Goal: Task Accomplishment & Management: Use online tool/utility

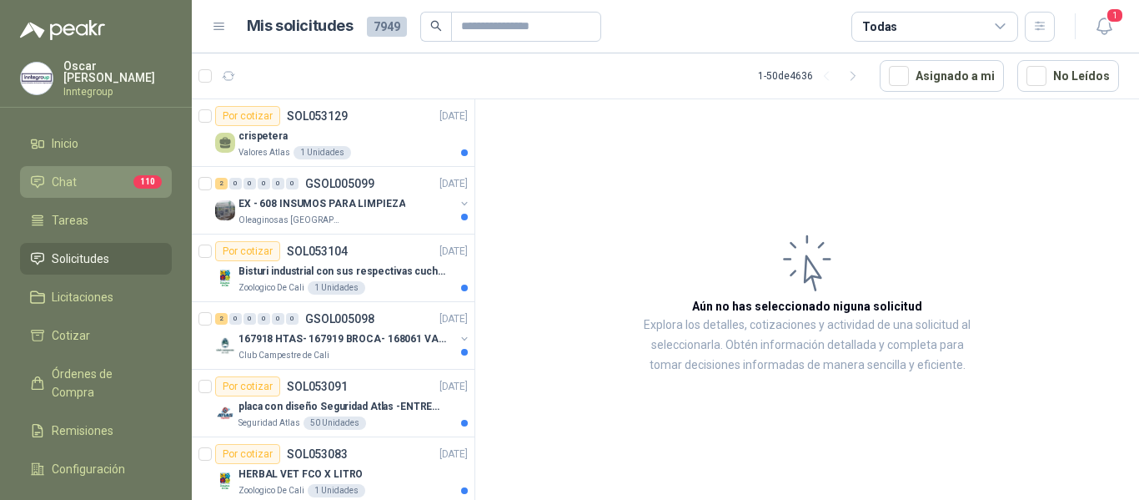
click at [77, 166] on link "Chat 110" at bounding box center [96, 182] width 152 height 32
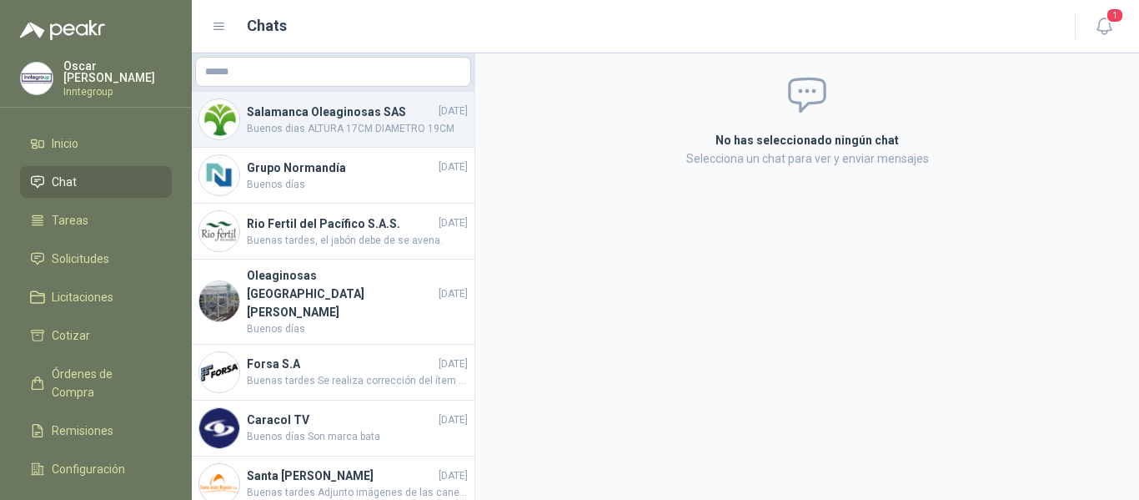
click at [348, 128] on span "Buenos dias ALTURA 17CM DIAMETRO 19CM" at bounding box center [357, 129] width 221 height 16
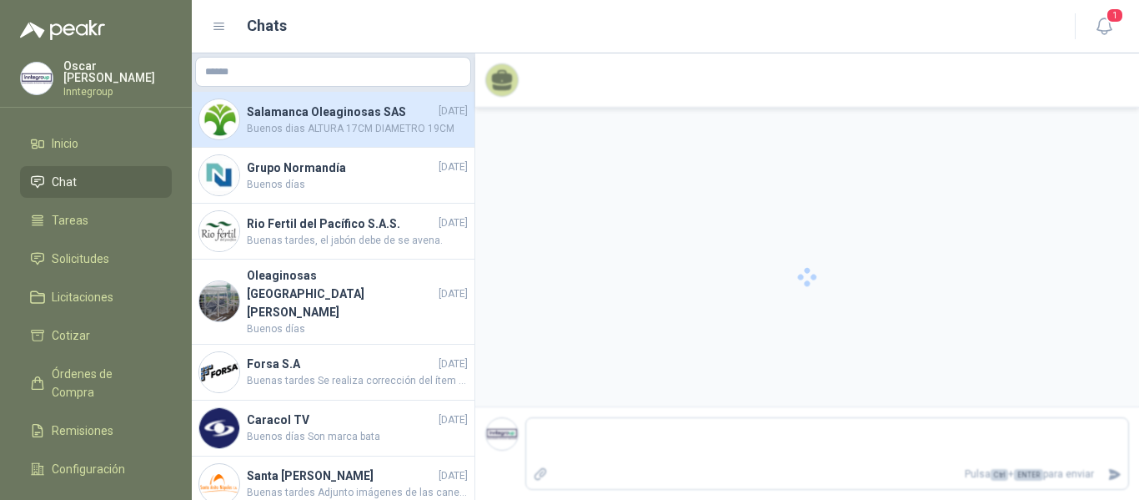
scroll to position [325, 0]
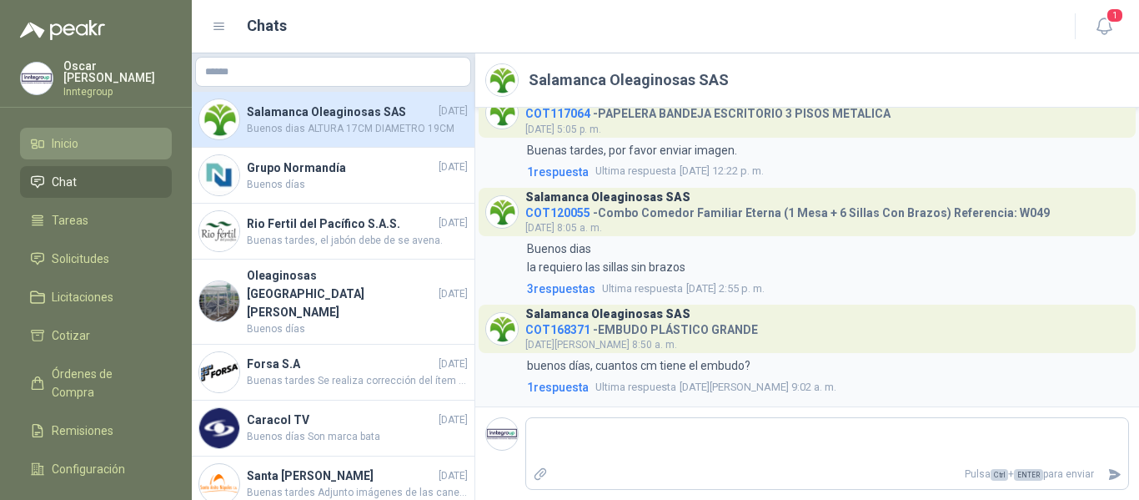
click at [97, 148] on link "Inicio" at bounding box center [96, 144] width 152 height 32
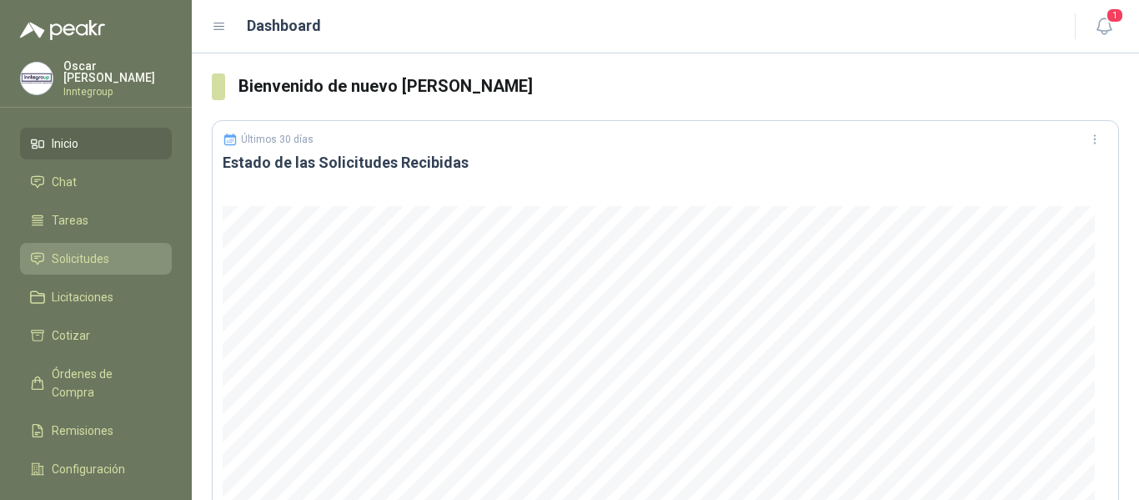
click at [83, 249] on span "Solicitudes" at bounding box center [81, 258] width 58 height 18
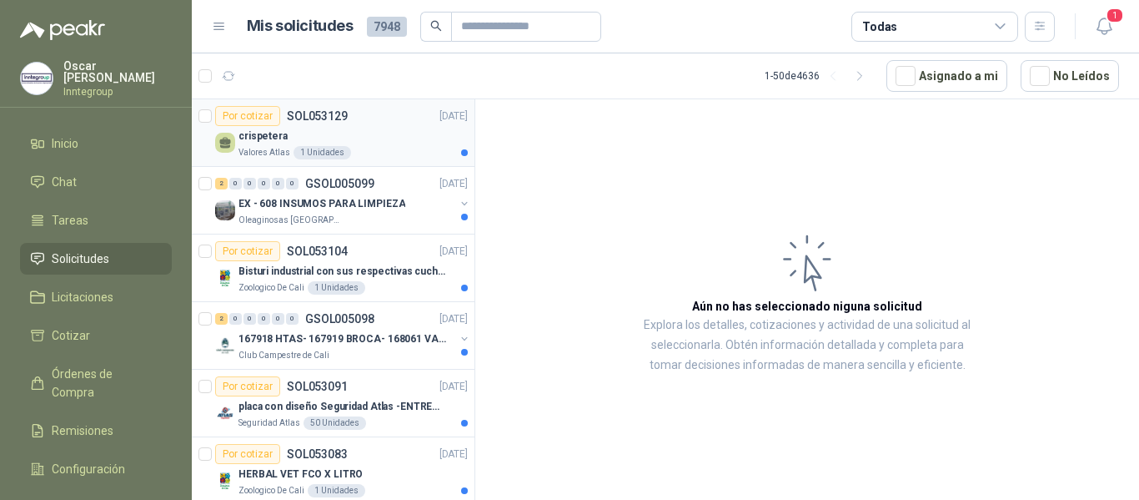
click at [391, 136] on div "crispetera" at bounding box center [353, 136] width 229 height 20
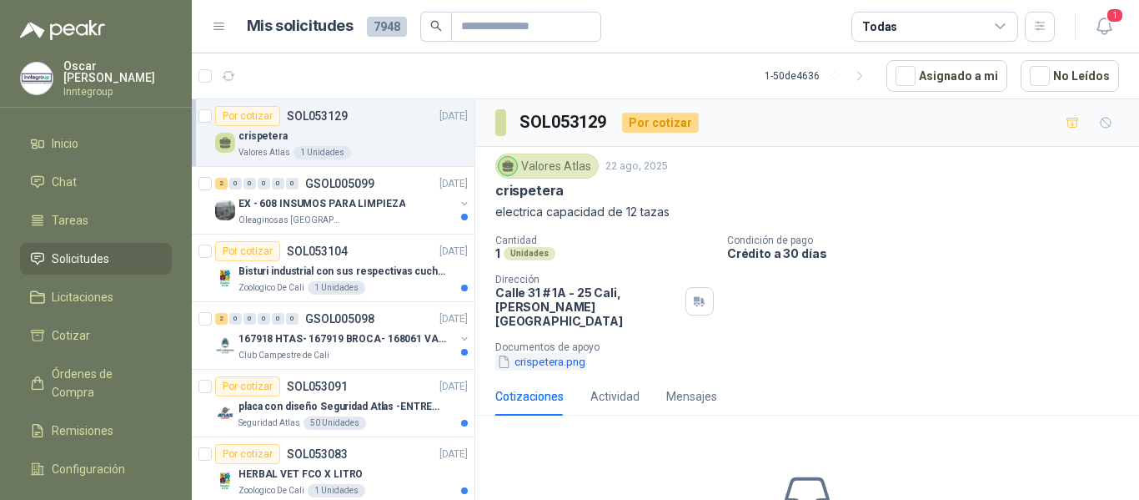
click at [564, 353] on button "crispetera.png" at bounding box center [541, 362] width 92 height 18
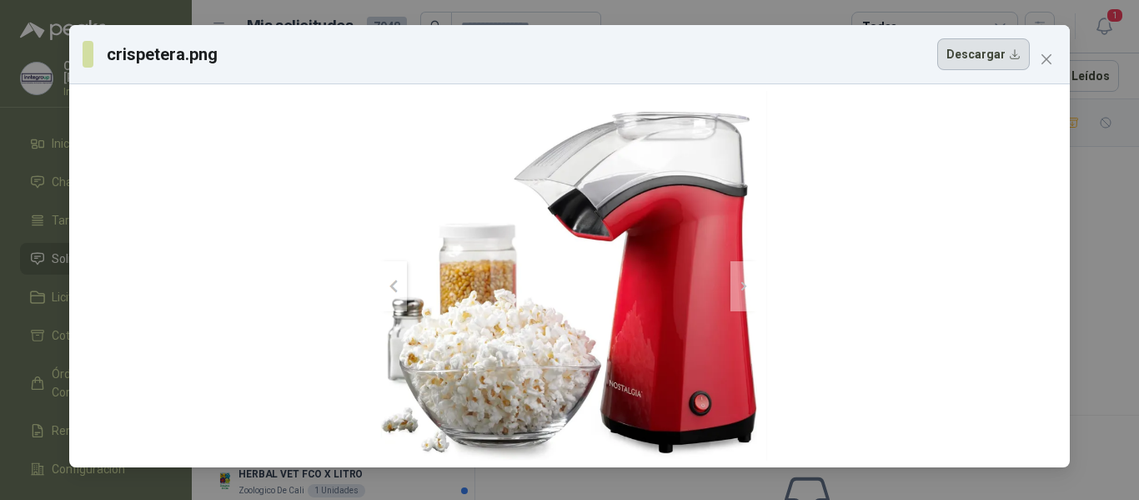
click at [988, 61] on button "Descargar" at bounding box center [984, 54] width 93 height 32
click at [1054, 55] on span "Close" at bounding box center [1047, 59] width 27 height 13
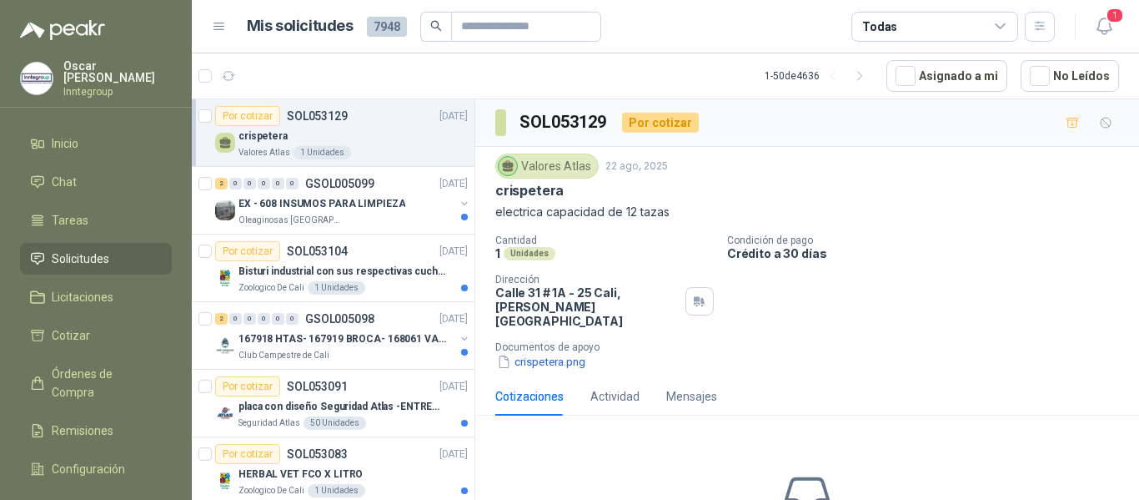
click at [545, 387] on div "Cotizaciones" at bounding box center [529, 396] width 68 height 18
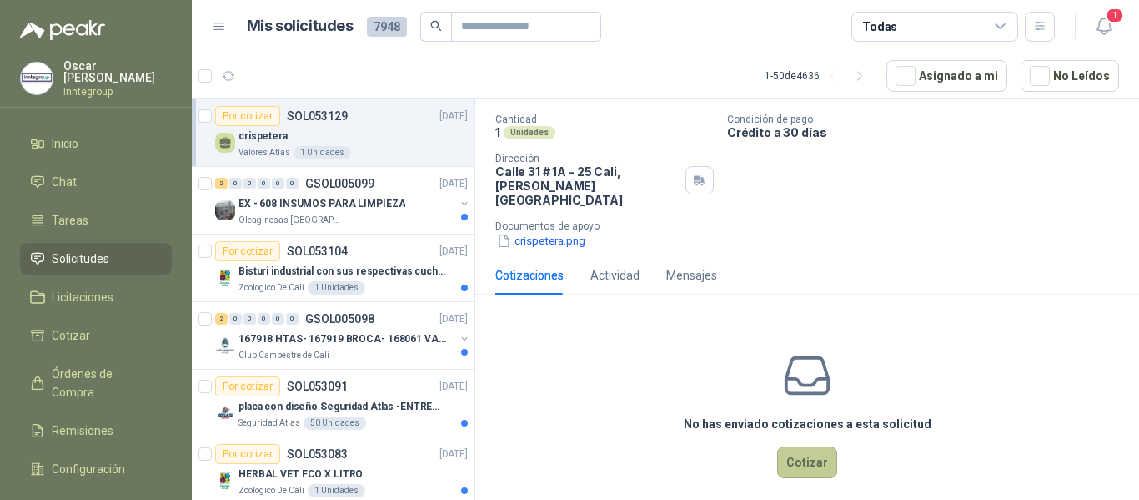
click at [794, 451] on button "Cotizar" at bounding box center [807, 462] width 60 height 32
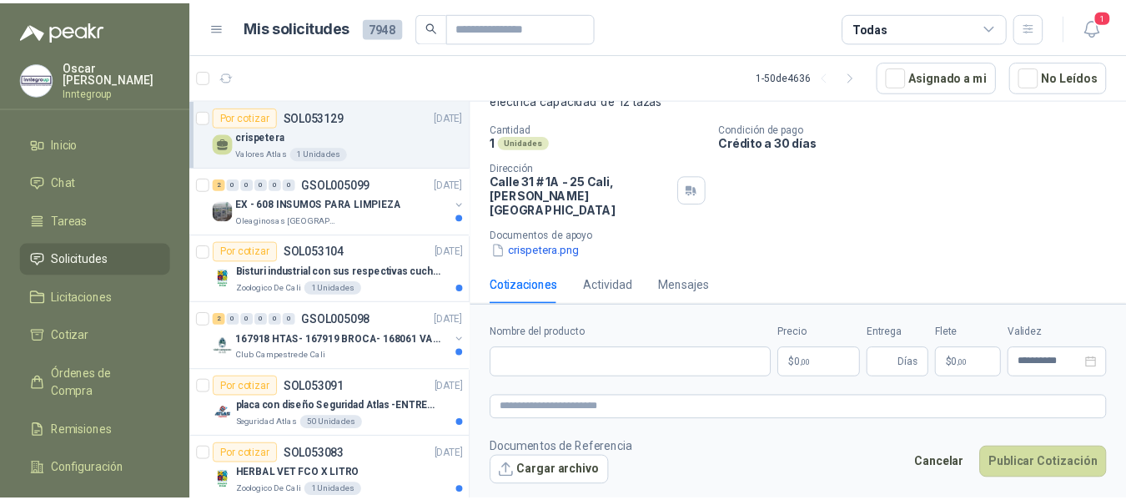
scroll to position [110, 0]
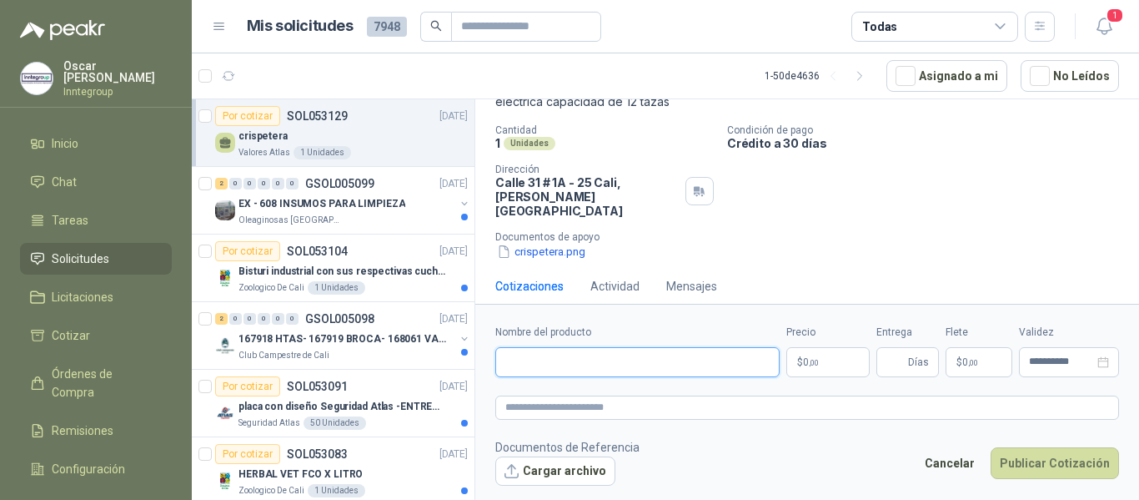
click at [689, 360] on input "Nombre del producto" at bounding box center [637, 362] width 284 height 30
paste input "**********"
type input "**********"
click at [827, 363] on p "$ 0 ,00" at bounding box center [828, 362] width 83 height 30
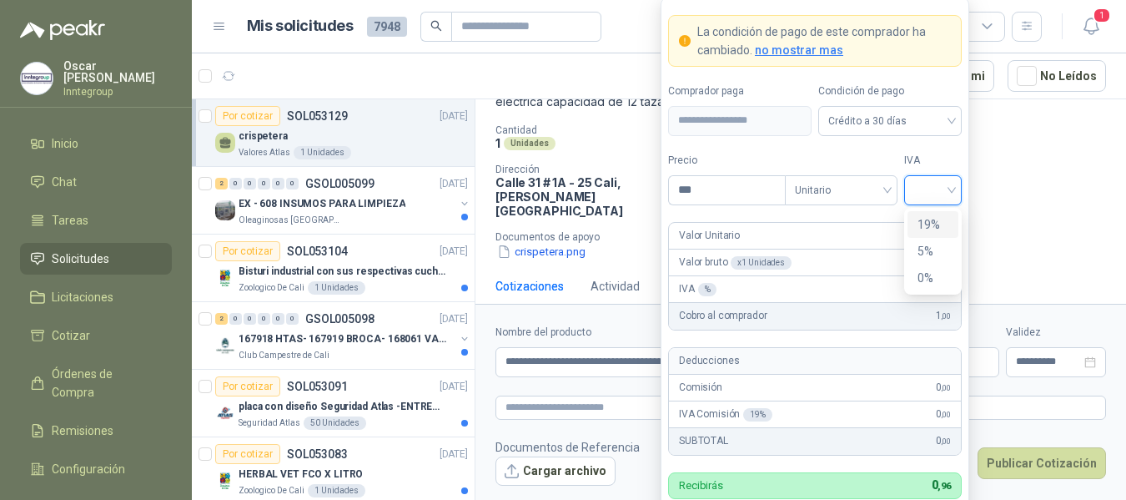
click at [929, 183] on input "search" at bounding box center [933, 188] width 38 height 25
click at [928, 222] on div "19%" at bounding box center [933, 224] width 31 height 18
drag, startPoint x: 725, startPoint y: 189, endPoint x: 689, endPoint y: 187, distance: 35.9
click at [689, 187] on input "***" at bounding box center [727, 190] width 116 height 28
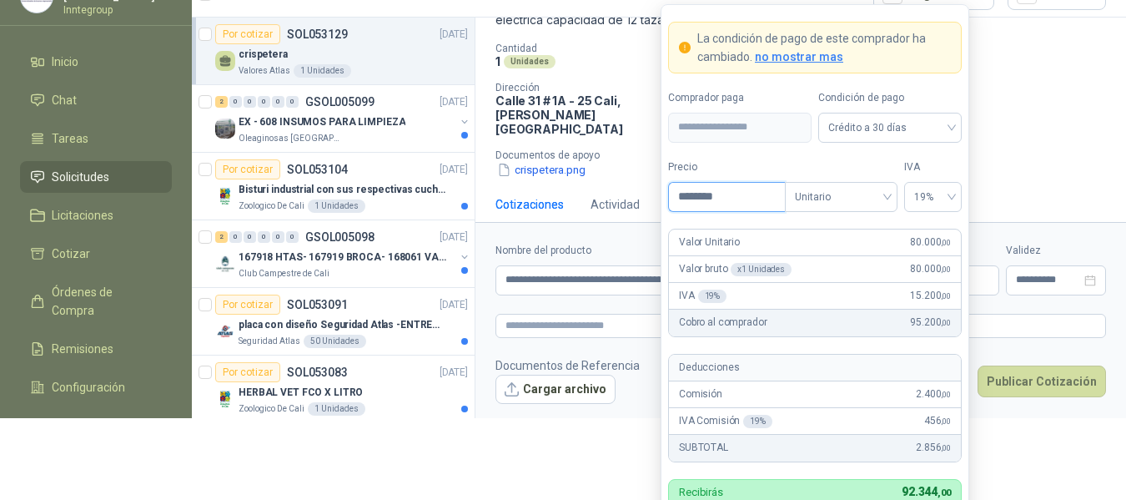
scroll to position [88, 0]
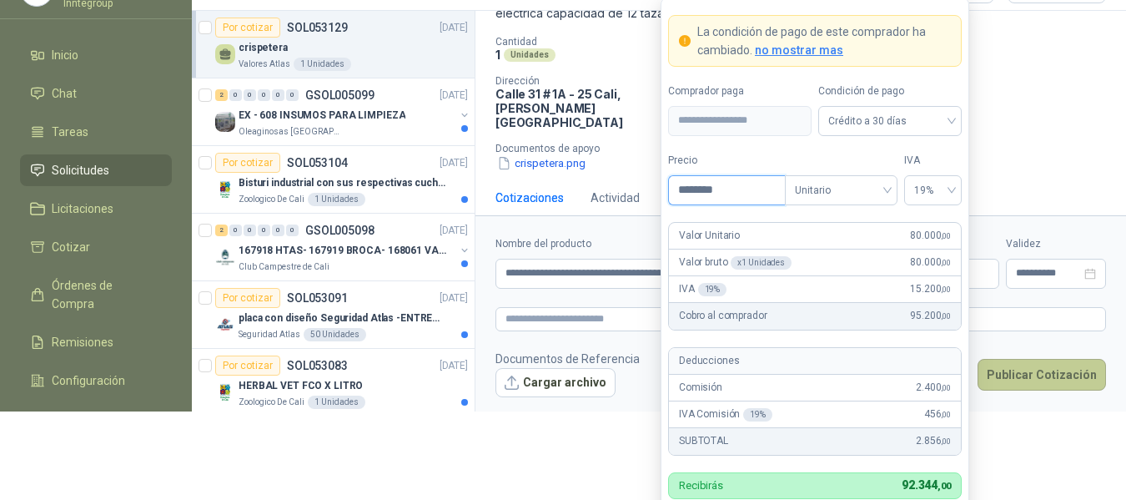
type input "********"
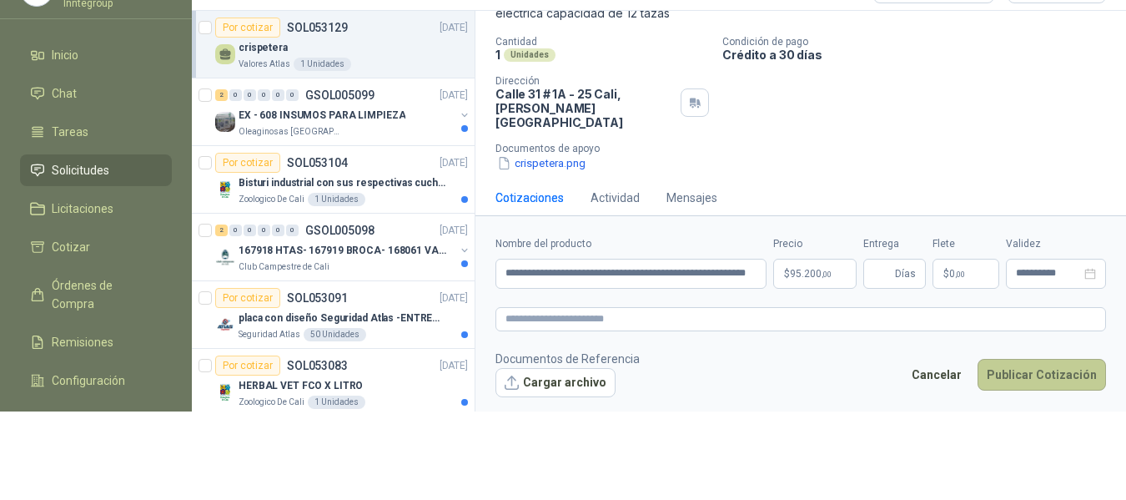
click at [1029, 370] on button "Publicar Cotización" at bounding box center [1042, 375] width 128 height 32
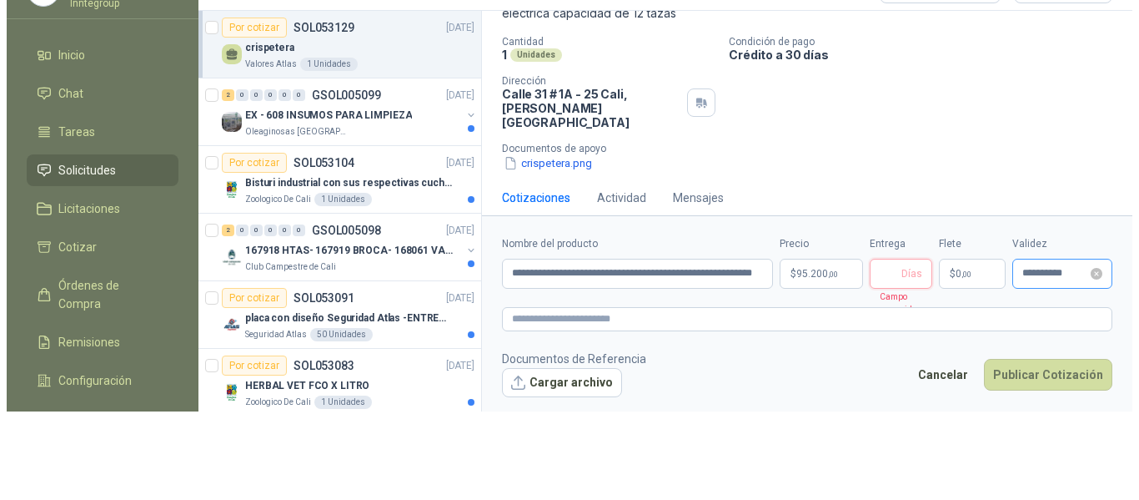
scroll to position [0, 0]
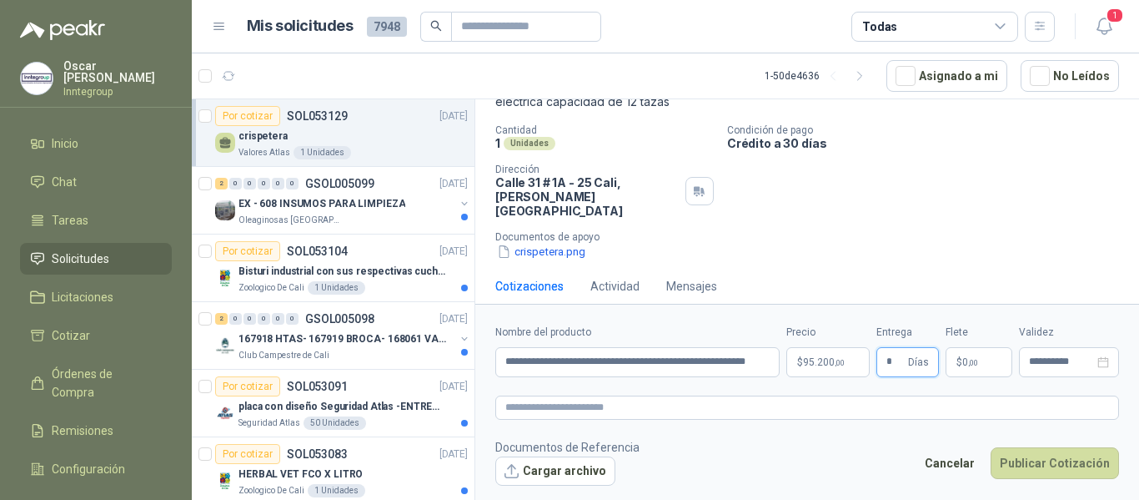
type input "*"
click at [776, 452] on footer "Documentos de Referencia Cargar archivo Cancelar Publicar Cotización" at bounding box center [807, 462] width 624 height 48
click at [576, 473] on button "Cargar archivo" at bounding box center [555, 471] width 120 height 30
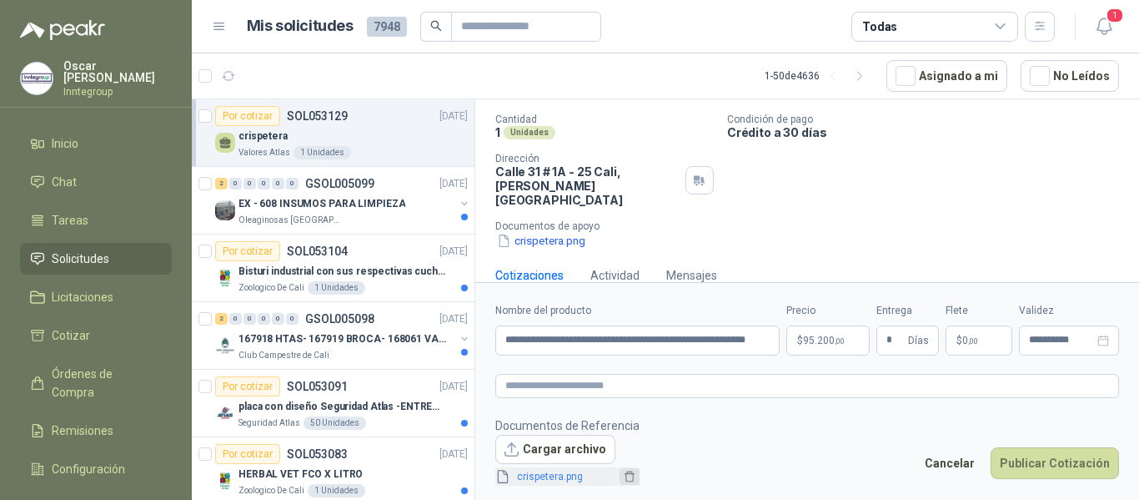
click at [627, 470] on icon "delete" at bounding box center [630, 476] width 12 height 12
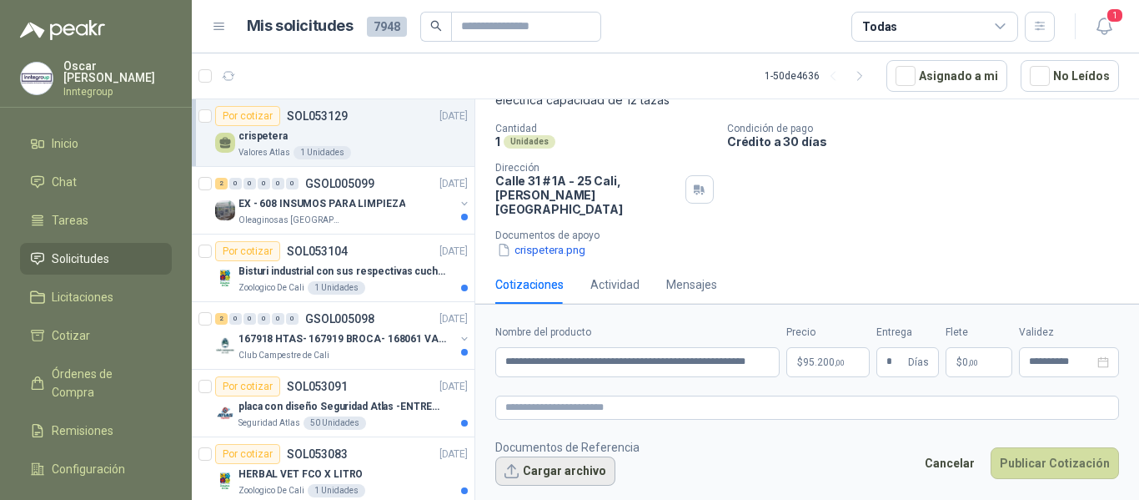
scroll to position [110, 0]
click at [558, 467] on button "Cargar archivo" at bounding box center [555, 471] width 120 height 30
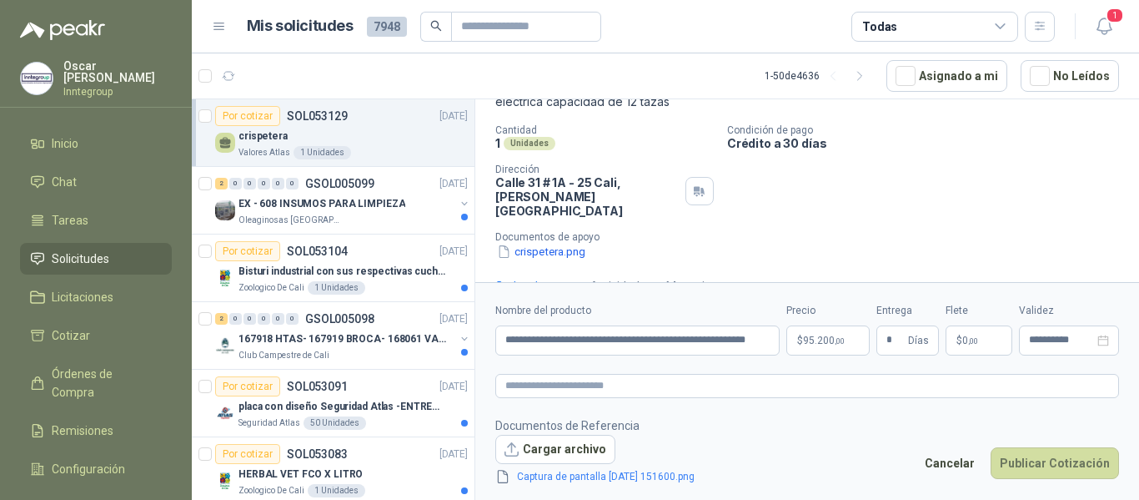
scroll to position [121, 0]
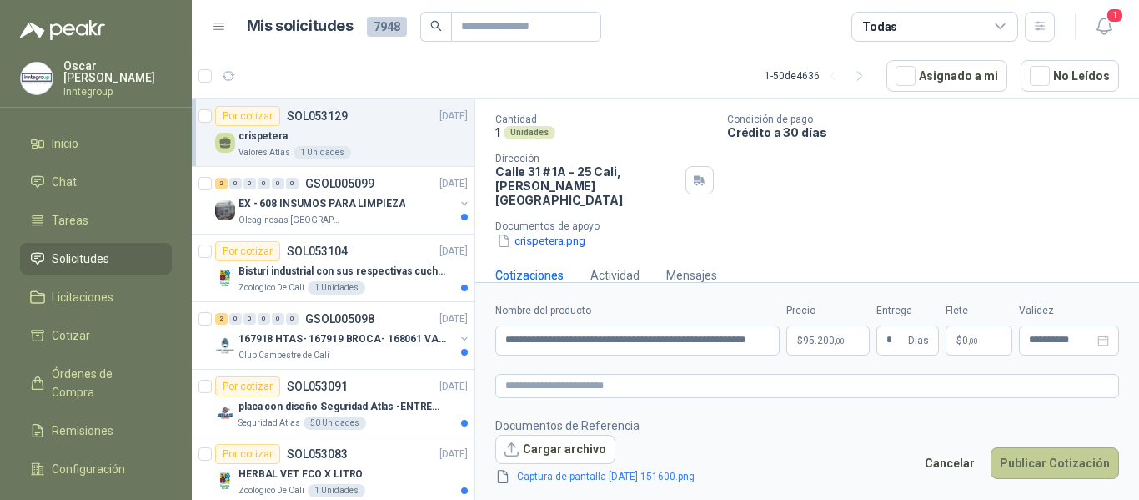
click at [1064, 456] on button "Publicar Cotización" at bounding box center [1055, 463] width 128 height 32
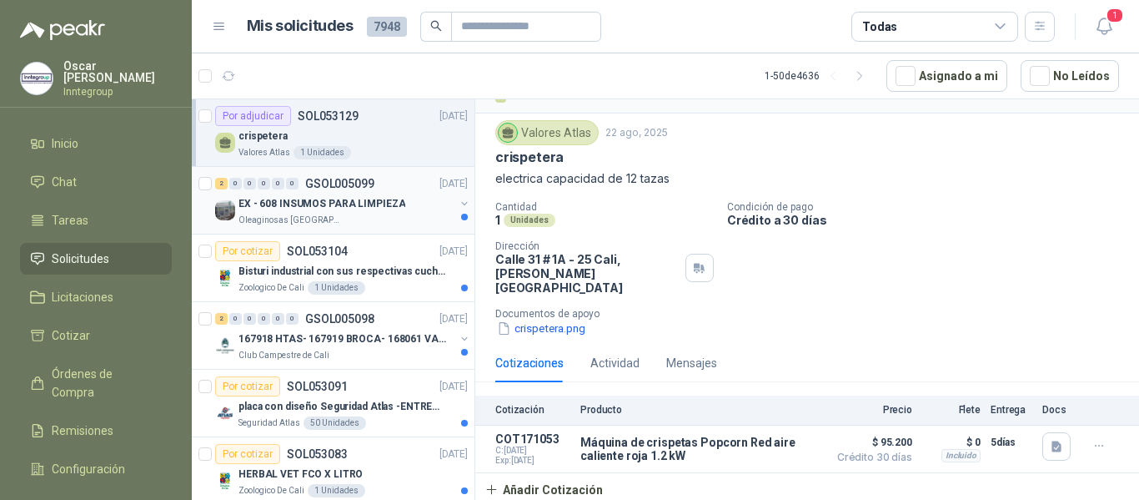
scroll to position [19, 0]
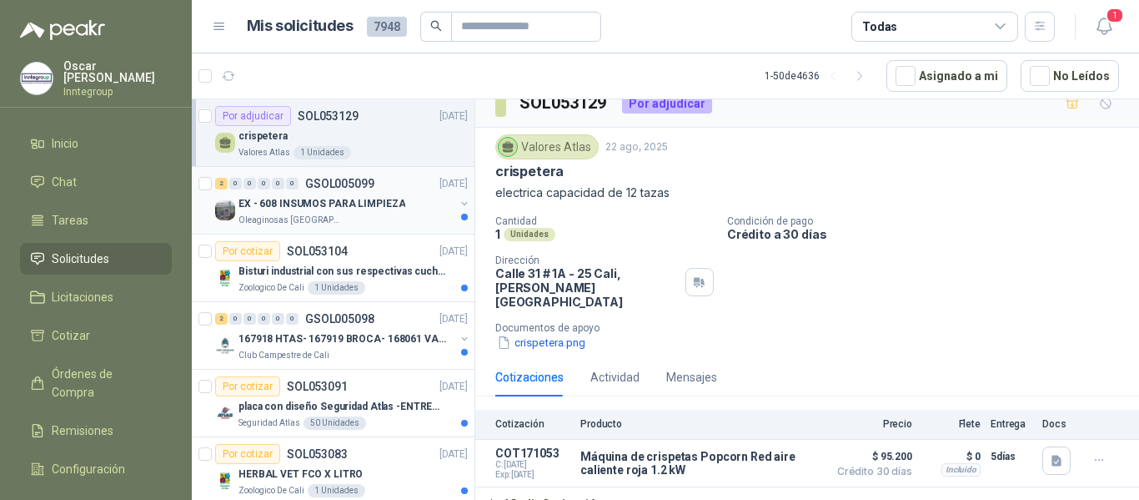
click at [363, 199] on p "EX - 608 INSUMOS PARA LIMPIEZA" at bounding box center [322, 204] width 167 height 16
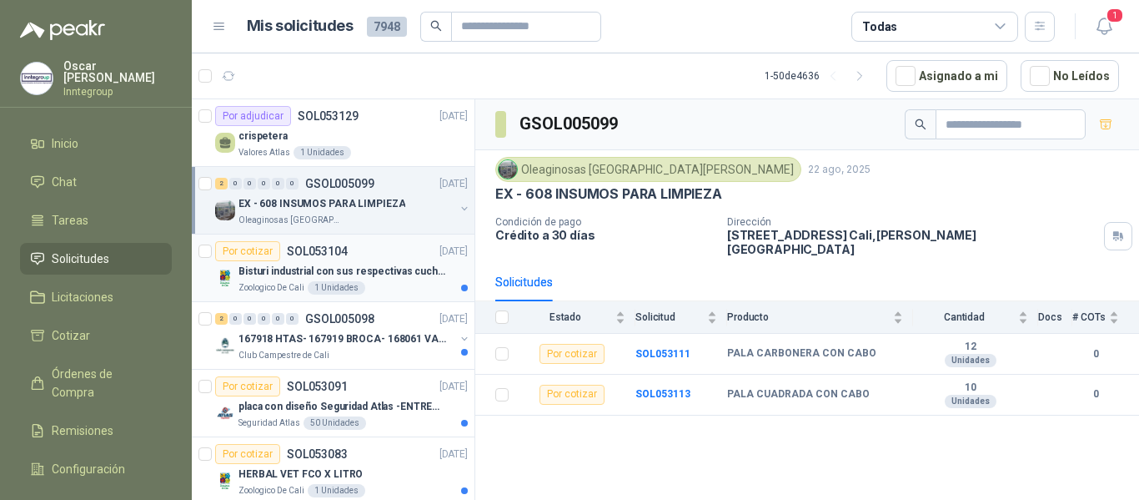
click at [309, 264] on p "Bisturi industrial con sus respectivas cuchillas segun muestra" at bounding box center [343, 272] width 208 height 16
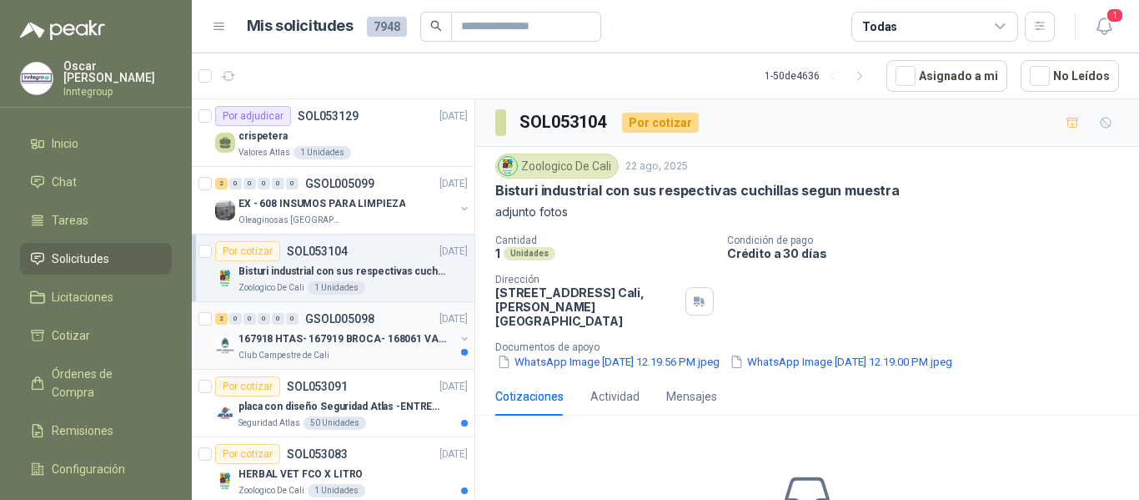
click at [351, 349] on div "Club Campestre de Cali" at bounding box center [347, 355] width 216 height 13
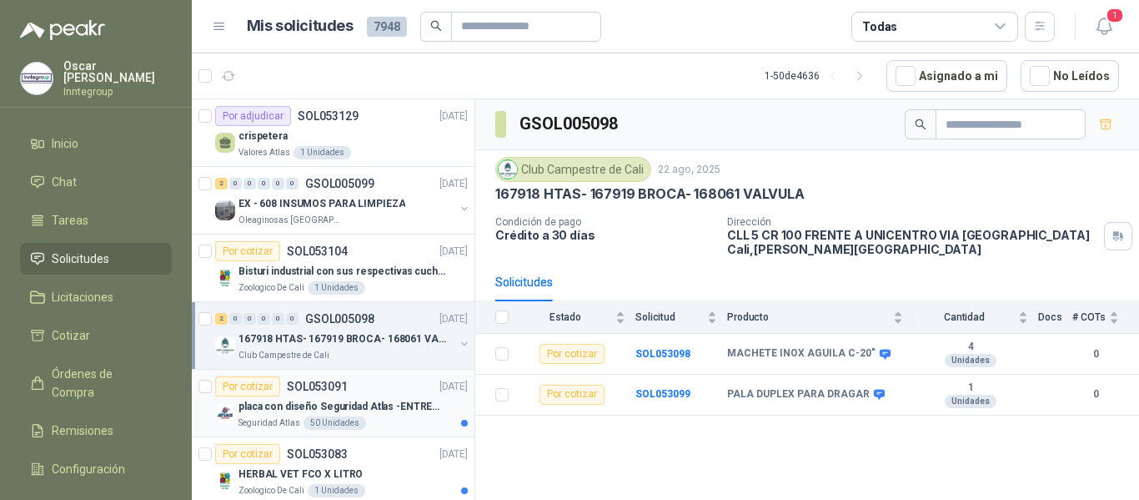
click at [309, 417] on div "50 Unidades" at bounding box center [335, 422] width 63 height 13
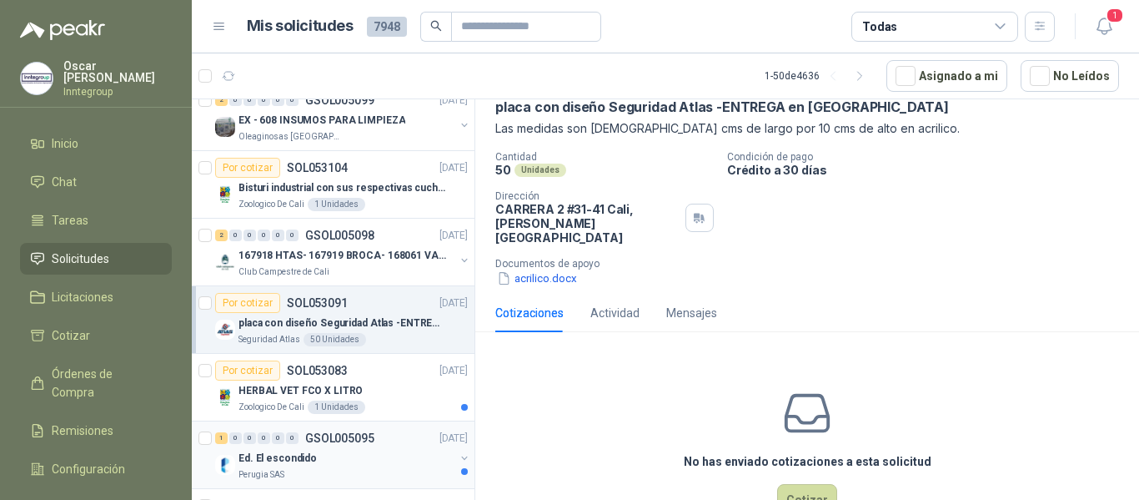
scroll to position [167, 0]
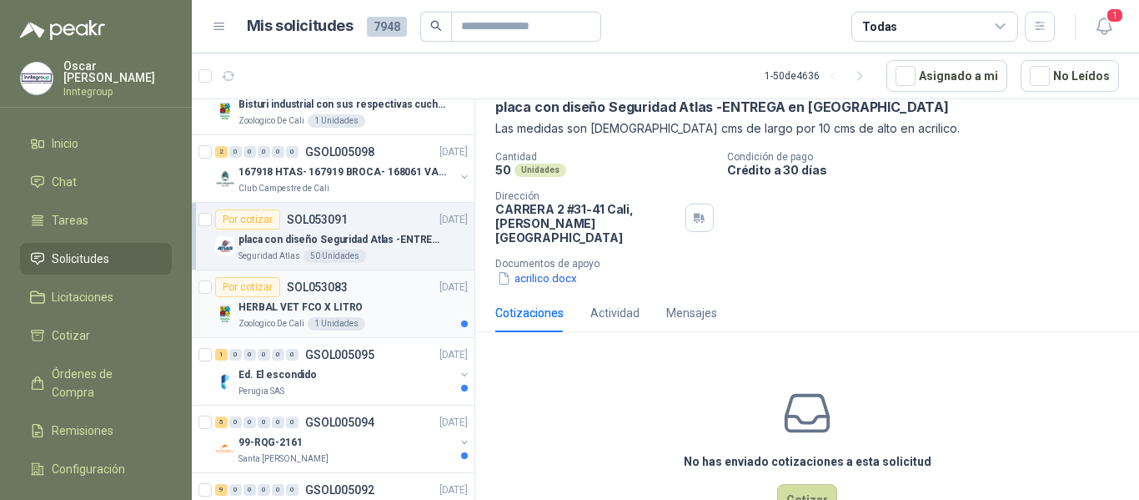
click at [368, 302] on div "HERBAL VET FCO X LITRO" at bounding box center [353, 307] width 229 height 20
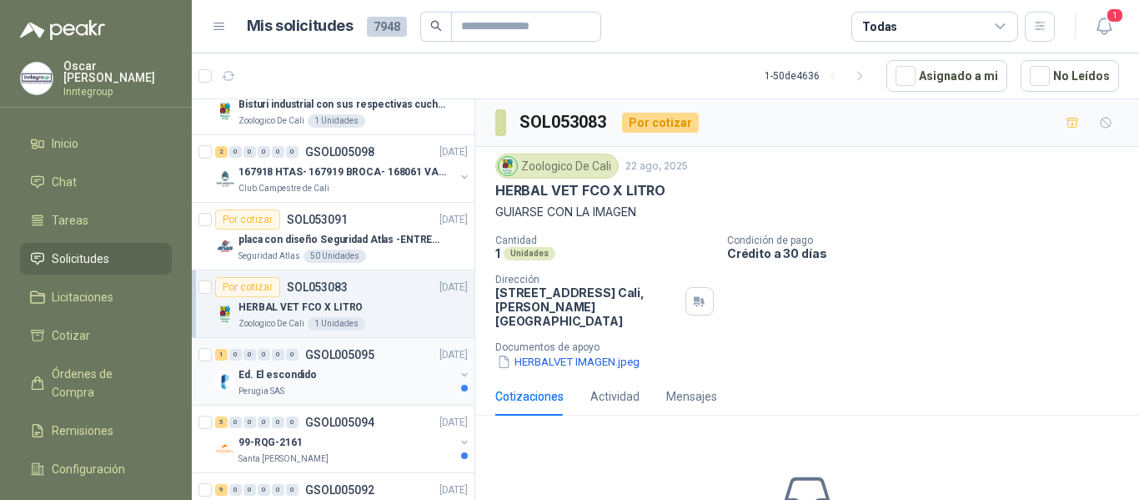
click at [355, 363] on div "1 0 0 0 0 0 GSOL005095 [DATE]" at bounding box center [343, 355] width 256 height 20
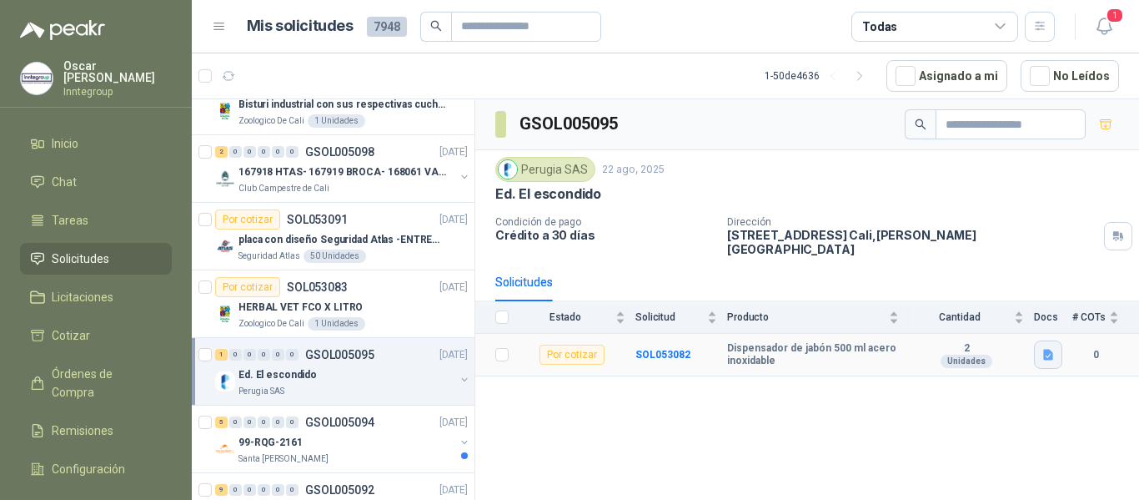
click at [1049, 349] on icon "button" at bounding box center [1049, 355] width 14 height 14
click at [1003, 308] on button "Dispensador.png" at bounding box center [1000, 307] width 104 height 18
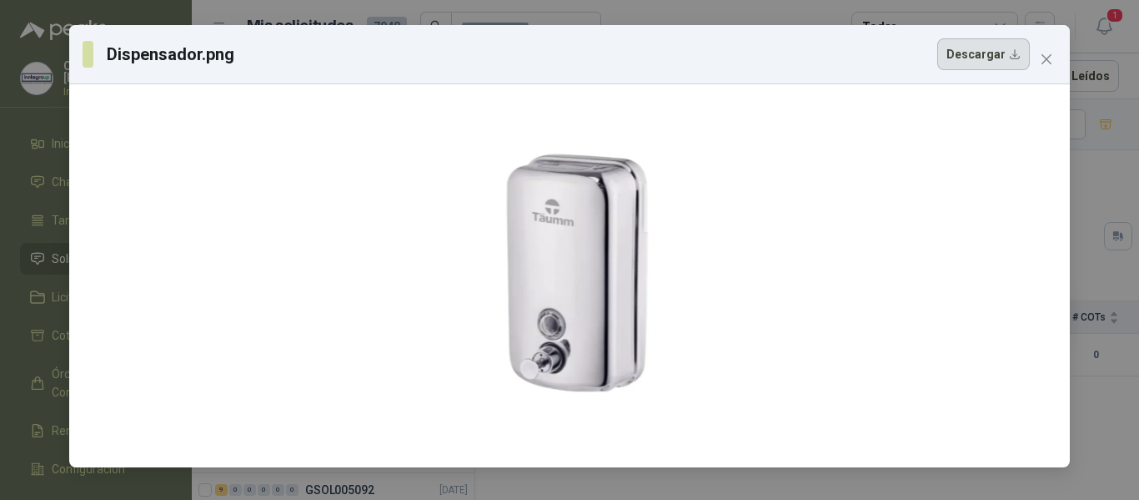
click at [992, 51] on button "Descargar" at bounding box center [984, 54] width 93 height 32
click at [1050, 54] on icon "close" at bounding box center [1046, 59] width 13 height 13
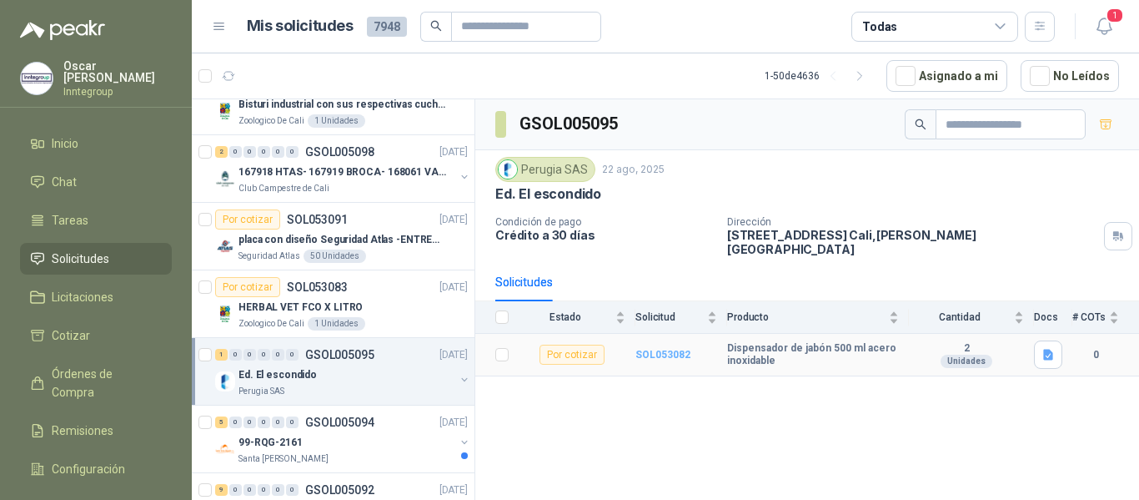
click at [662, 349] on b "SOL053082" at bounding box center [663, 355] width 55 height 12
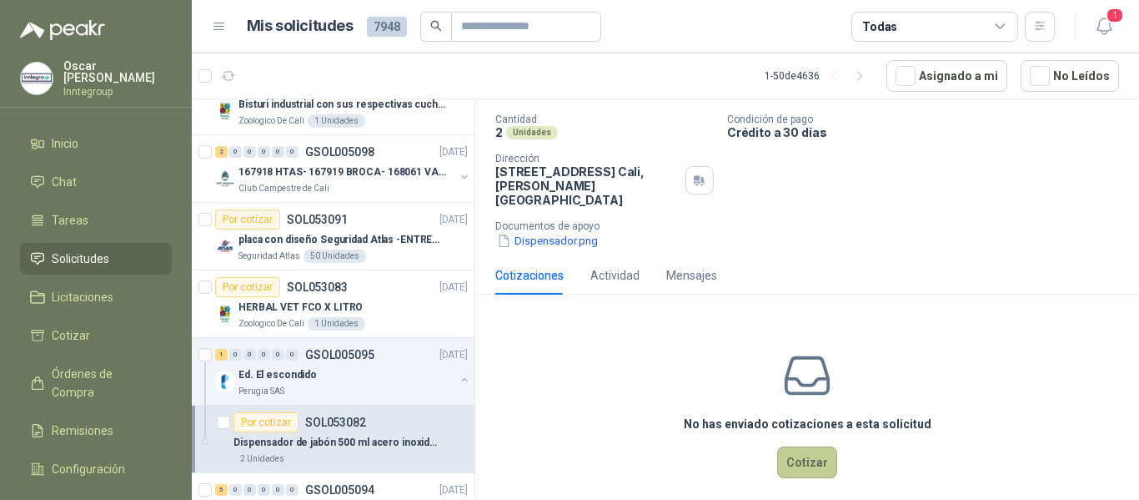
click at [816, 453] on button "Cotizar" at bounding box center [807, 462] width 60 height 32
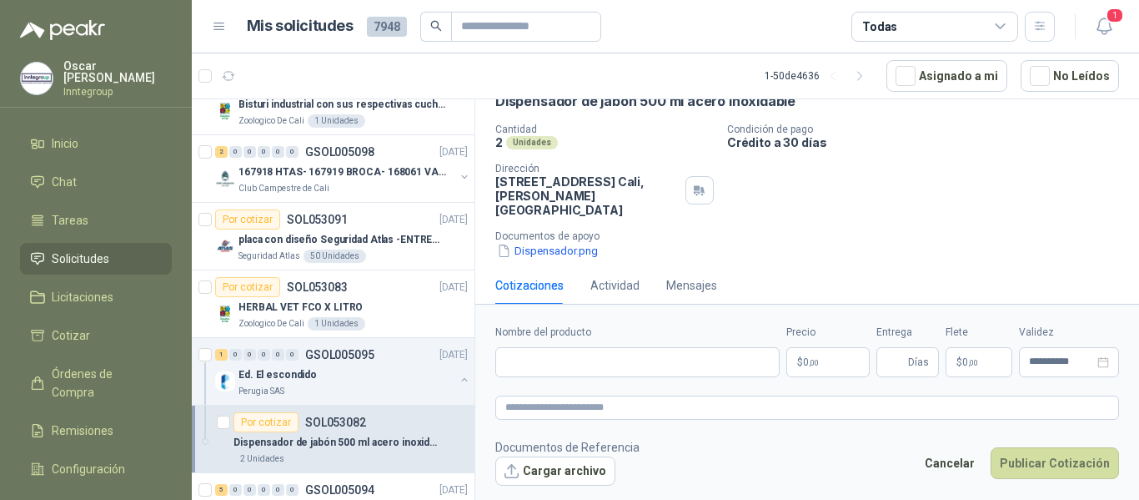
scroll to position [88, 0]
click at [737, 363] on input "Nombre del producto" at bounding box center [637, 362] width 284 height 30
paste input "**********"
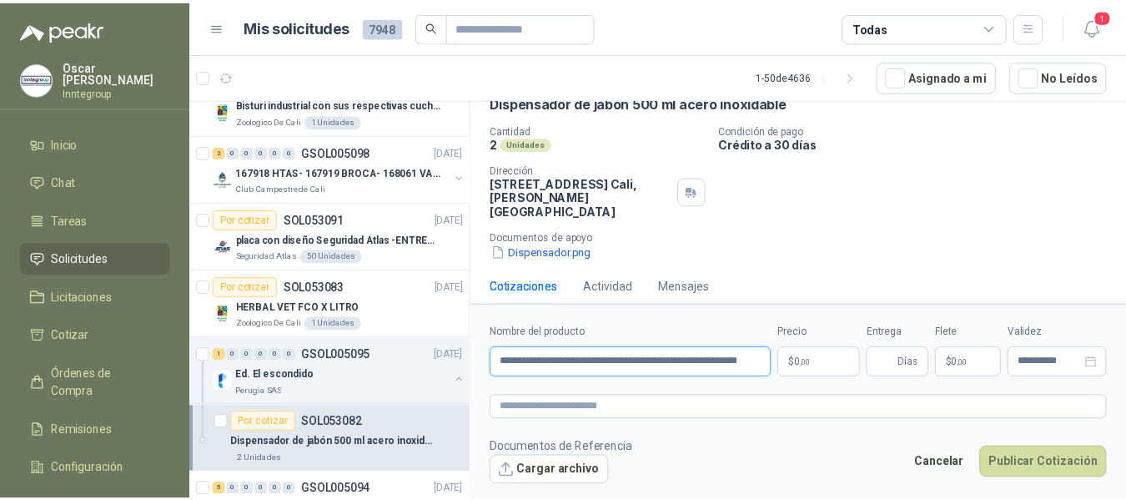
scroll to position [0, 2]
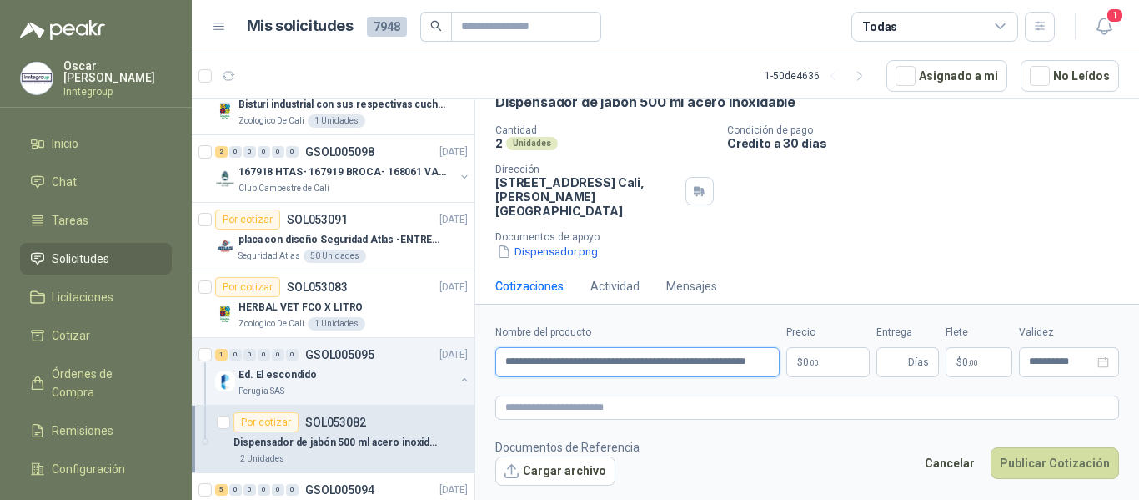
type input "**********"
click at [826, 352] on p "$ 0 ,00" at bounding box center [828, 362] width 83 height 30
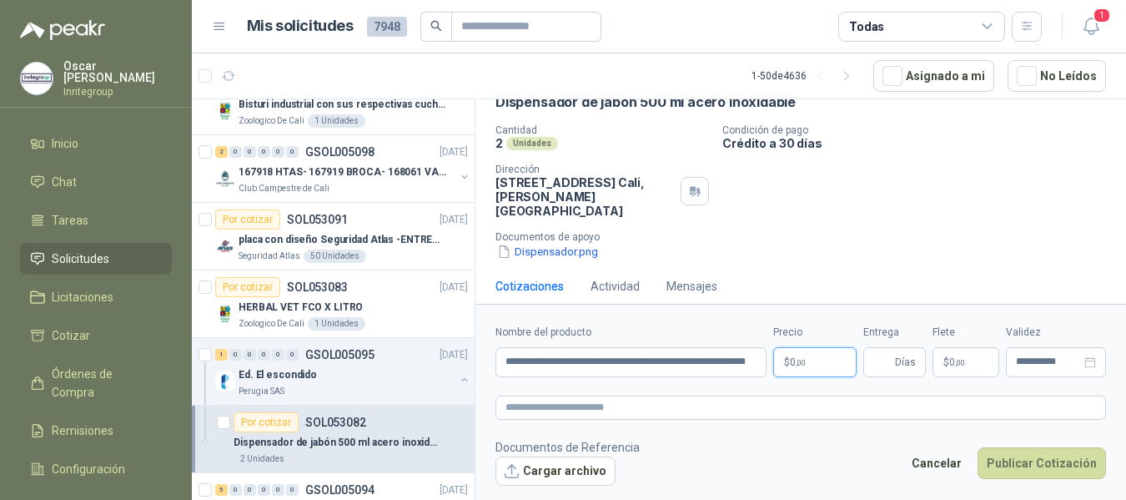
scroll to position [0, 0]
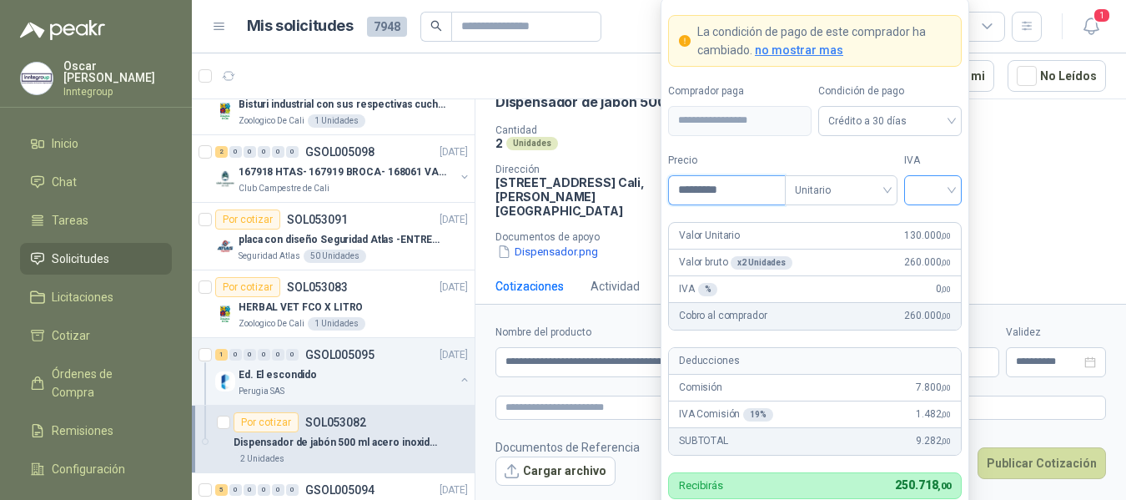
type input "*********"
click at [933, 180] on input "search" at bounding box center [933, 188] width 38 height 25
click at [932, 219] on div "19%" at bounding box center [933, 224] width 31 height 18
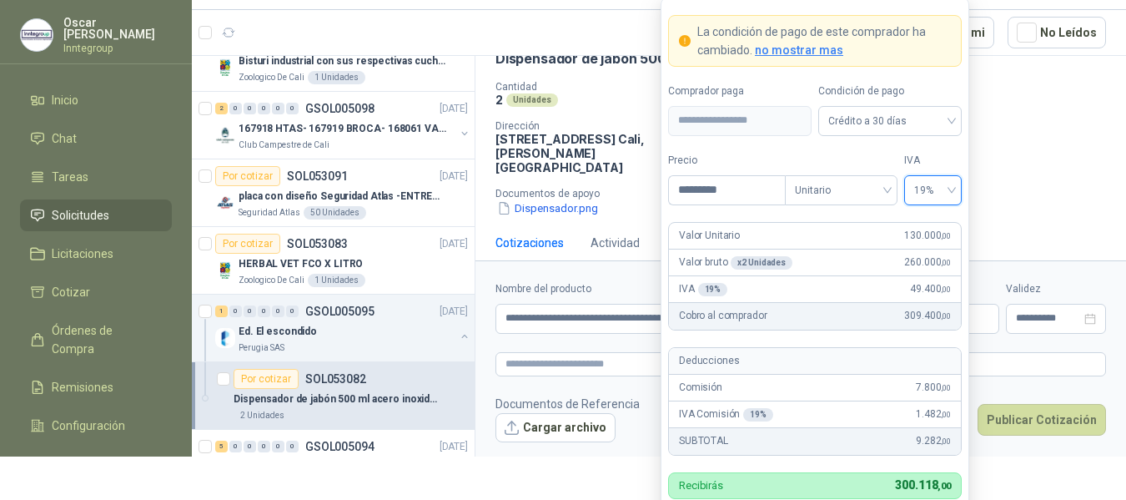
scroll to position [65, 0]
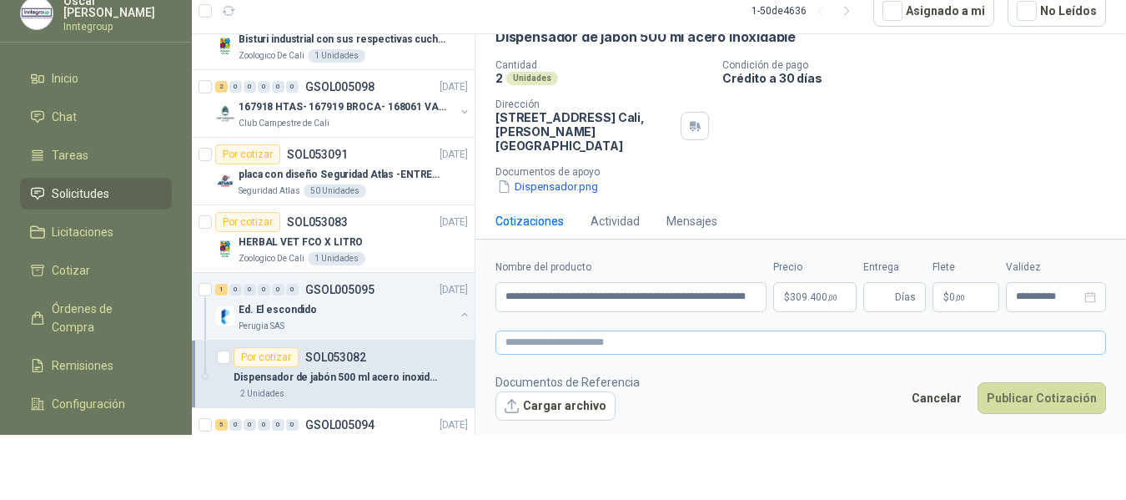
drag, startPoint x: 1041, startPoint y: 327, endPoint x: 989, endPoint y: 331, distance: 51.9
click at [1040, 327] on form "**********" at bounding box center [800, 340] width 651 height 202
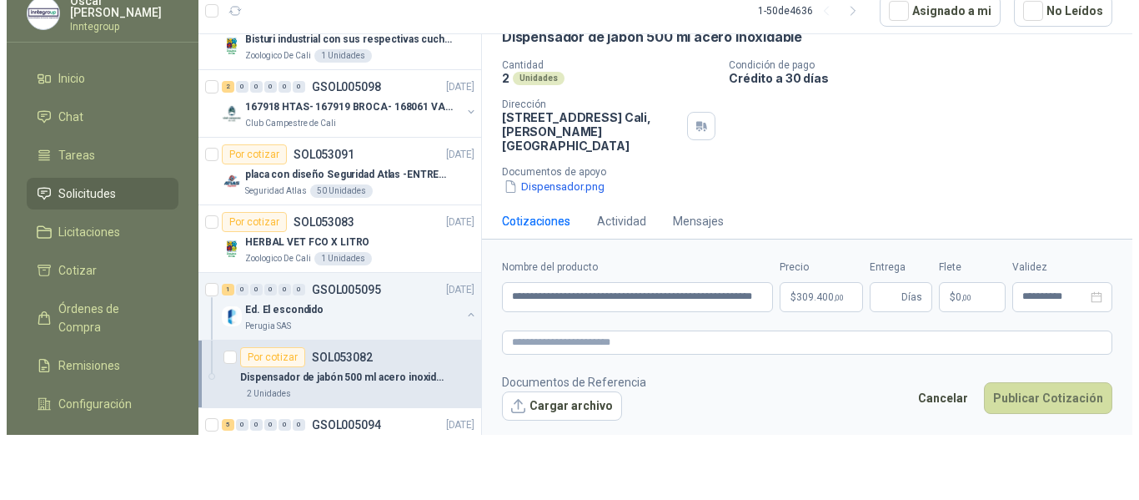
scroll to position [0, 0]
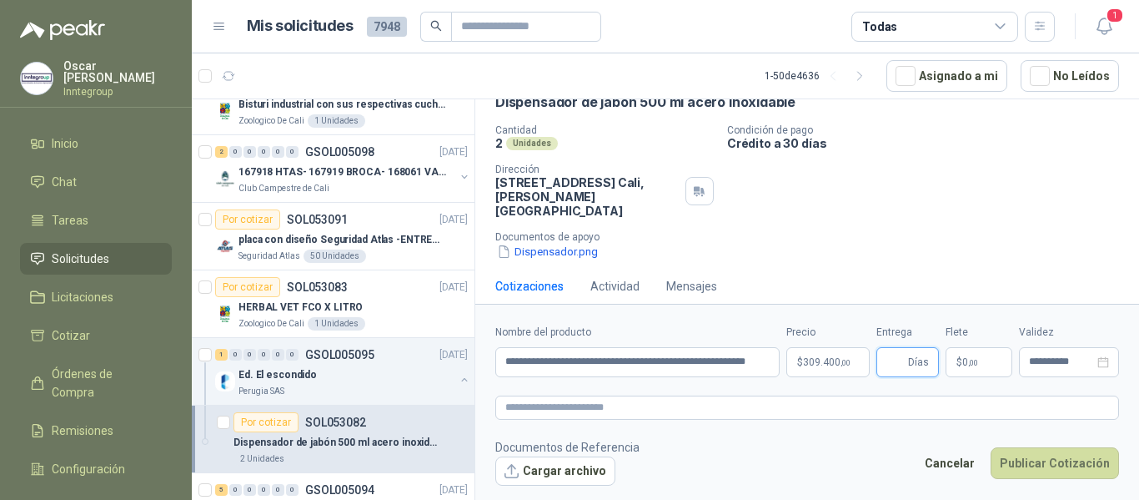
click at [895, 357] on input "Entrega" at bounding box center [896, 362] width 18 height 28
type input "*"
click at [978, 364] on span ",00" at bounding box center [973, 362] width 10 height 9
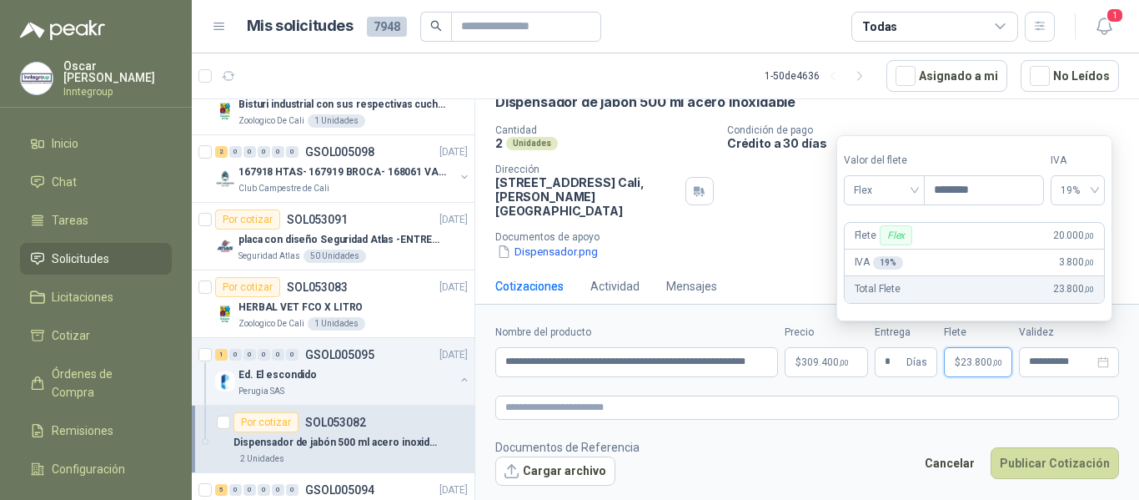
type input "********"
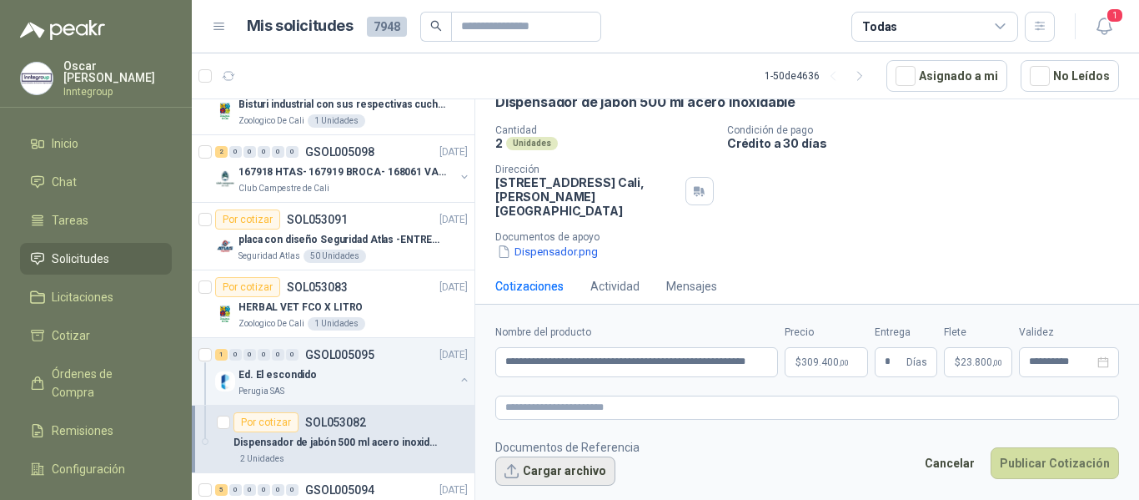
click at [558, 480] on button "Cargar archivo" at bounding box center [555, 471] width 120 height 30
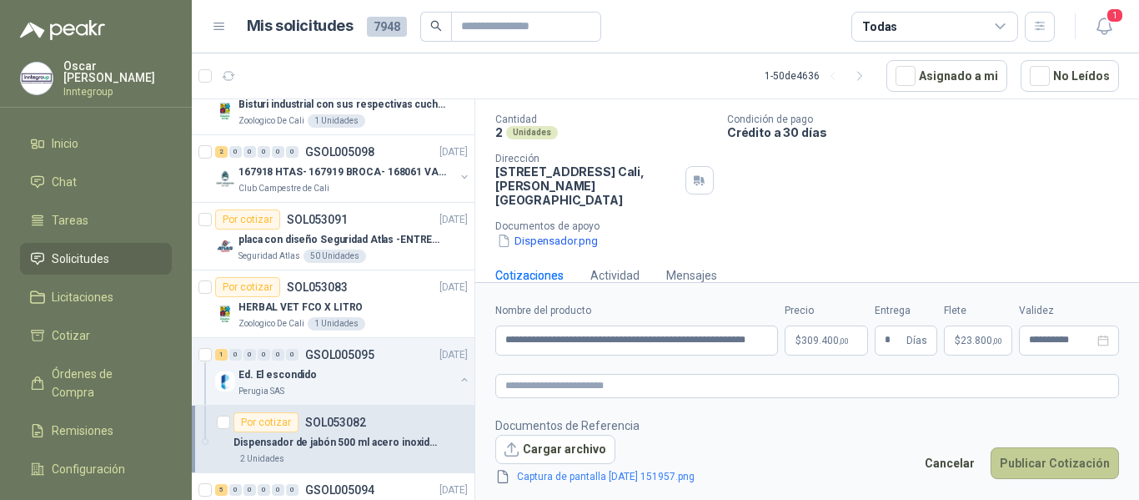
click at [1026, 464] on button "Publicar Cotización" at bounding box center [1055, 463] width 128 height 32
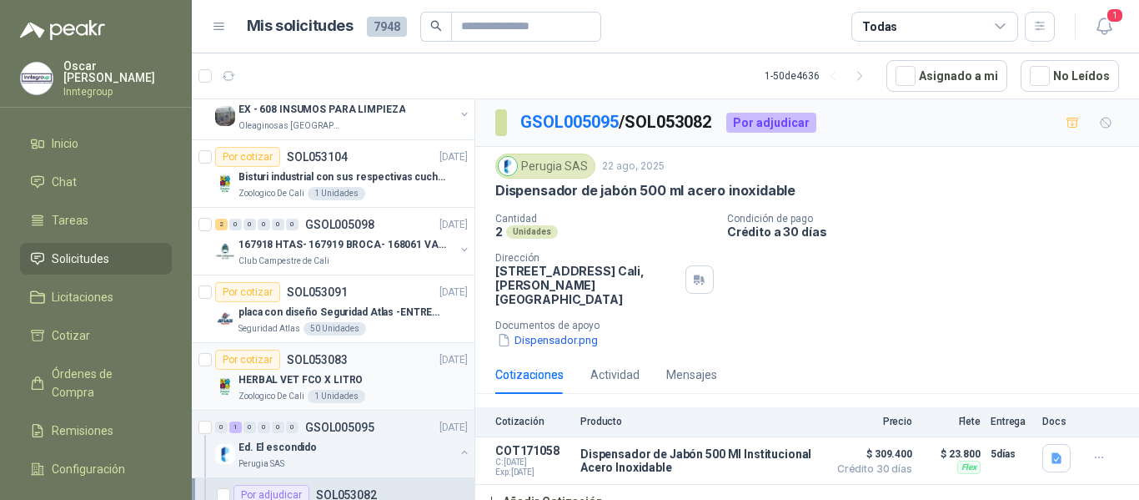
scroll to position [0, 0]
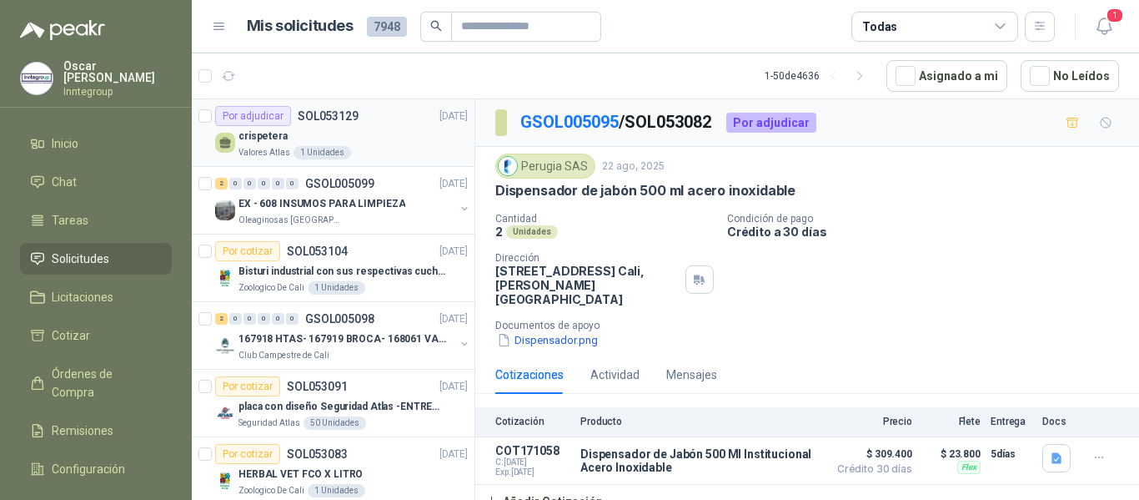
click at [393, 133] on div "crispetera" at bounding box center [353, 136] width 229 height 20
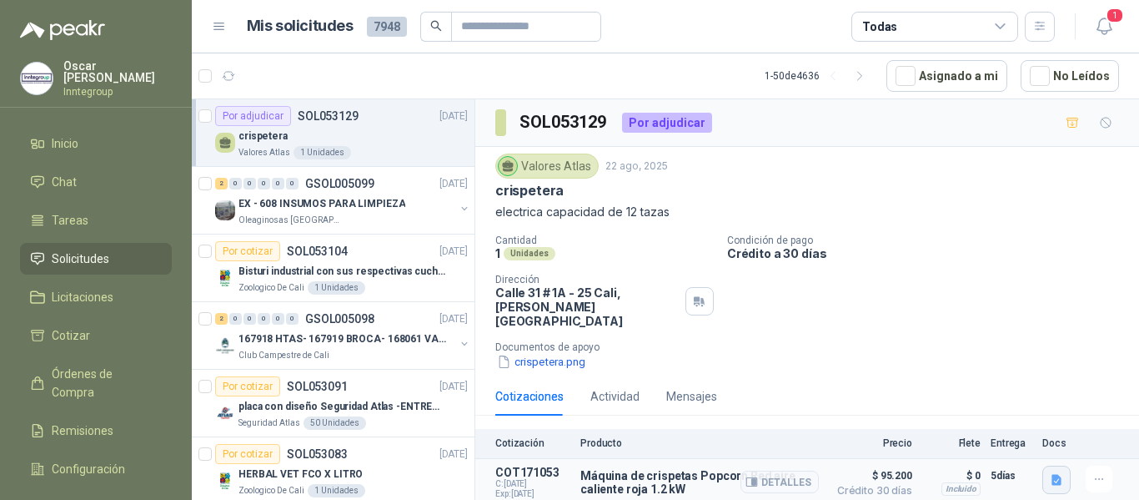
click at [1050, 473] on icon "button" at bounding box center [1057, 480] width 14 height 14
click at [1093, 472] on icon "button" at bounding box center [1100, 479] width 14 height 14
click at [1026, 399] on button "Editar" at bounding box center [1065, 397] width 133 height 27
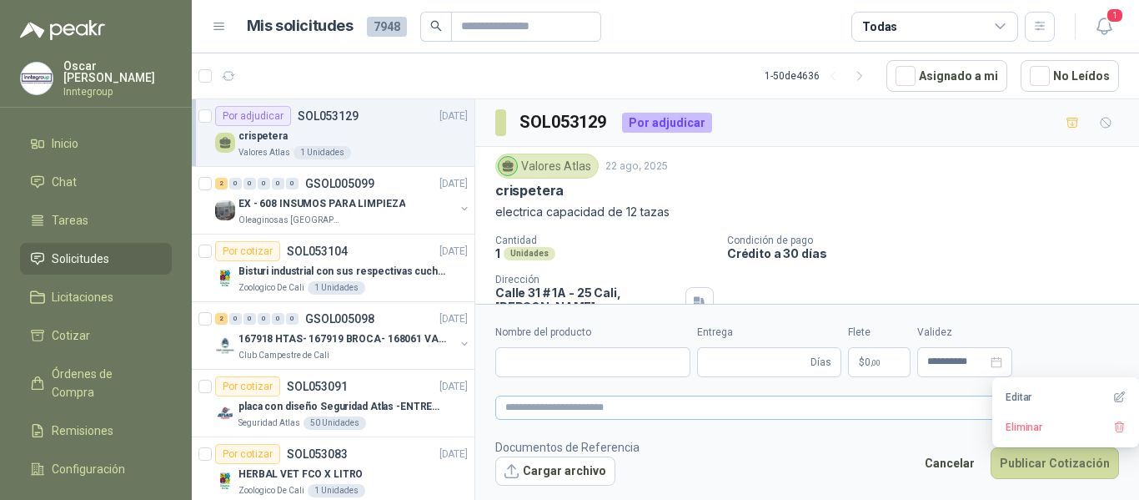
type input "**********"
type input "*"
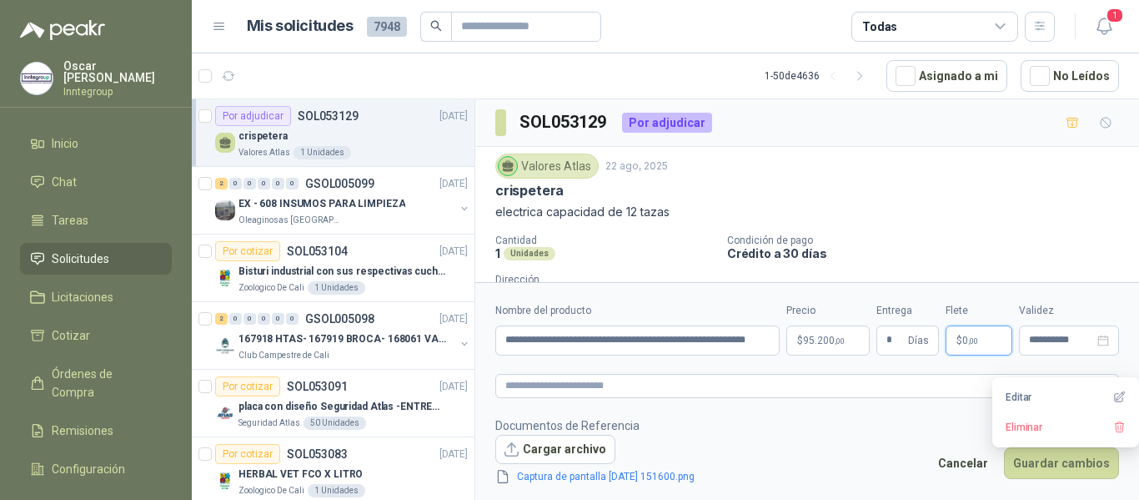
click at [970, 336] on span ",00" at bounding box center [973, 340] width 10 height 9
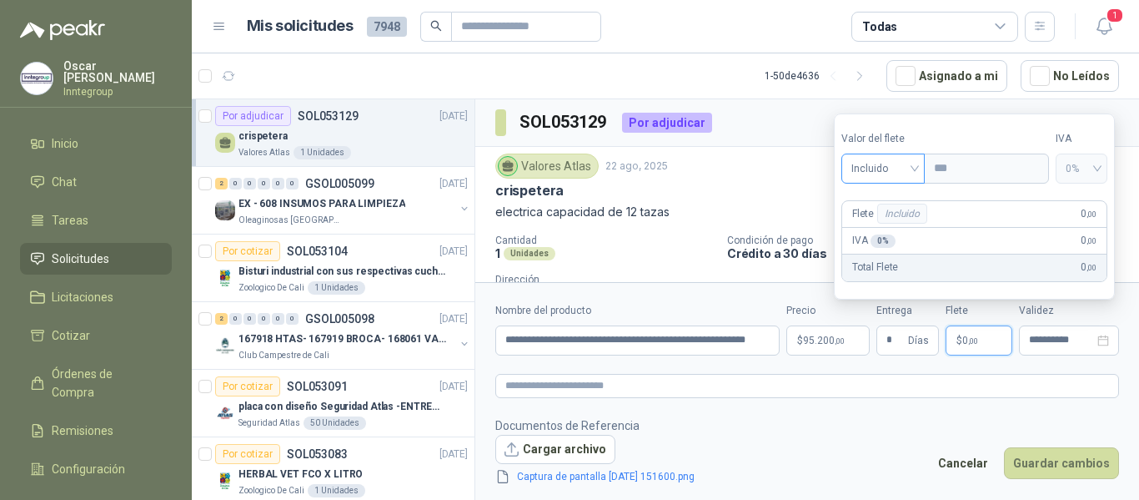
click at [922, 171] on div "Incluido" at bounding box center [884, 168] width 84 height 30
click at [888, 202] on div "Flex" at bounding box center [885, 203] width 61 height 18
click at [977, 160] on input "***" at bounding box center [986, 168] width 118 height 28
type input "********"
click at [1093, 466] on button "Guardar cambios" at bounding box center [1061, 463] width 115 height 32
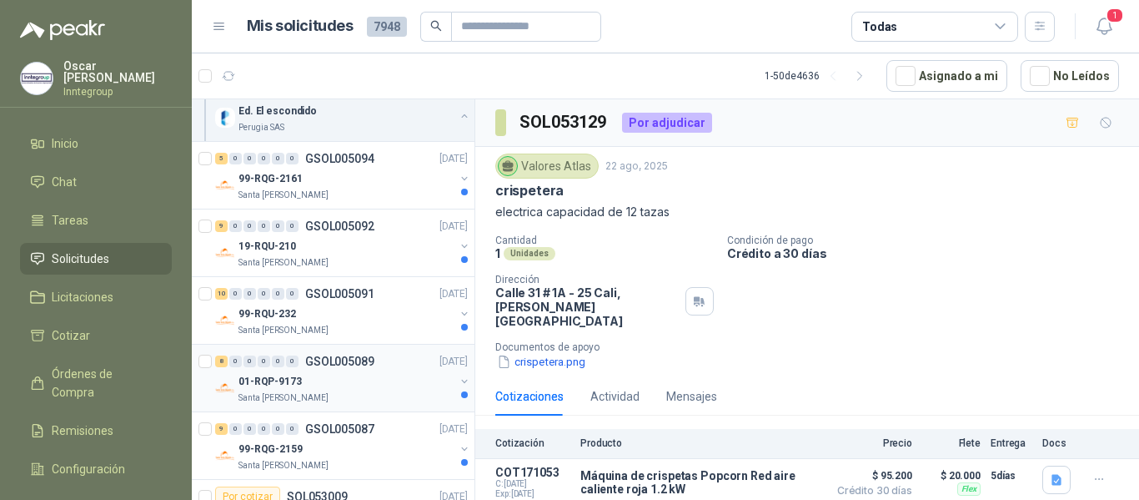
scroll to position [500, 0]
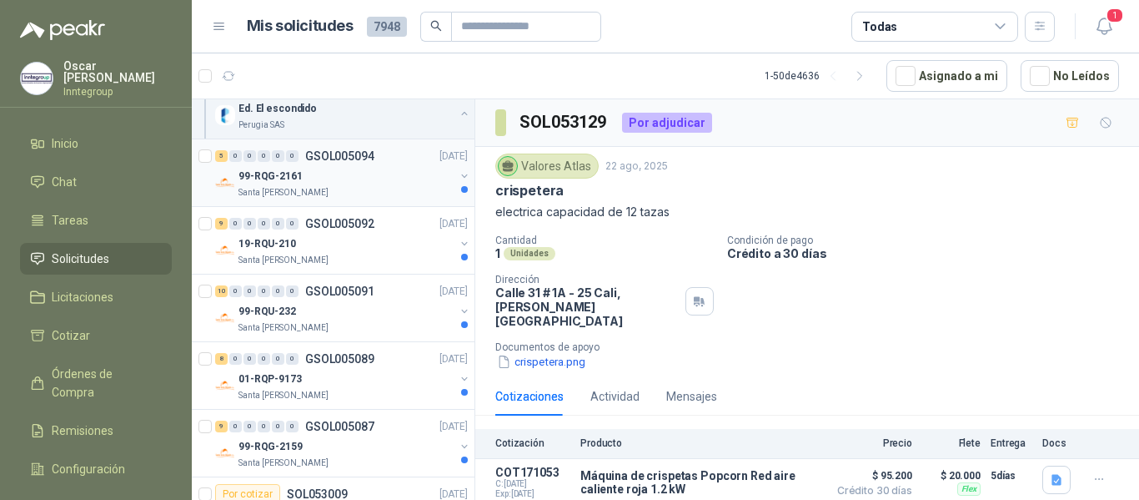
click at [353, 181] on div "99-RQG-2161" at bounding box center [347, 176] width 216 height 20
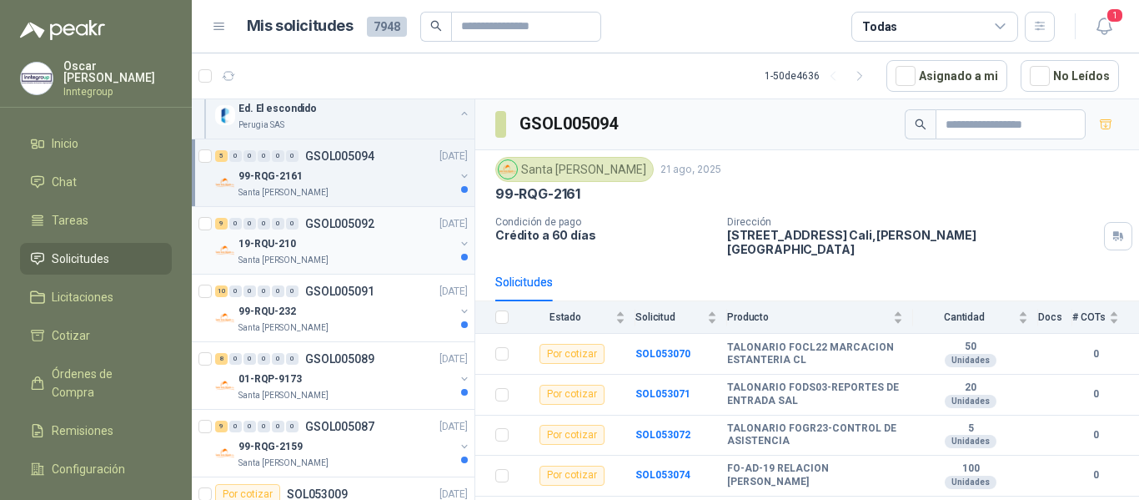
click at [364, 240] on div "19-RQU-210" at bounding box center [347, 244] width 216 height 20
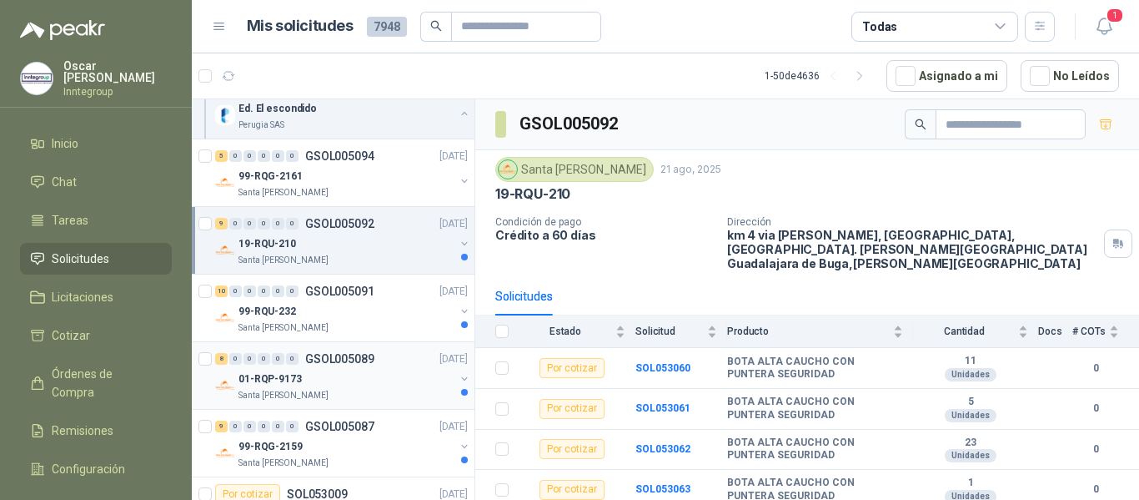
drag, startPoint x: 378, startPoint y: 313, endPoint x: 375, endPoint y: 357, distance: 44.3
click at [378, 314] on div "99-RQU-232" at bounding box center [347, 311] width 216 height 20
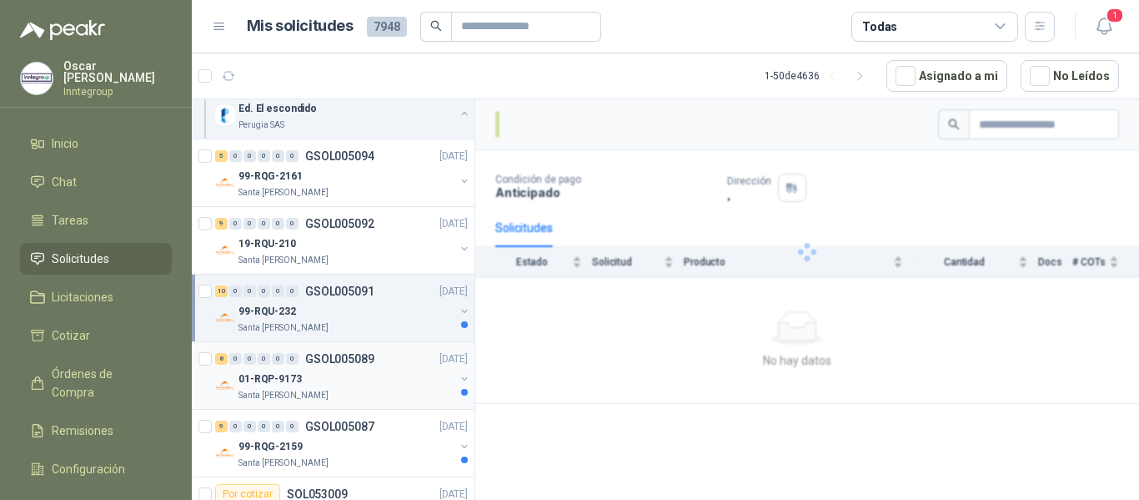
click at [375, 370] on div "01-RQP-9173" at bounding box center [347, 379] width 216 height 20
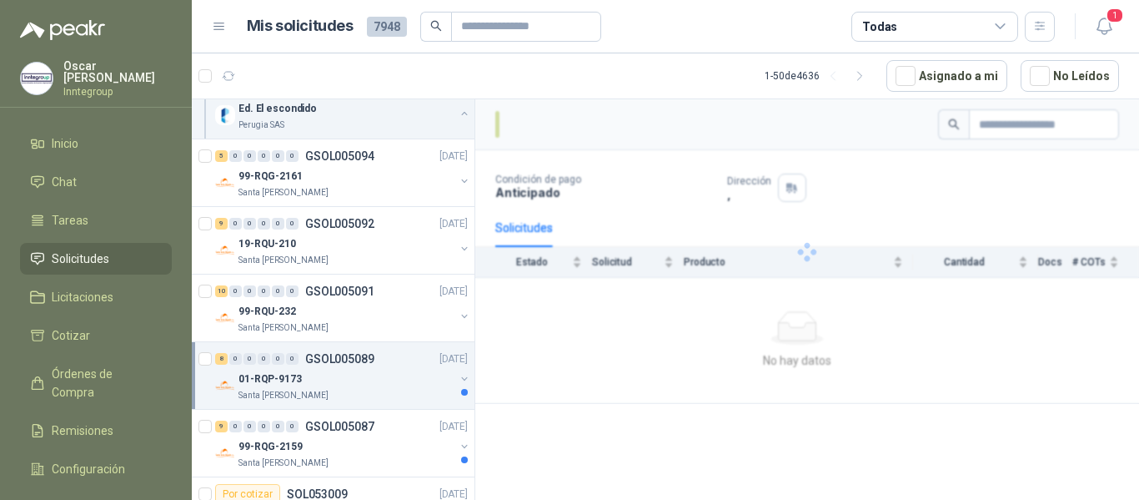
scroll to position [667, 0]
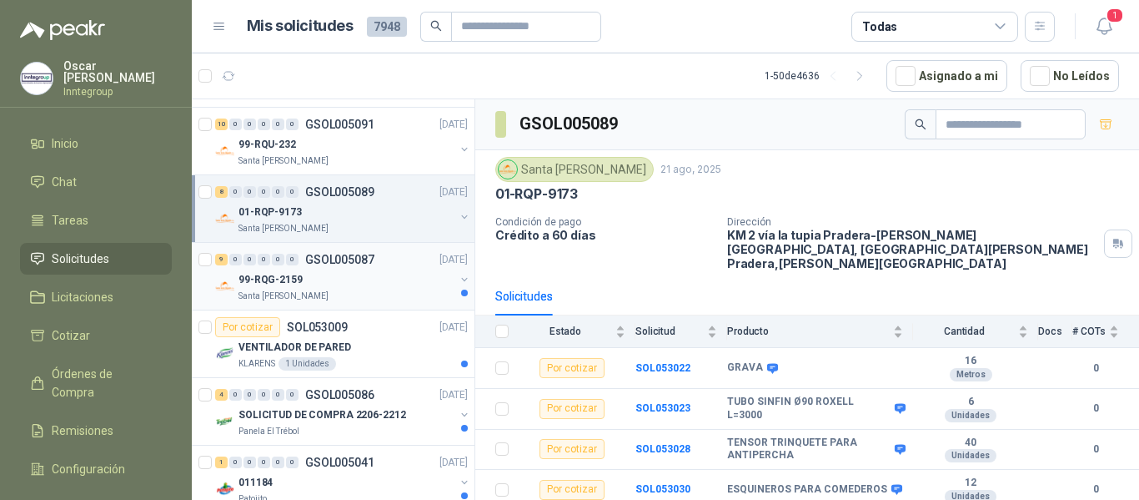
click at [395, 278] on div "99-RQG-2159" at bounding box center [347, 279] width 216 height 20
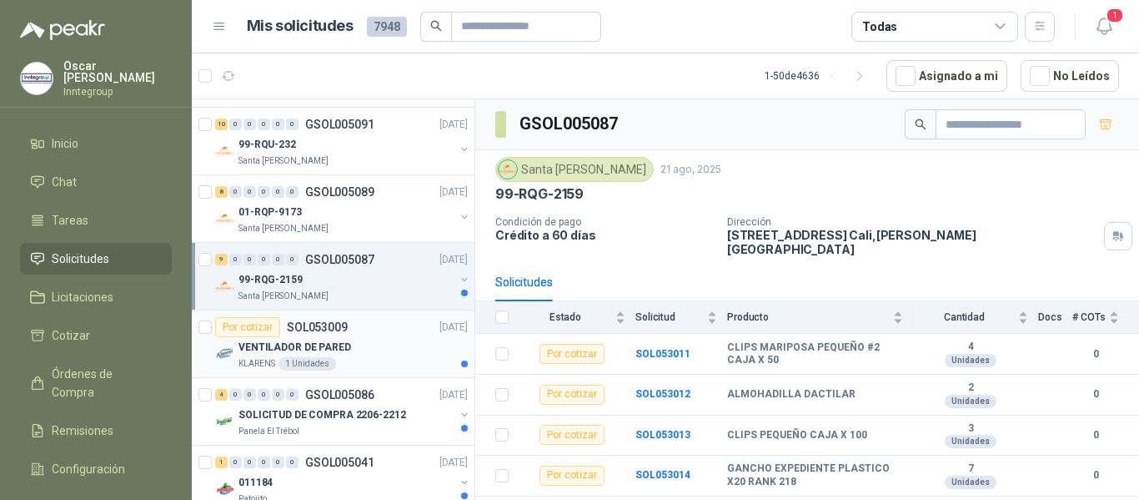
click at [383, 355] on div "VENTILADOR DE PARED" at bounding box center [353, 347] width 229 height 20
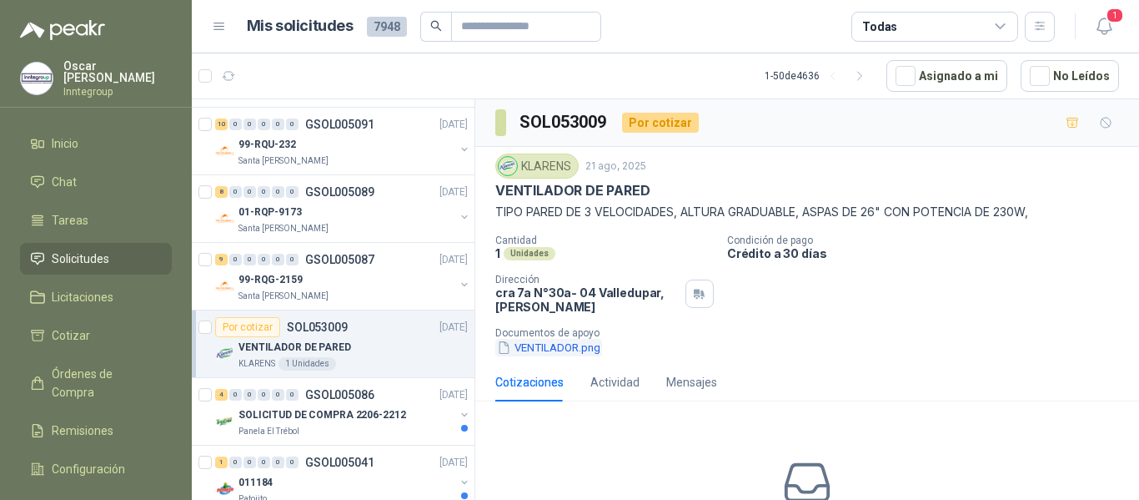
click at [553, 349] on button "VENTILADOR.png" at bounding box center [548, 348] width 107 height 18
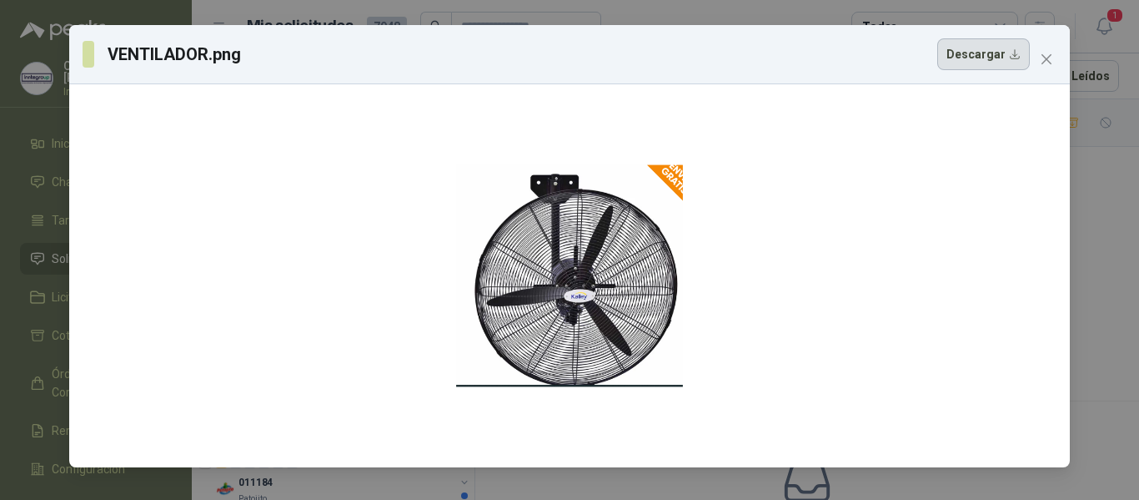
click at [1003, 46] on button "Descargar" at bounding box center [984, 54] width 93 height 32
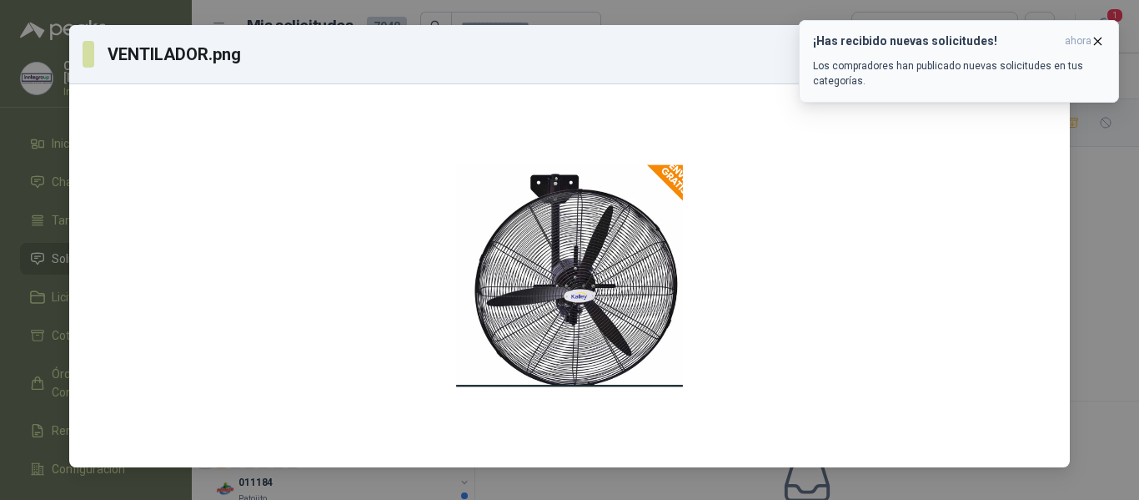
drag, startPoint x: 1103, startPoint y: 40, endPoint x: 1049, endPoint y: 78, distance: 65.3
click at [1103, 41] on icon "button" at bounding box center [1098, 41] width 14 height 14
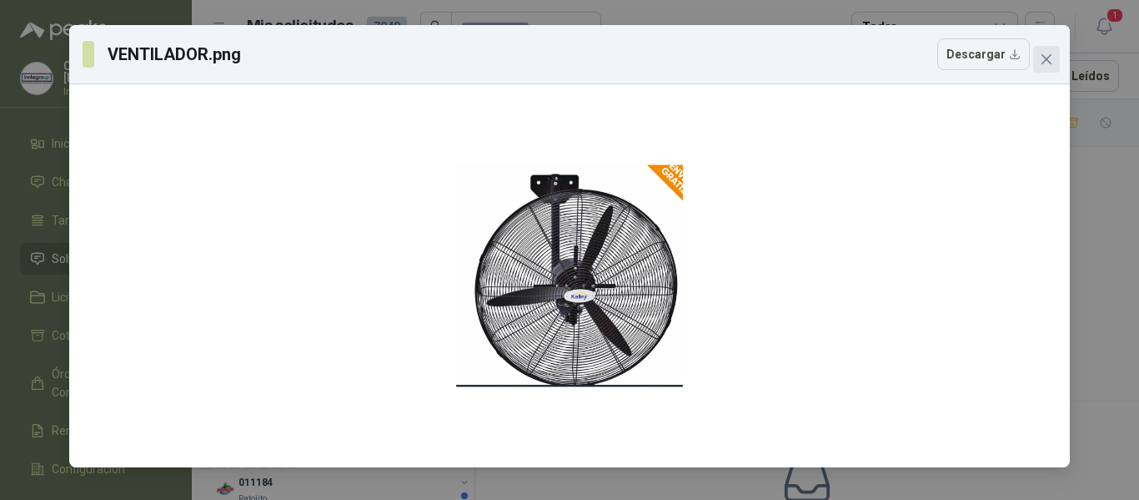
click at [1041, 62] on icon "close" at bounding box center [1046, 59] width 13 height 13
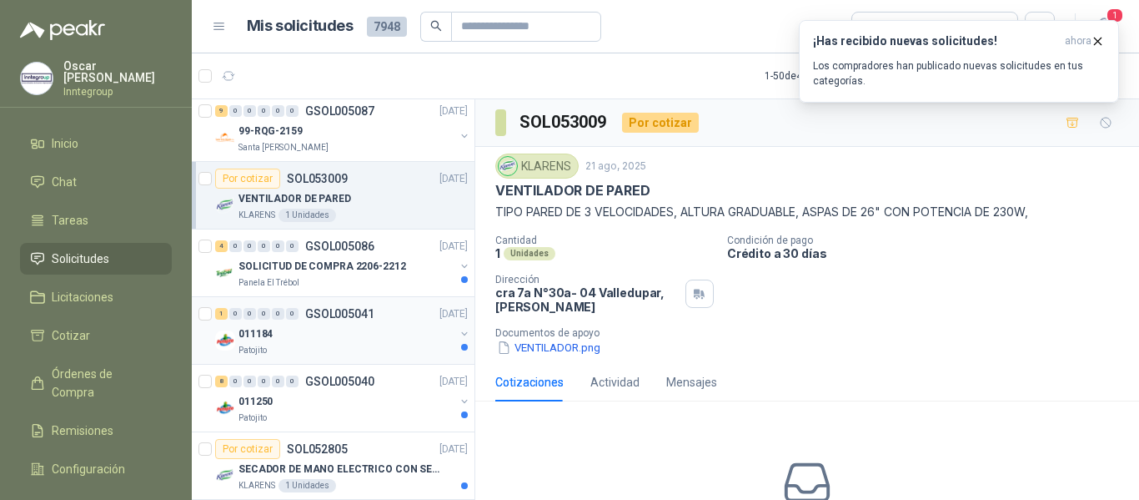
scroll to position [834, 0]
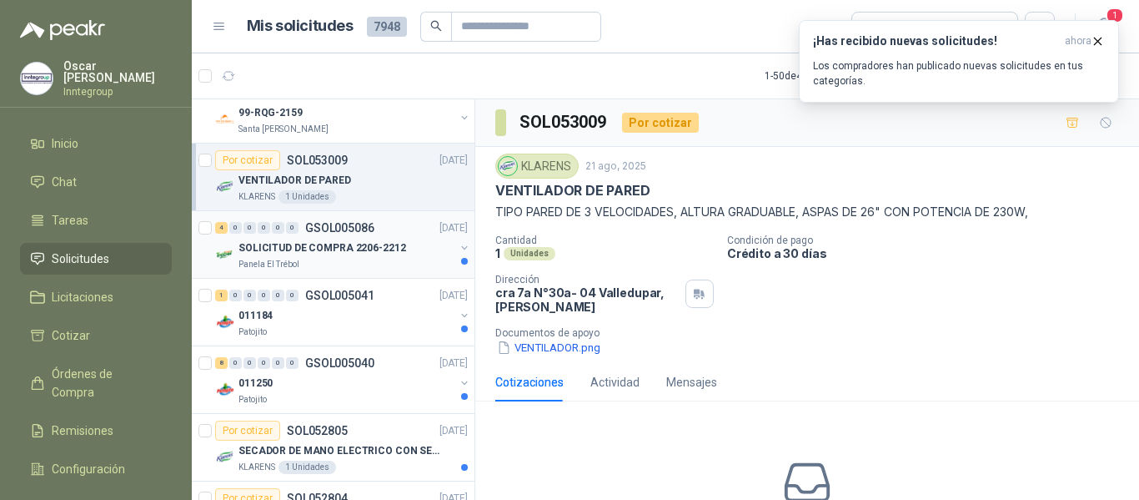
click at [398, 249] on div "SOLICITUD DE COMPRA 2206-2212" at bounding box center [347, 248] width 216 height 20
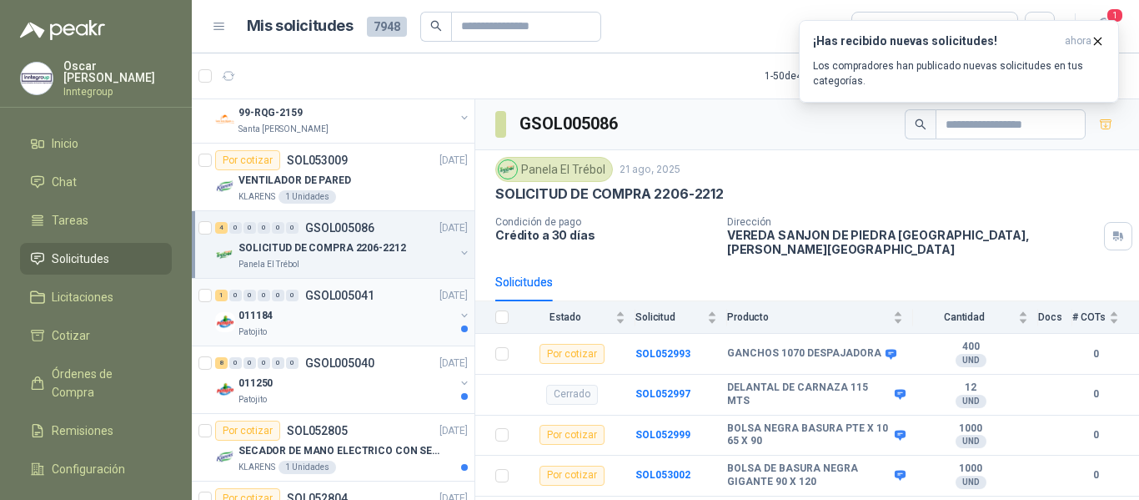
click at [367, 330] on div "Patojito" at bounding box center [347, 331] width 216 height 13
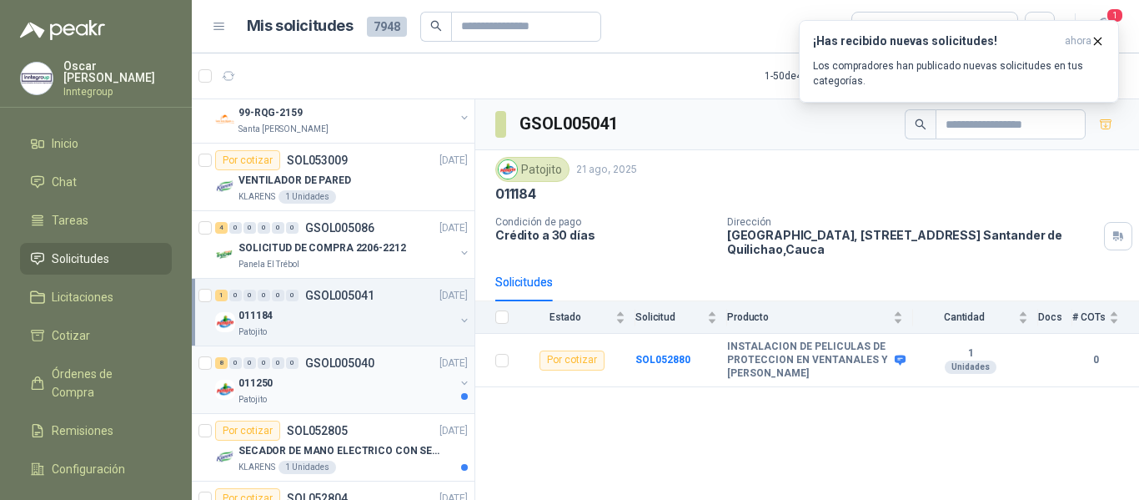
click at [355, 380] on div "011250" at bounding box center [347, 383] width 216 height 20
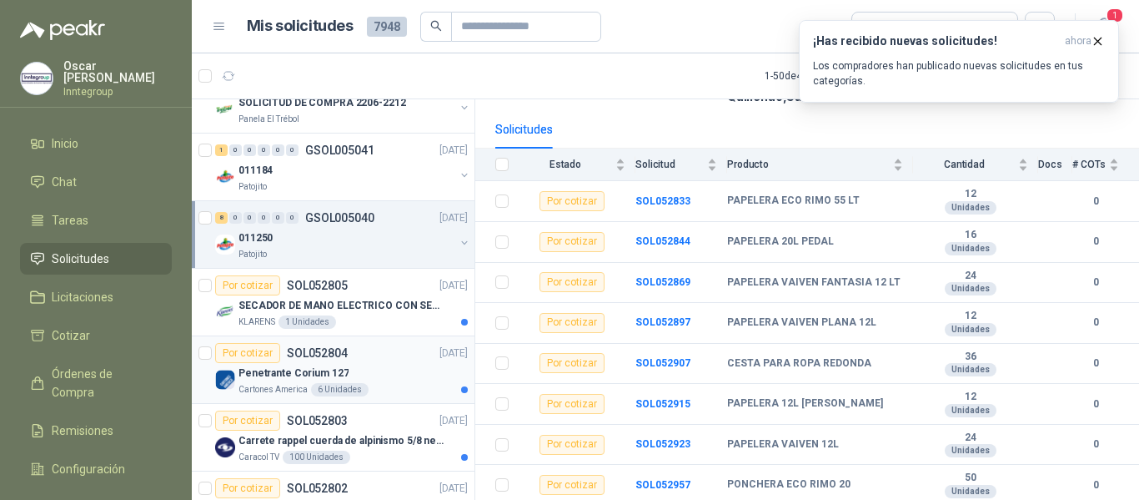
scroll to position [1001, 0]
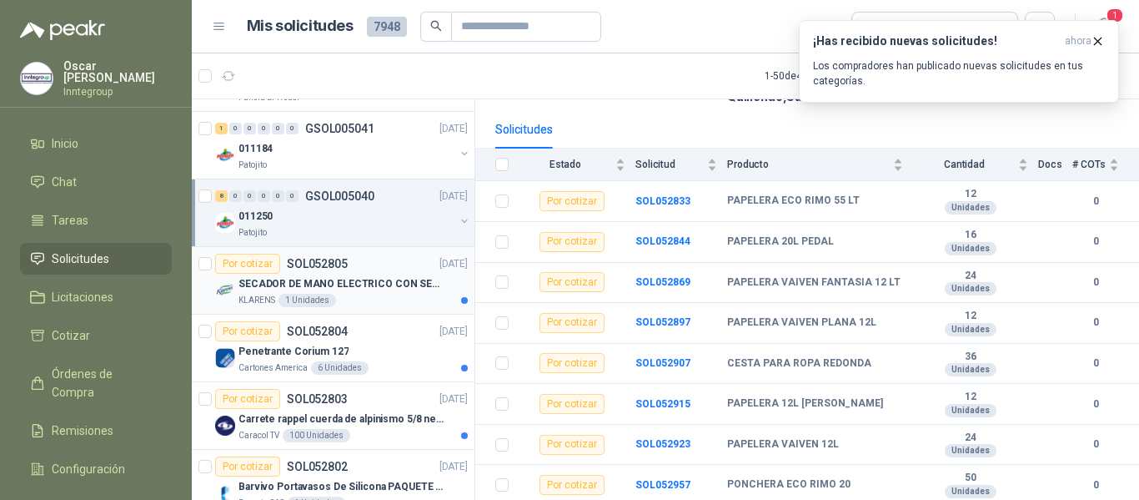
click at [340, 290] on p "SECADOR DE MANO ELECTRICO CON SENSOR" at bounding box center [343, 284] width 208 height 16
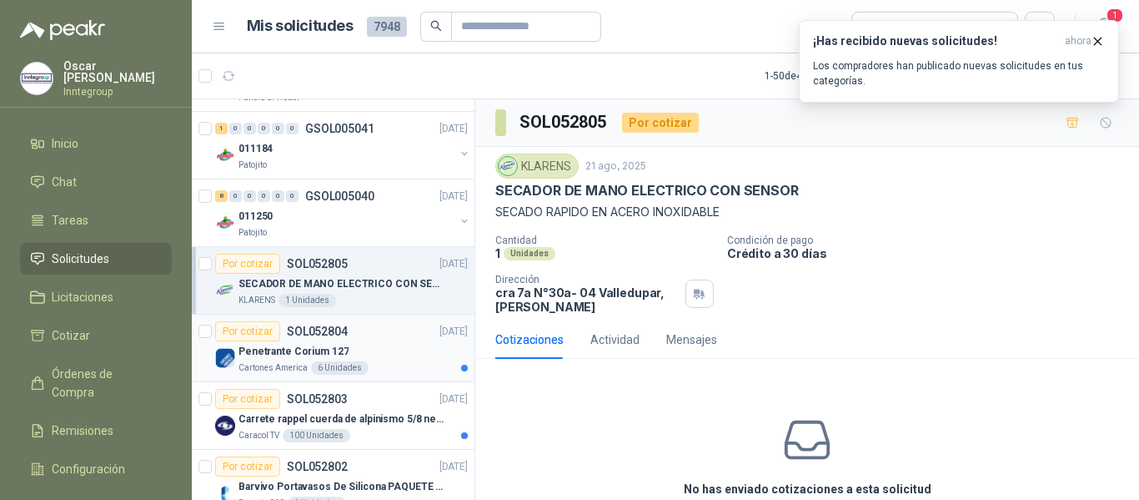
click at [334, 354] on p "Penetrante Corium 127" at bounding box center [294, 352] width 110 height 16
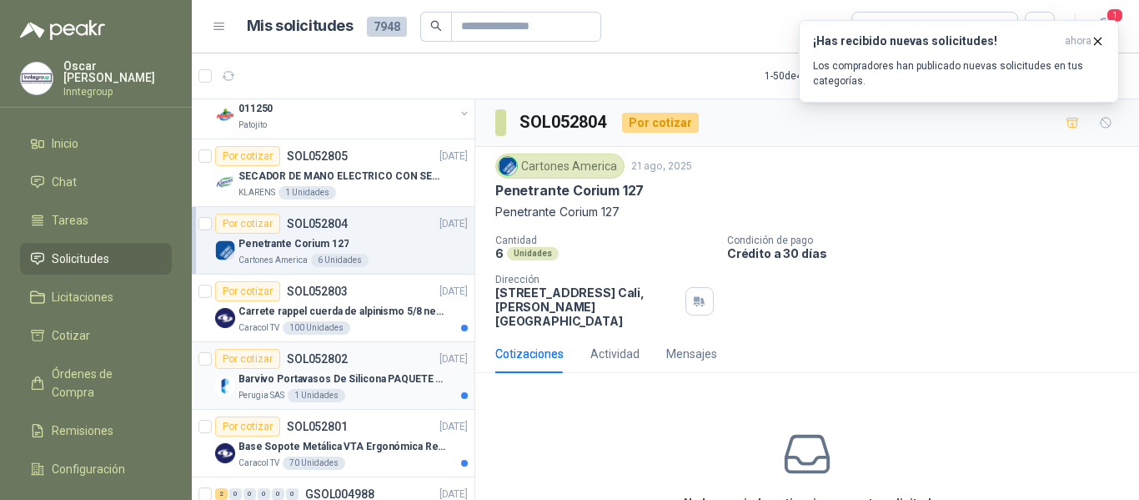
scroll to position [1168, 0]
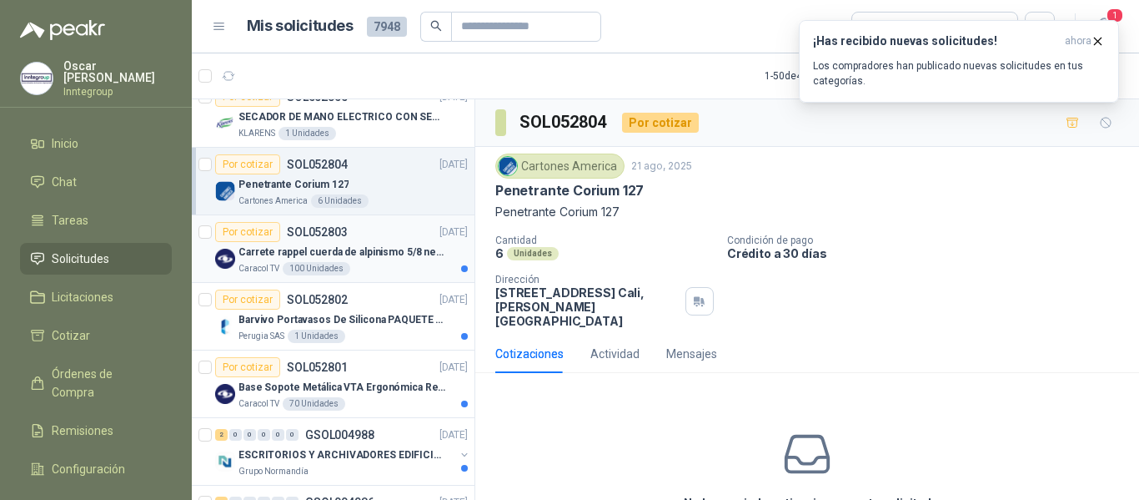
click at [399, 259] on div "Carrete rappel cuerda de alpinismo 5/8 negra 16mm" at bounding box center [353, 252] width 229 height 20
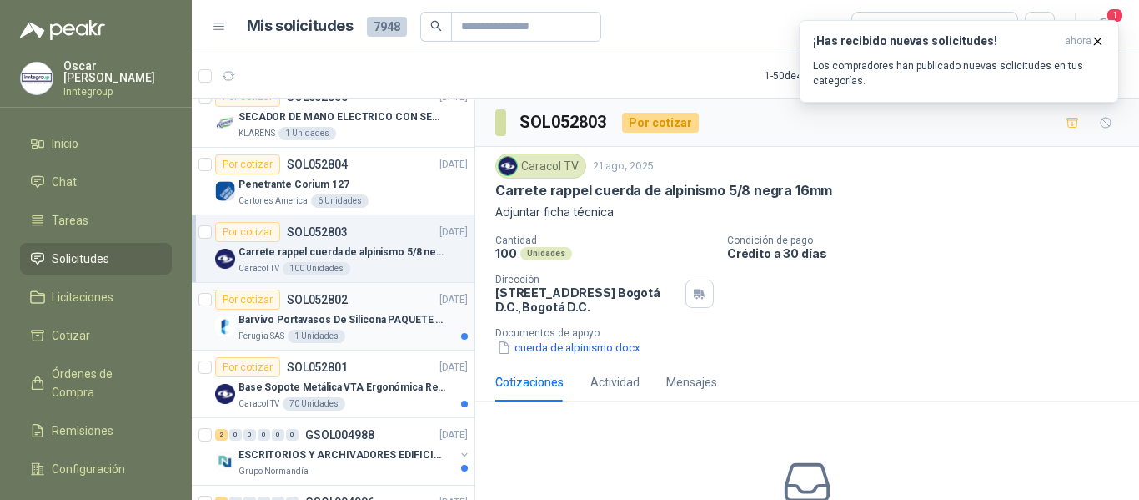
click at [390, 326] on p "Barvivo Portavasos De Silicona PAQUETE 6 Unidades Negro Con Soporte Antidesliza…" at bounding box center [343, 320] width 208 height 16
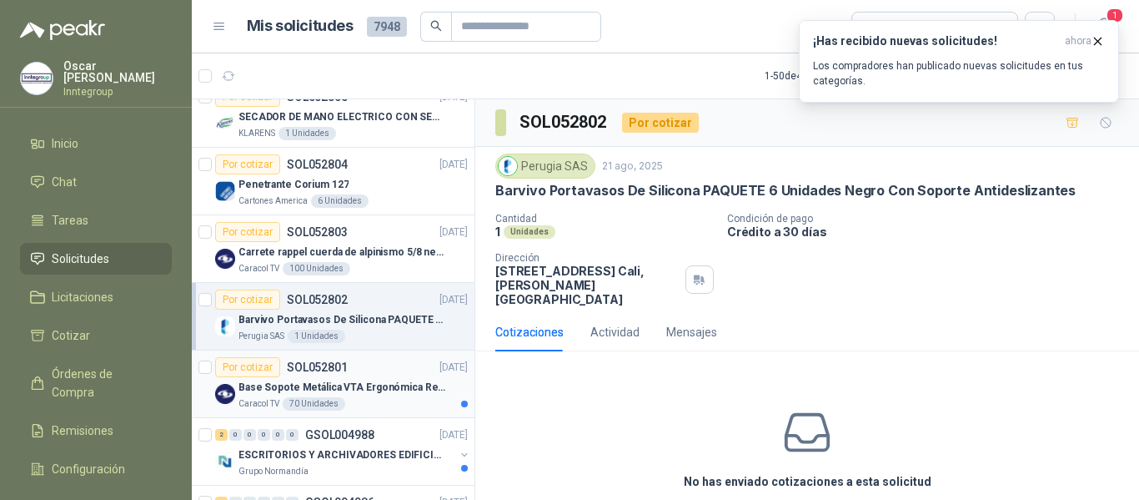
click at [350, 383] on p "Base Sopote Metálica VTA Ergonómica Retráctil para Portátil" at bounding box center [343, 388] width 208 height 16
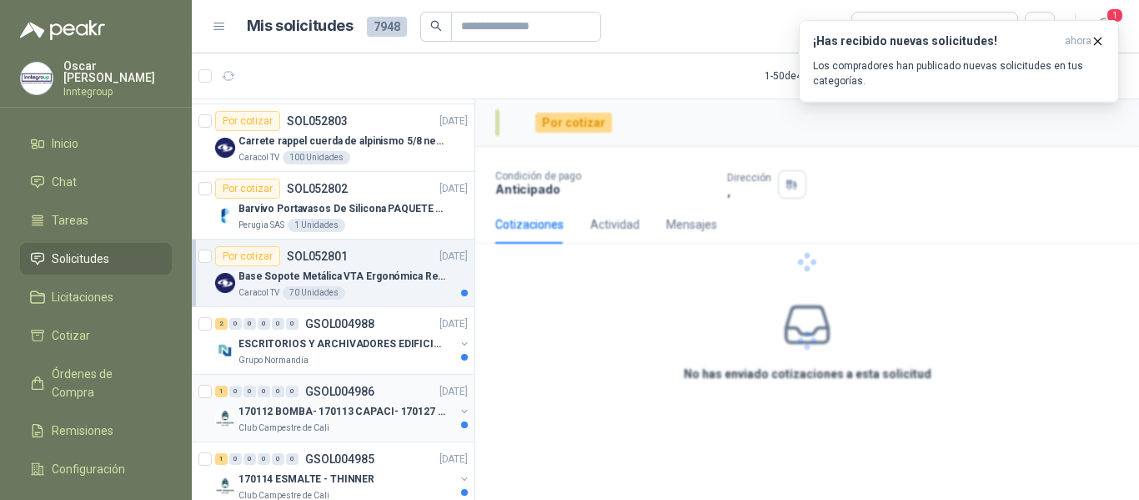
scroll to position [1335, 0]
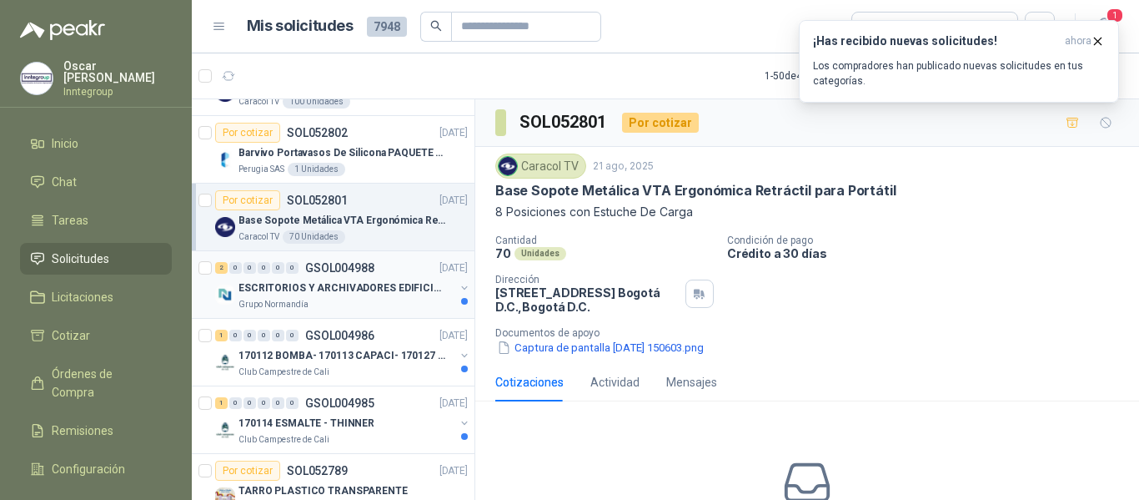
click at [384, 274] on div "2 0 0 0 0 0 GSOL004988 [DATE]" at bounding box center [343, 268] width 256 height 20
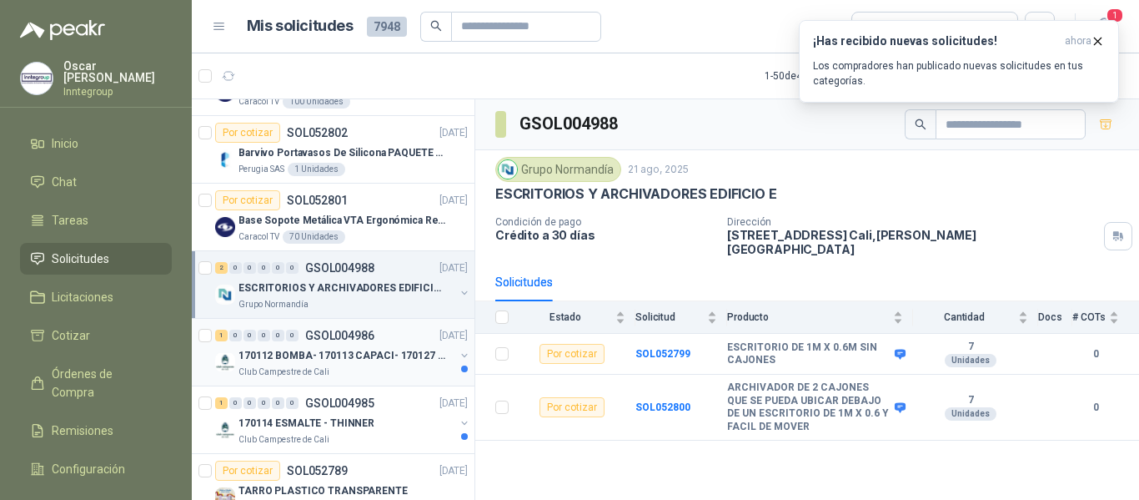
click at [375, 360] on p "170112 BOMBA- 170113 CAPACI- 170127 MOTOR 170119 R" at bounding box center [343, 356] width 208 height 16
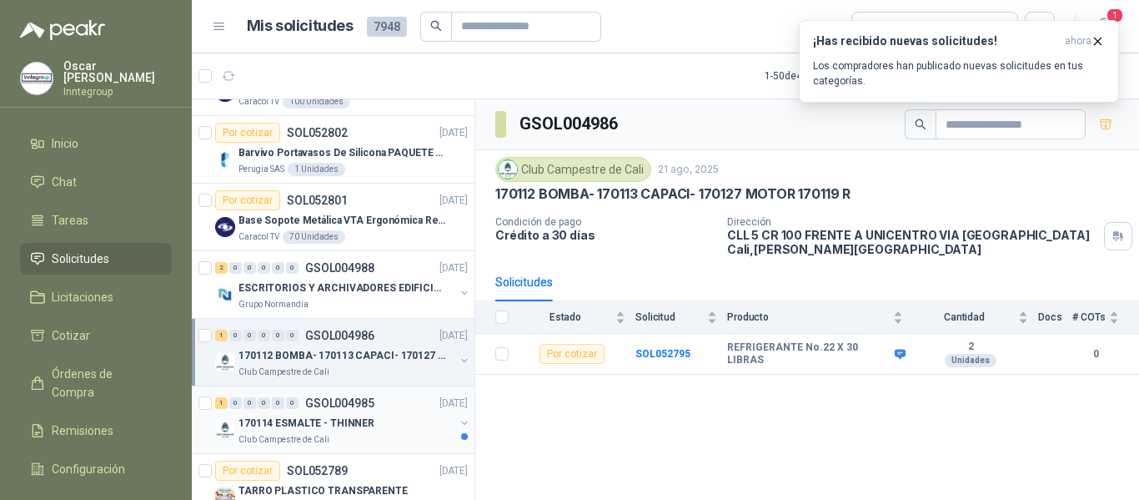
click at [357, 415] on p "170114 ESMALTE - THINNER" at bounding box center [307, 423] width 136 height 16
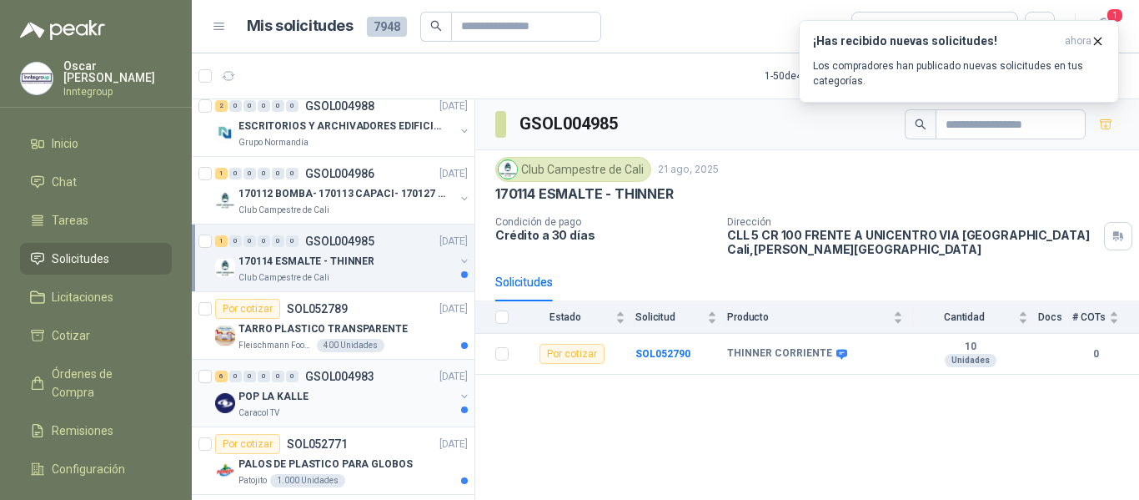
scroll to position [1501, 0]
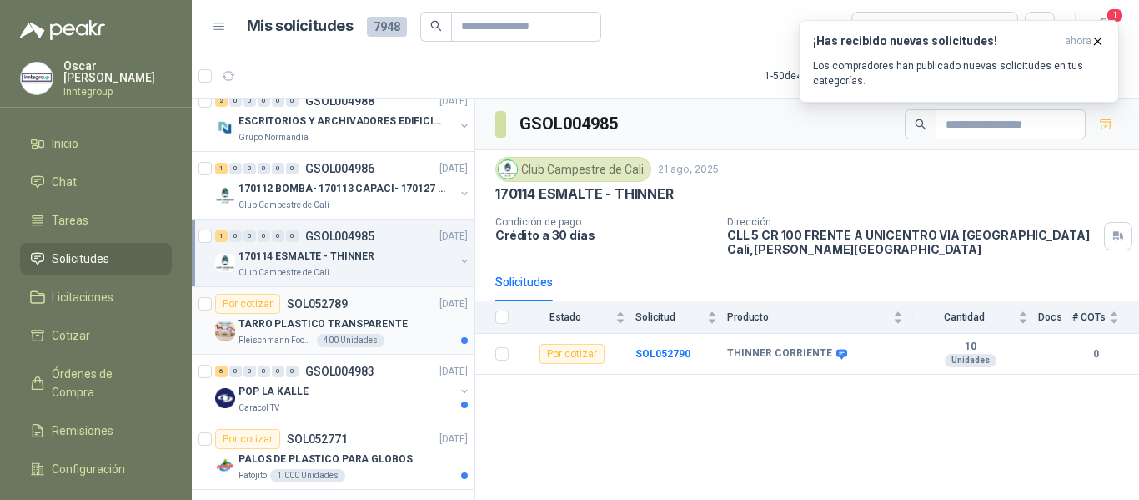
click at [365, 320] on p "TARRO PLASTICO TRANSPARENTE" at bounding box center [323, 324] width 169 height 16
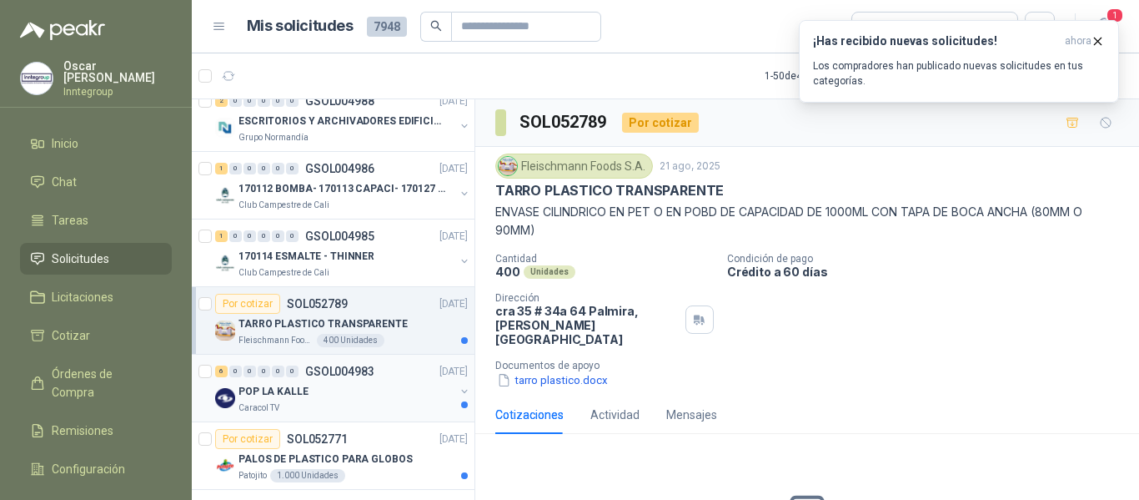
click at [340, 395] on div "POP LA KALLE" at bounding box center [347, 391] width 216 height 20
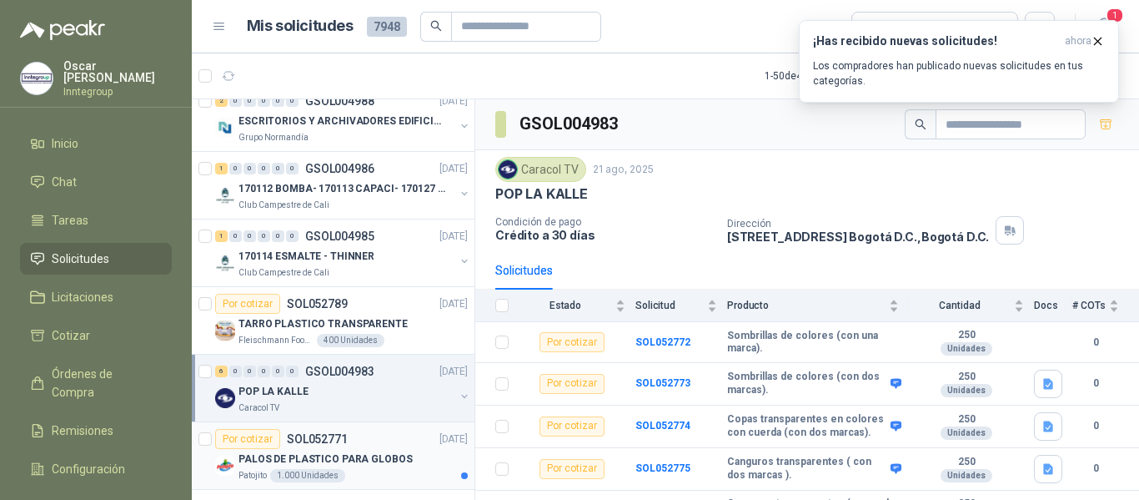
click at [342, 460] on p "PALOS DE PLASTICO PARA GLOBOS" at bounding box center [326, 459] width 174 height 16
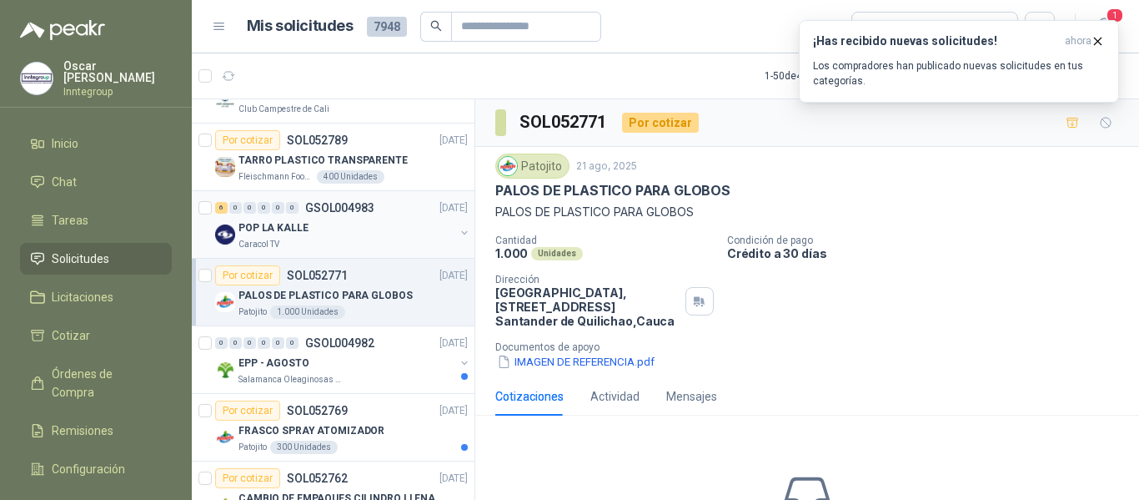
scroll to position [1668, 0]
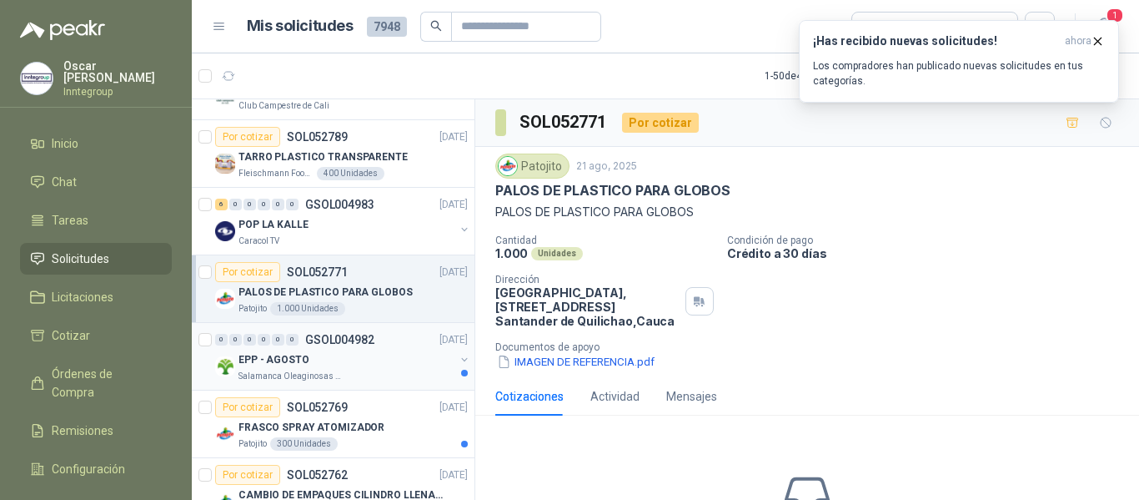
click at [384, 365] on div "EPP - AGOSTO" at bounding box center [347, 360] width 216 height 20
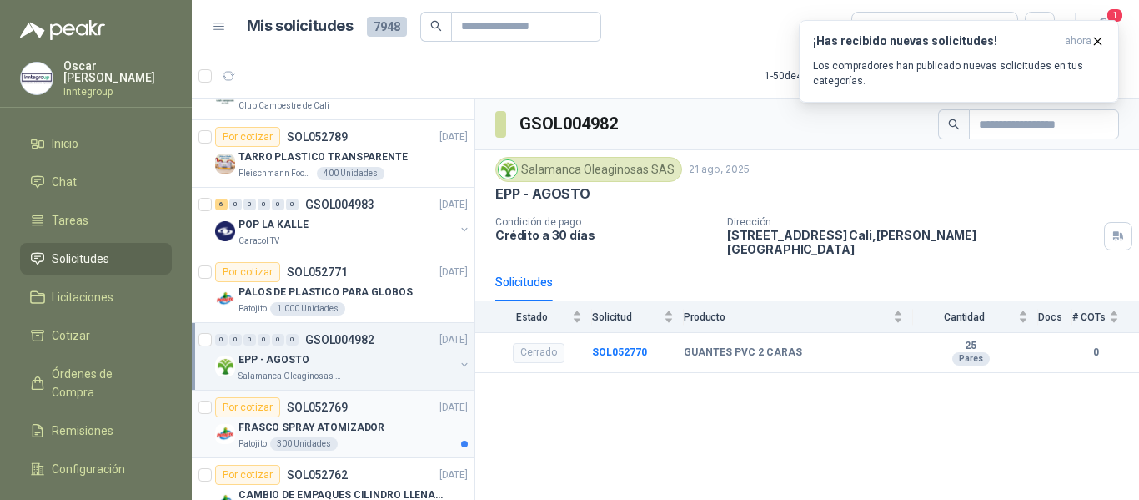
click at [361, 430] on p "FRASCO SPRAY ATOMIZADOR" at bounding box center [312, 428] width 146 height 16
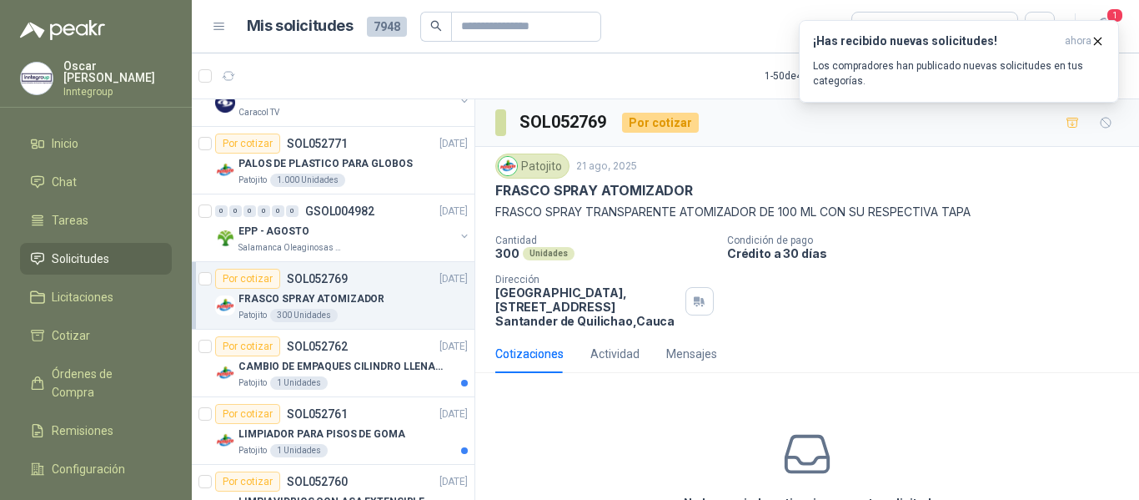
scroll to position [1835, 0]
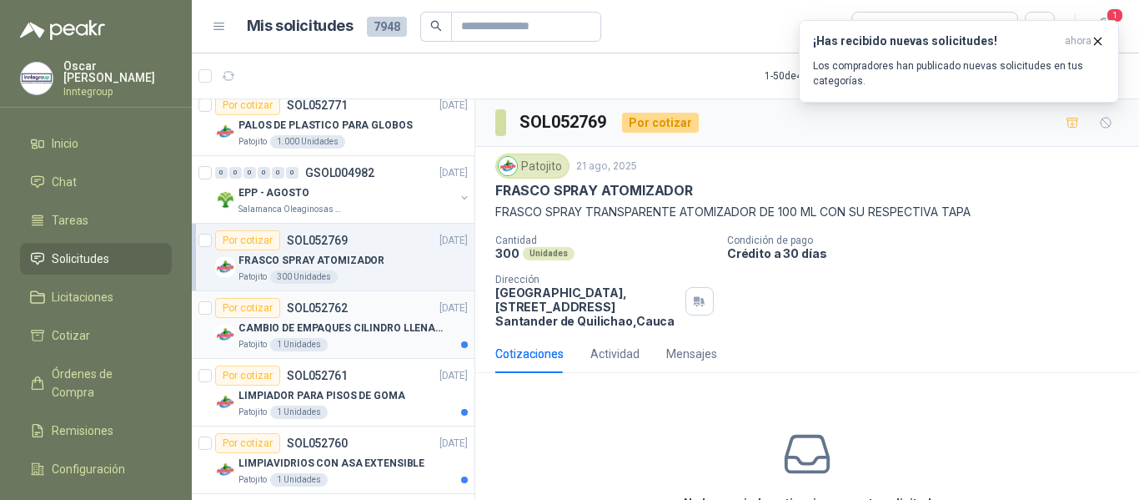
click at [378, 327] on p "CAMBIO DE EMPAQUES CILINDRO LLENADORA MANUALNUAL" at bounding box center [343, 328] width 208 height 16
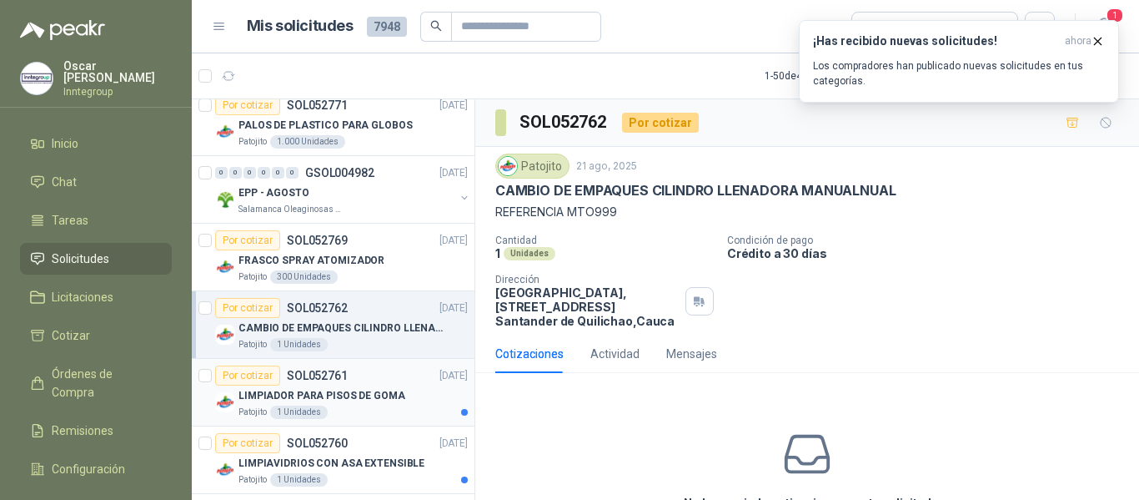
click at [358, 400] on p "LIMPIADOR PARA PISOS DE GOMA" at bounding box center [322, 396] width 167 height 16
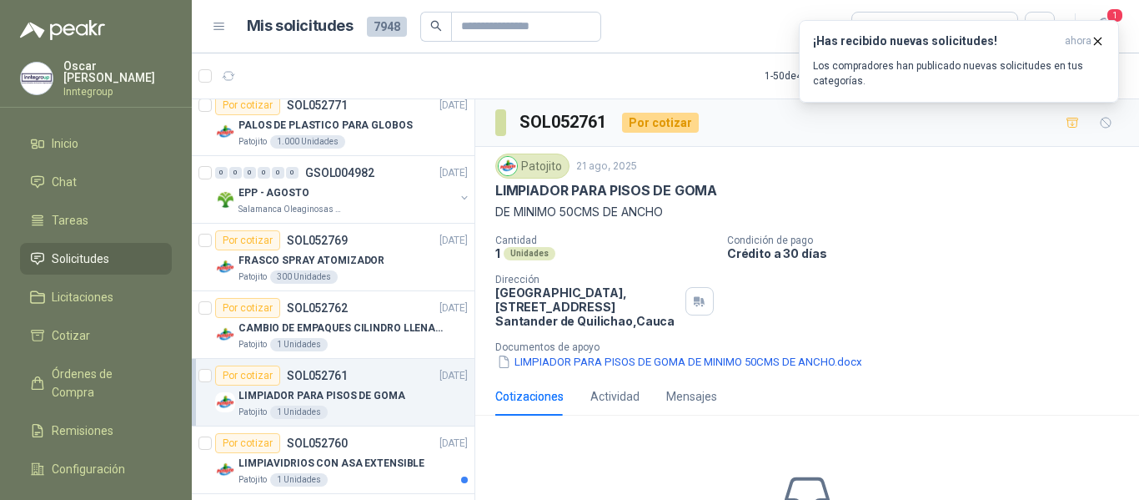
scroll to position [1919, 0]
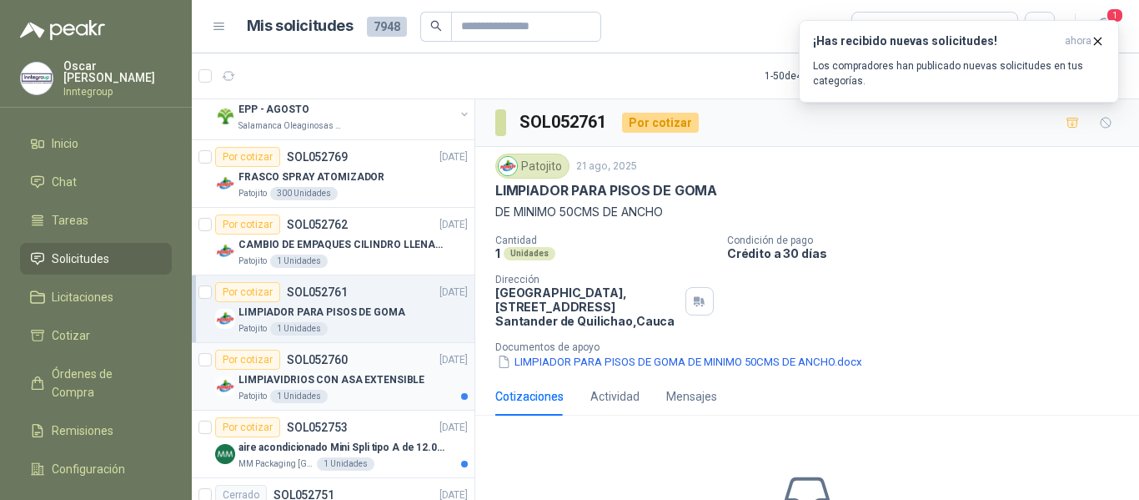
click at [377, 389] on div "LIMPIAVIDRIOS CON ASA EXTENSIBLE" at bounding box center [353, 380] width 229 height 20
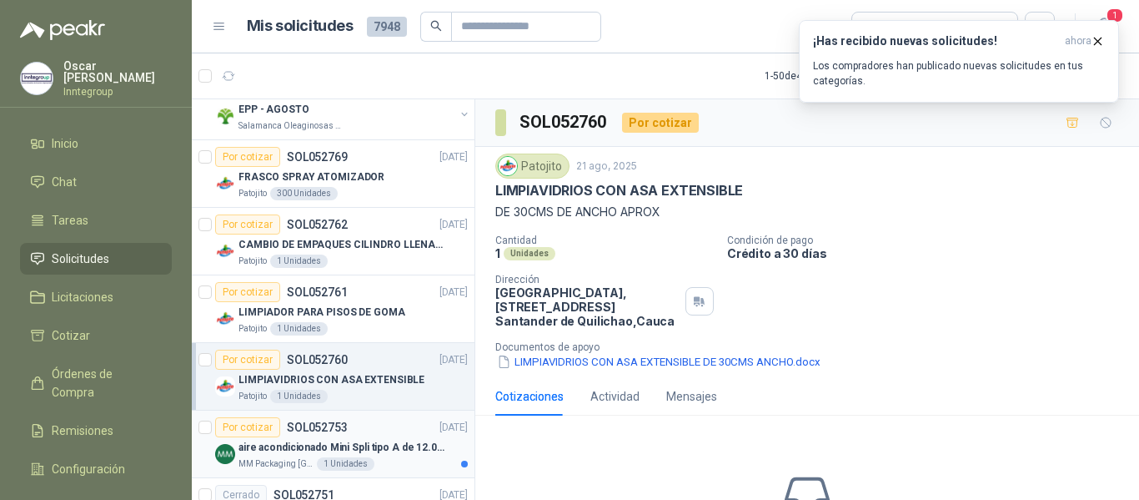
click at [375, 457] on div "MM Packaging [GEOGRAPHIC_DATA] 1 Unidades" at bounding box center [353, 463] width 229 height 13
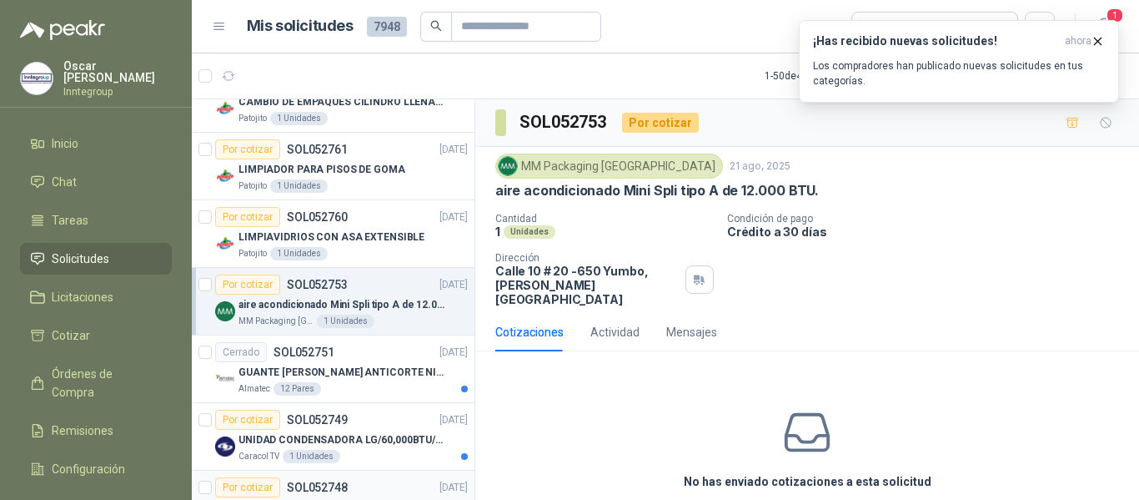
scroll to position [2085, 0]
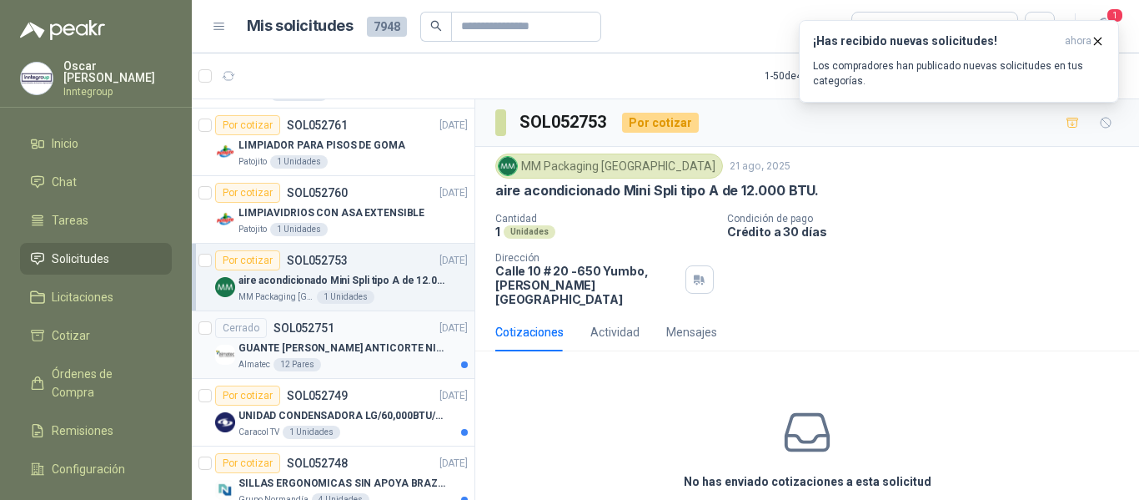
click at [375, 367] on div "Almatec 12 Pares" at bounding box center [353, 364] width 229 height 13
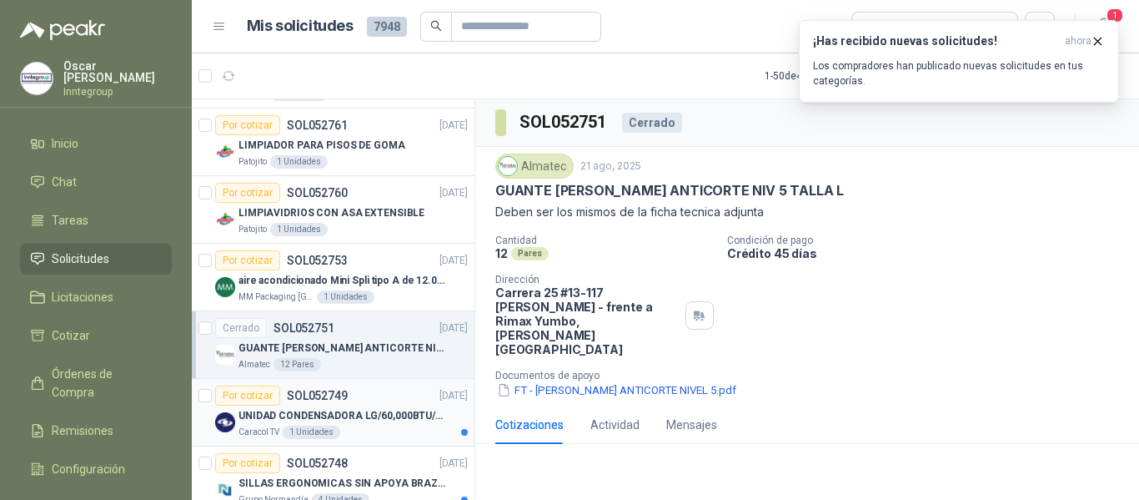
click at [363, 423] on p "UNIDAD CONDENSADORA LG/60,000BTU/220V/R410A: I" at bounding box center [343, 416] width 208 height 16
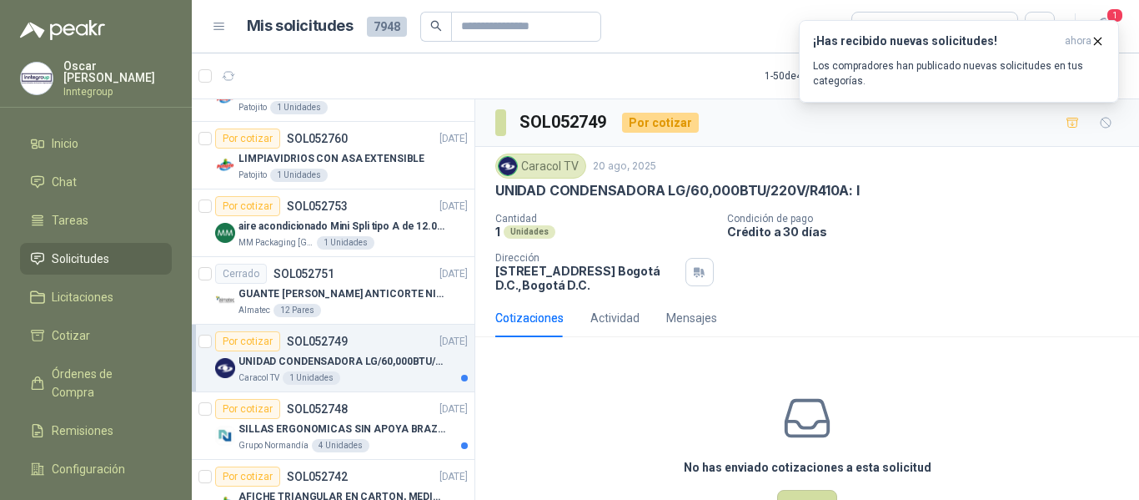
scroll to position [2169, 0]
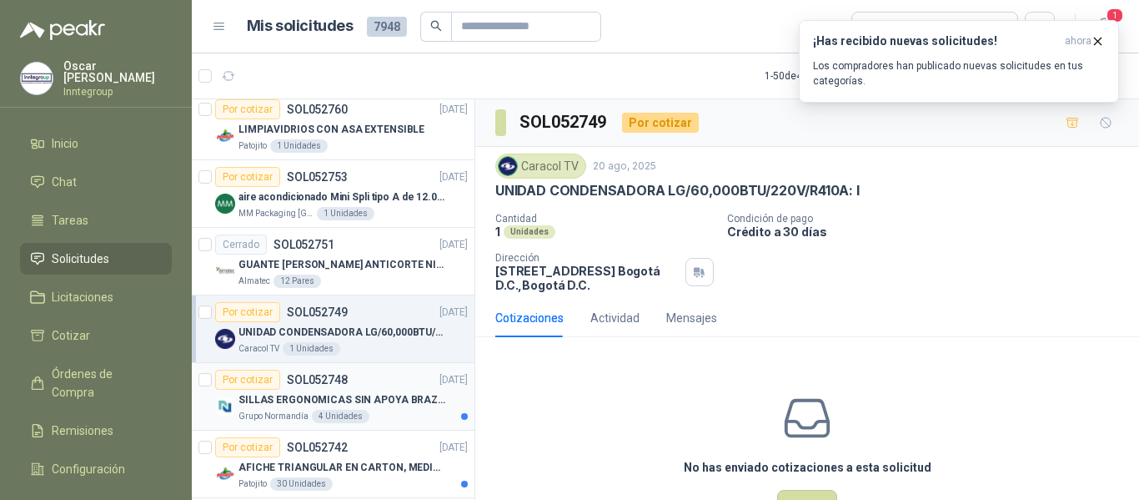
click at [368, 408] on div "SILLAS ERGONOMICAS SIN APOYA BRAZOS" at bounding box center [353, 400] width 229 height 20
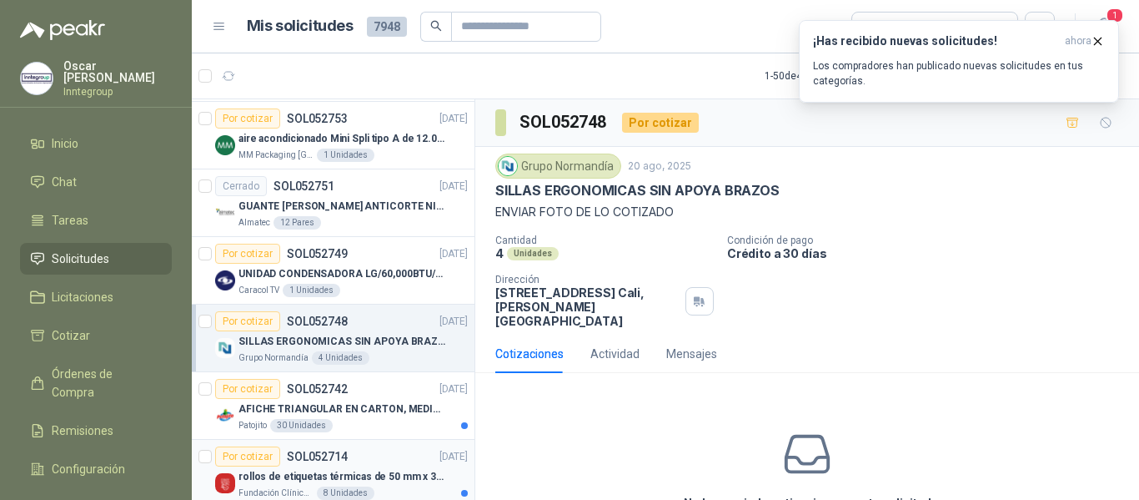
scroll to position [2336, 0]
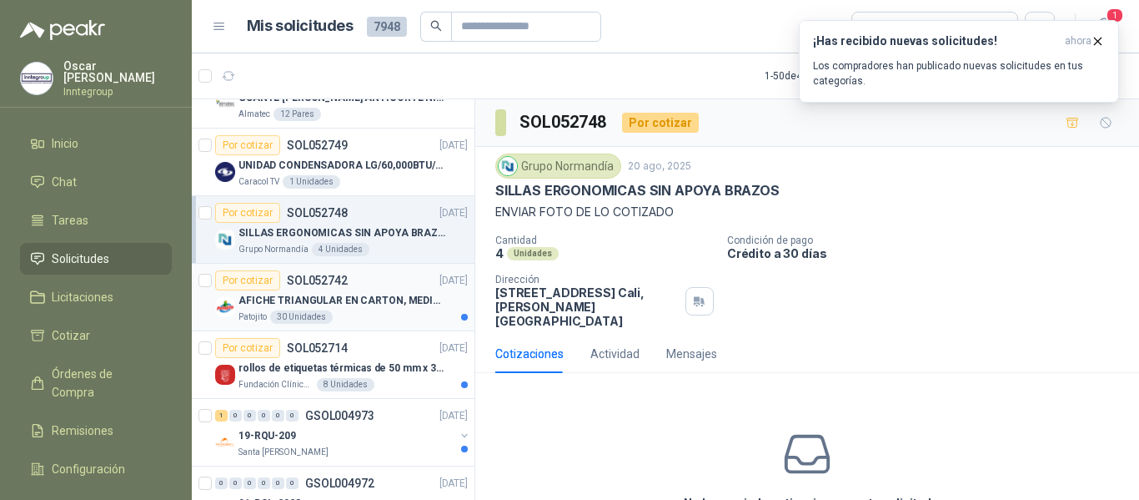
click at [394, 294] on p "AFICHE TRIANGULAR EN CARTON, MEDIDAS 30 CM X 45 CM" at bounding box center [343, 301] width 208 height 16
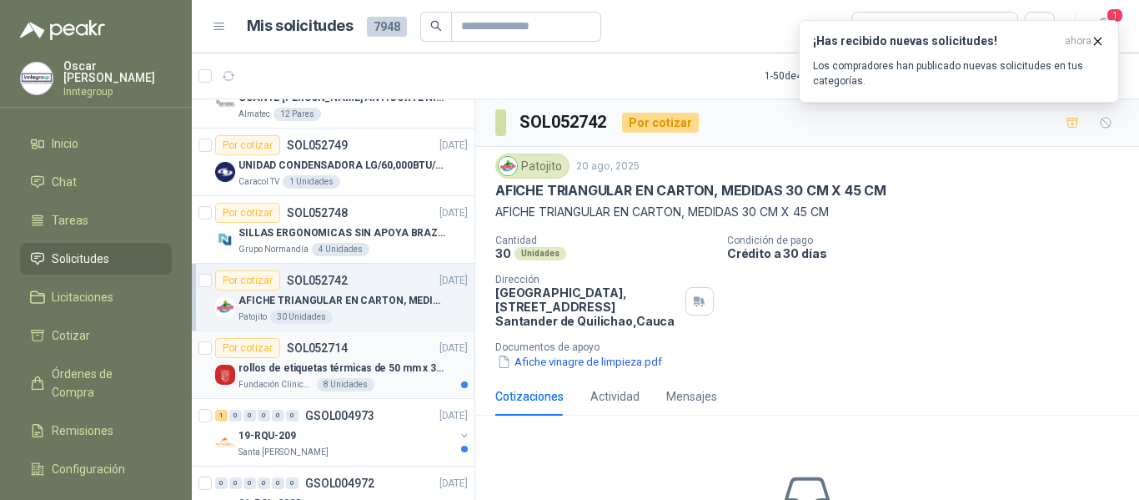
click at [350, 385] on div "8 Unidades" at bounding box center [346, 384] width 58 height 13
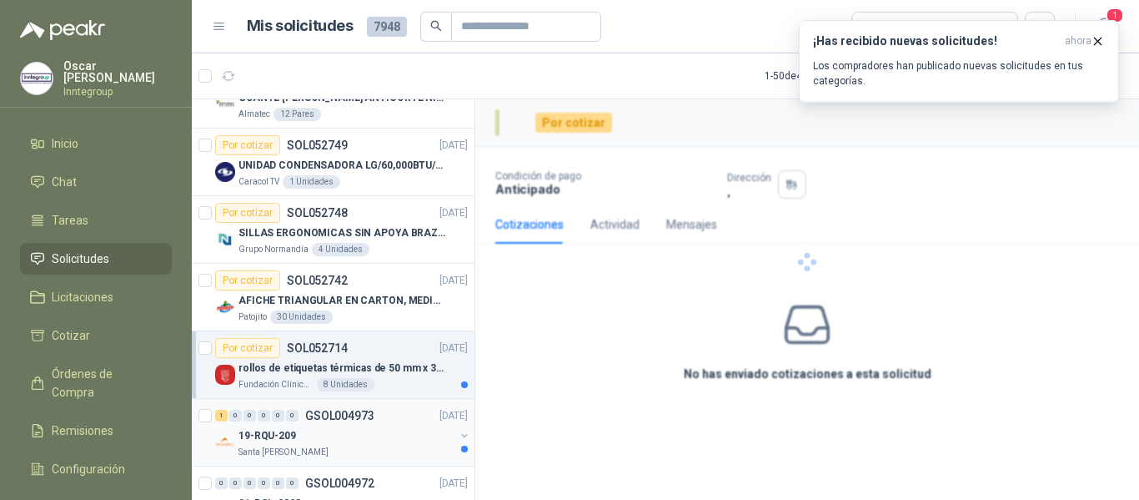
click at [379, 448] on div "Santa [PERSON_NAME]" at bounding box center [347, 451] width 216 height 13
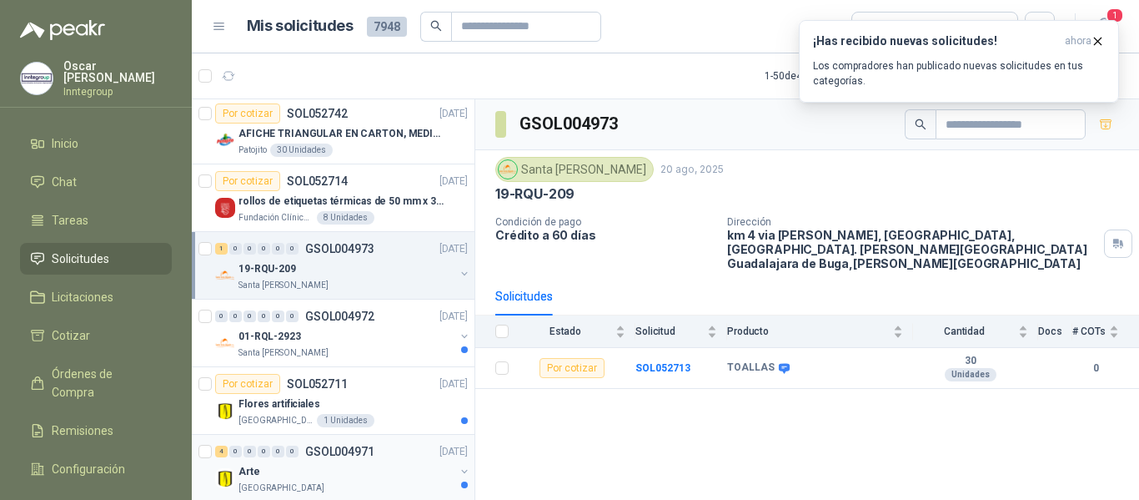
scroll to position [2586, 0]
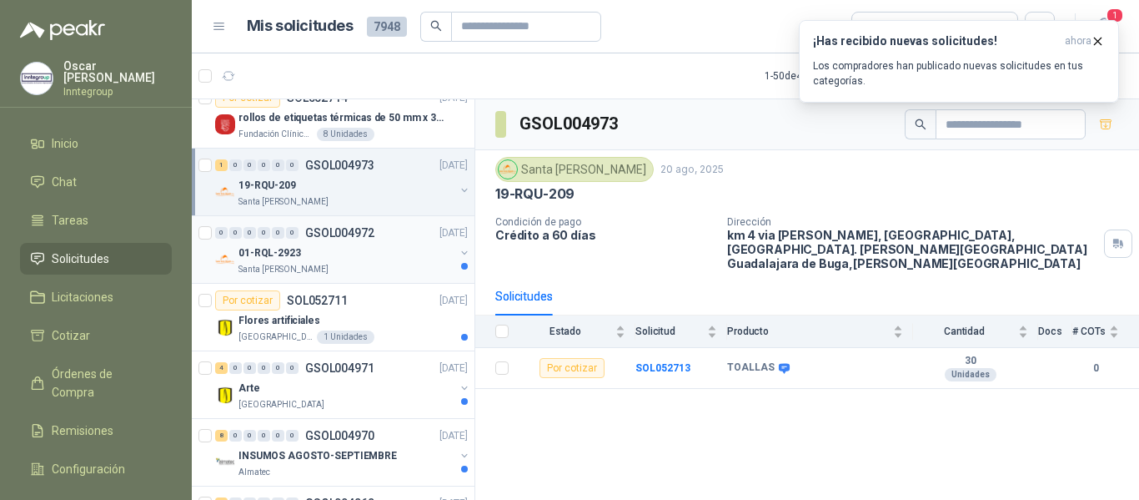
click at [390, 268] on div "Santa [PERSON_NAME]" at bounding box center [347, 269] width 216 height 13
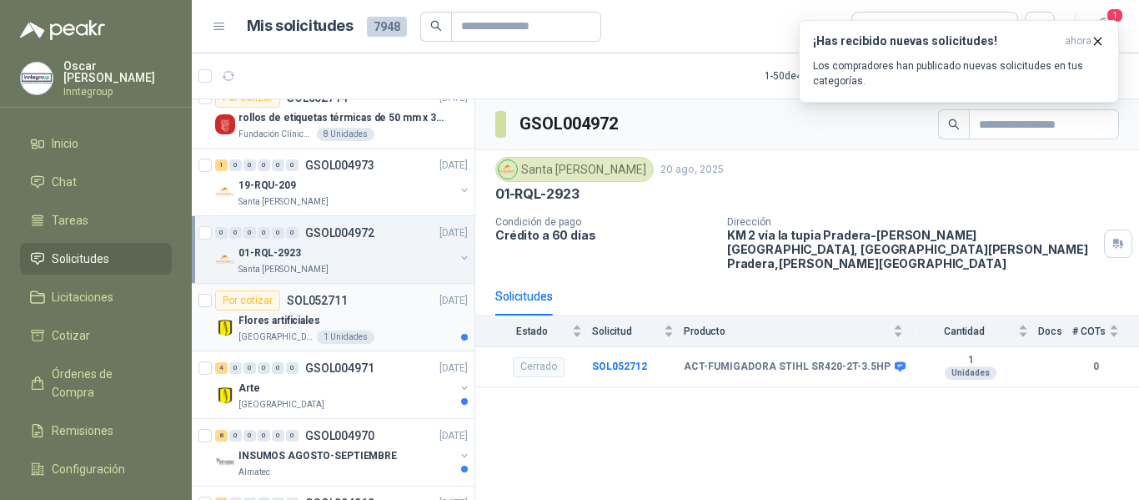
click at [369, 334] on div "[GEOGRAPHIC_DATA] 1 Unidades" at bounding box center [353, 336] width 229 height 13
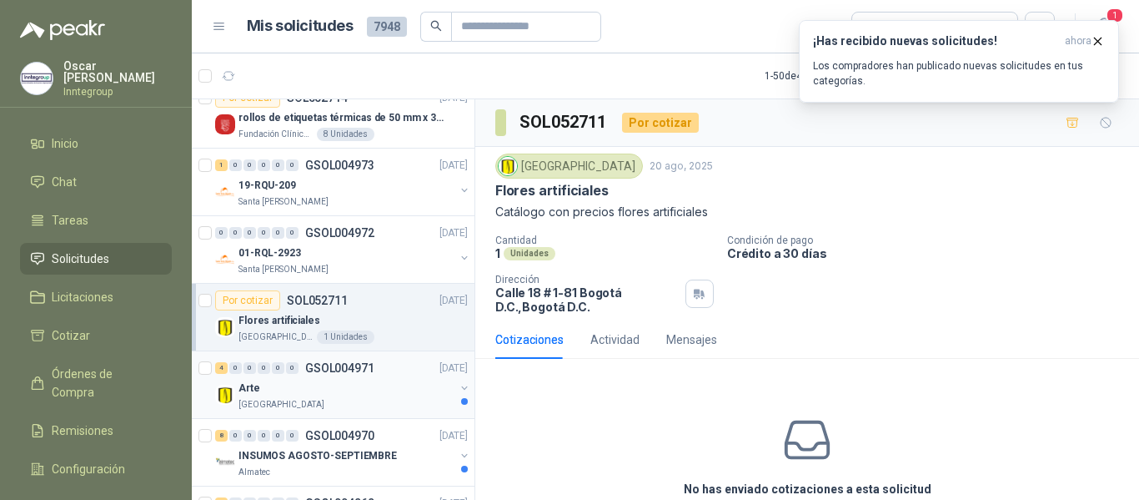
click at [367, 388] on div "Arte" at bounding box center [347, 388] width 216 height 20
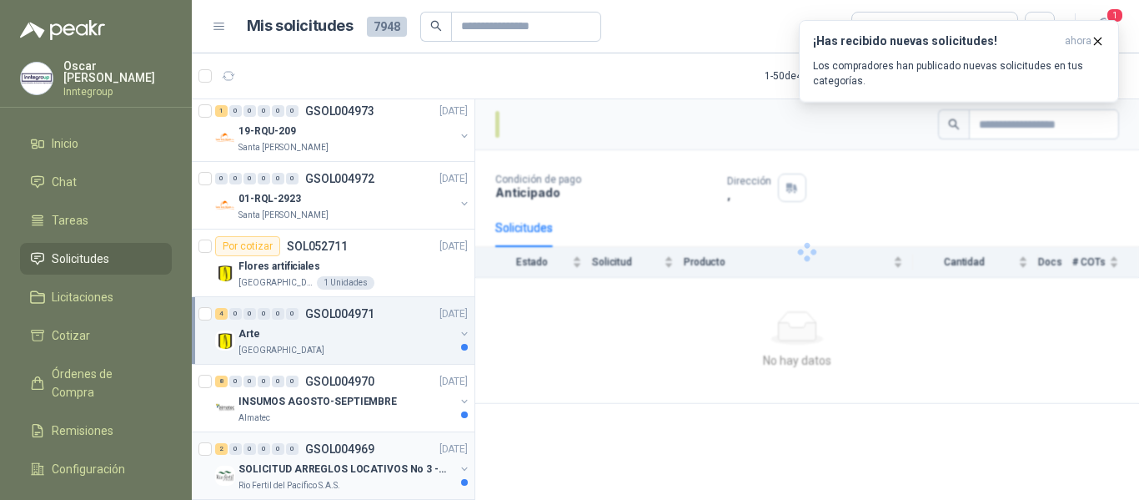
scroll to position [2669, 0]
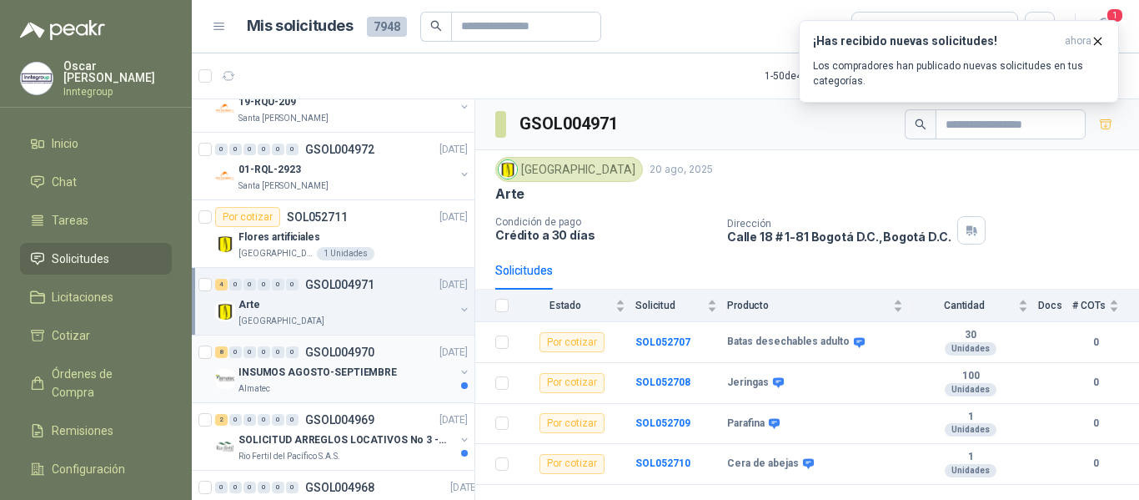
click at [401, 379] on div "INSUMOS AGOSTO-SEPTIEMBRE" at bounding box center [347, 372] width 216 height 20
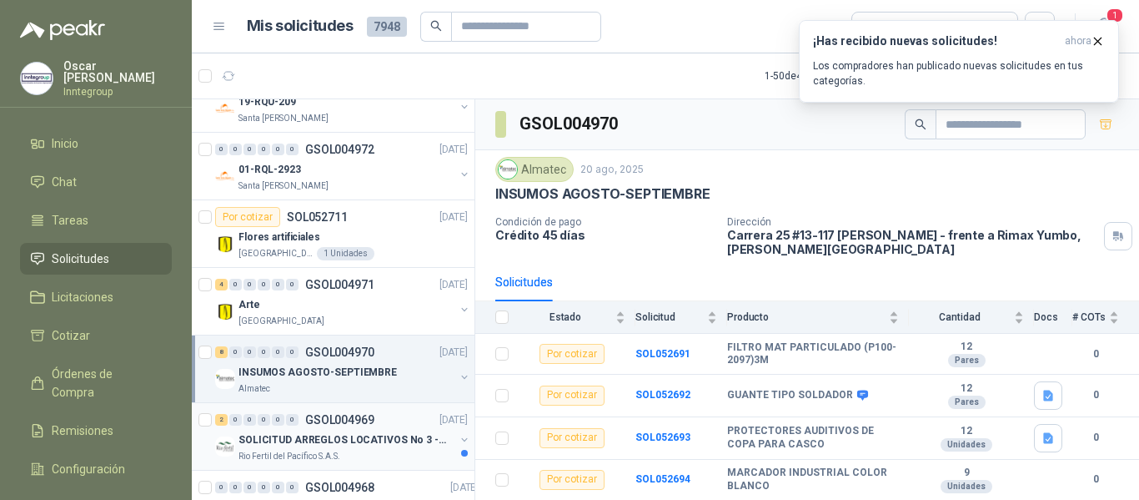
click at [387, 445] on p "SOLICITUD ARREGLOS LOCATIVOS No 3 - PICHINDE" at bounding box center [343, 440] width 208 height 16
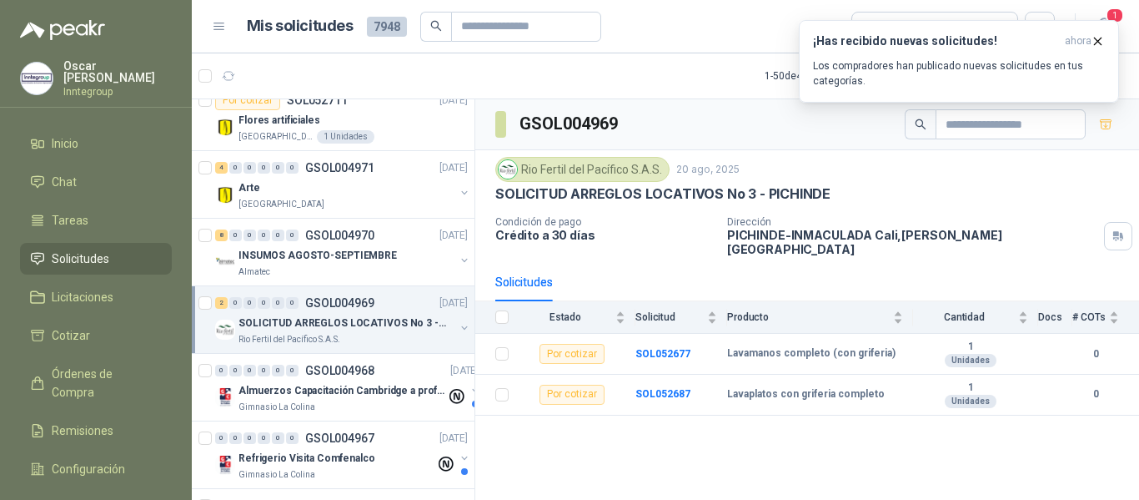
scroll to position [2836, 0]
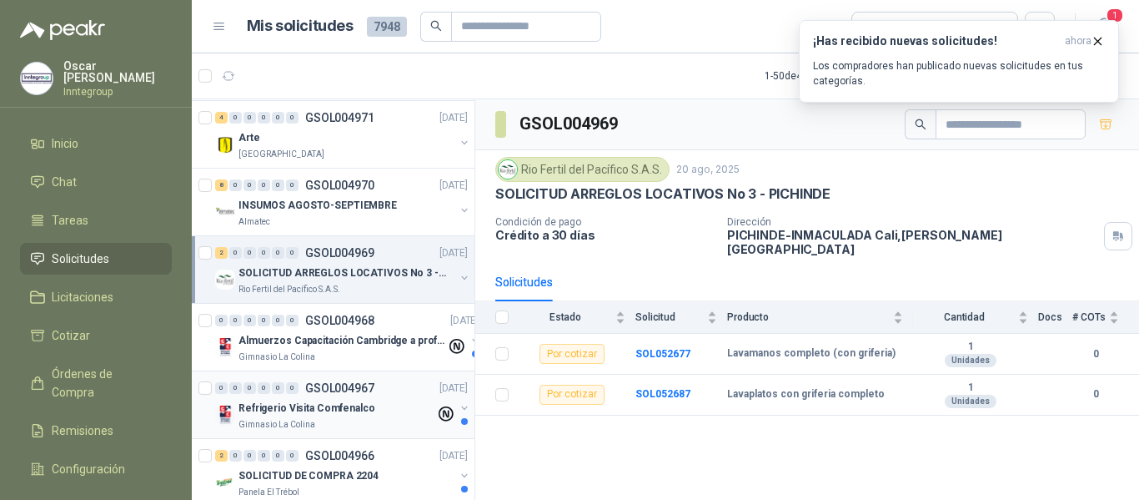
click at [371, 399] on div "Refrigerio Visita Comfenalco" at bounding box center [337, 408] width 197 height 20
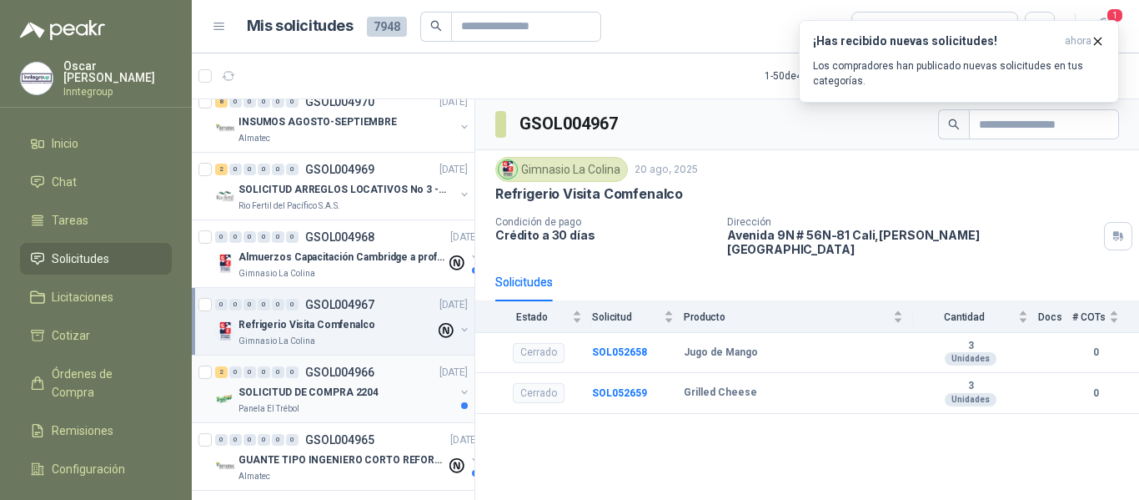
scroll to position [3003, 0]
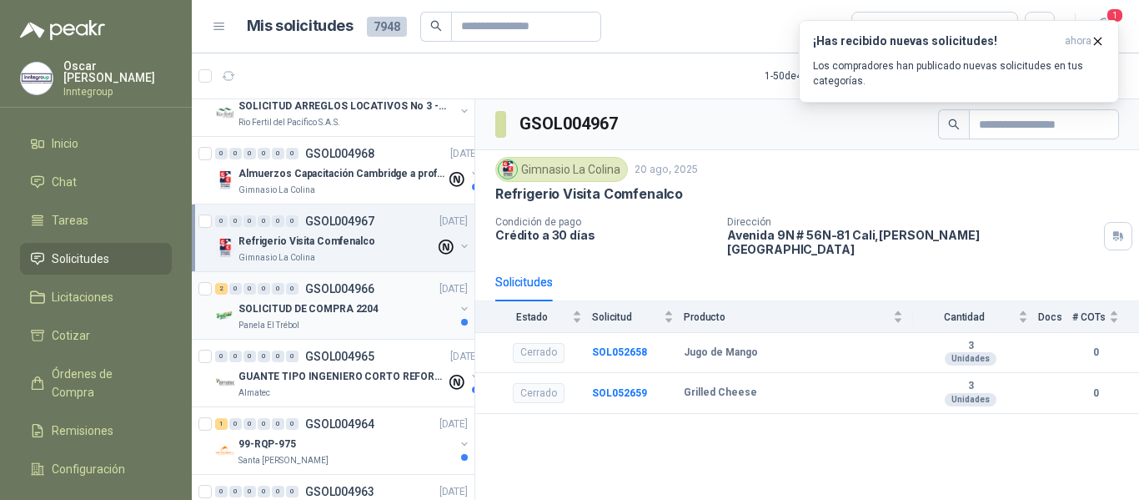
click at [374, 305] on div "SOLICITUD DE COMPRA 2204" at bounding box center [347, 309] width 216 height 20
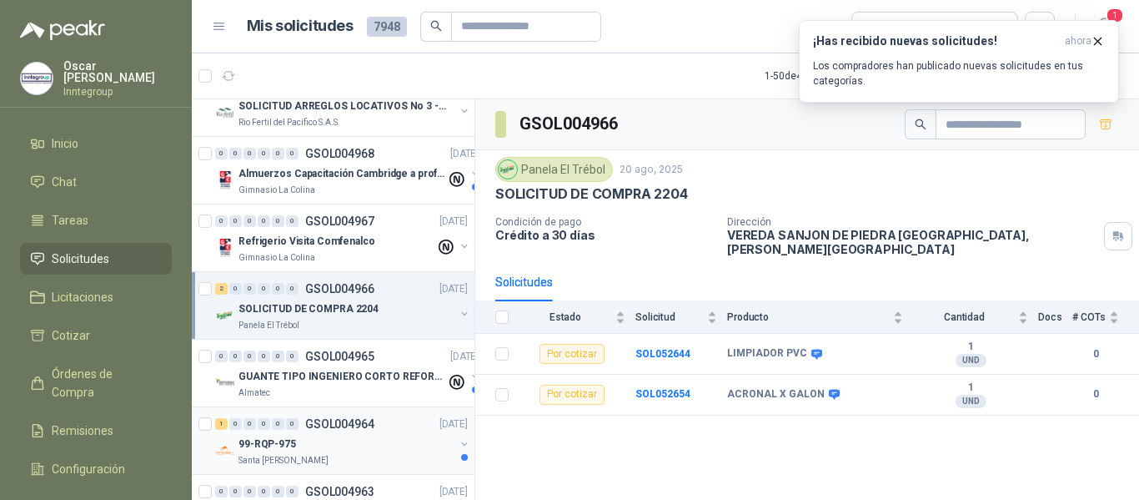
click at [381, 442] on div "99-RQP-975" at bounding box center [347, 444] width 216 height 20
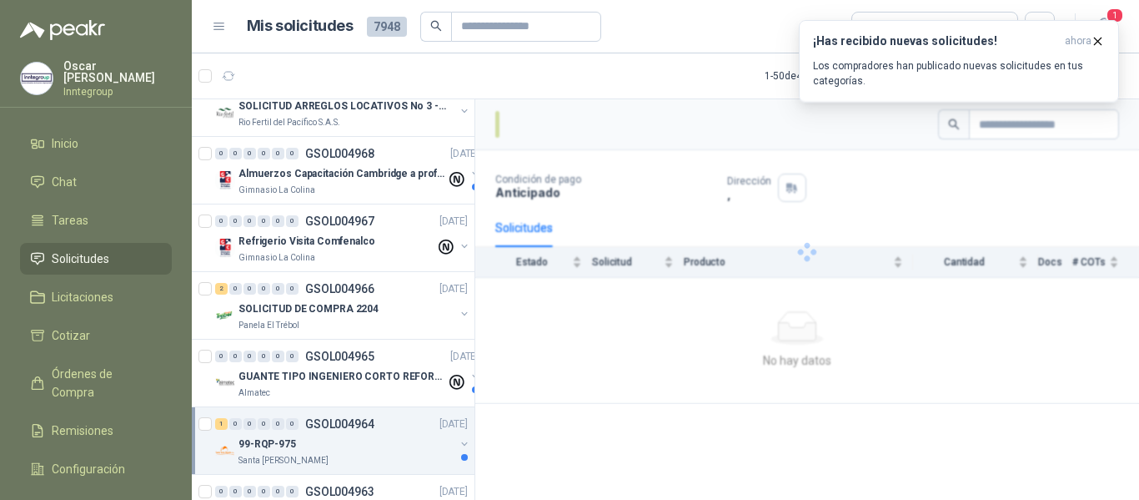
scroll to position [3076, 0]
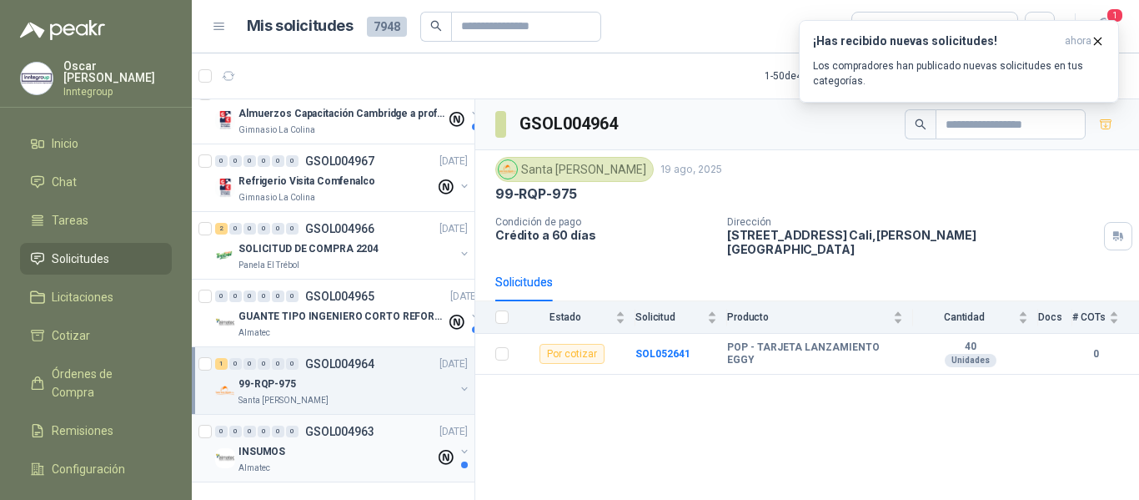
click at [379, 441] on div "INSUMOS" at bounding box center [337, 451] width 197 height 20
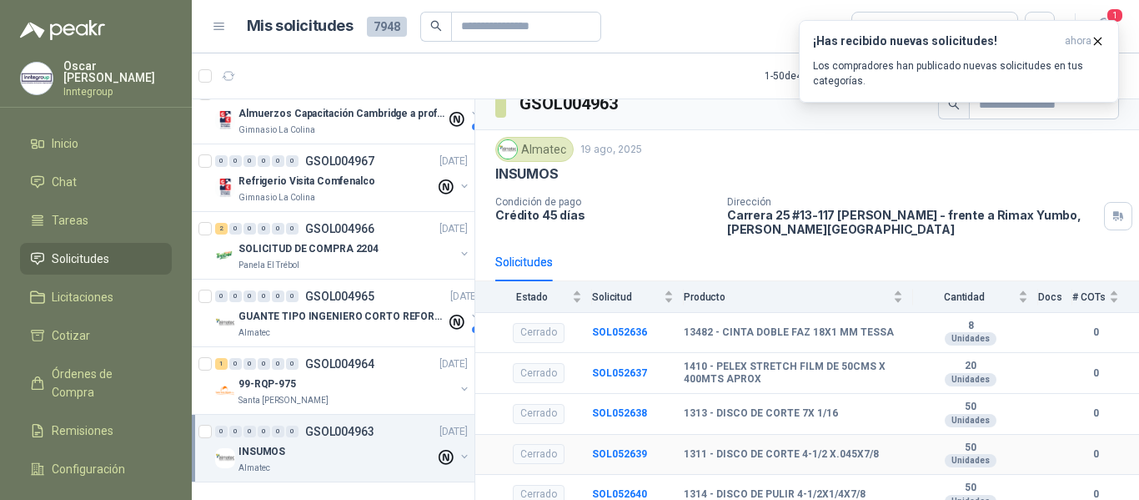
scroll to position [30, 0]
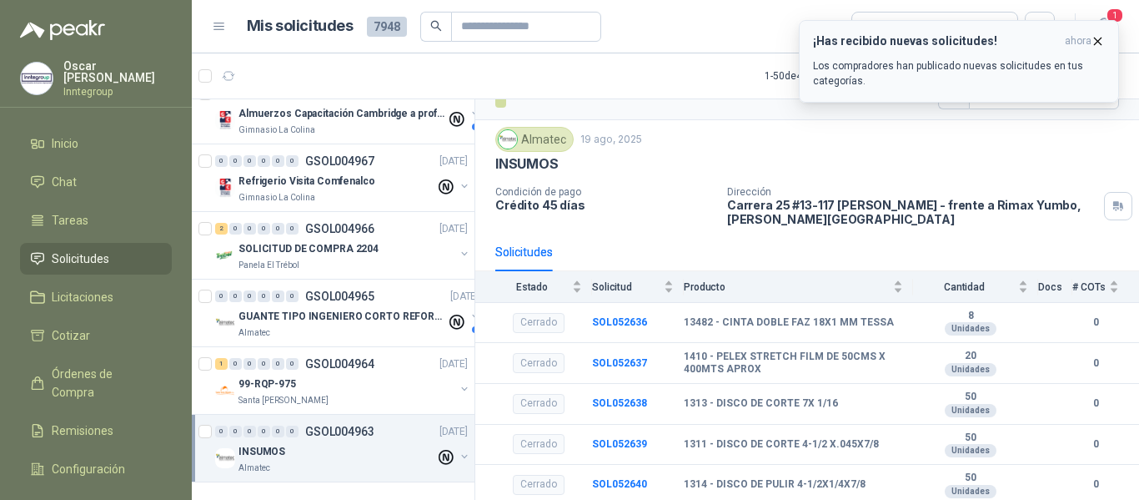
click at [1101, 41] on icon "button" at bounding box center [1098, 41] width 14 height 14
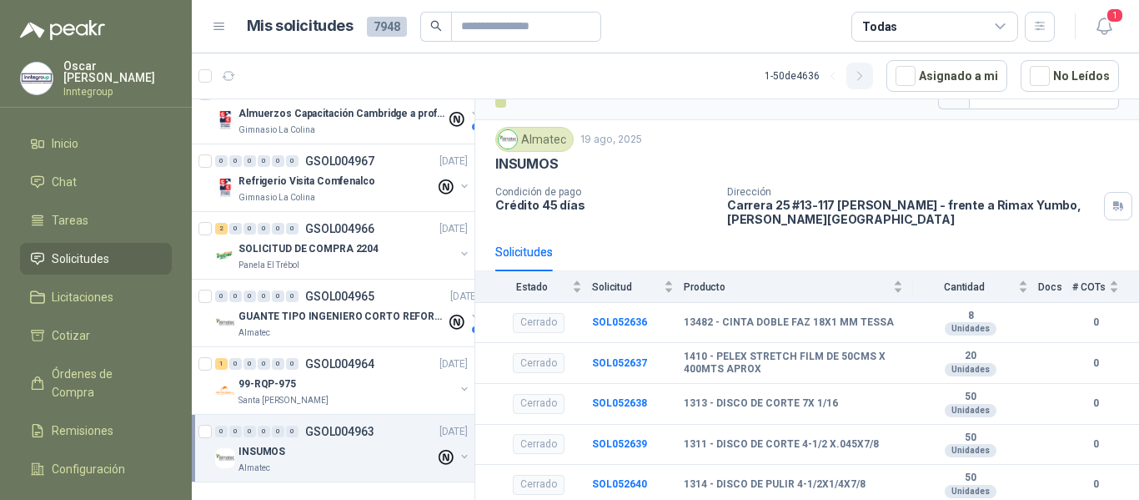
click at [868, 76] on icon "button" at bounding box center [860, 76] width 14 height 14
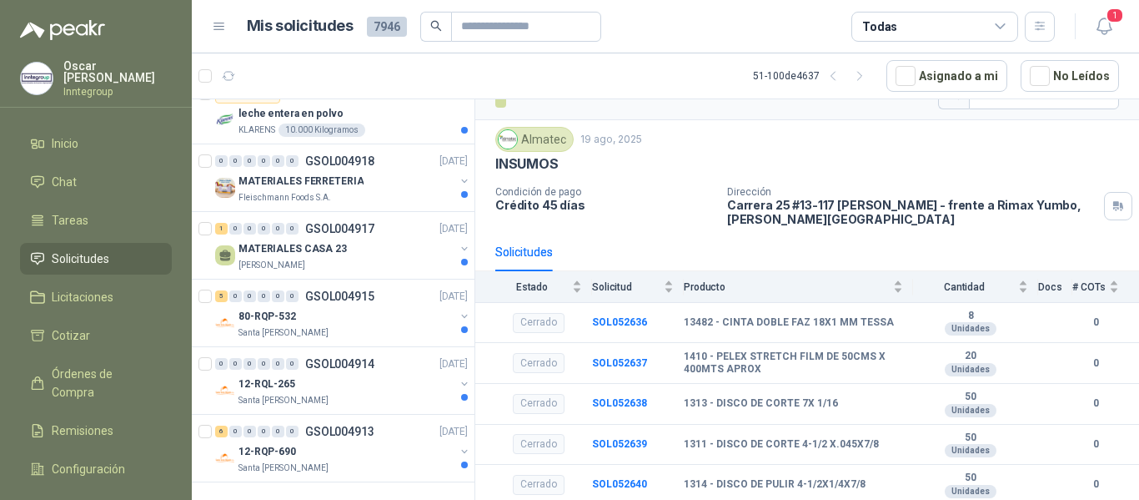
scroll to position [0, 0]
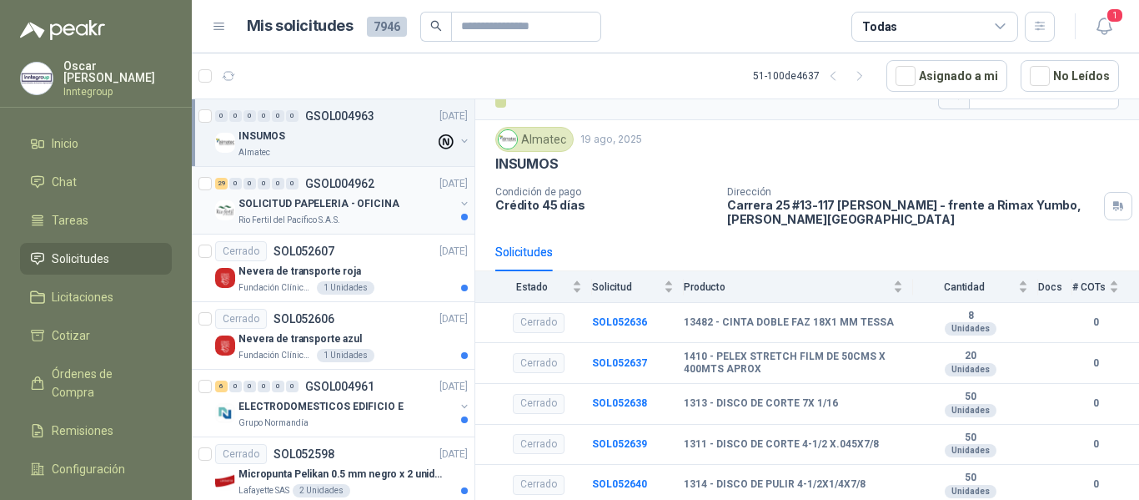
click at [324, 218] on p "Rio Fertil del Pacífico S.A.S." at bounding box center [290, 220] width 102 height 13
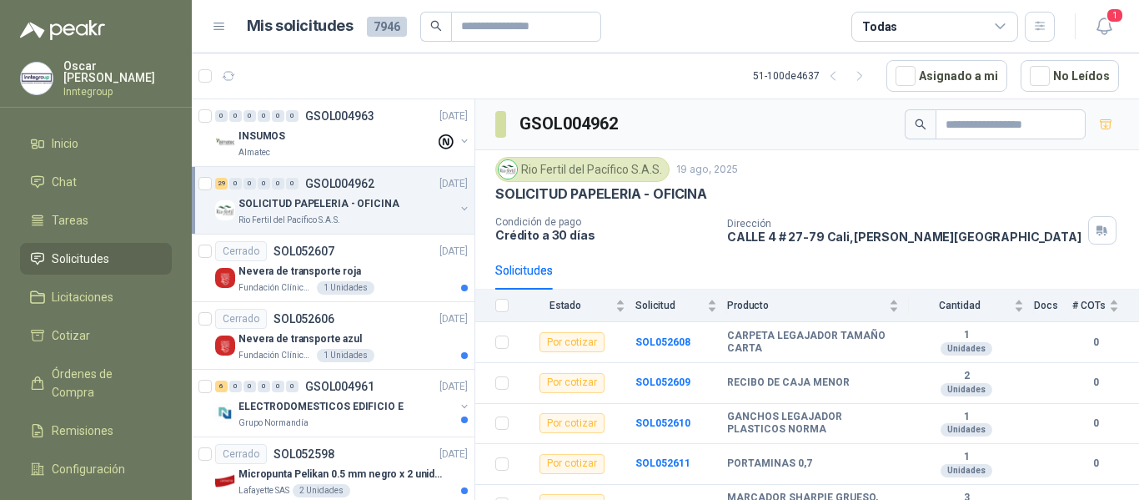
click at [509, 309] on th at bounding box center [496, 305] width 43 height 33
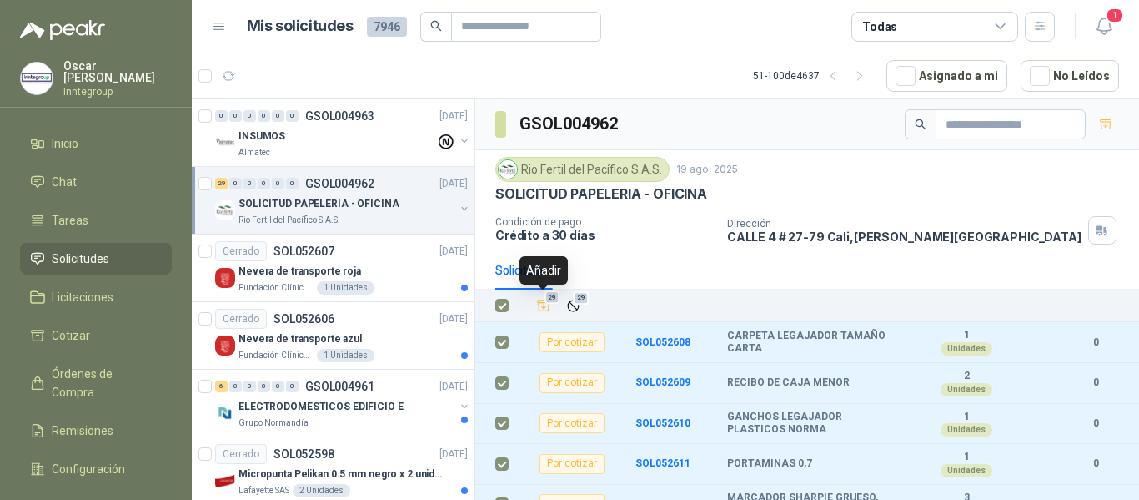
click at [541, 305] on icon "Añadir" at bounding box center [543, 305] width 15 height 15
click at [404, 279] on div "Nevera de transporte roja" at bounding box center [353, 271] width 229 height 20
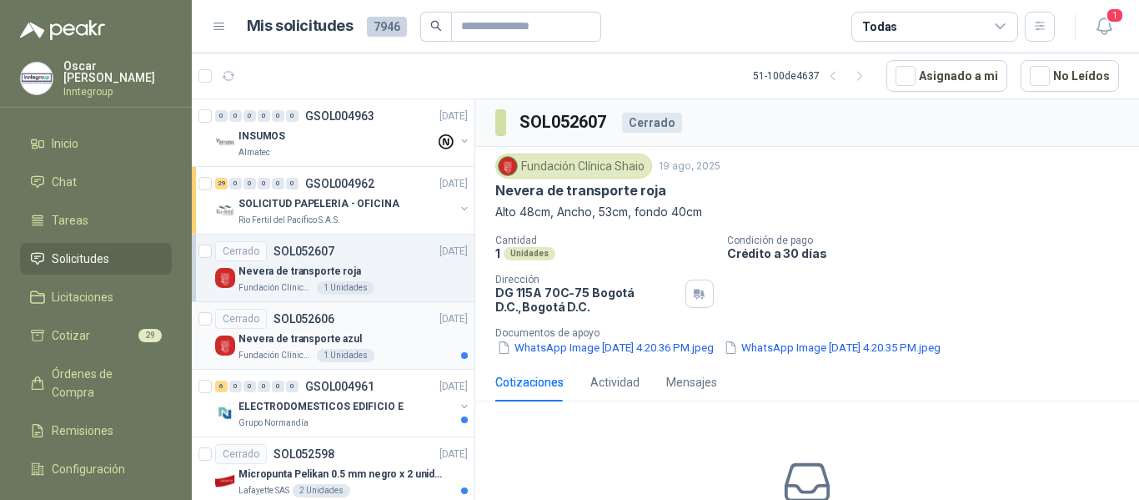
click at [385, 334] on div "Nevera de transporte azul" at bounding box center [353, 339] width 229 height 20
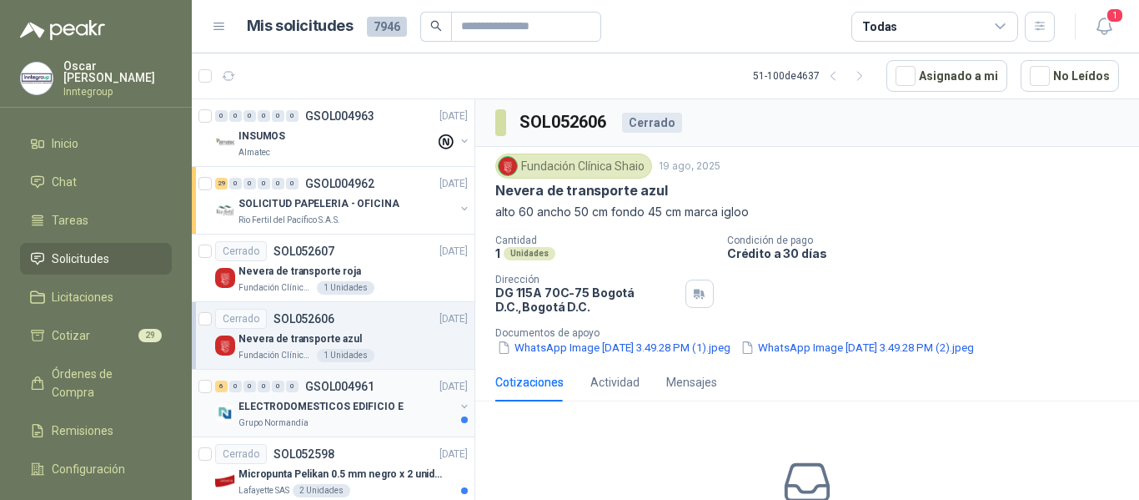
click at [356, 388] on p "GSOL004961" at bounding box center [339, 386] width 69 height 12
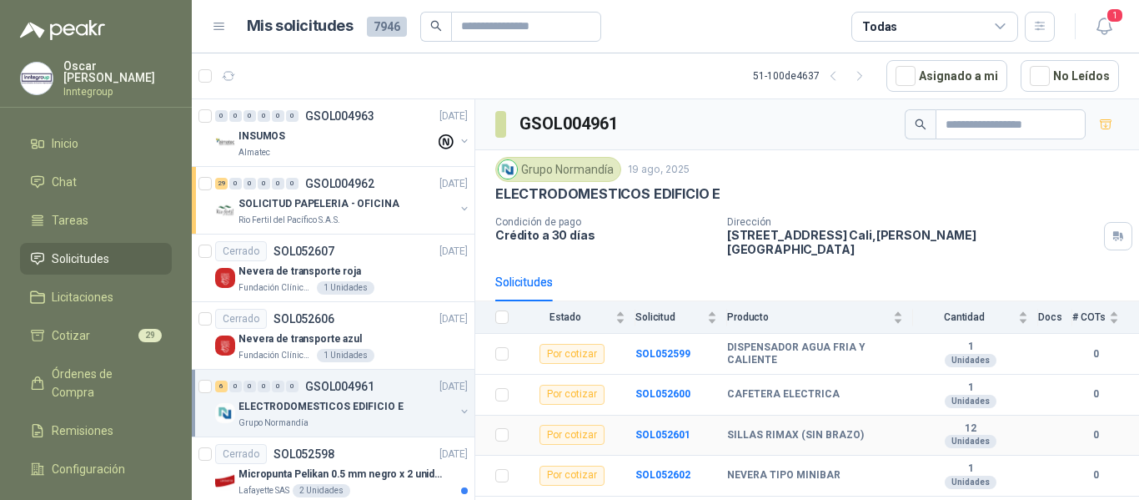
scroll to position [60, 0]
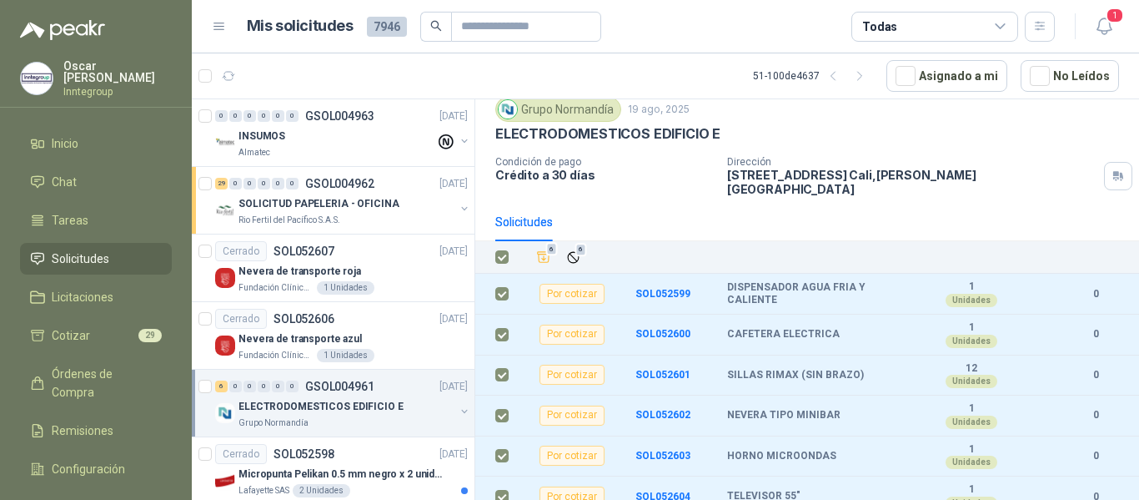
drag, startPoint x: 549, startPoint y: 247, endPoint x: 474, endPoint y: 296, distance: 89.8
click at [548, 249] on icon "Añadir" at bounding box center [543, 256] width 15 height 15
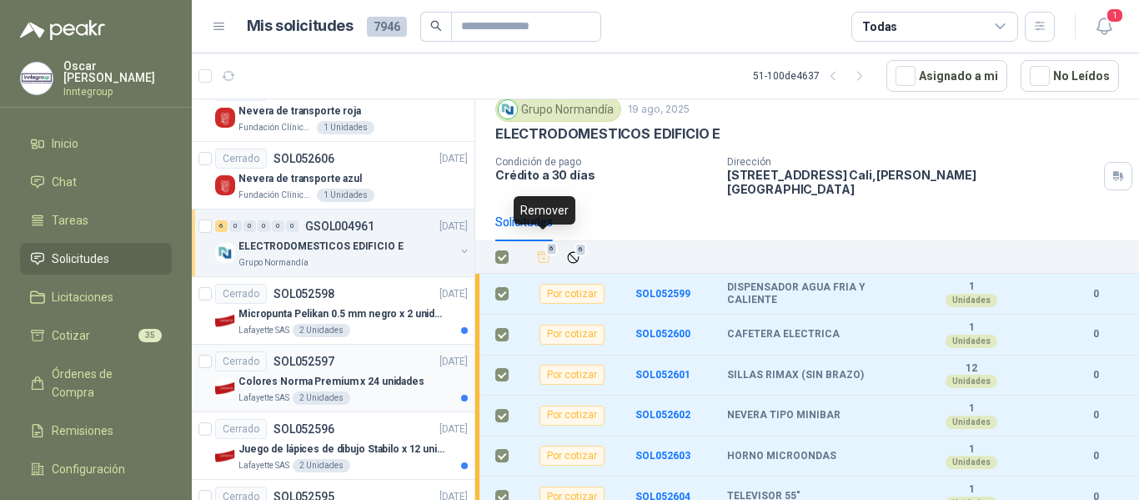
scroll to position [167, 0]
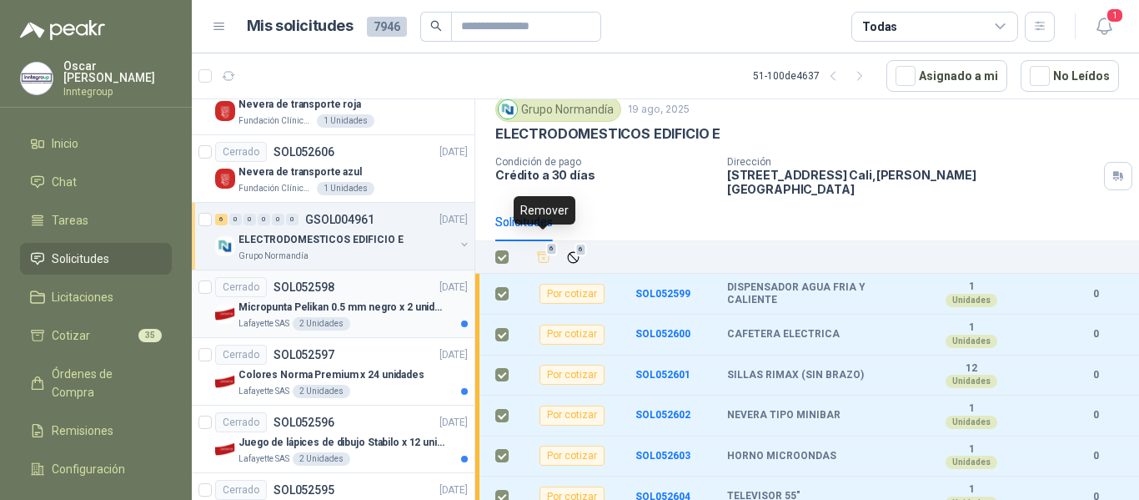
click at [370, 322] on div "Lafayette SAS 2 Unidades" at bounding box center [353, 323] width 229 height 13
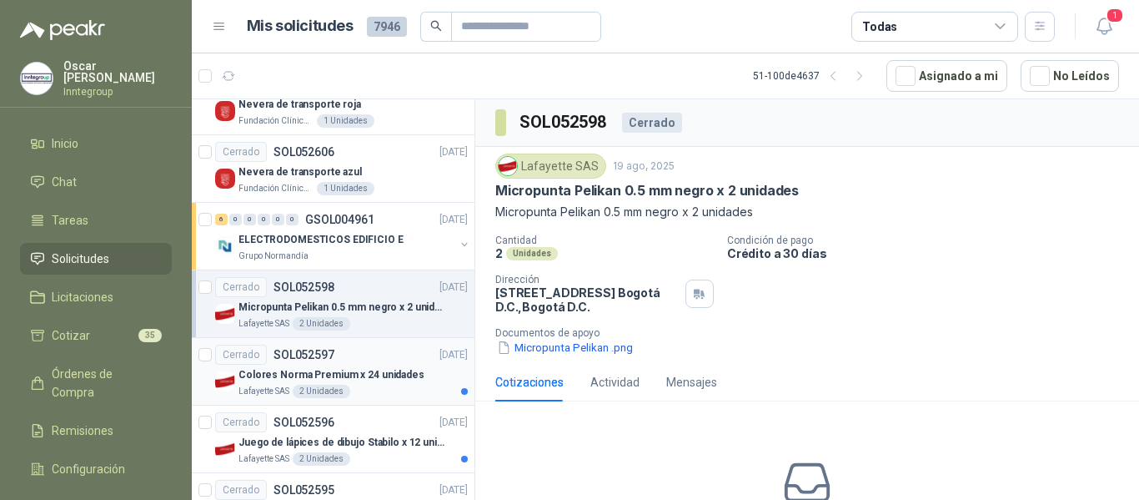
click at [366, 360] on div "Cerrado SOL052597 [DATE]" at bounding box center [341, 355] width 253 height 20
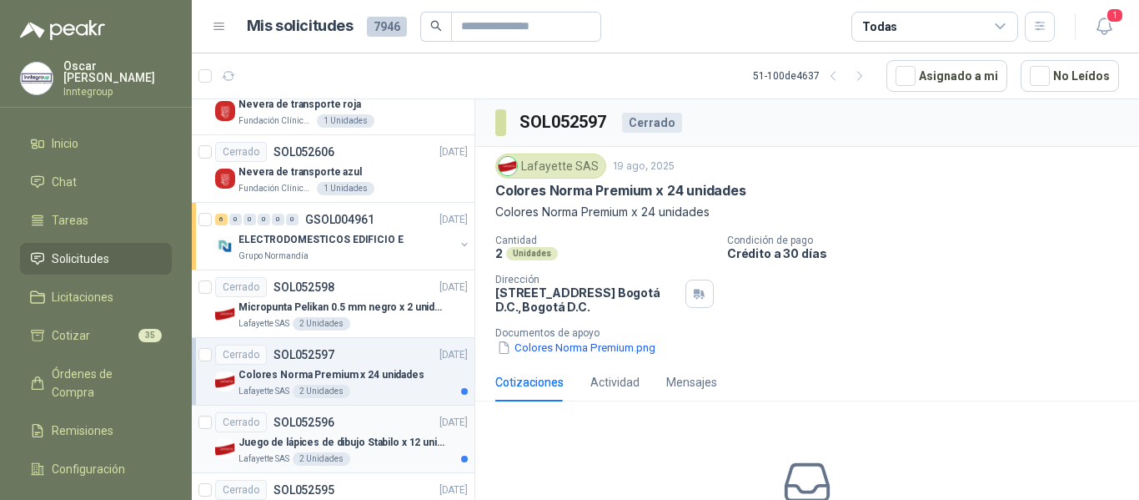
click at [364, 429] on div "Cerrado SOL052596 [DATE]" at bounding box center [341, 422] width 253 height 20
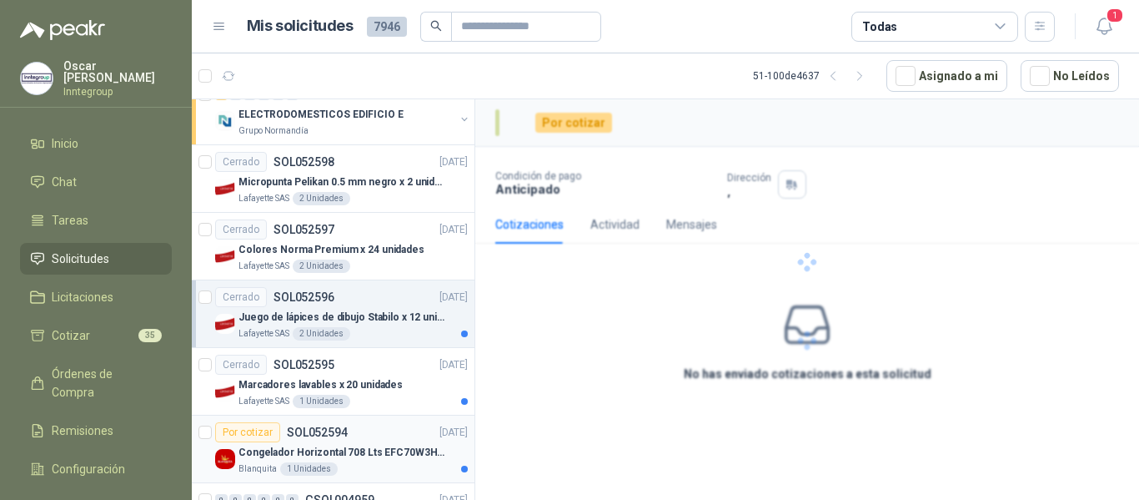
scroll to position [334, 0]
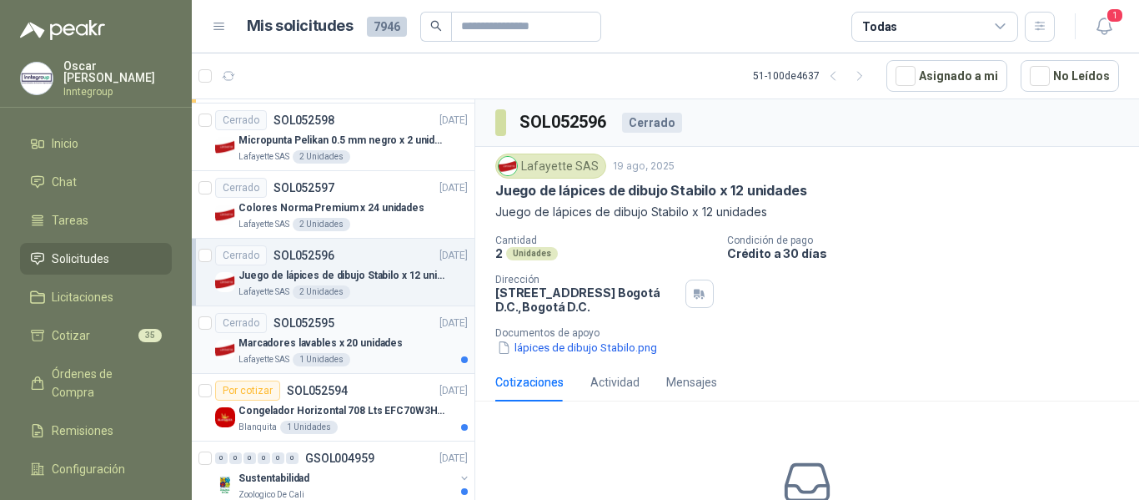
click at [370, 356] on div "Lafayette SAS 1 Unidades" at bounding box center [353, 359] width 229 height 13
click at [369, 414] on p "Congelador Horizontal 708 Lts EFC70W3HTW Blanco Modelo EFC70W3HTW Código 501967" at bounding box center [343, 411] width 208 height 16
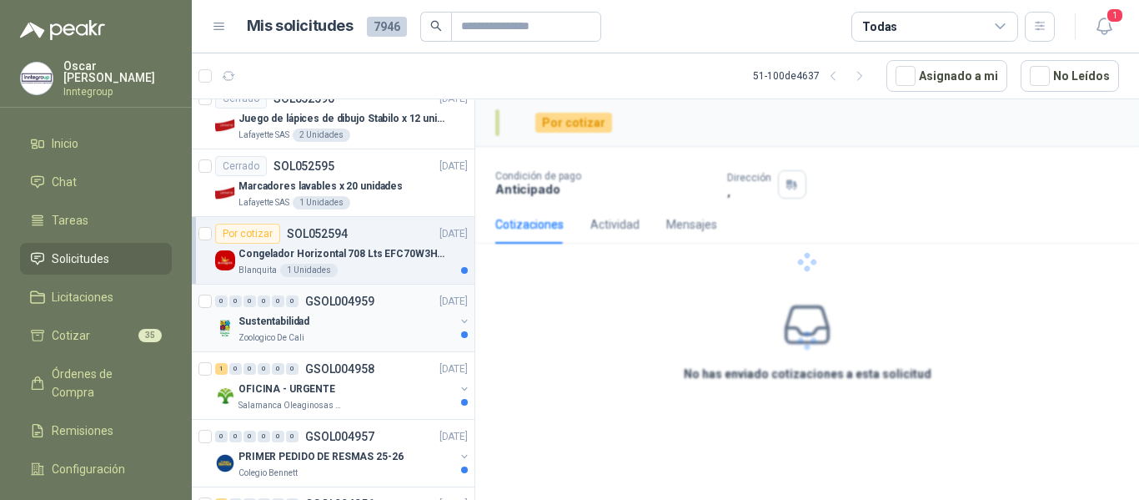
scroll to position [500, 0]
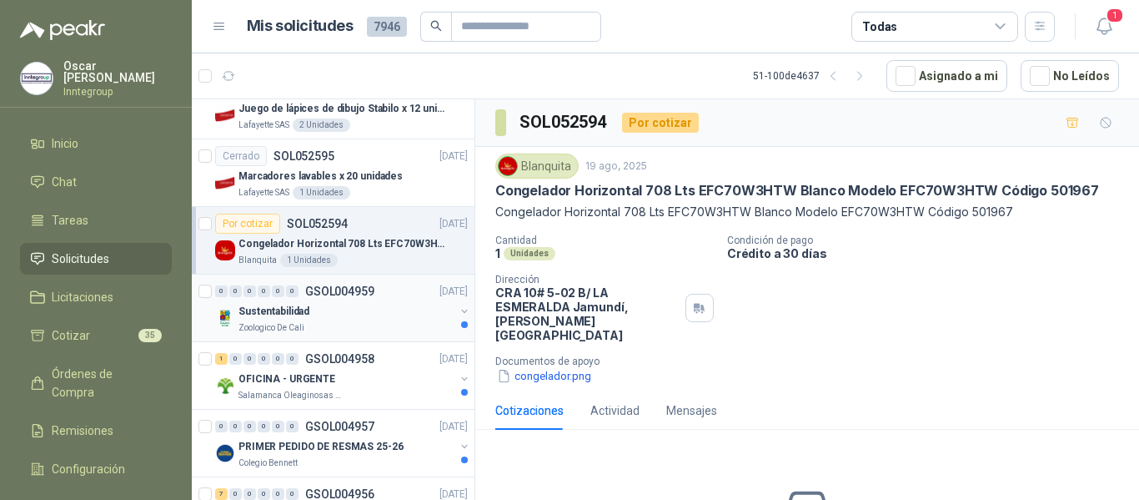
click at [387, 286] on div "0 0 0 0 0 0 GSOL004959 [DATE]" at bounding box center [343, 291] width 256 height 20
click at [382, 357] on div "1 0 0 0 0 0 GSOL004958 [DATE]" at bounding box center [343, 359] width 256 height 20
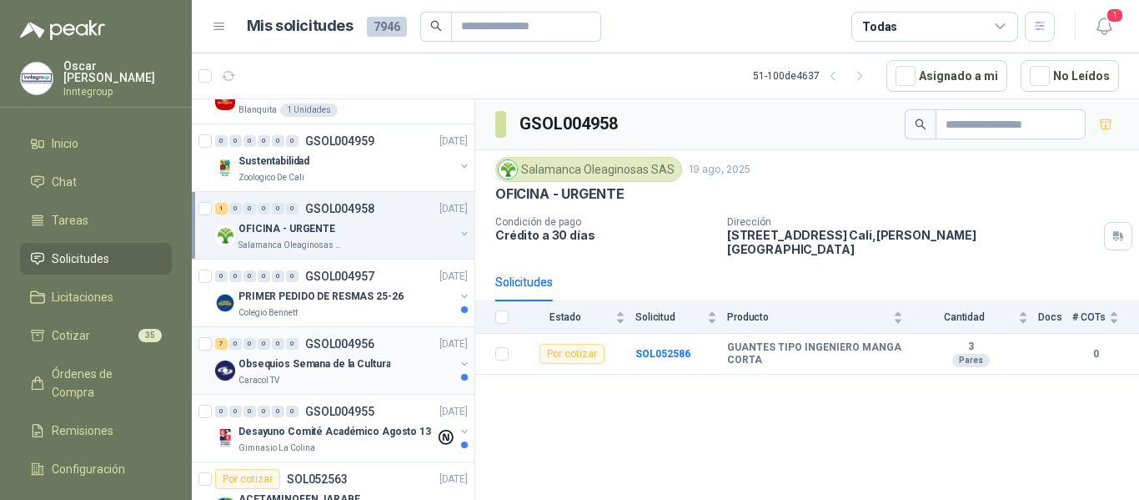
scroll to position [667, 0]
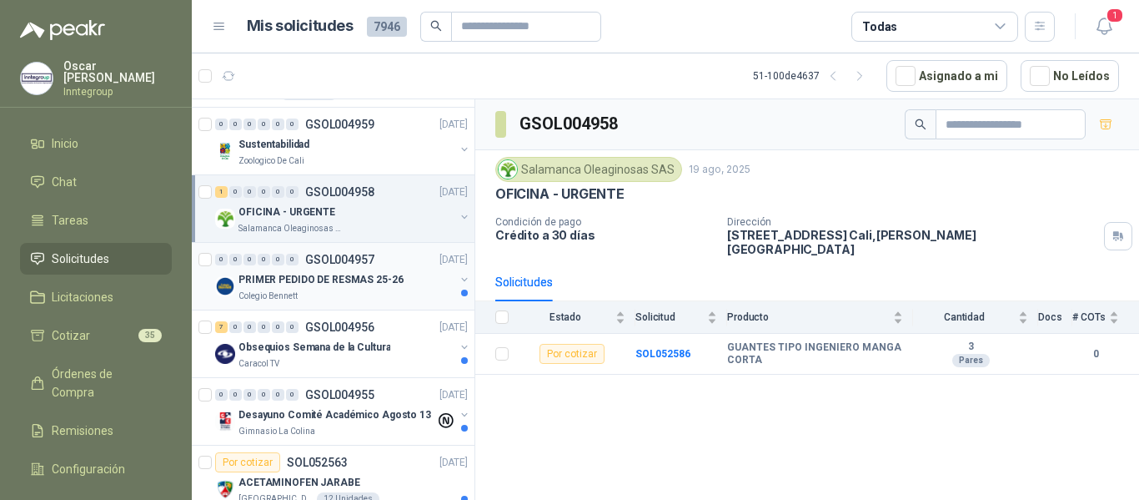
click at [390, 288] on div "PRIMER PEDIDO DE RESMAS 25-26" at bounding box center [347, 279] width 216 height 20
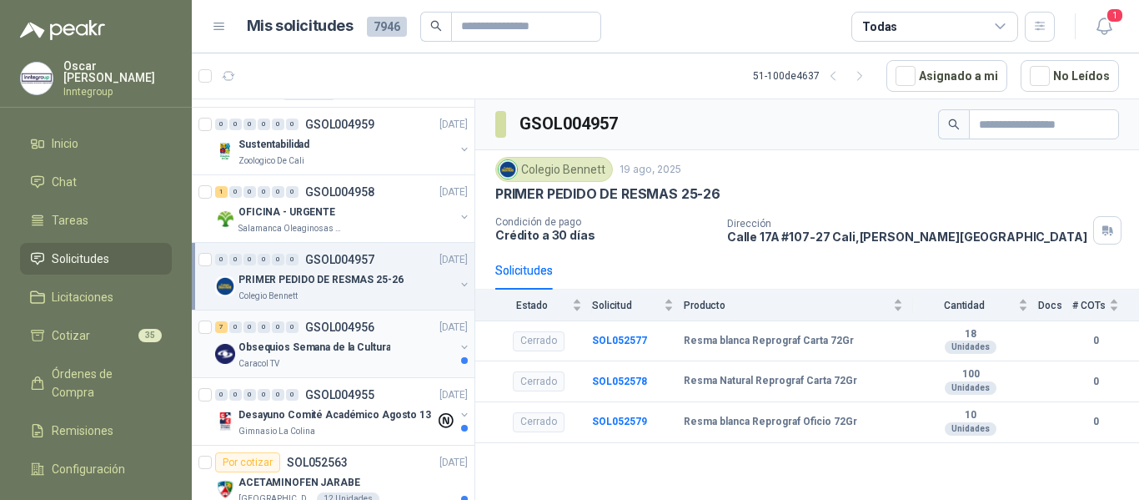
click at [376, 359] on div "Caracol TV" at bounding box center [347, 363] width 216 height 13
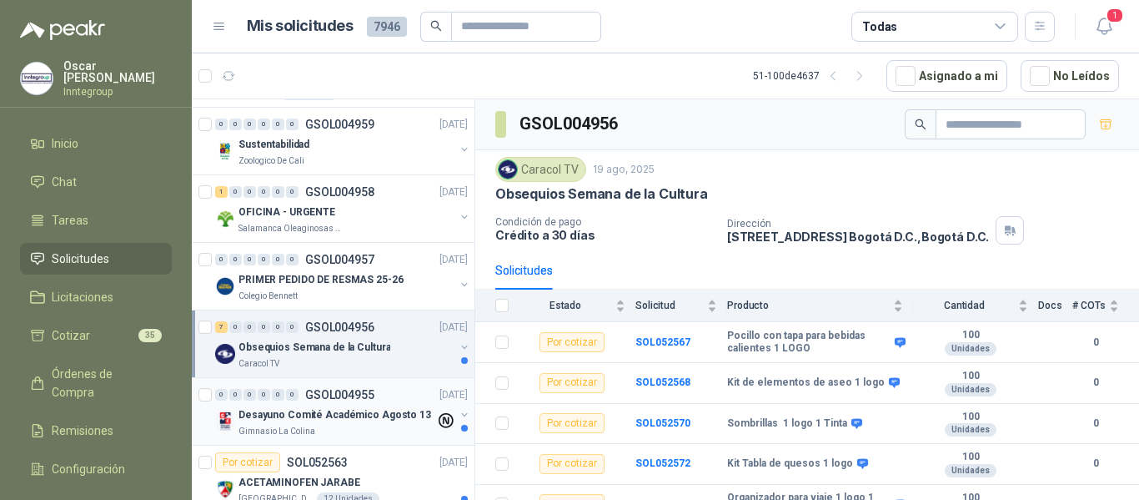
click at [372, 412] on p "Desayuno Comité Académico Agosto 13" at bounding box center [335, 415] width 193 height 16
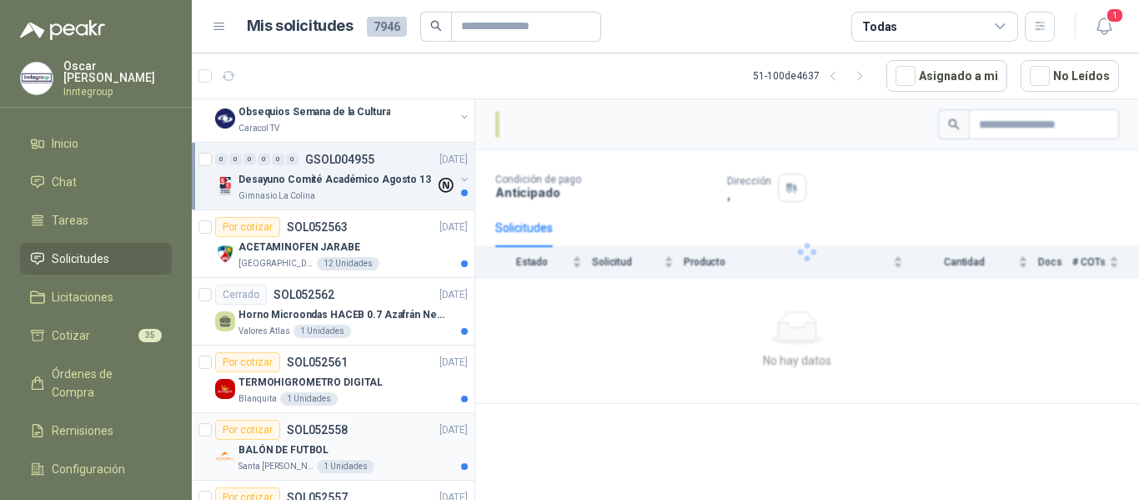
scroll to position [918, 0]
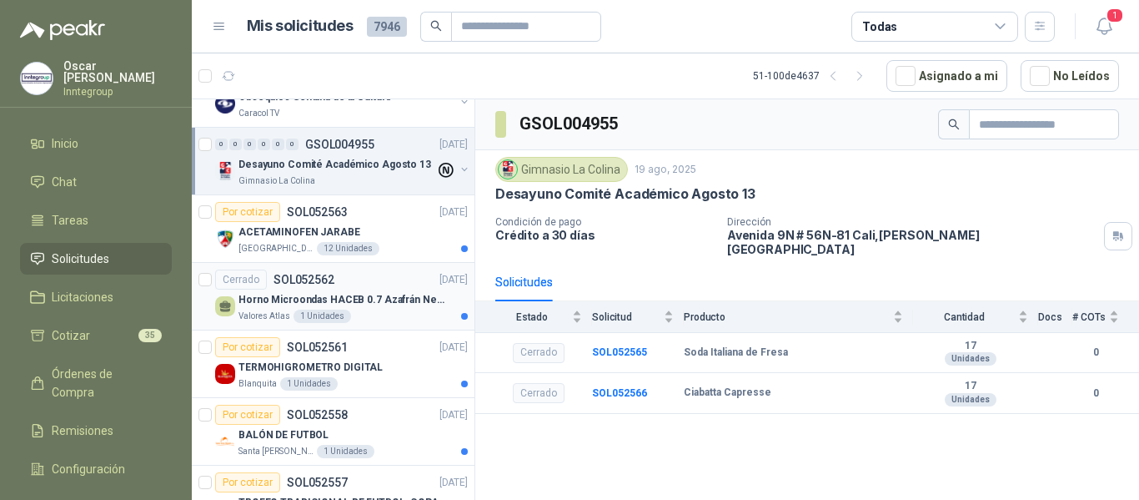
drag, startPoint x: 401, startPoint y: 236, endPoint x: 397, endPoint y: 279, distance: 42.7
click at [401, 235] on div "ACETAMINOFEN JARABE" at bounding box center [353, 232] width 229 height 20
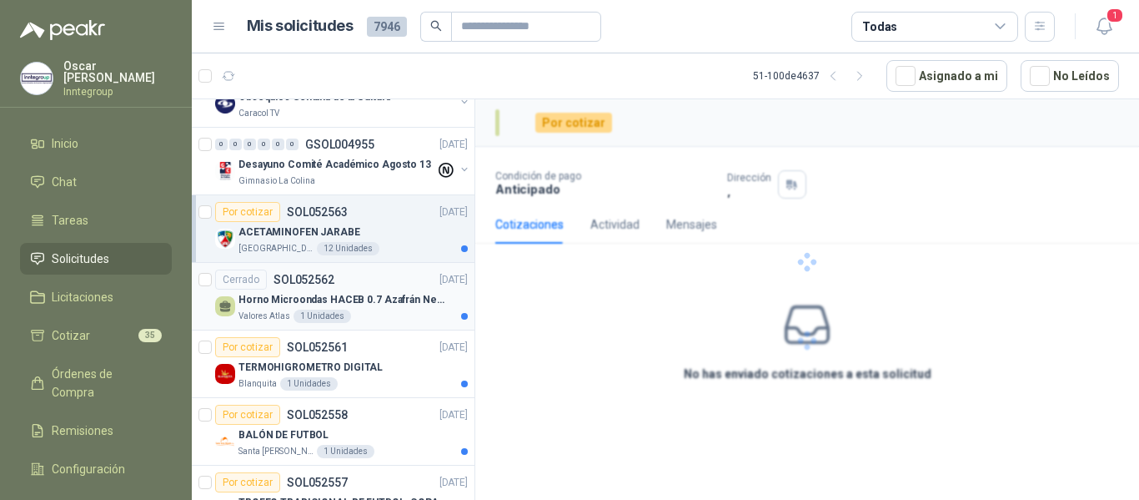
click at [380, 314] on div "Valores Atlas 1 Unidades" at bounding box center [353, 315] width 229 height 13
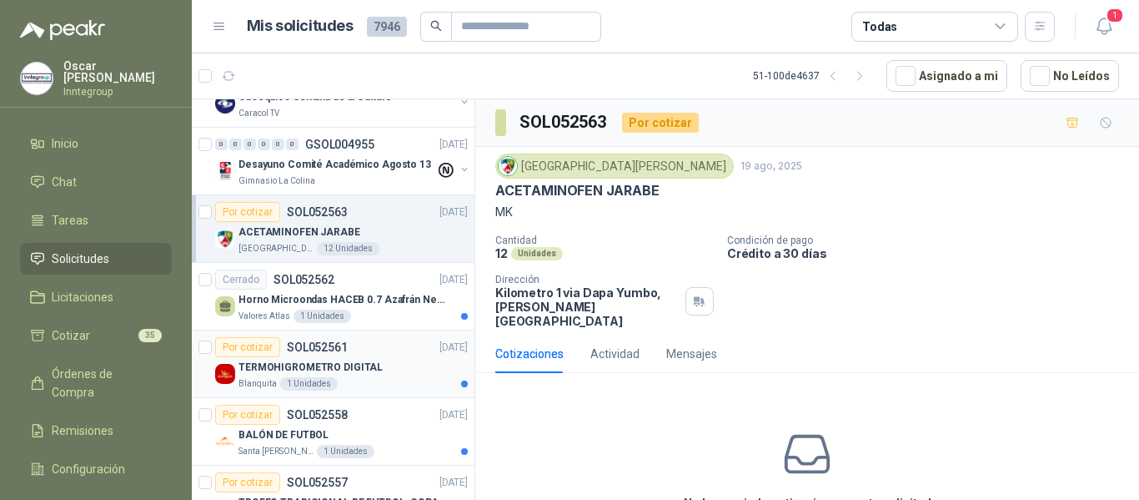
drag, startPoint x: 373, startPoint y: 375, endPoint x: 374, endPoint y: 390, distance: 15.9
click at [374, 375] on div "TERMOHIGROMETRO DIGITAL" at bounding box center [353, 367] width 229 height 20
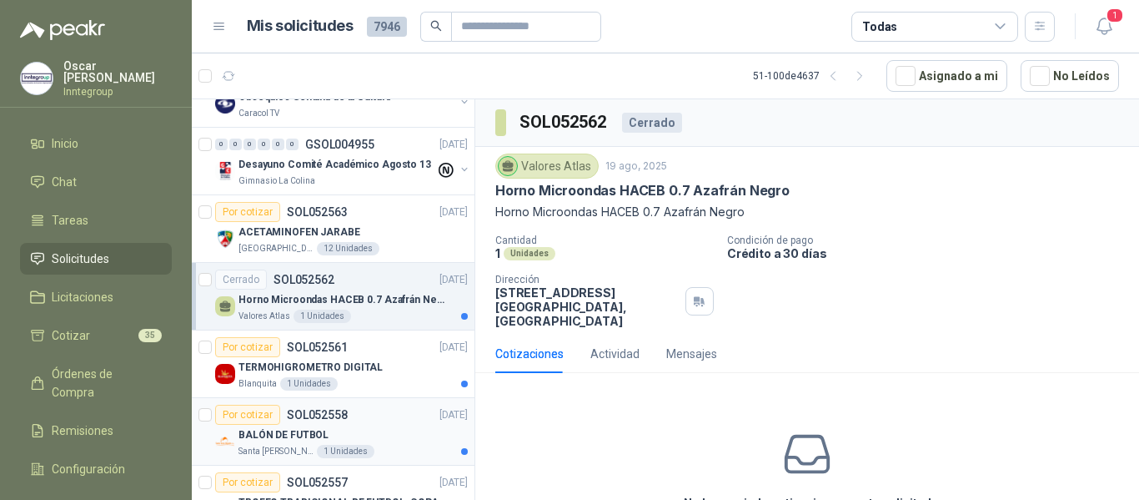
click at [374, 429] on div "BALÓN DE FUTBOL" at bounding box center [353, 435] width 229 height 20
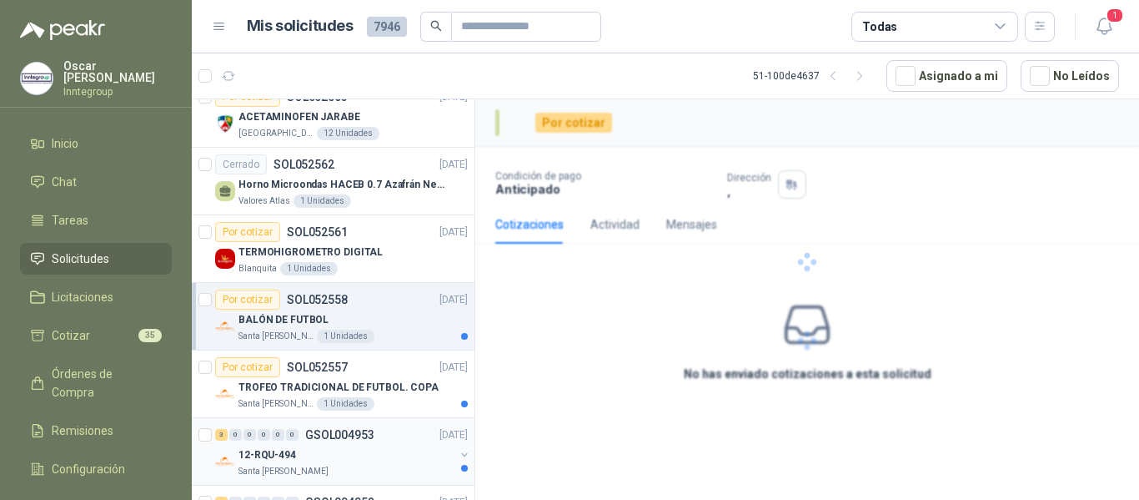
scroll to position [1084, 0]
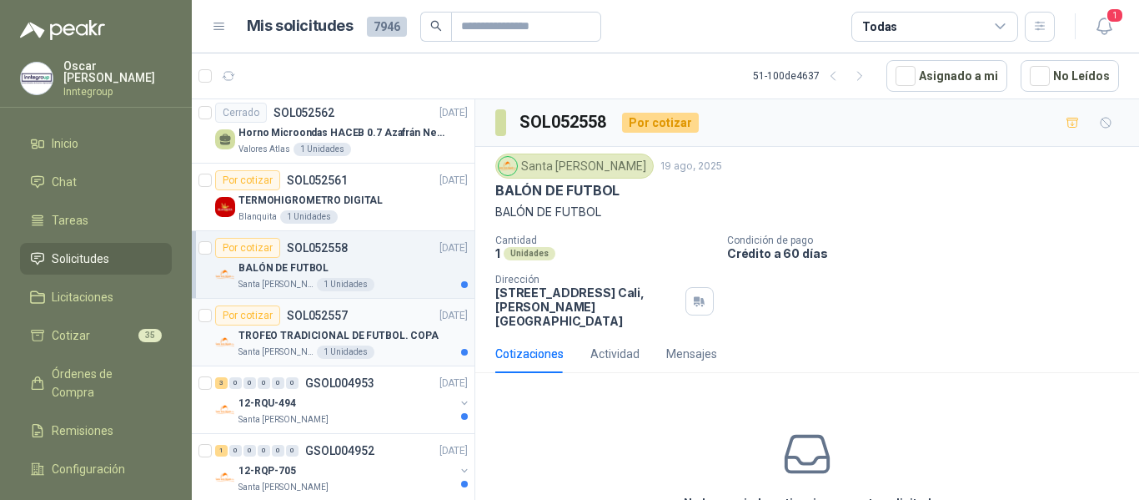
click at [392, 326] on div "TROFEO TRADICIONAL DE FUTBOL. COPA" at bounding box center [353, 335] width 229 height 20
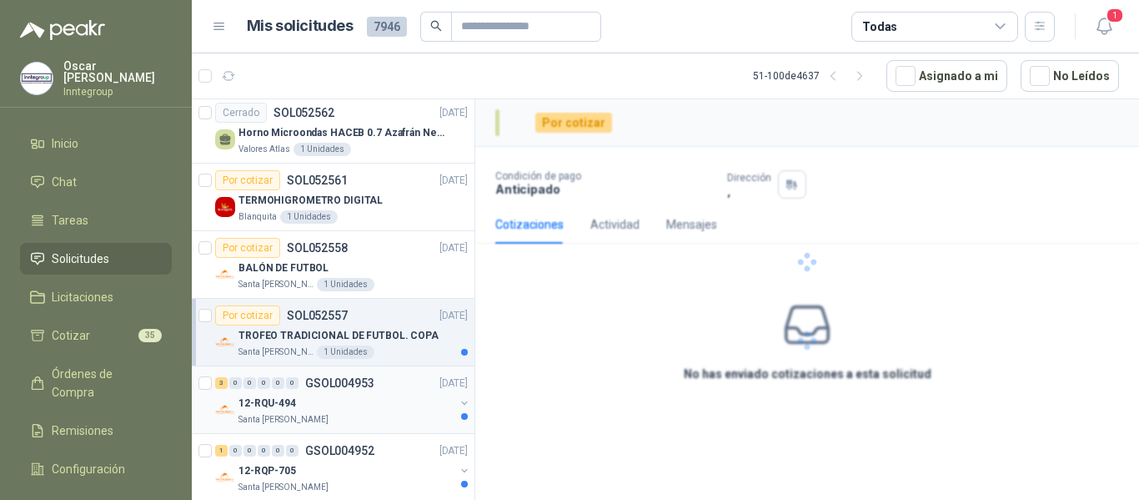
click at [374, 408] on div "12-RQU-494" at bounding box center [347, 403] width 216 height 20
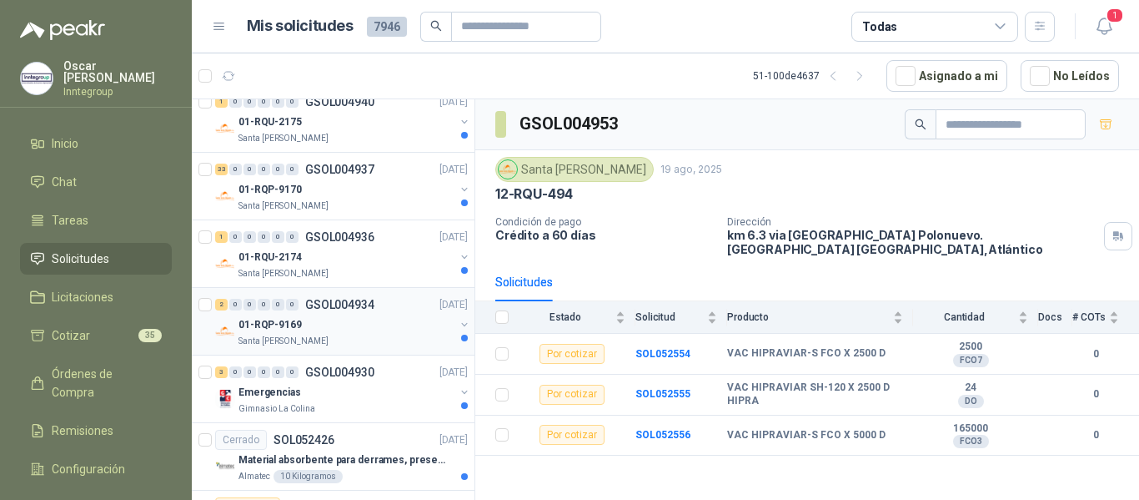
scroll to position [2002, 0]
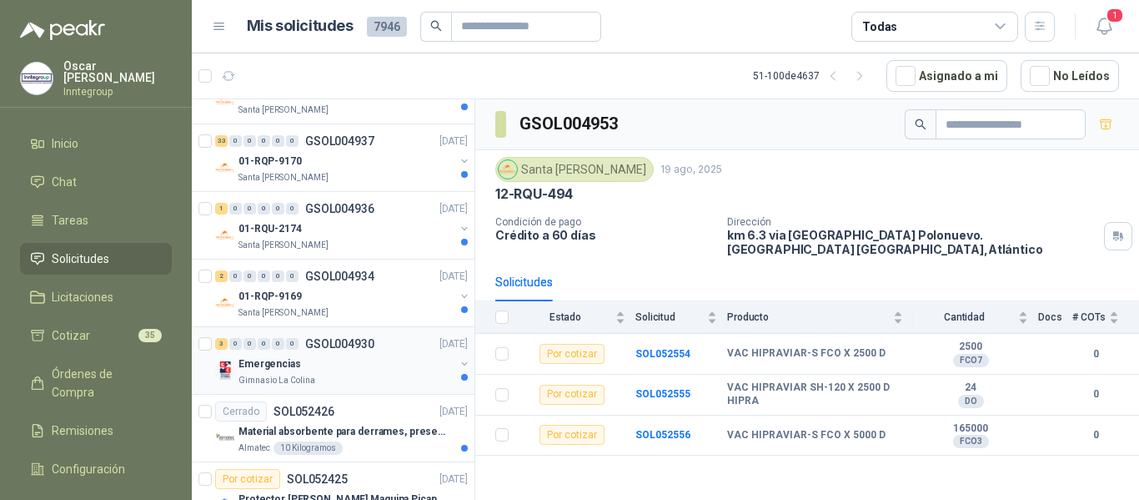
click at [391, 368] on div "Emergencias" at bounding box center [347, 364] width 216 height 20
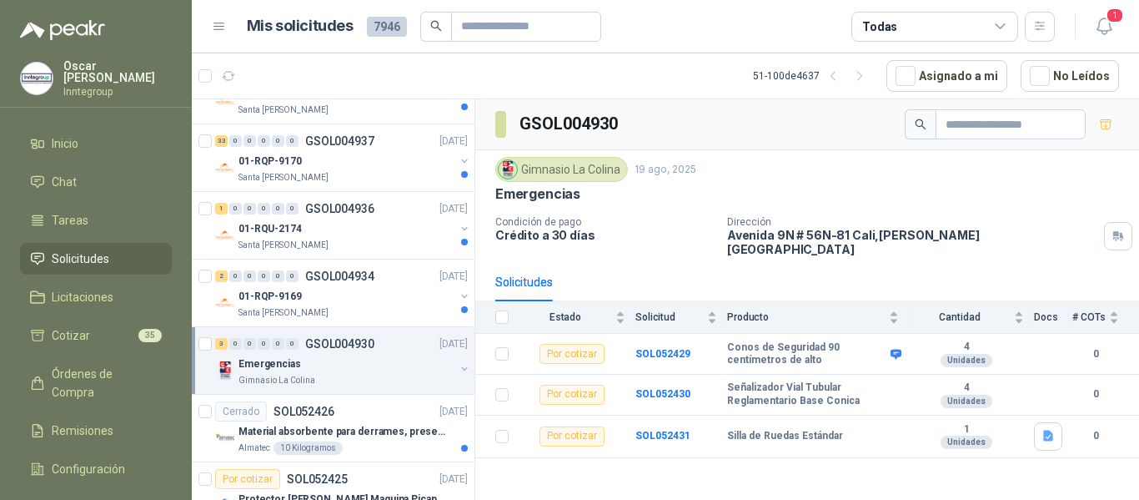
scroll to position [2085, 0]
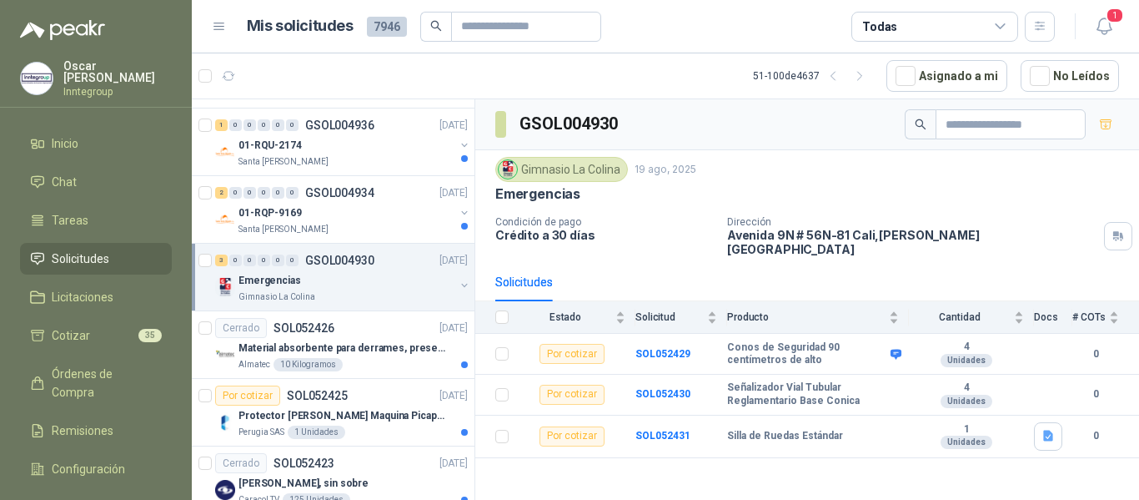
click at [393, 367] on div "Almatec 10 Kilogramos" at bounding box center [353, 364] width 229 height 13
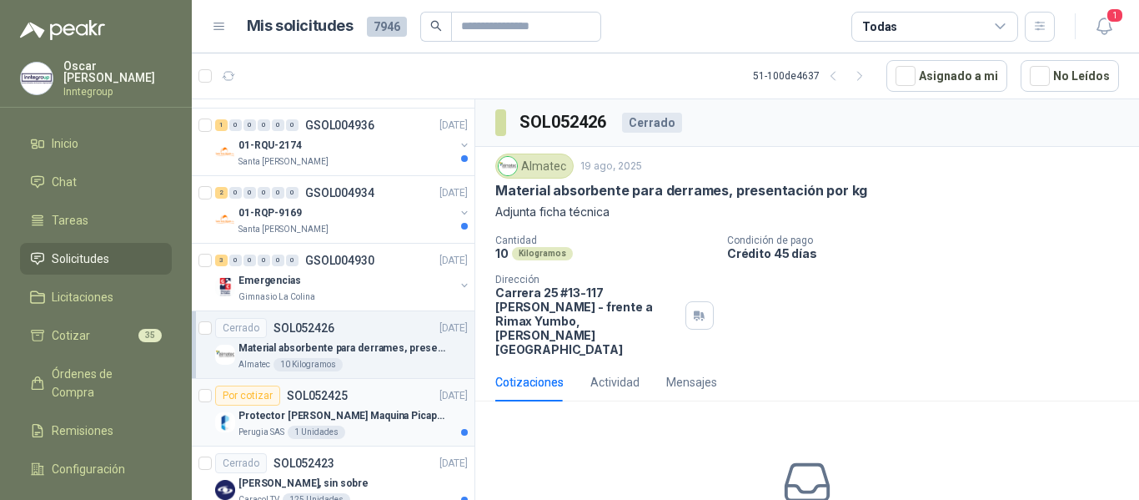
click at [390, 417] on p "Protector [PERSON_NAME] Maquina Picapasto: [PERSON_NAME]. P9MR. Serie: 2973" at bounding box center [343, 416] width 208 height 16
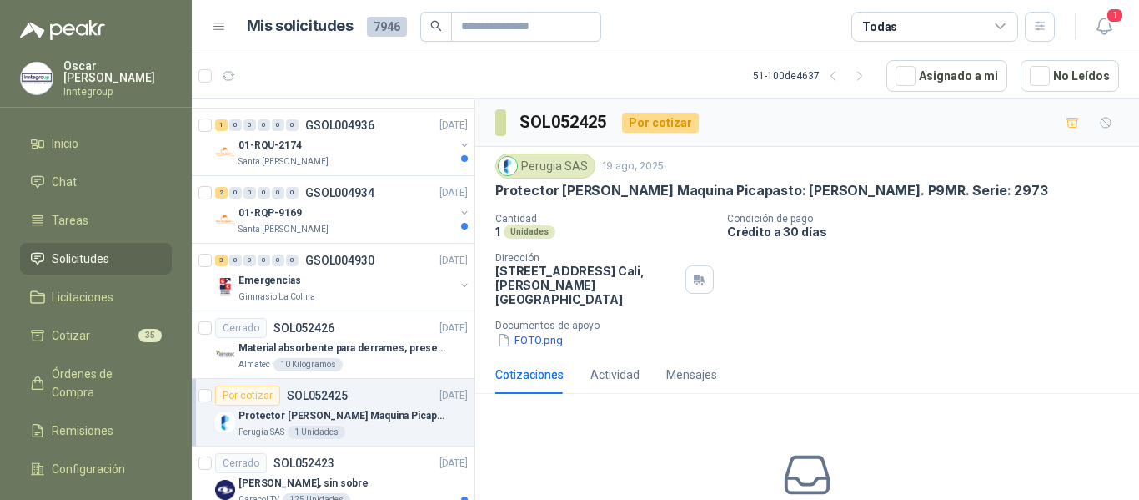
scroll to position [2169, 0]
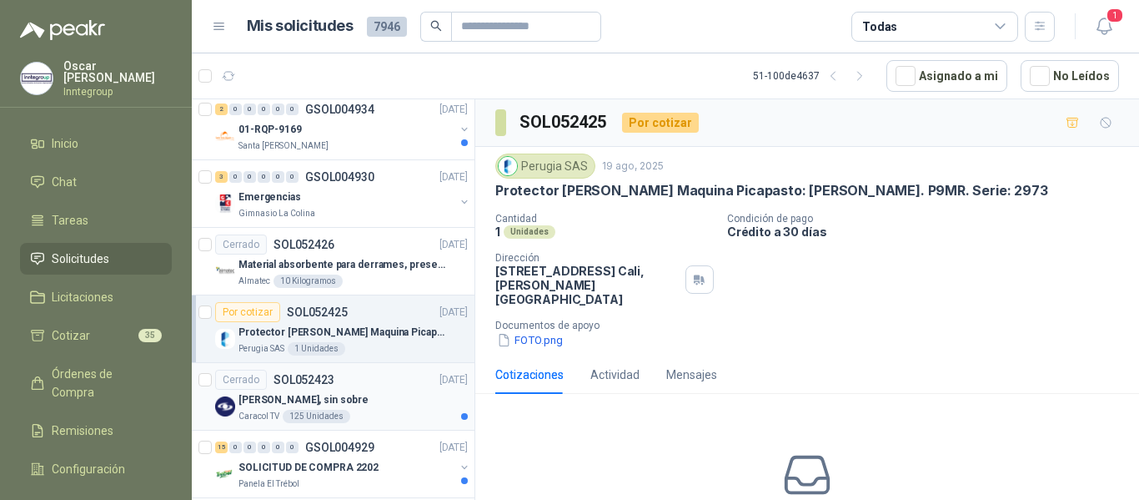
click at [365, 408] on div "[PERSON_NAME], sin sobre" at bounding box center [353, 400] width 229 height 20
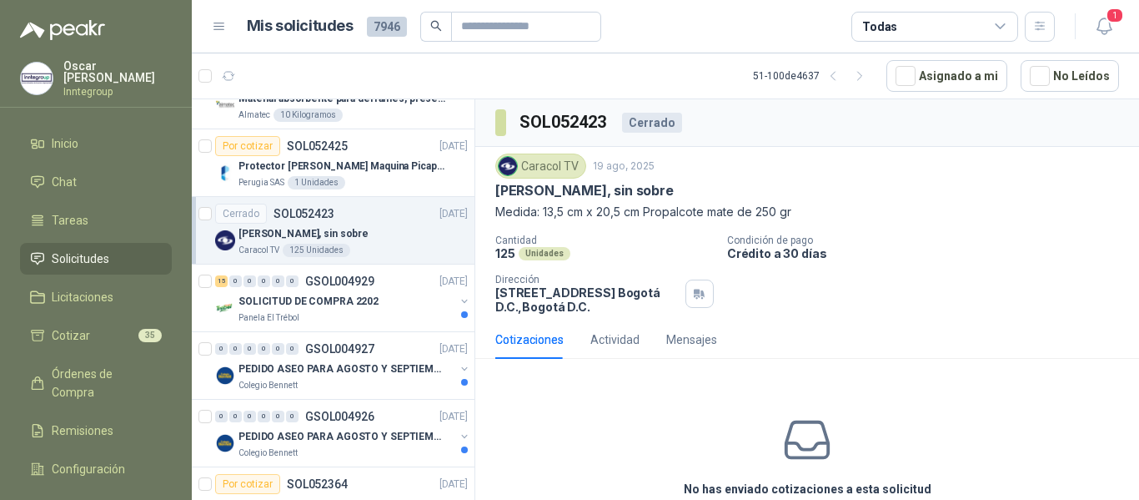
scroll to position [2336, 0]
click at [381, 302] on div "SOLICITUD DE COMPRA 2202" at bounding box center [347, 300] width 216 height 20
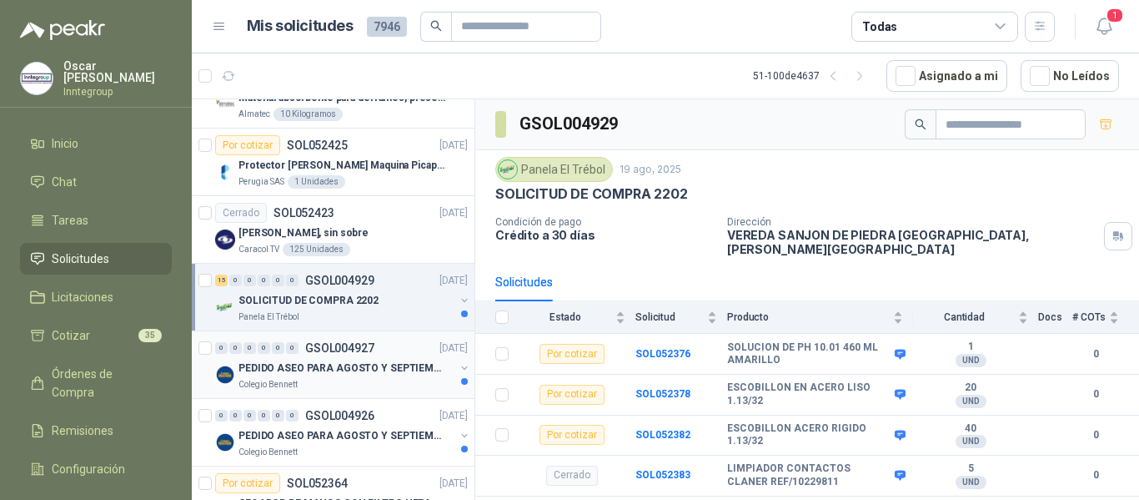
click at [370, 360] on p "PEDIDO ASEO PARA AGOSTO Y SEPTIEMBRE 2" at bounding box center [343, 368] width 208 height 16
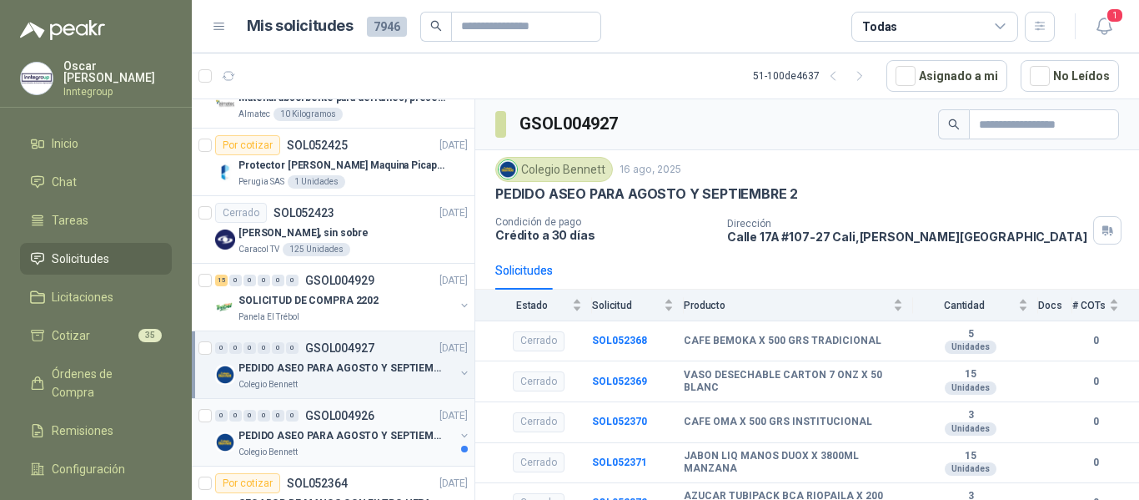
click at [357, 406] on div "0 0 0 0 0 0 GSOL004926 [DATE]" at bounding box center [343, 415] width 256 height 20
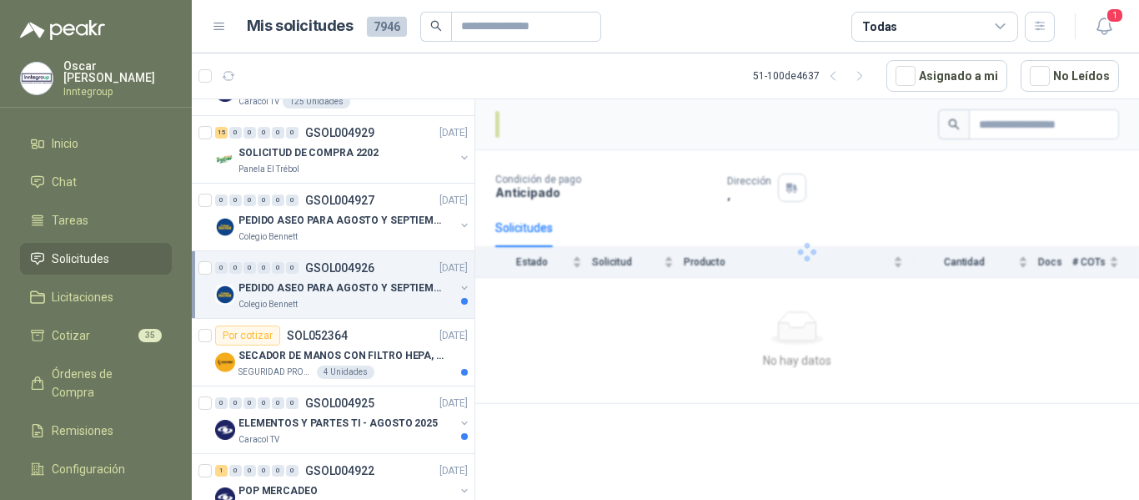
scroll to position [2502, 0]
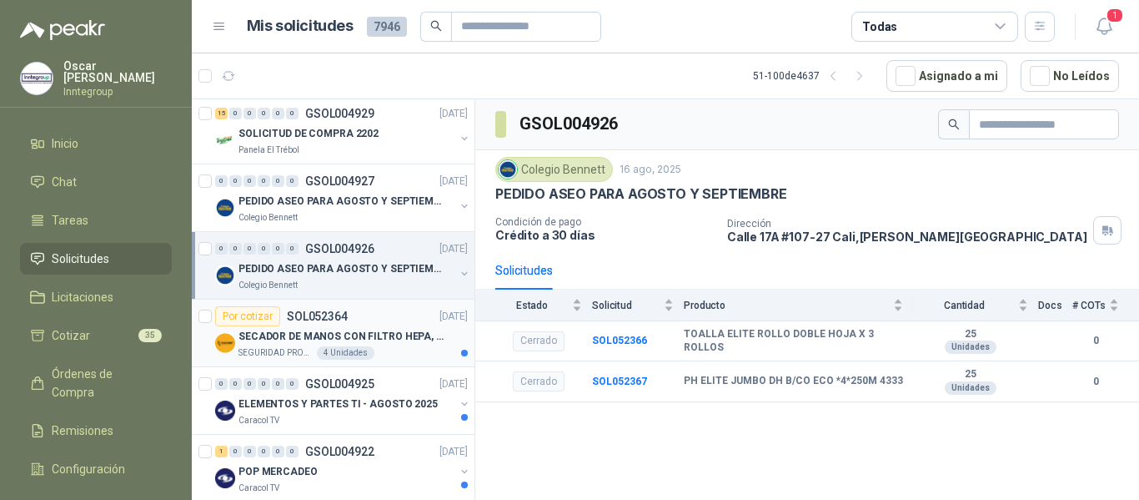
click at [375, 346] on div "SEGURIDAD PROVISER LTDA 4 Unidades" at bounding box center [353, 352] width 229 height 13
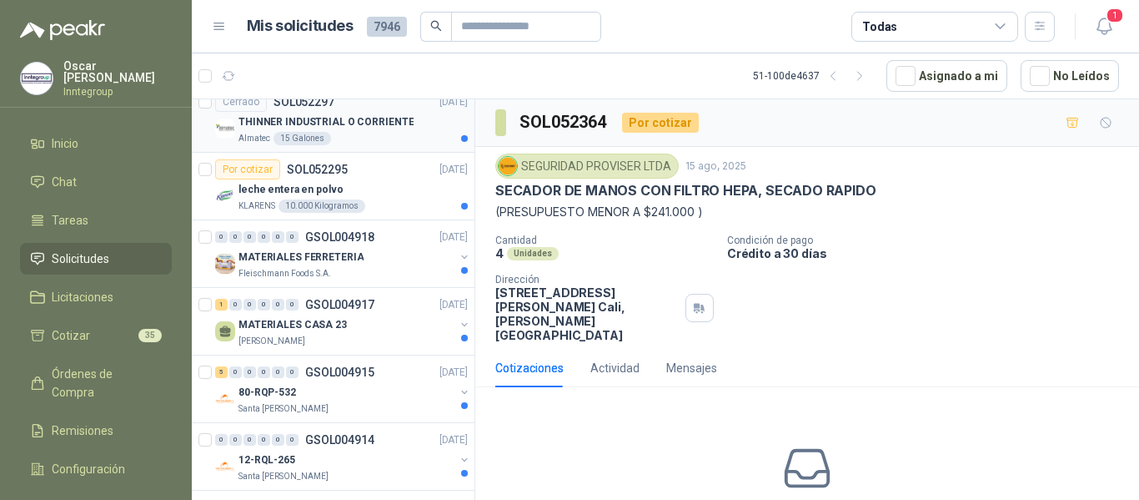
scroll to position [3009, 0]
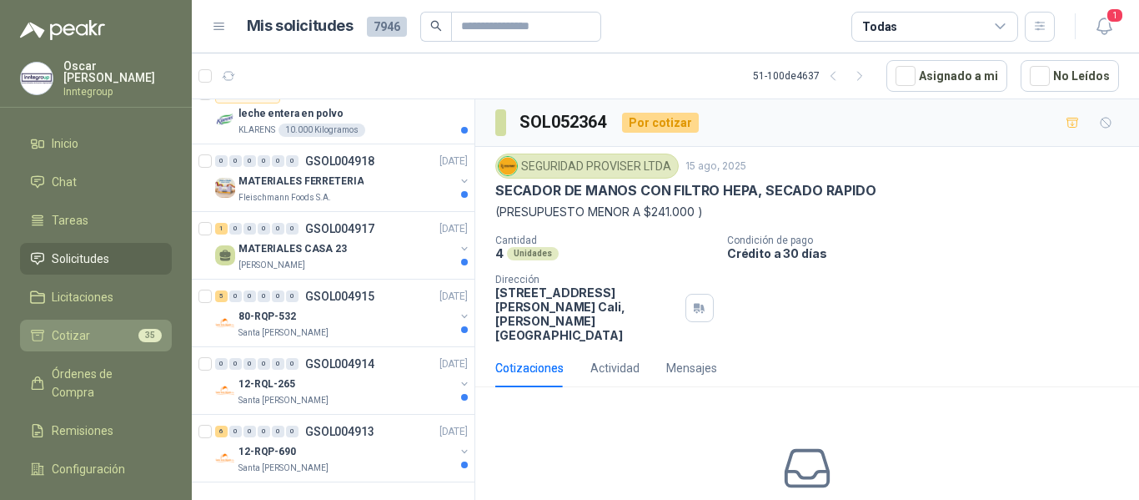
click at [117, 326] on li "Cotizar 35" at bounding box center [96, 335] width 132 height 18
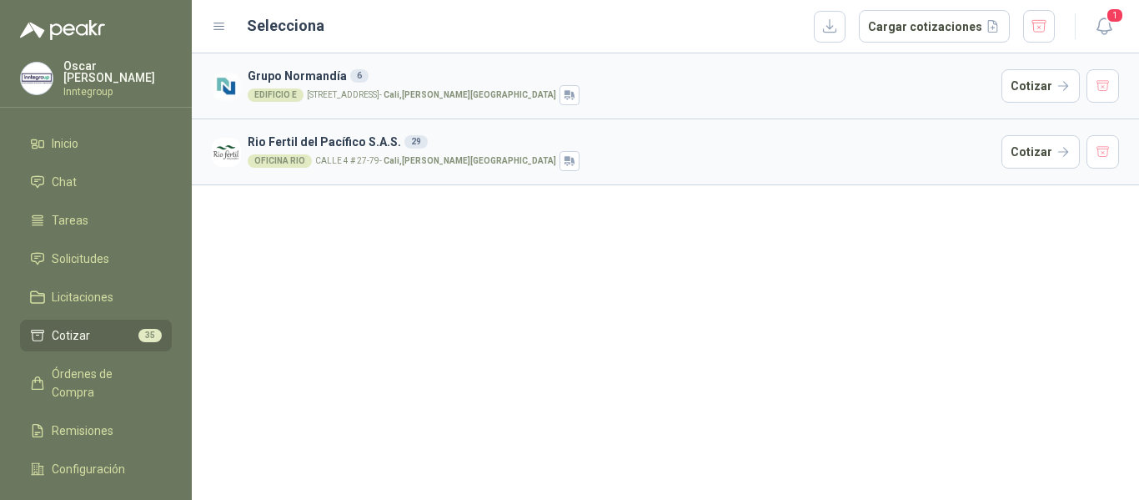
drag, startPoint x: 1024, startPoint y: 163, endPoint x: 1013, endPoint y: 169, distance: 12.3
click at [1022, 163] on button "Cotizar" at bounding box center [1041, 151] width 78 height 33
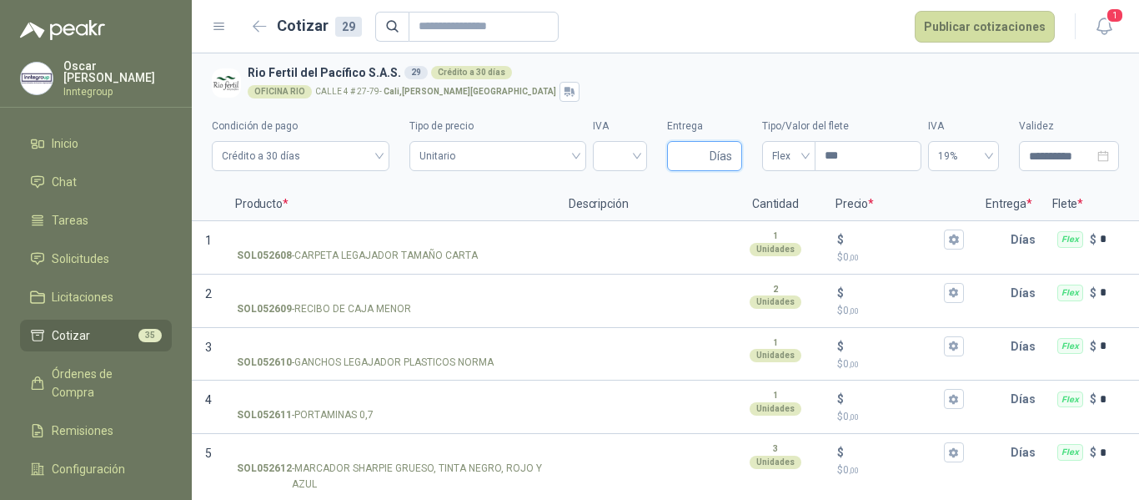
click at [680, 160] on input "Entrega" at bounding box center [691, 156] width 29 height 28
type input "*"
click at [855, 158] on input "***" at bounding box center [868, 156] width 105 height 28
type input "*****"
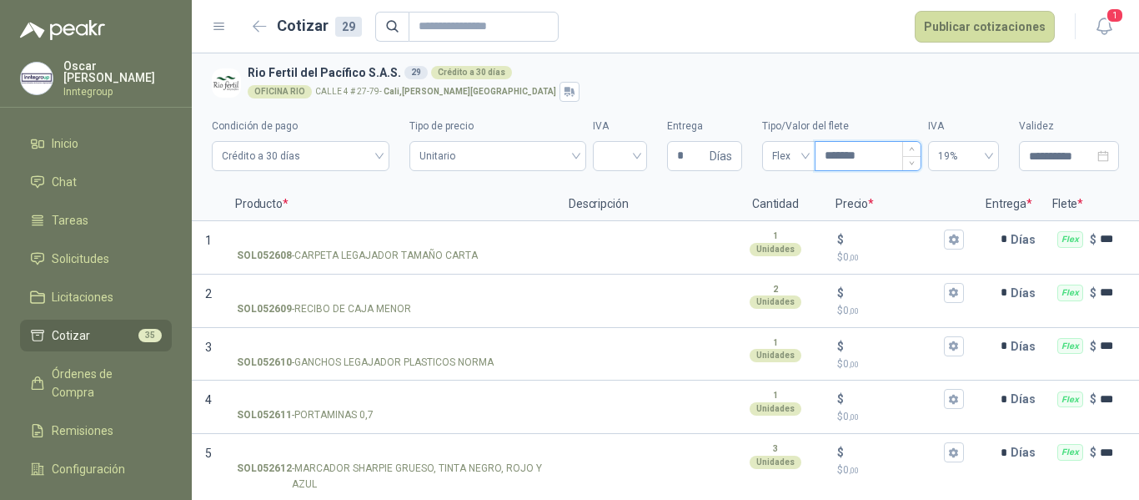
type input "********"
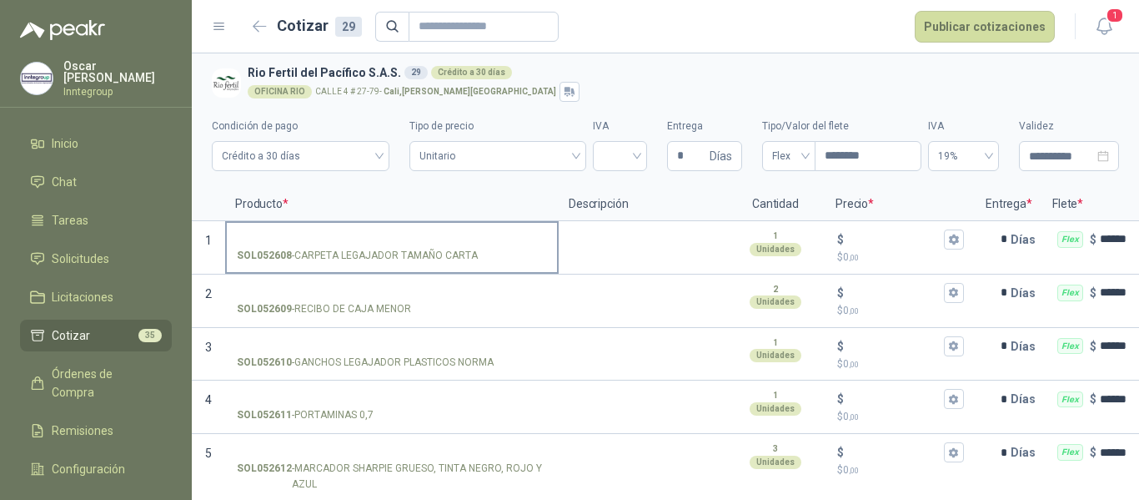
click at [353, 241] on input "SOL052608 - CARPETA LEGAJADOR TAMAÑO CARTA" at bounding box center [392, 240] width 310 height 13
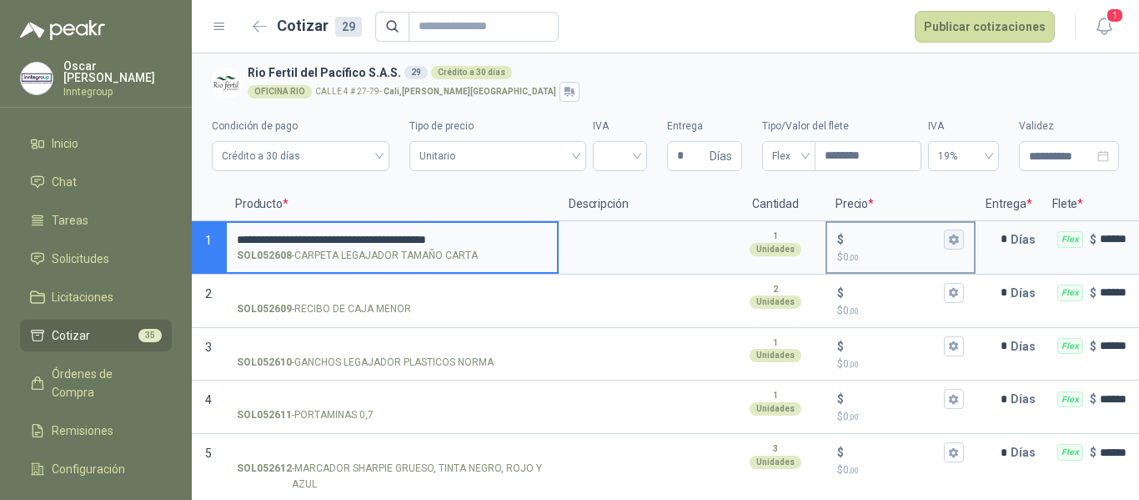
click at [954, 246] on button "$ $ 0 ,00" at bounding box center [954, 239] width 20 height 20
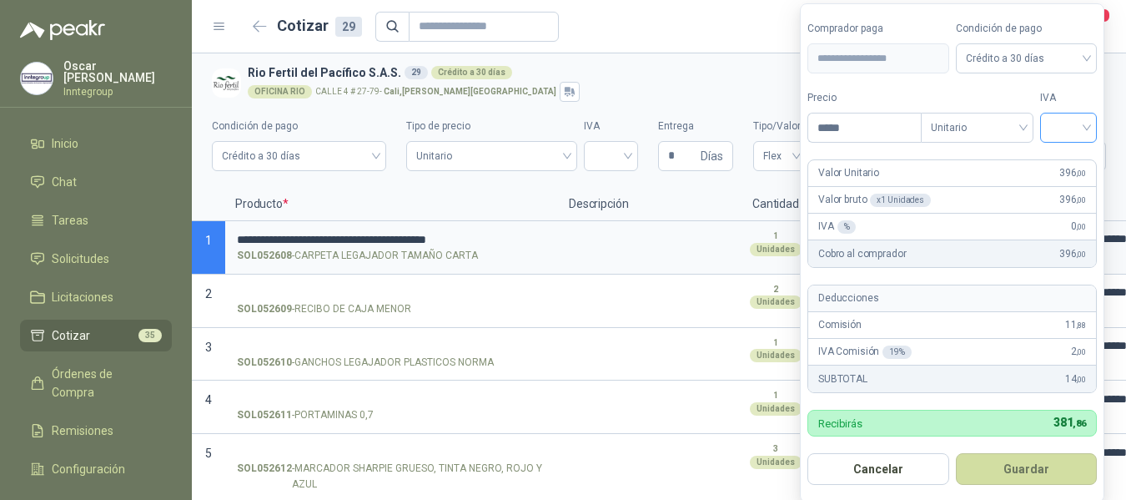
click at [1048, 129] on div at bounding box center [1068, 128] width 57 height 30
type input "*****"
click at [1074, 165] on div "19%" at bounding box center [1072, 162] width 31 height 18
click at [1015, 462] on button "Guardar" at bounding box center [1029, 469] width 143 height 32
type input "***"
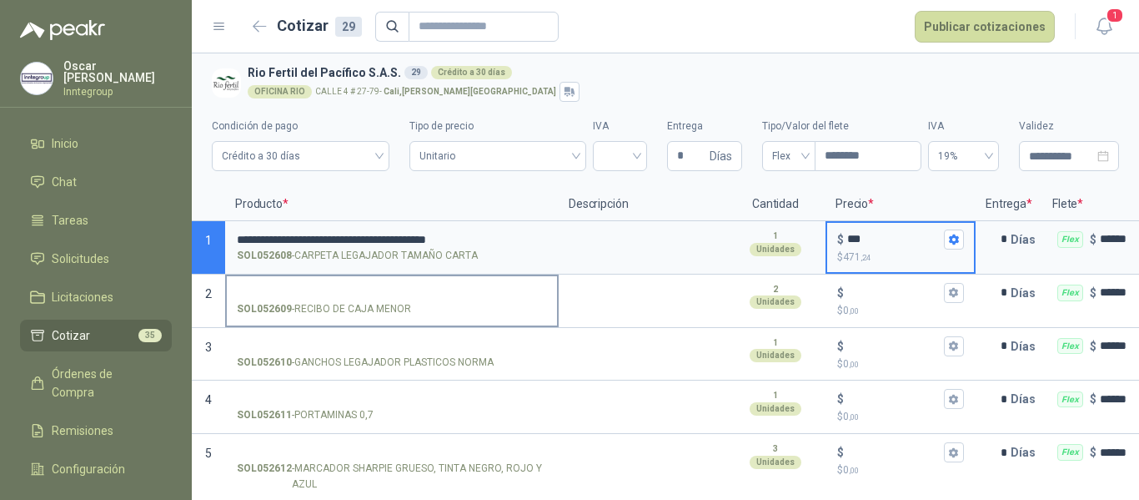
click at [340, 287] on input "SOL052609 - RECIBO DE CAJA MENOR" at bounding box center [392, 293] width 310 height 13
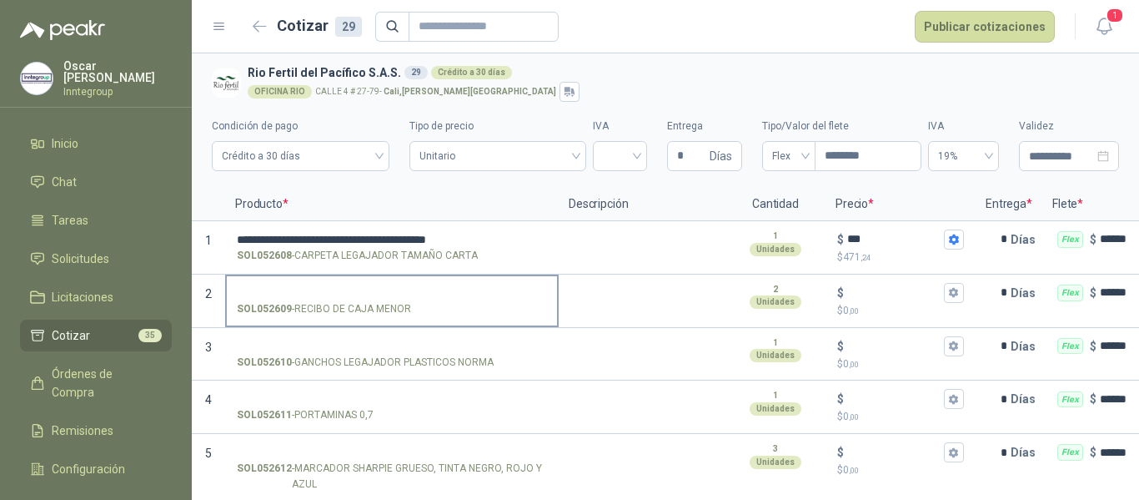
click at [322, 290] on input "SOL052609 - RECIBO DE CAJA MENOR" at bounding box center [392, 293] width 310 height 13
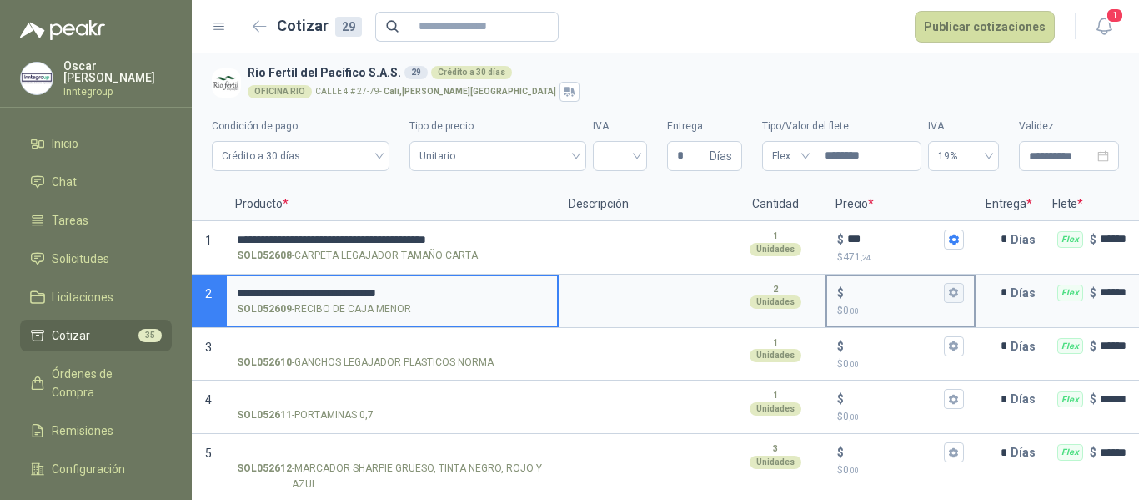
click at [958, 292] on icon "button" at bounding box center [953, 292] width 11 height 11
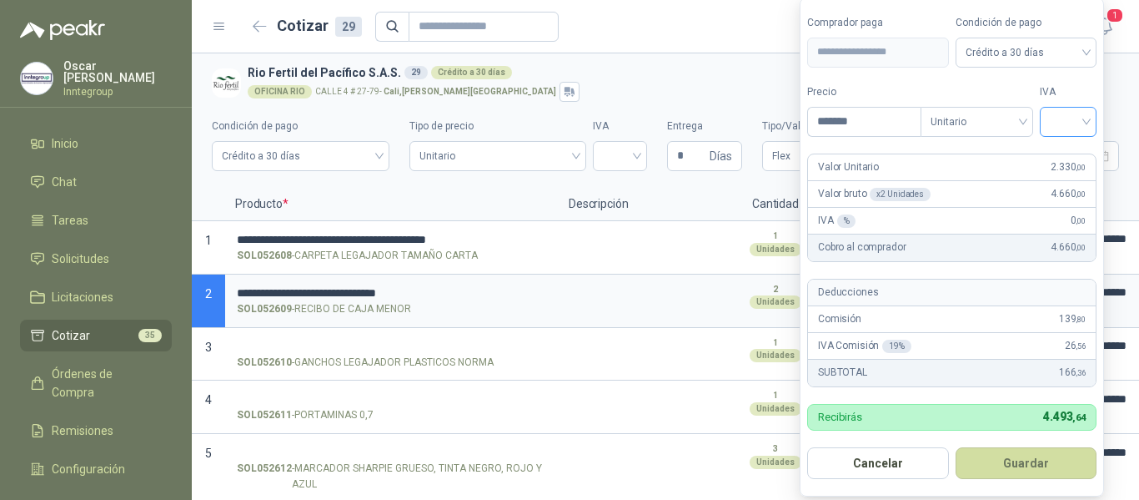
type input "*******"
click at [1059, 117] on input "search" at bounding box center [1068, 120] width 37 height 25
click at [1074, 148] on div "19%" at bounding box center [1072, 156] width 31 height 18
click at [1058, 477] on button "Guardar" at bounding box center [1029, 463] width 143 height 32
type input "*****"
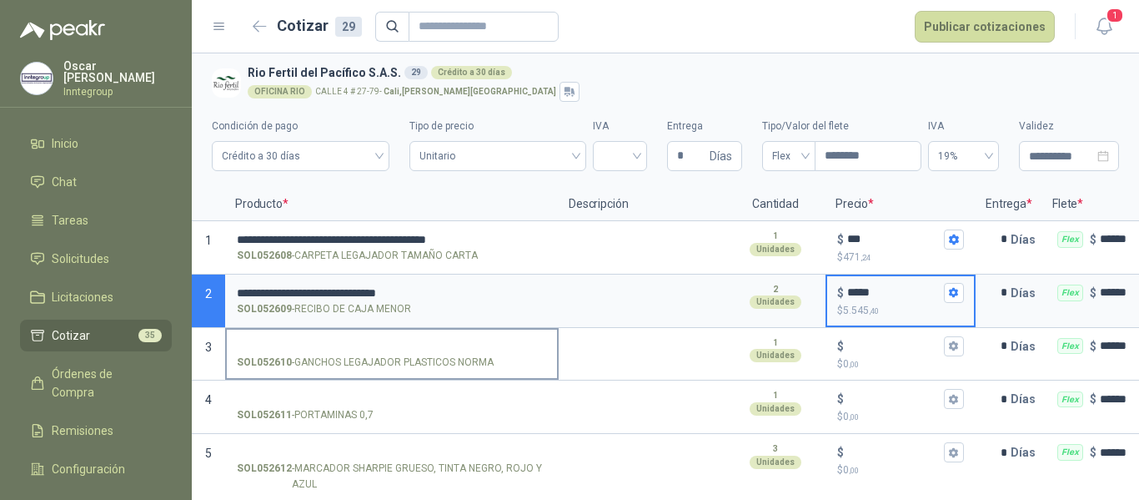
click at [425, 350] on input "SOL052610 - GANCHOS LEGAJADOR PLASTICOS NORMA" at bounding box center [392, 346] width 310 height 13
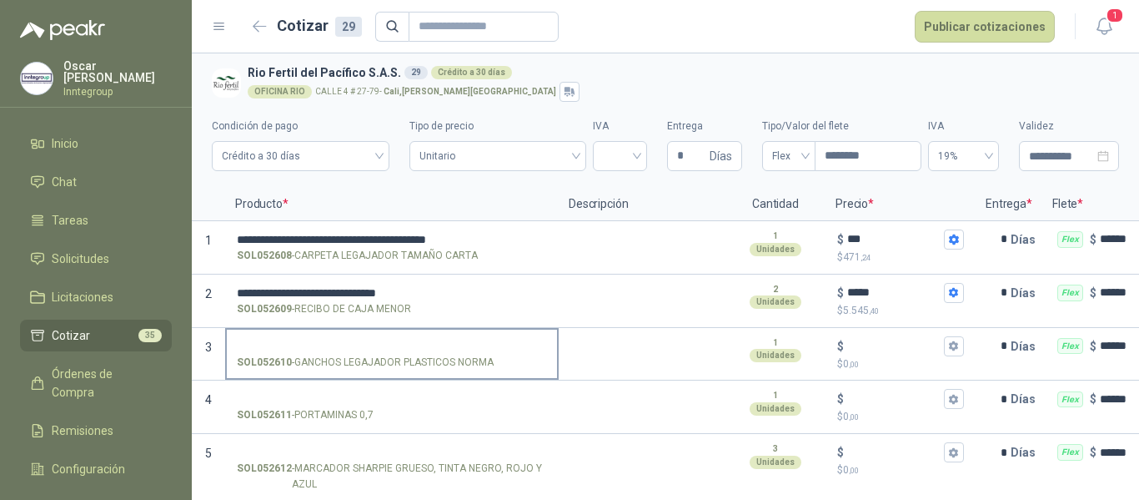
click at [345, 341] on input "SOL052610 - GANCHOS LEGAJADOR PLASTICOS NORMA" at bounding box center [392, 346] width 310 height 13
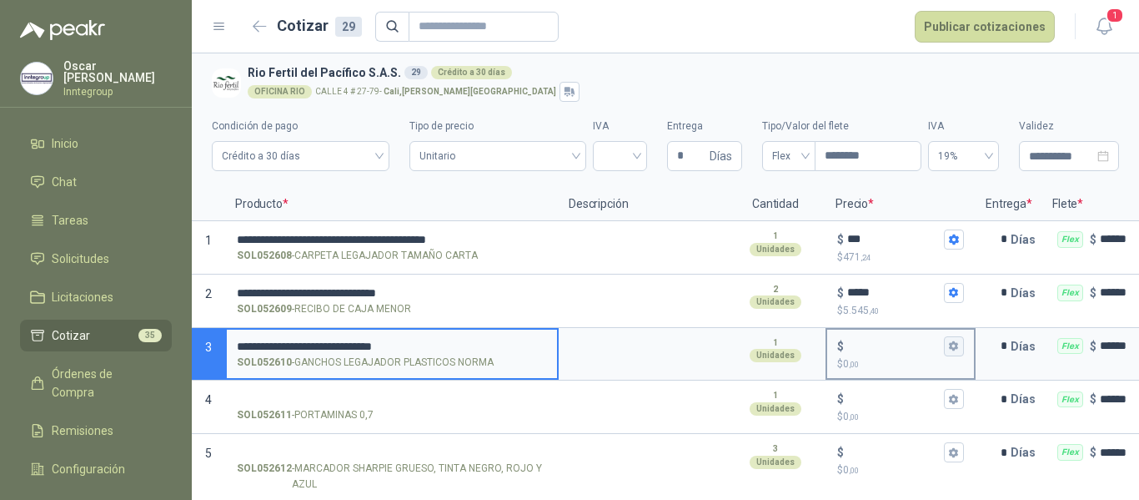
click at [948, 347] on button "$ $ 0 ,00" at bounding box center [954, 346] width 20 height 20
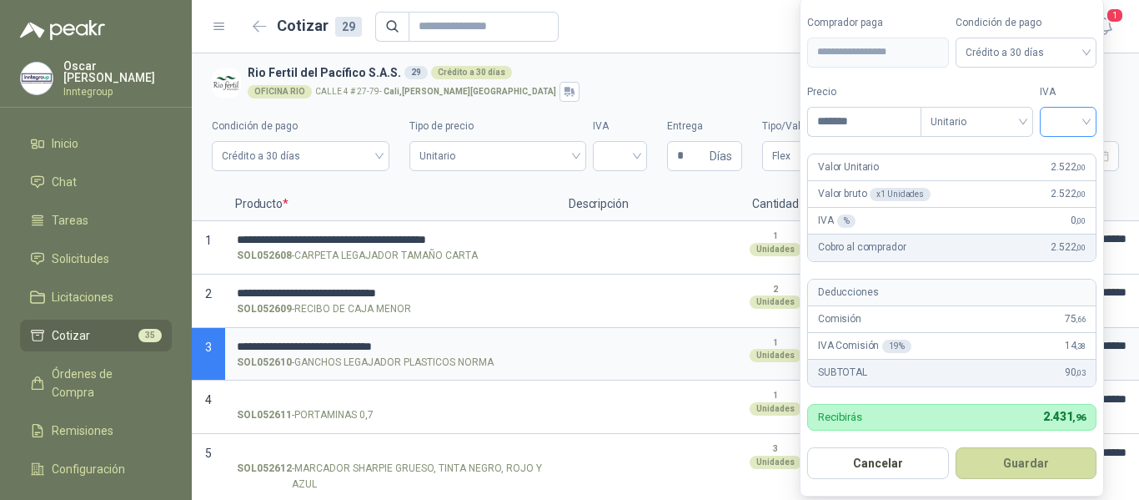
type input "*******"
click at [1069, 125] on input "search" at bounding box center [1068, 120] width 37 height 25
click at [1071, 151] on div "19%" at bounding box center [1072, 156] width 31 height 18
click at [1026, 465] on button "Guardar" at bounding box center [1029, 463] width 143 height 32
type input "*****"
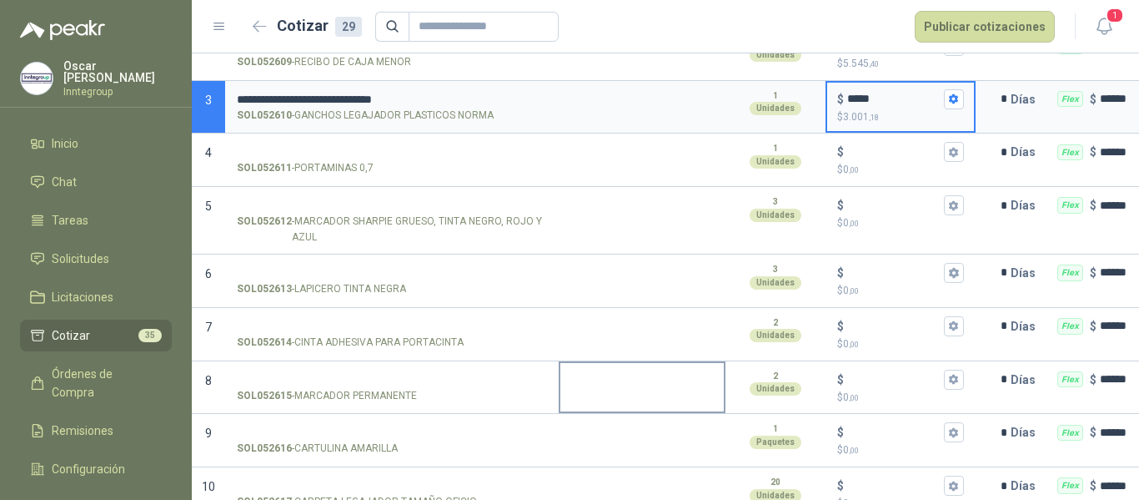
scroll to position [250, 0]
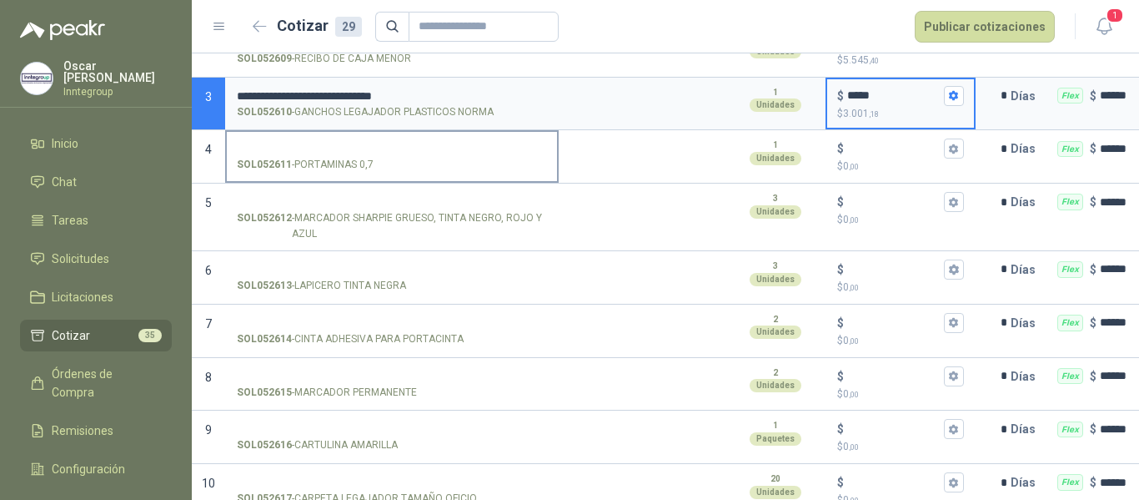
click at [400, 154] on input "SOL052611 - PORTAMINAS 0,7" at bounding box center [392, 149] width 310 height 13
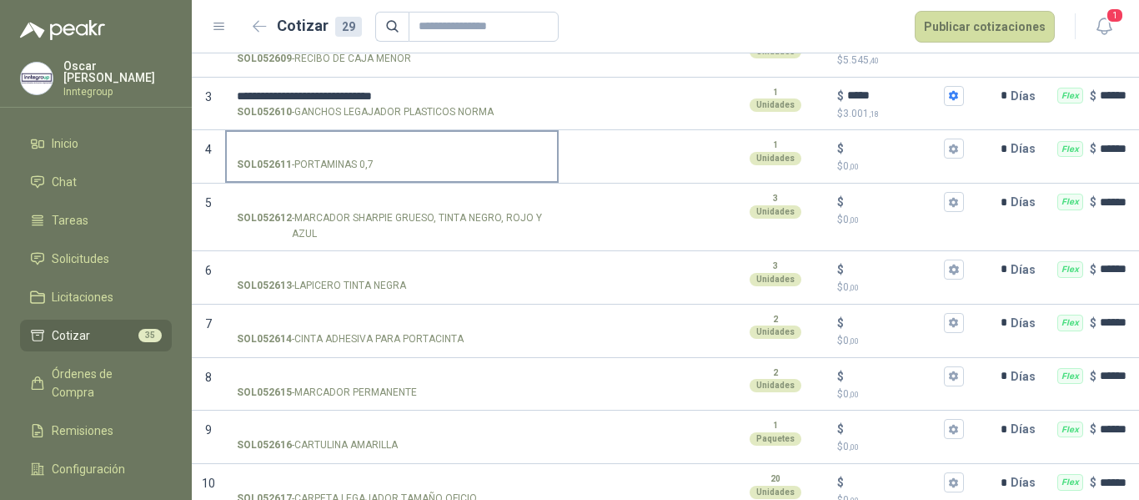
click at [270, 148] on input "SOL052611 - PORTAMINAS 0,7" at bounding box center [392, 149] width 310 height 13
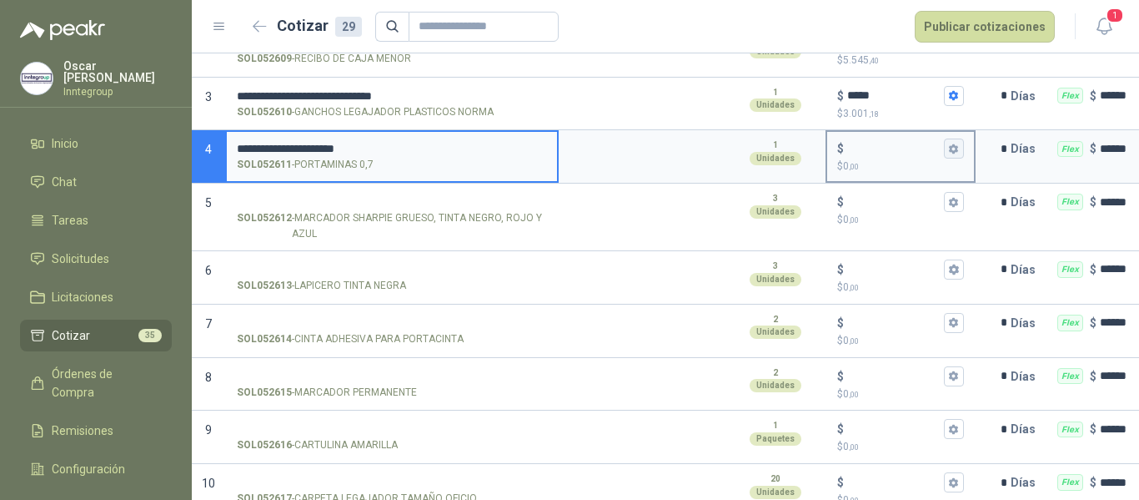
click at [953, 148] on icon "button" at bounding box center [953, 148] width 11 height 11
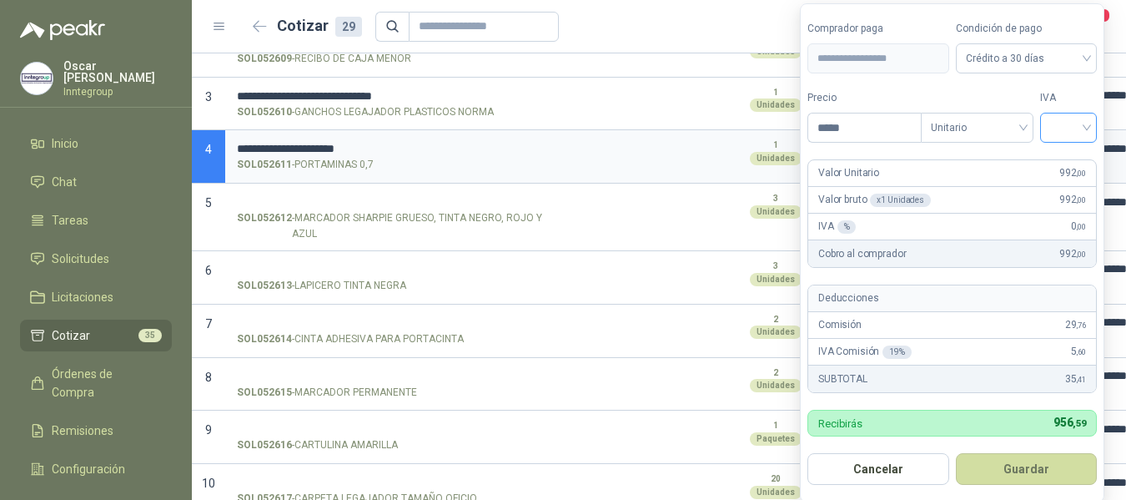
type input "*****"
click at [1054, 134] on input "search" at bounding box center [1068, 125] width 37 height 25
click at [1061, 154] on div "19%" at bounding box center [1072, 162] width 31 height 18
click at [1050, 468] on button "Guardar" at bounding box center [1029, 469] width 143 height 32
type input "***"
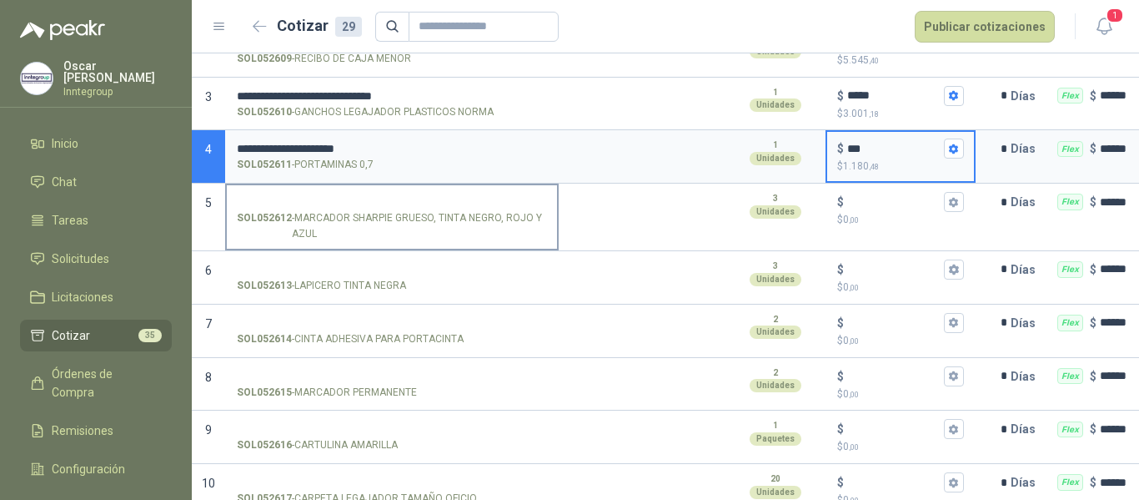
click at [340, 205] on input "SOL052612 - MARCADOR SHARPIE GRUESO, TINTA NEGRO, ROJO Y AZUL" at bounding box center [392, 202] width 310 height 13
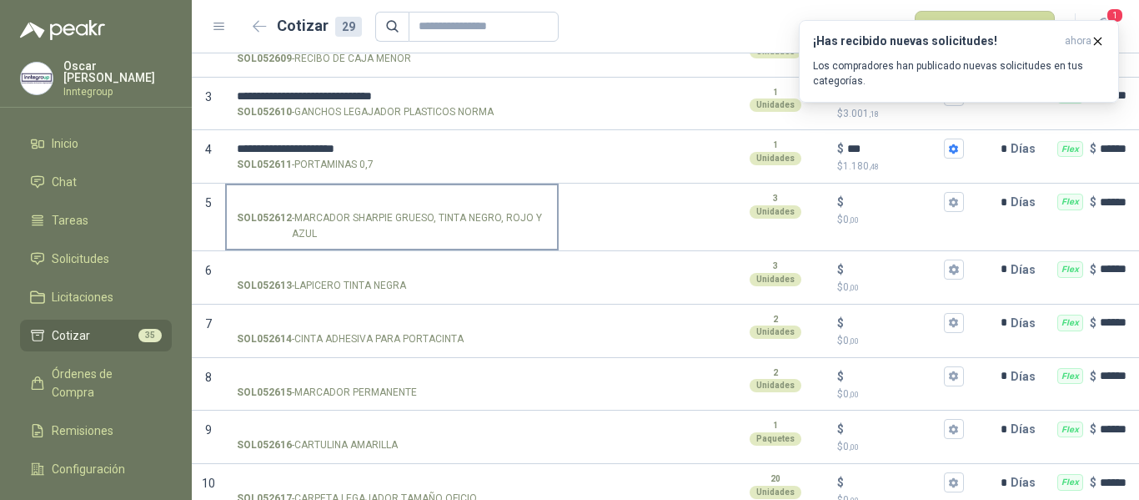
click at [374, 204] on input "SOL052612 - MARCADOR SHARPIE GRUESO, TINTA NEGRO, ROJO Y AZUL" at bounding box center [392, 202] width 310 height 13
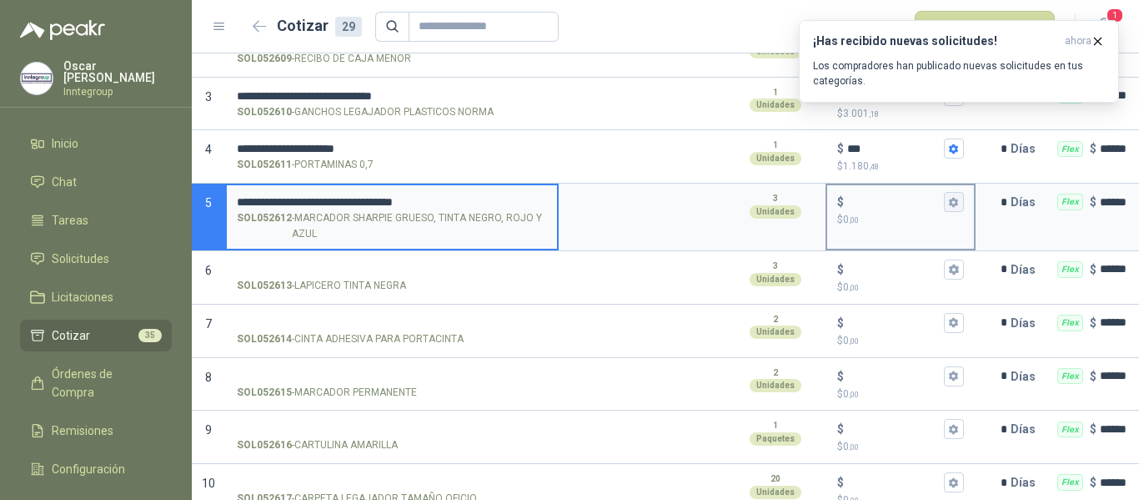
click at [949, 201] on icon "button" at bounding box center [953, 202] width 11 height 11
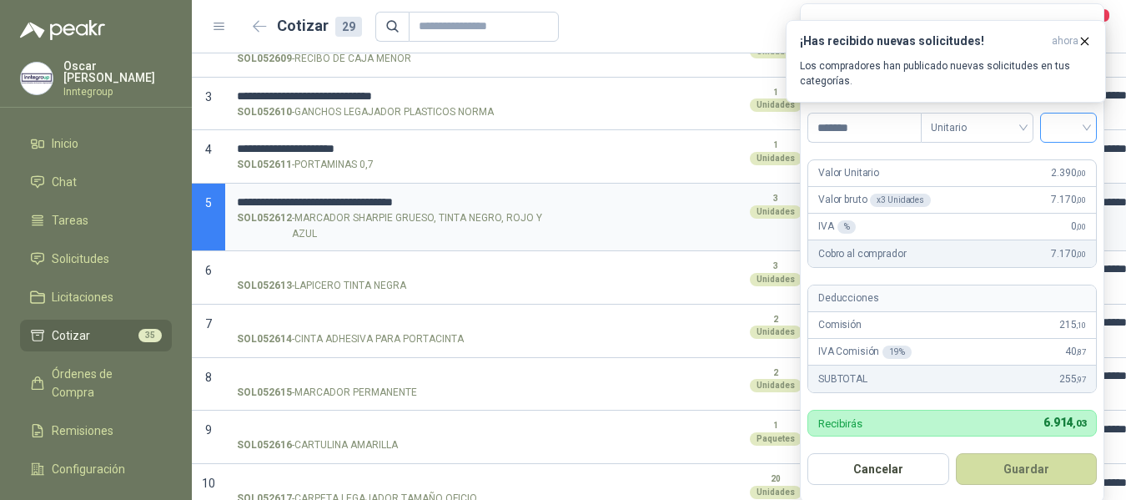
type input "*******"
click at [1070, 125] on input "search" at bounding box center [1068, 125] width 37 height 25
drag, startPoint x: 1069, startPoint y: 162, endPoint x: 1075, endPoint y: 276, distance: 114.4
click at [1069, 163] on div "19%" at bounding box center [1072, 162] width 31 height 18
click at [1047, 483] on button "Guardar" at bounding box center [1029, 469] width 143 height 32
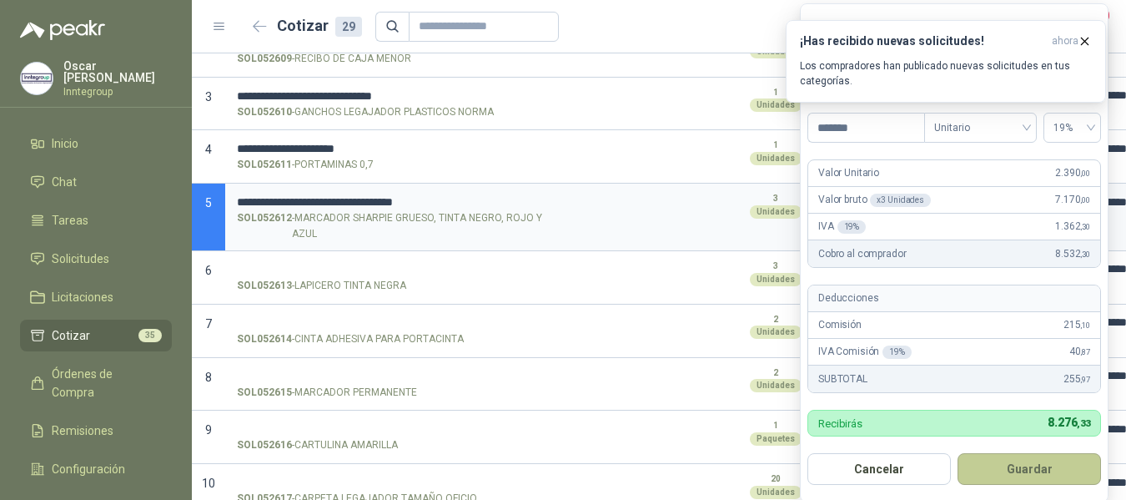
type input "*****"
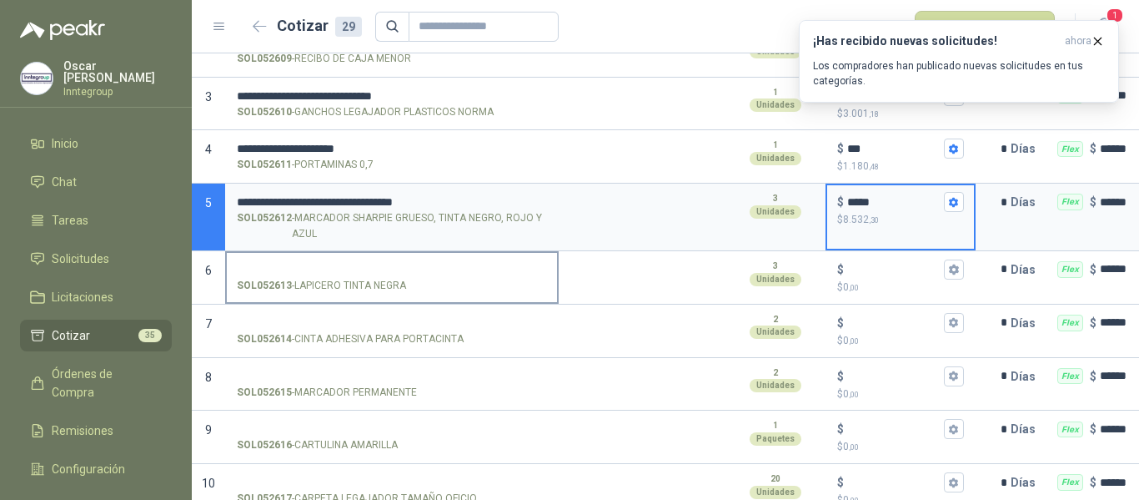
click at [309, 267] on input "SOL052613 - LAPICERO TINTA NEGRA" at bounding box center [392, 270] width 310 height 13
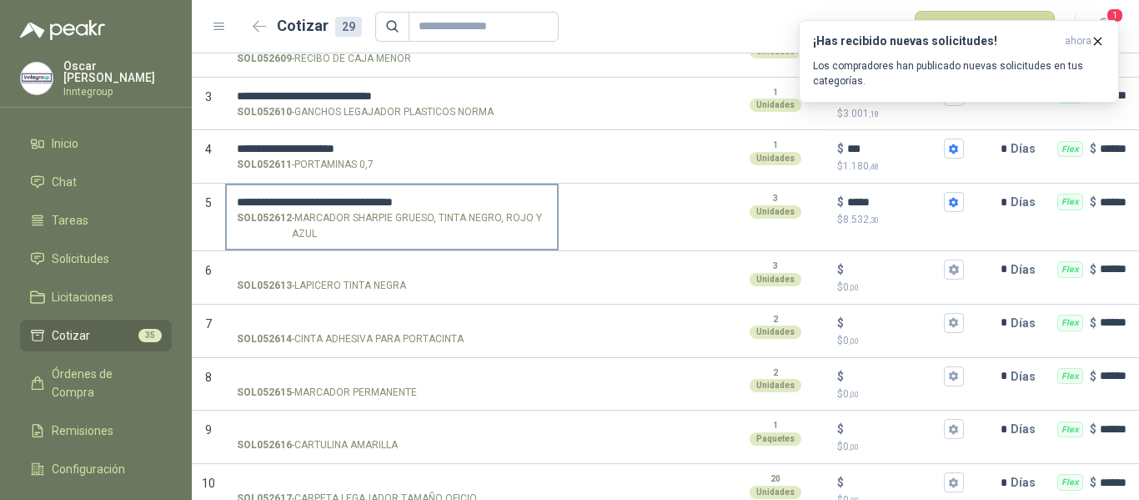
drag, startPoint x: 491, startPoint y: 196, endPoint x: 471, endPoint y: 195, distance: 20.0
click at [491, 196] on input "**********" at bounding box center [392, 202] width 310 height 13
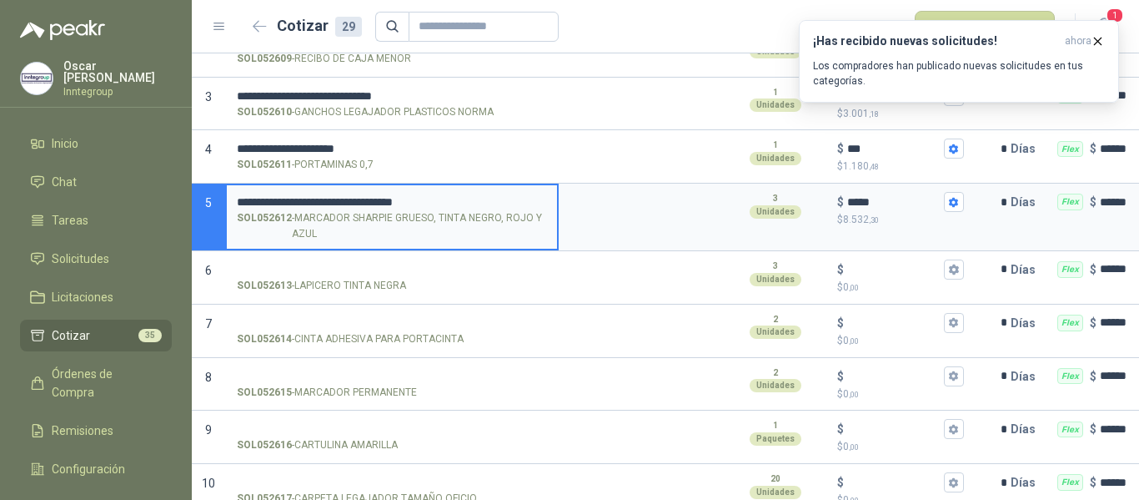
drag, startPoint x: 471, startPoint y: 195, endPoint x: 461, endPoint y: 193, distance: 10.3
click at [461, 193] on label "**********" at bounding box center [392, 216] width 330 height 63
click at [461, 196] on input "**********" at bounding box center [392, 202] width 310 height 13
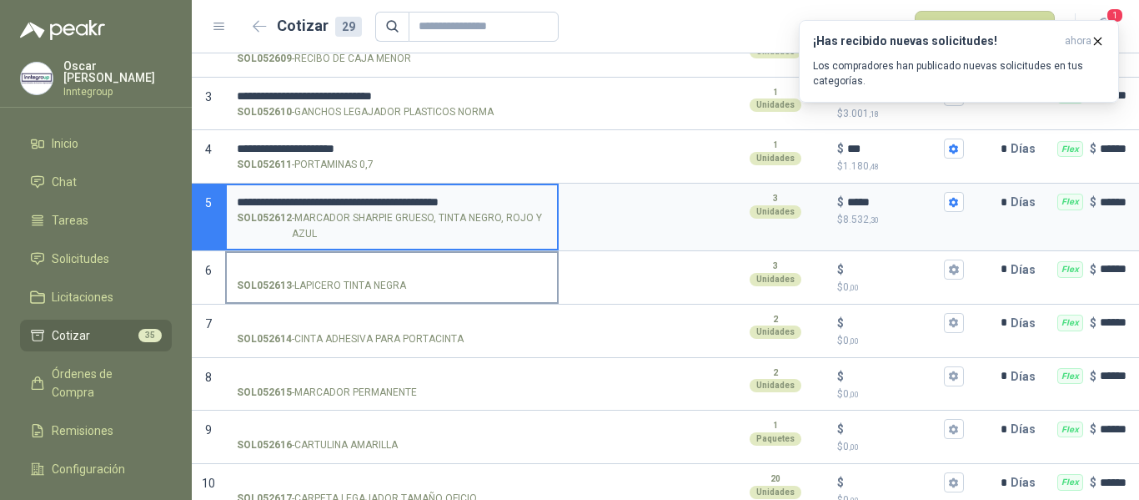
type input "**********"
click at [397, 267] on input "SOL052613 - LAPICERO TINTA NEGRA" at bounding box center [392, 270] width 310 height 13
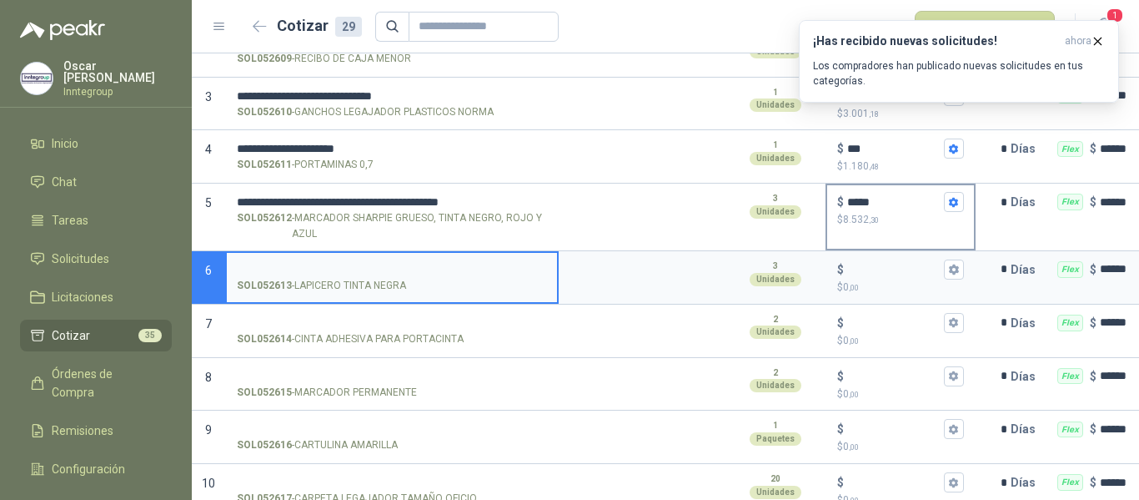
scroll to position [0, 0]
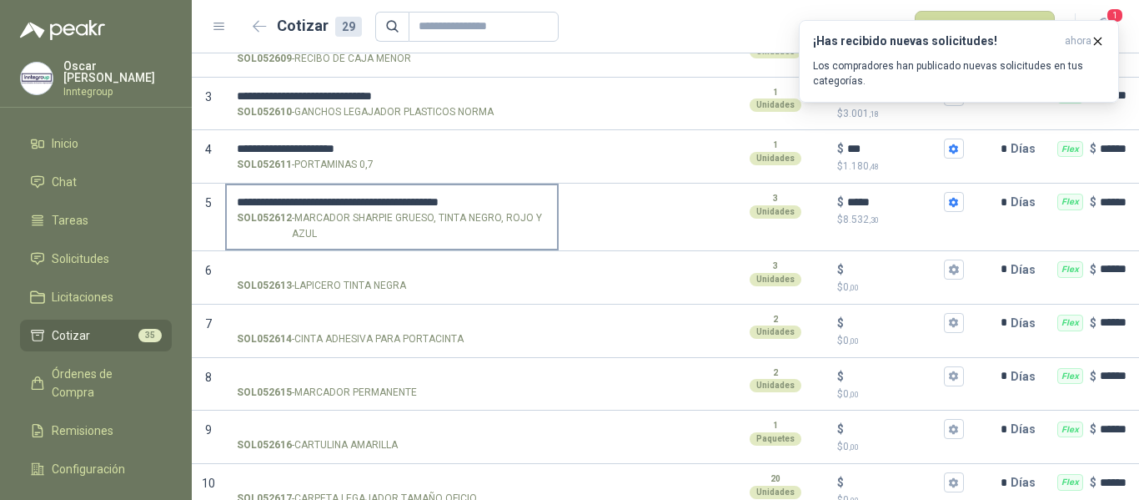
drag, startPoint x: 302, startPoint y: 256, endPoint x: 432, endPoint y: 234, distance: 132.1
click at [302, 257] on label "SOL052613 - LAPICERO TINTA NEGRA" at bounding box center [392, 277] width 330 height 48
click at [302, 264] on input "SOL052613 - LAPICERO TINTA NEGRA" at bounding box center [392, 270] width 310 height 13
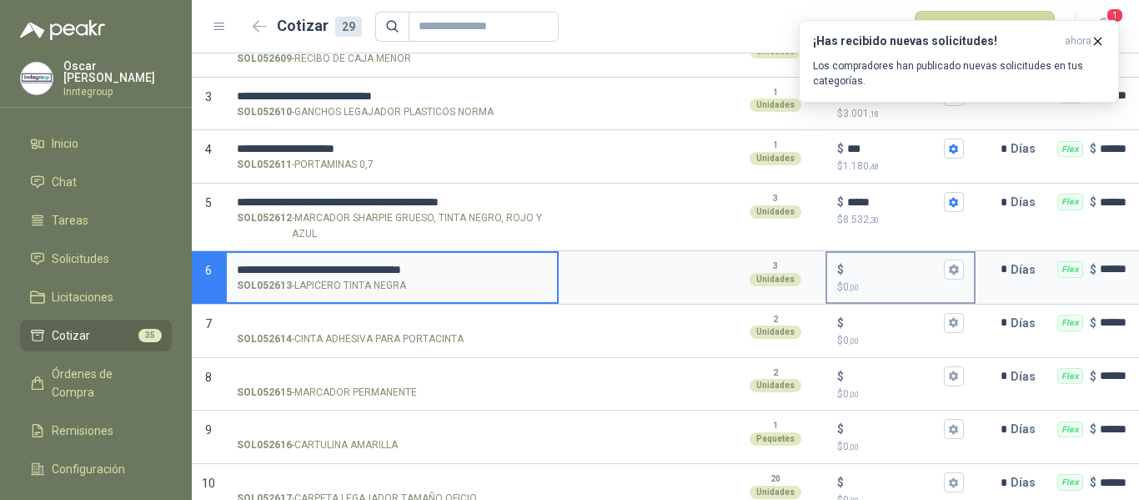
click at [964, 270] on div "$ $ 0 ,00" at bounding box center [900, 277] width 147 height 49
click at [941, 270] on input "$ $ 0 ,00" at bounding box center [894, 269] width 93 height 13
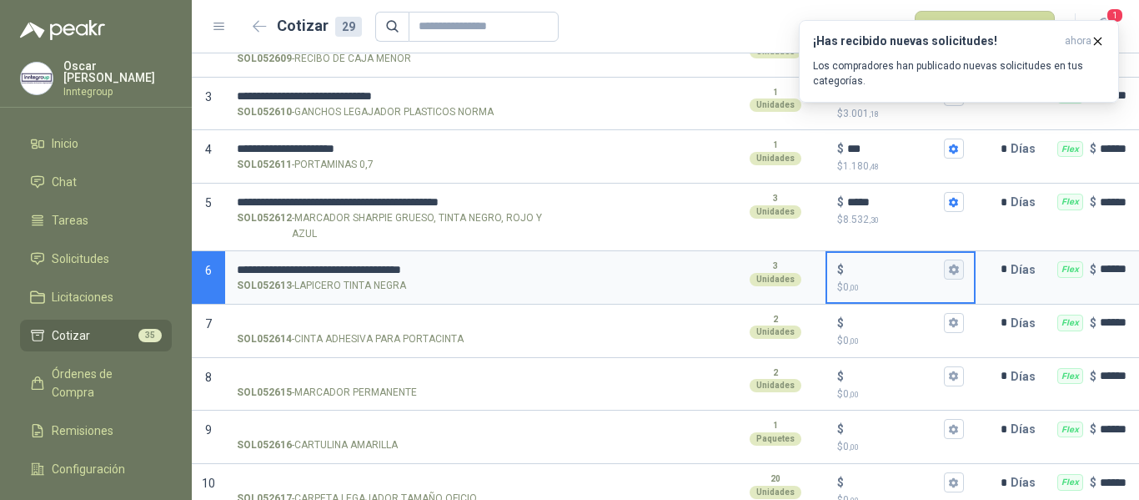
click at [957, 270] on icon "button" at bounding box center [953, 269] width 9 height 10
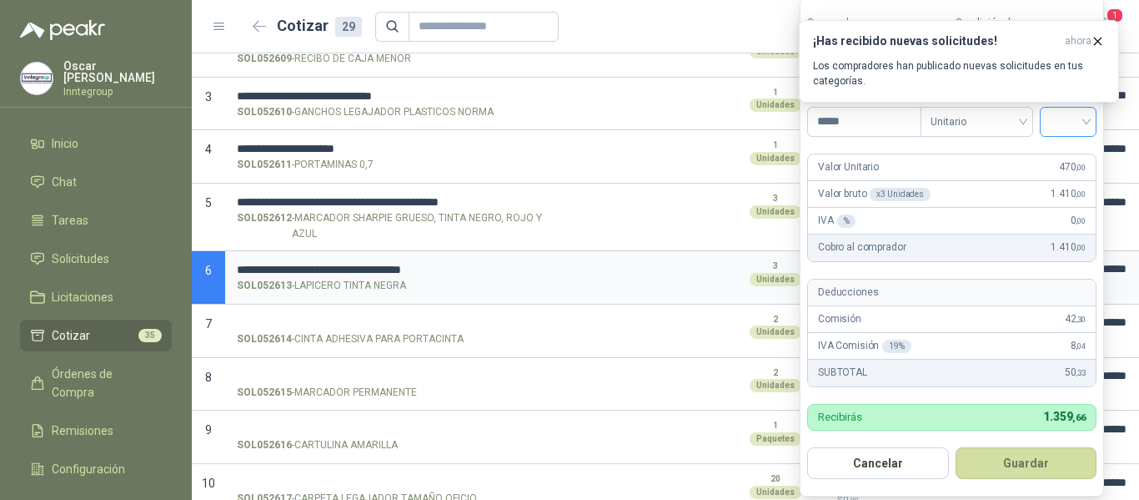
type input "*****"
click at [1063, 126] on input "search" at bounding box center [1068, 120] width 37 height 25
click at [1070, 158] on div "19%" at bounding box center [1072, 156] width 31 height 18
click at [1021, 475] on button "Guardar" at bounding box center [1029, 463] width 143 height 32
type input "***"
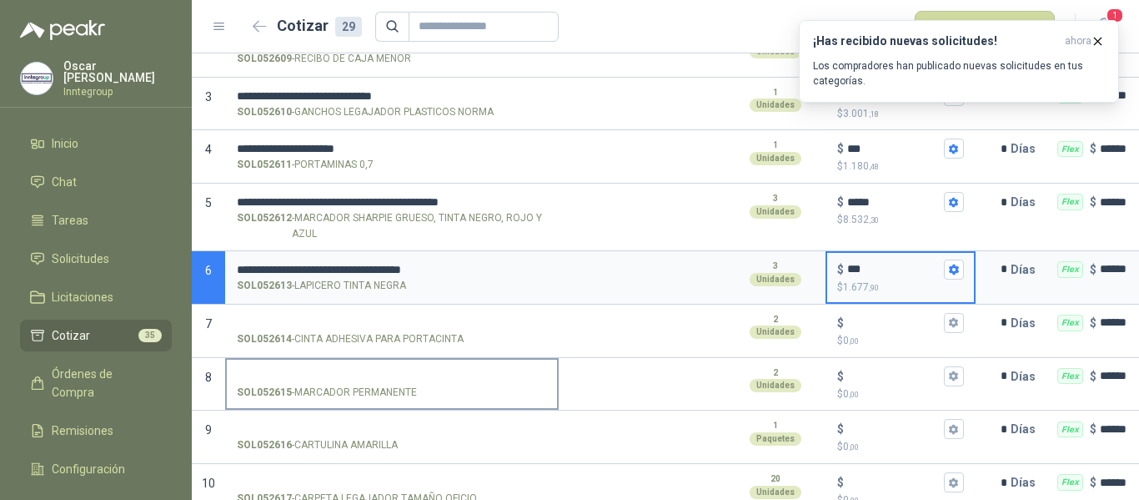
scroll to position [334, 0]
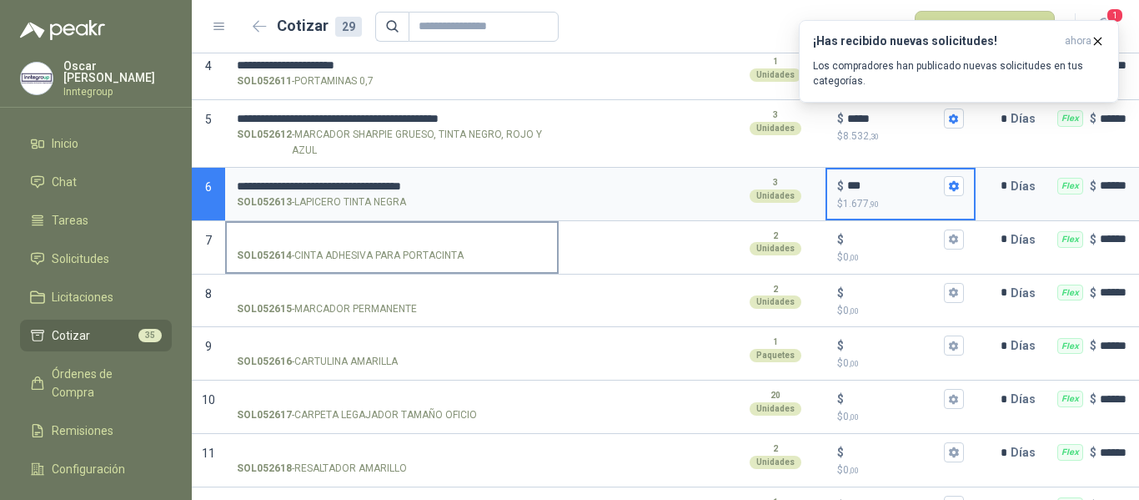
click at [329, 242] on input "SOL052614 - CINTA ADHESIVA PARA PORTACINTA" at bounding box center [392, 240] width 310 height 13
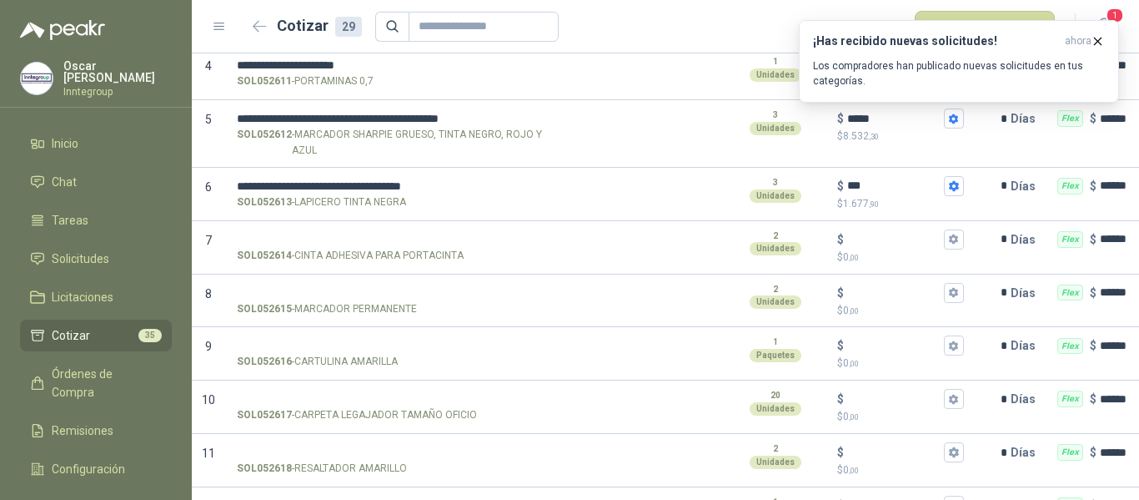
drag, startPoint x: 405, startPoint y: 289, endPoint x: 1133, endPoint y: 209, distance: 732.7
click at [405, 290] on input "SOL052615 - MARCADOR PERMANENTE" at bounding box center [392, 293] width 310 height 13
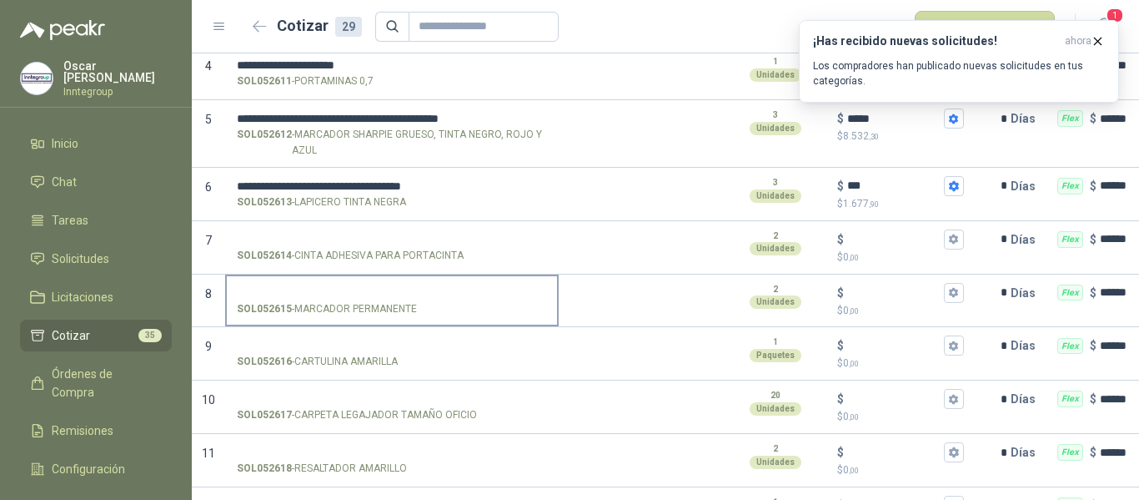
click at [394, 289] on input "SOL052615 - MARCADOR PERMANENTE" at bounding box center [392, 293] width 310 height 13
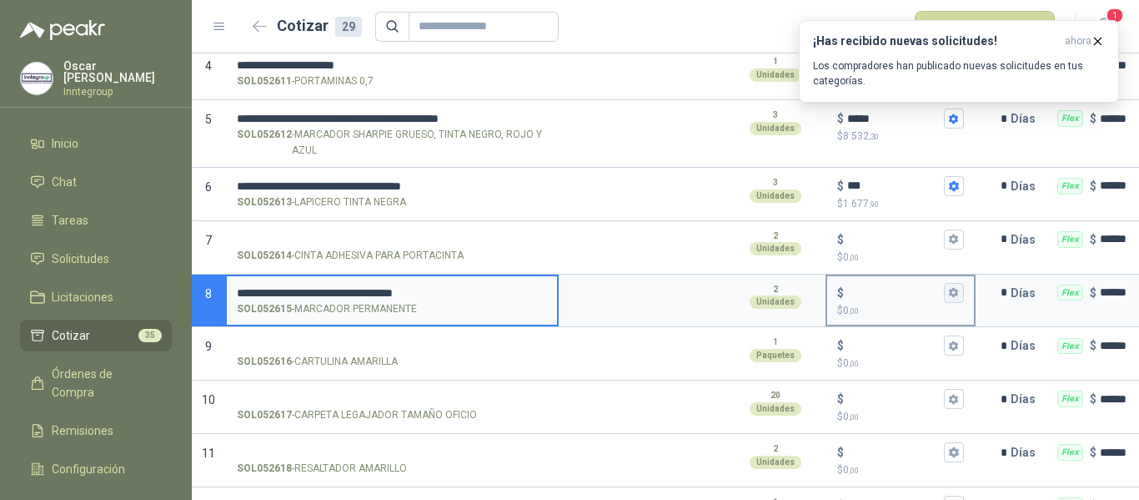
click at [961, 293] on button "$ $ 0 ,00" at bounding box center [954, 293] width 20 height 20
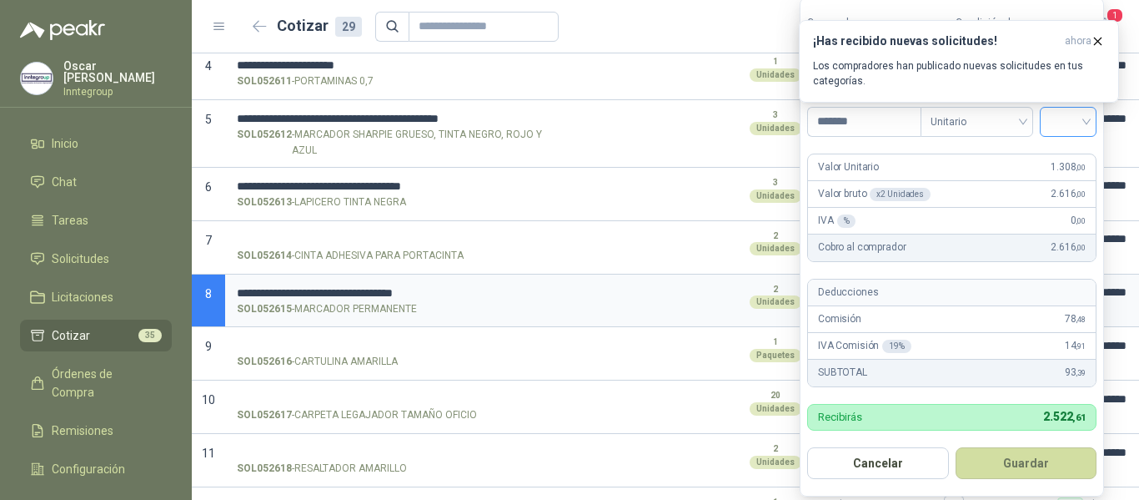
type input "*******"
click at [1078, 118] on input "search" at bounding box center [1068, 120] width 37 height 25
click at [1073, 153] on div "19%" at bounding box center [1072, 156] width 31 height 18
click at [1061, 465] on button "Guardar" at bounding box center [1029, 463] width 143 height 32
type input "*****"
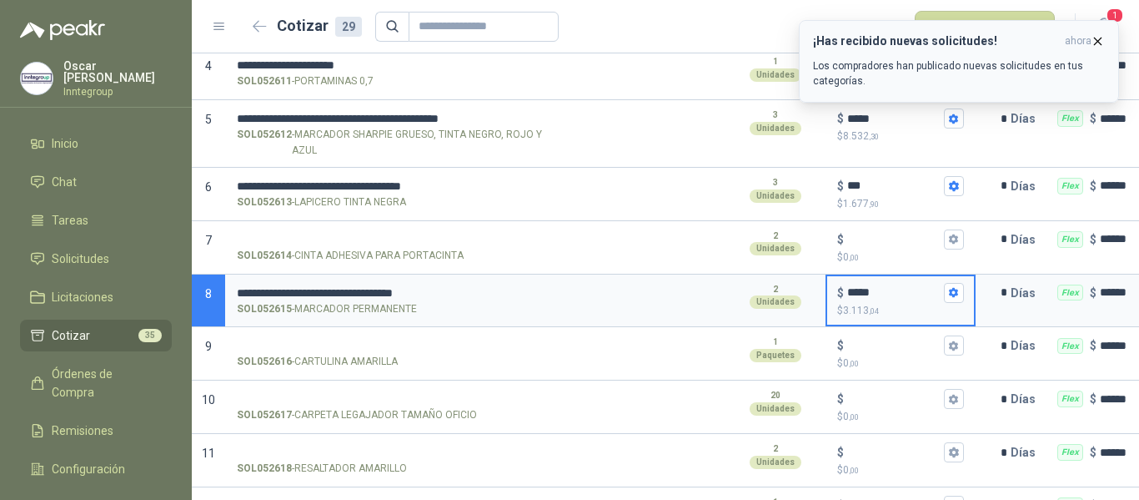
click at [1098, 38] on icon "button" at bounding box center [1098, 41] width 14 height 14
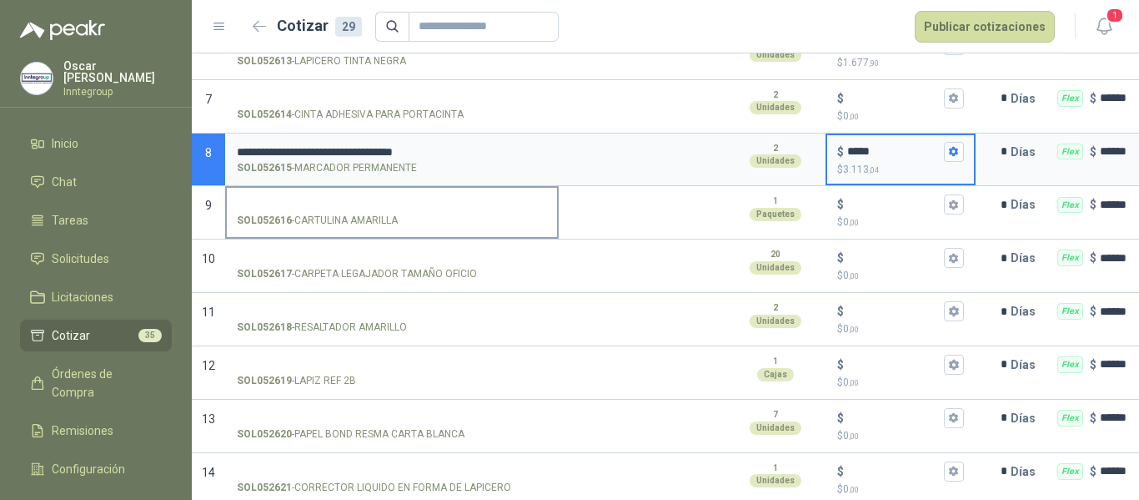
scroll to position [500, 0]
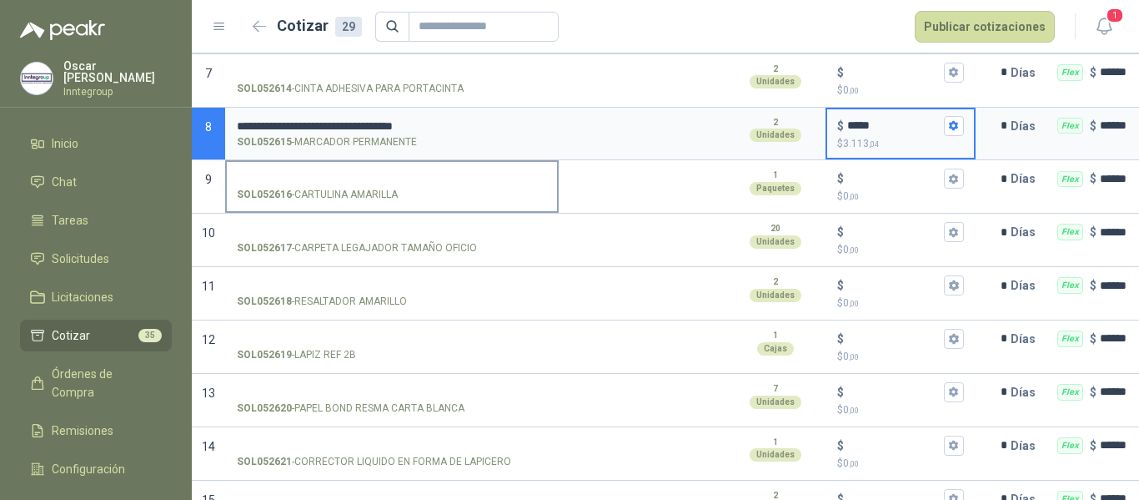
click at [335, 173] on input "SOL052616 - CARTULINA AMARILLA" at bounding box center [392, 179] width 310 height 13
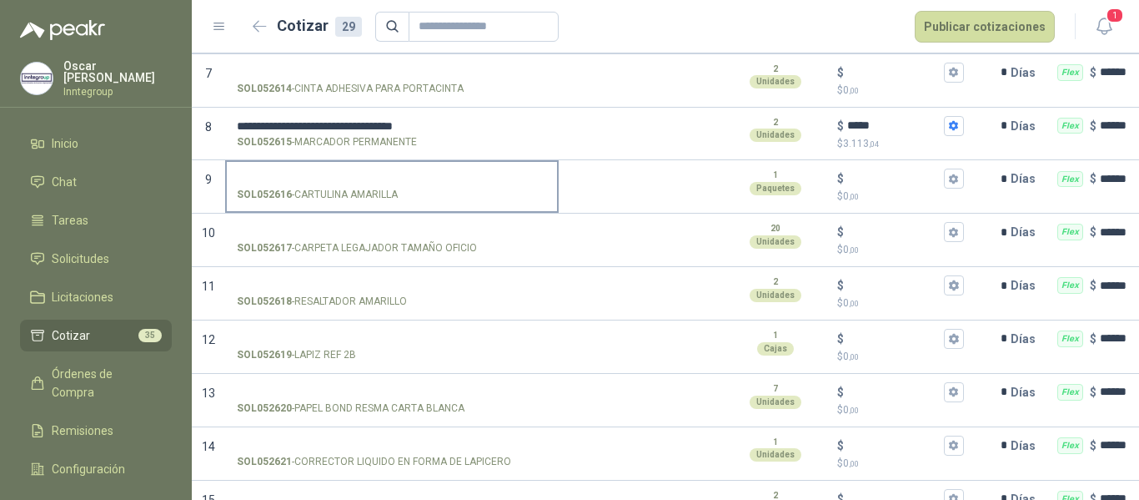
click at [334, 182] on input "SOL052616 - CARTULINA AMARILLA" at bounding box center [392, 179] width 310 height 13
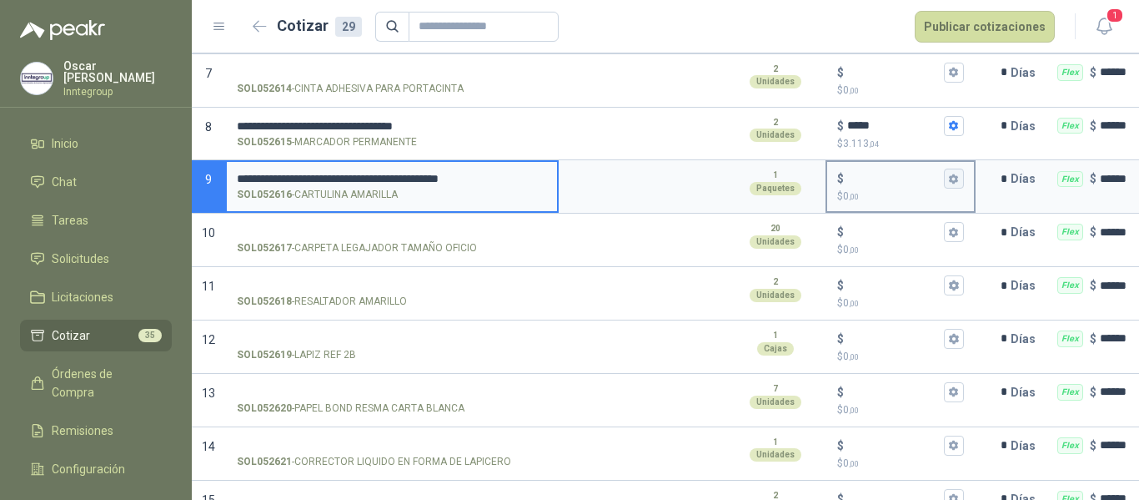
click at [957, 174] on icon "button" at bounding box center [953, 179] width 11 height 11
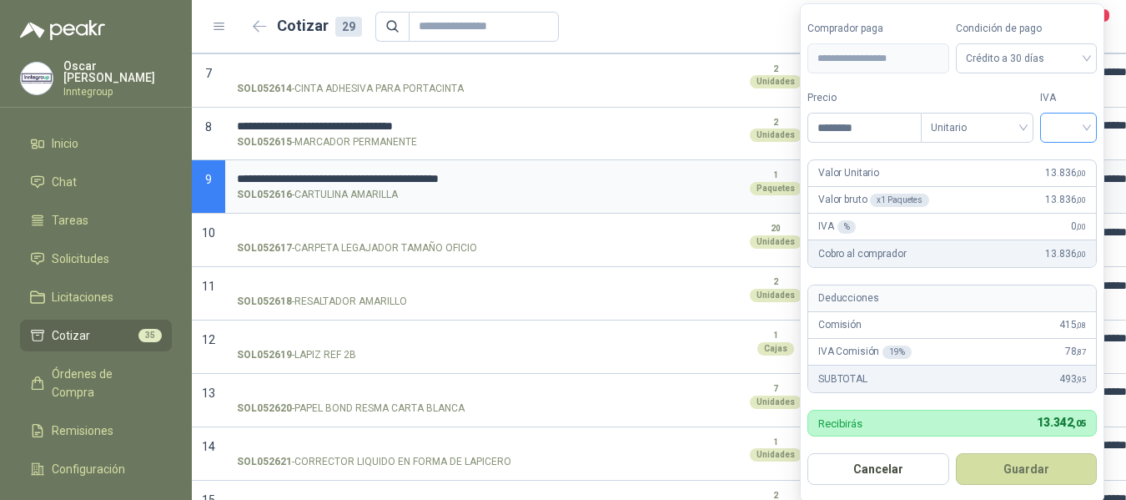
type input "********"
click at [1068, 133] on input "search" at bounding box center [1068, 125] width 37 height 25
click at [1069, 159] on div "19%" at bounding box center [1072, 162] width 31 height 18
click at [1020, 480] on button "Guardar" at bounding box center [1029, 469] width 143 height 32
type input "******"
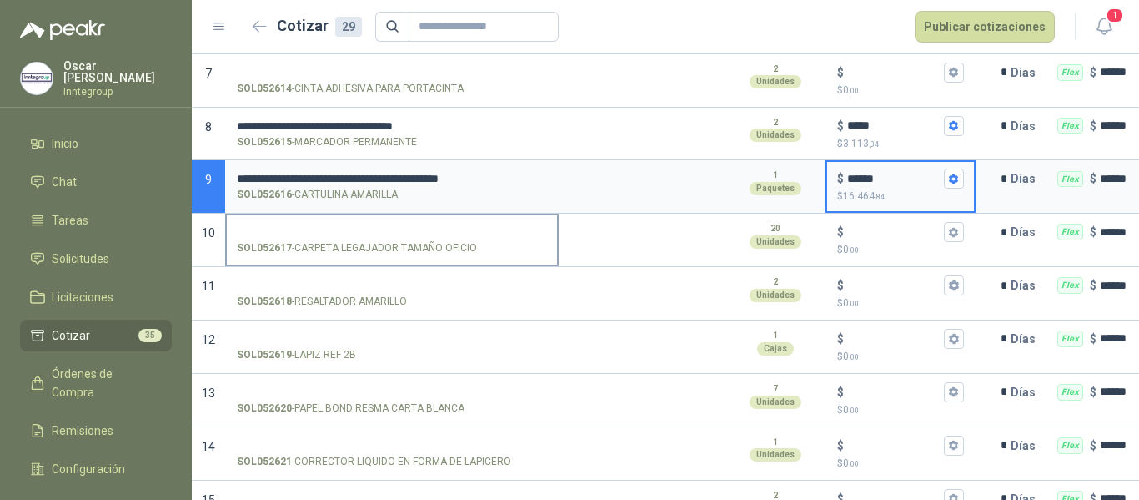
click at [390, 237] on input "SOL052617 - CARPETA LEGAJADOR TAMAÑO OFICIO" at bounding box center [392, 232] width 310 height 13
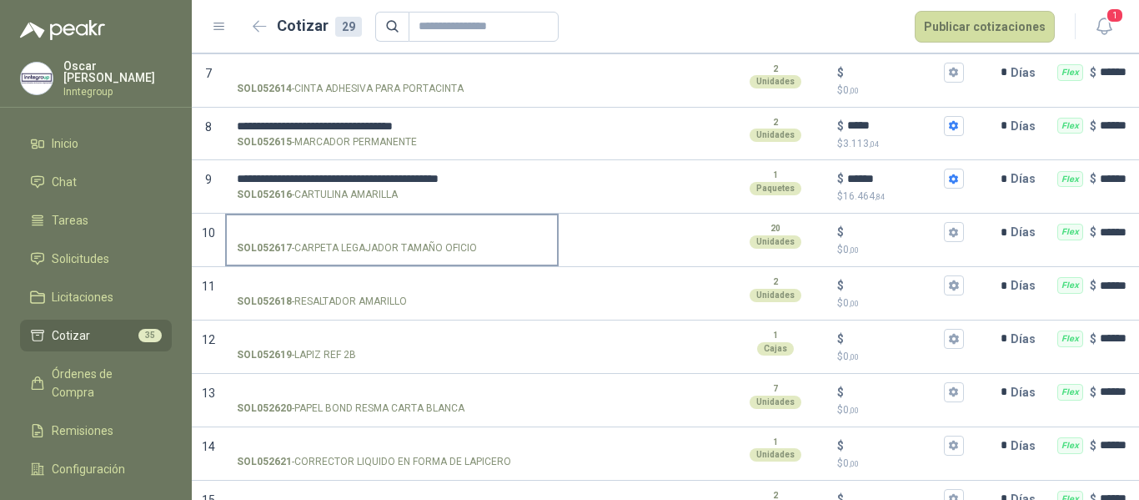
click at [314, 230] on input "SOL052617 - CARPETA LEGAJADOR TAMAÑO OFICIO" at bounding box center [392, 232] width 310 height 13
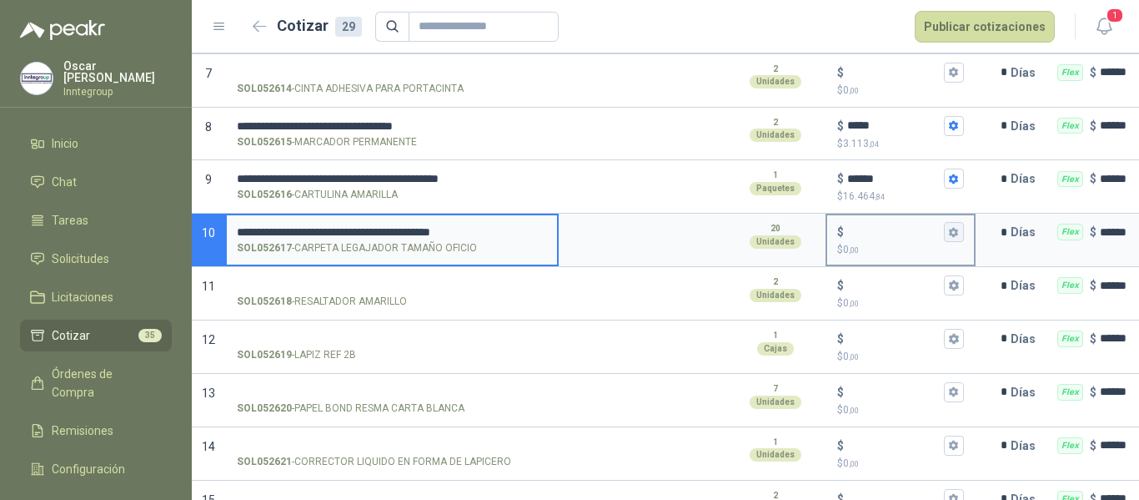
click at [956, 233] on icon "button" at bounding box center [953, 232] width 9 height 10
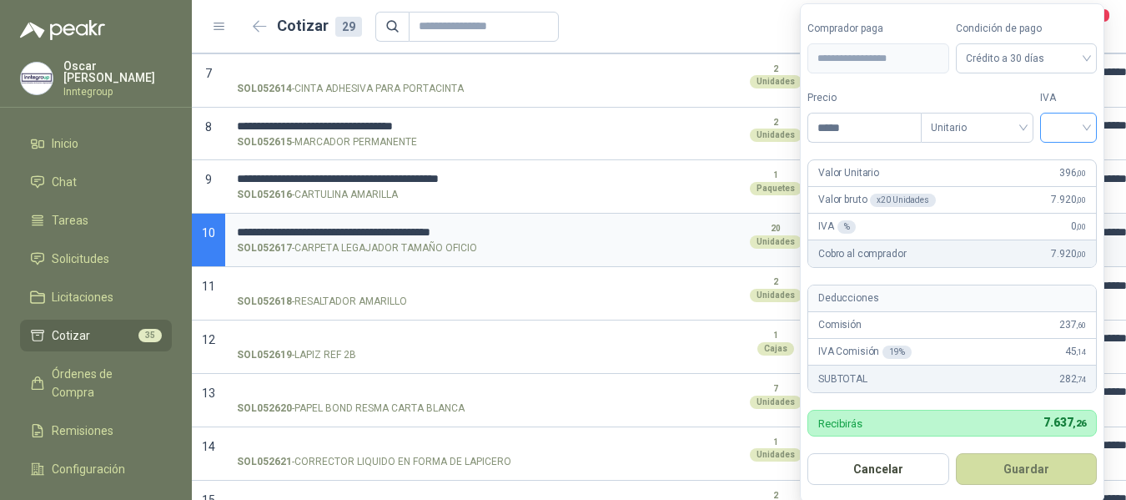
type input "*****"
click at [1077, 128] on input "search" at bounding box center [1068, 125] width 37 height 25
click at [1060, 166] on div "19%" at bounding box center [1072, 162] width 31 height 18
click at [1059, 467] on button "Guardar" at bounding box center [1029, 469] width 143 height 32
type input "***"
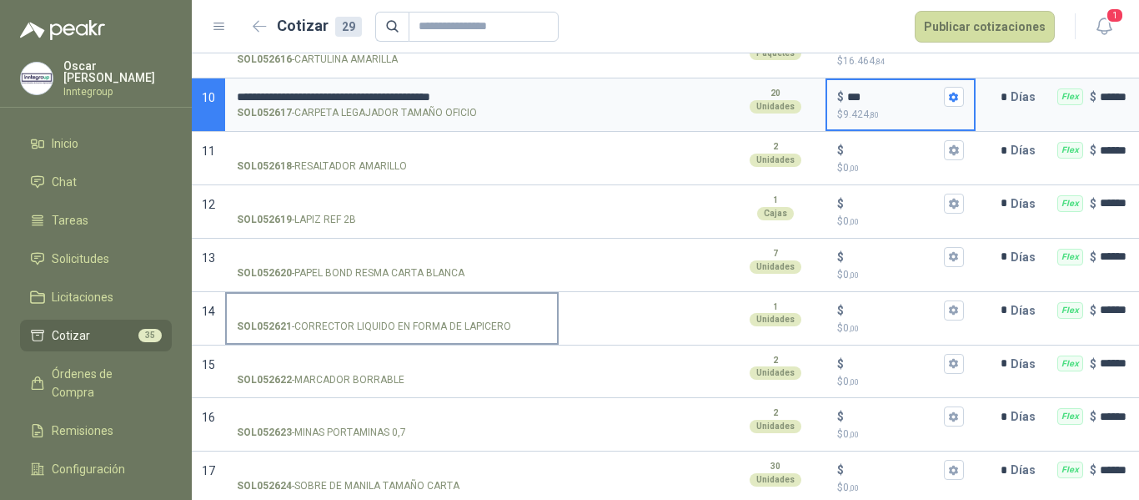
scroll to position [667, 0]
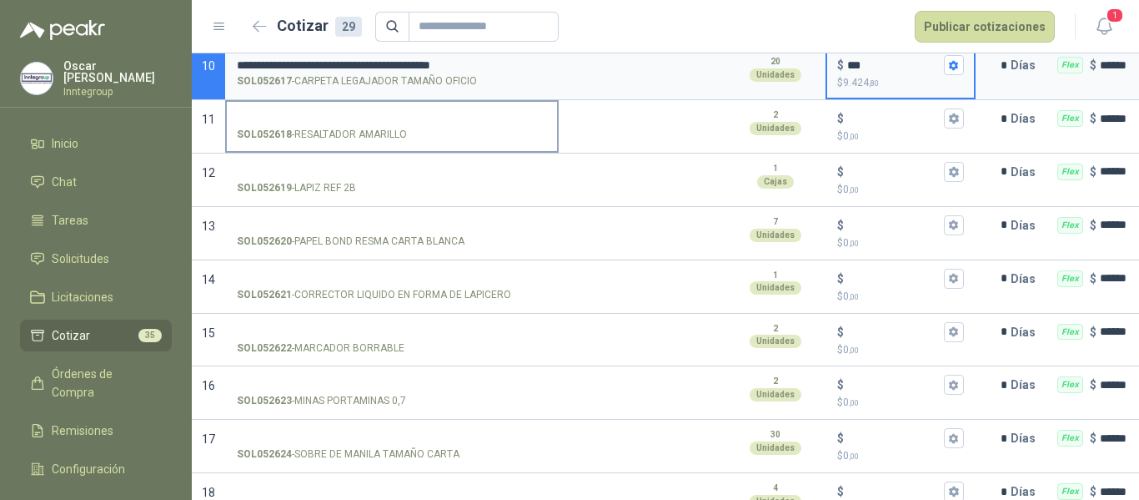
click at [394, 113] on input "SOL052618 - RESALTADOR AMARILLO" at bounding box center [392, 119] width 310 height 13
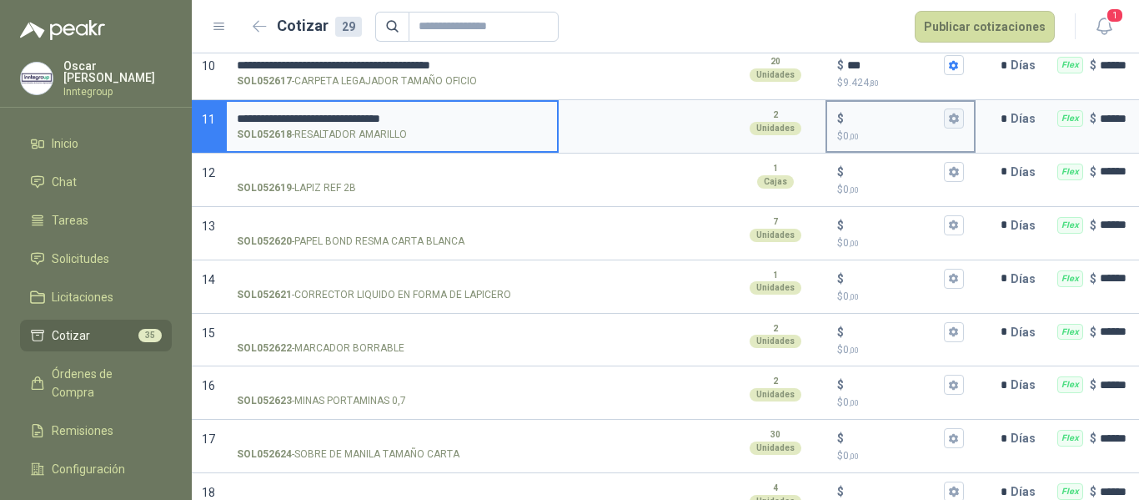
click at [956, 122] on icon "button" at bounding box center [953, 118] width 11 height 11
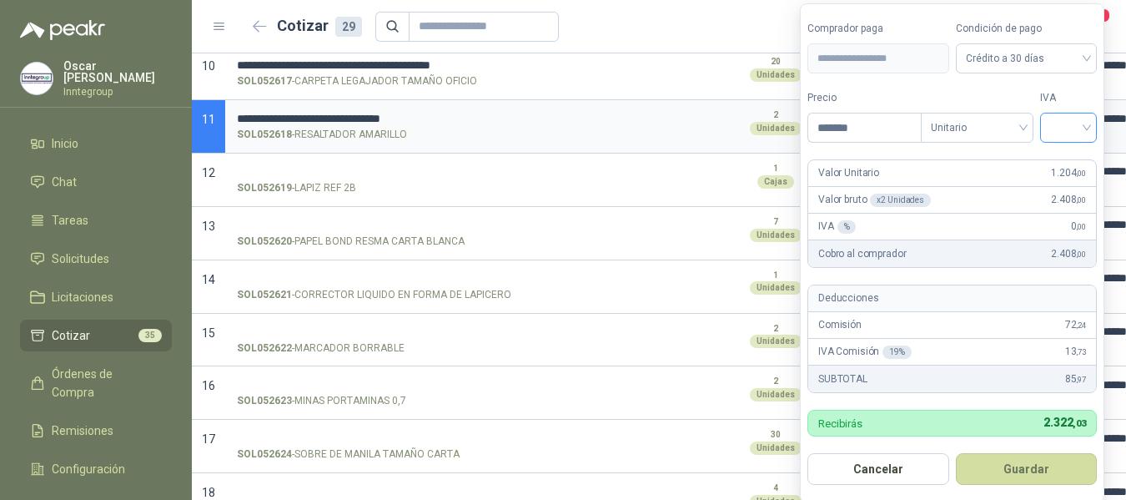
type input "*******"
click at [1064, 123] on input "search" at bounding box center [1068, 125] width 37 height 25
click at [1074, 154] on div "19%" at bounding box center [1072, 162] width 31 height 18
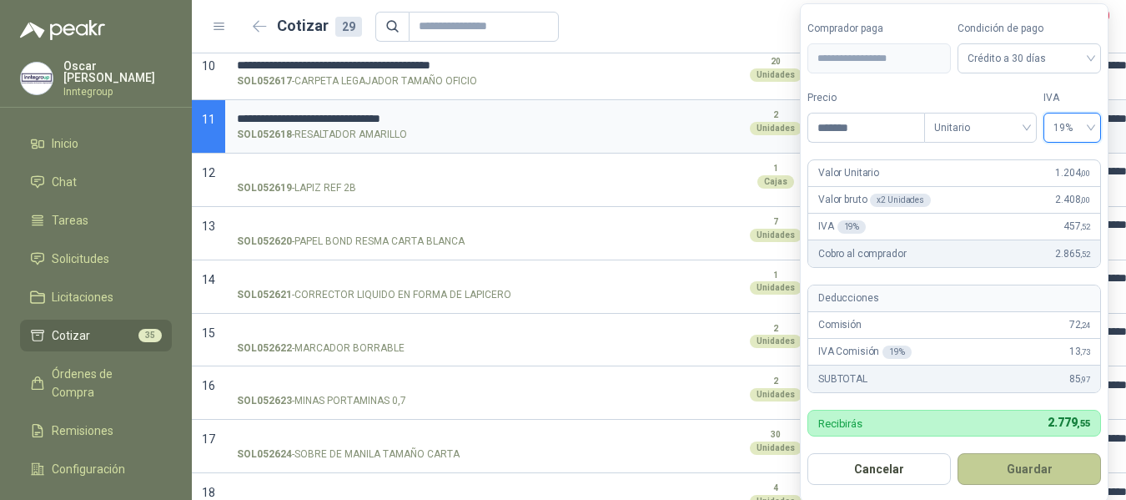
click at [1035, 464] on button "Guardar" at bounding box center [1029, 469] width 143 height 32
type input "*****"
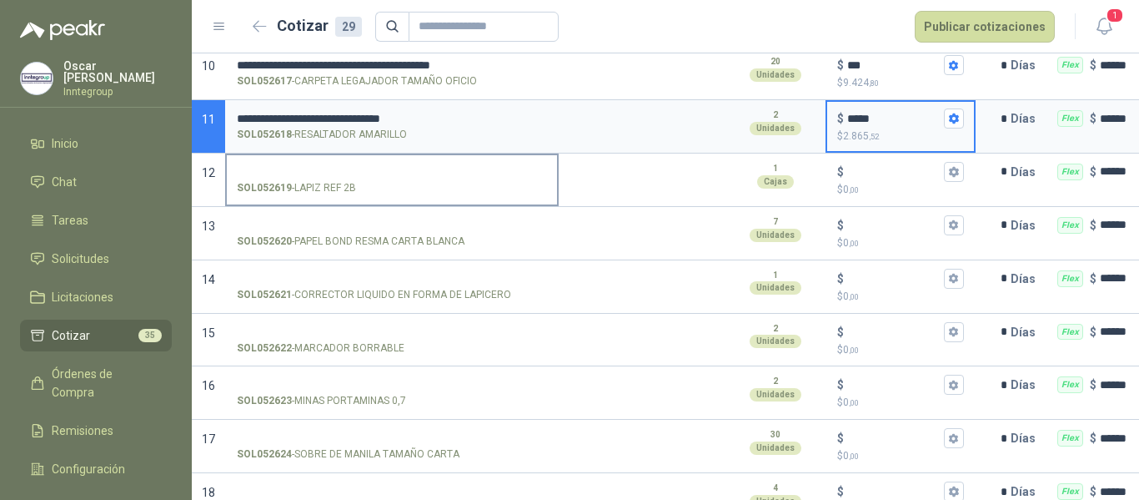
click at [324, 175] on input "SOL052619 - LAPIZ REF 2B" at bounding box center [392, 172] width 310 height 13
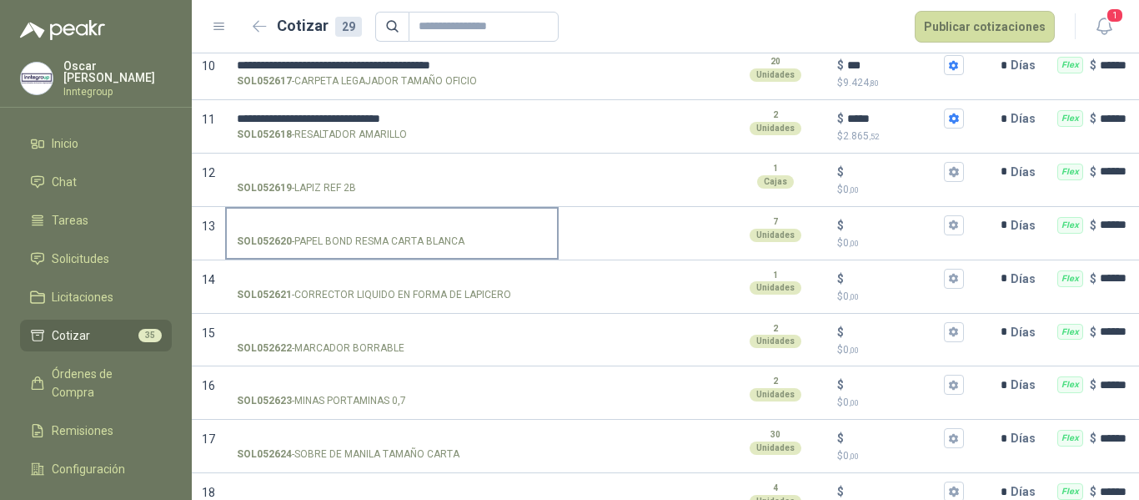
drag, startPoint x: 324, startPoint y: 224, endPoint x: 1021, endPoint y: 214, distance: 697.4
click at [324, 224] on input "SOL052620 - PAPEL BOND RESMA CARTA BLANCA" at bounding box center [392, 225] width 310 height 13
click at [429, 219] on input "SOL052620 - PAPEL BOND RESMA CARTA BLANCA" at bounding box center [392, 225] width 310 height 13
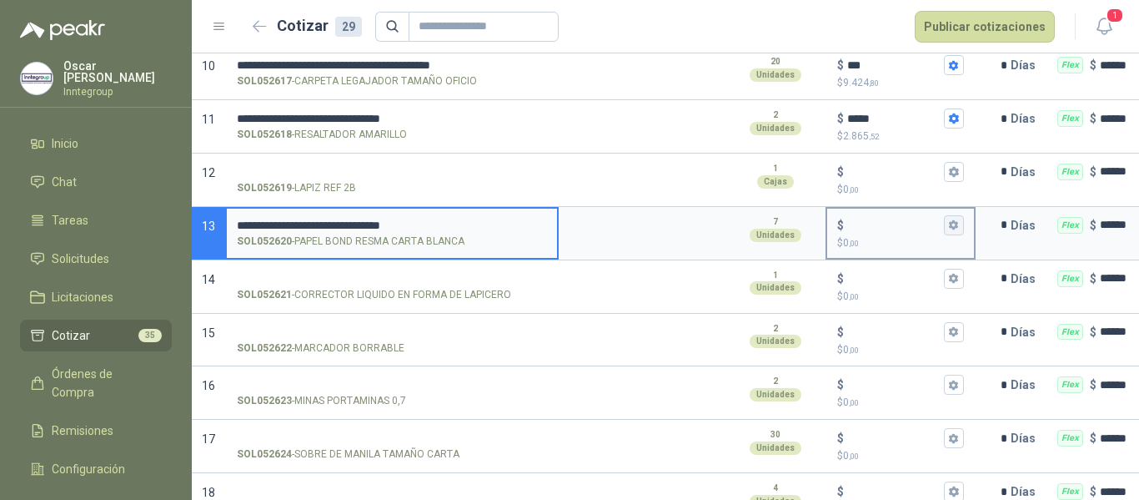
click at [958, 224] on icon "button" at bounding box center [953, 224] width 11 height 11
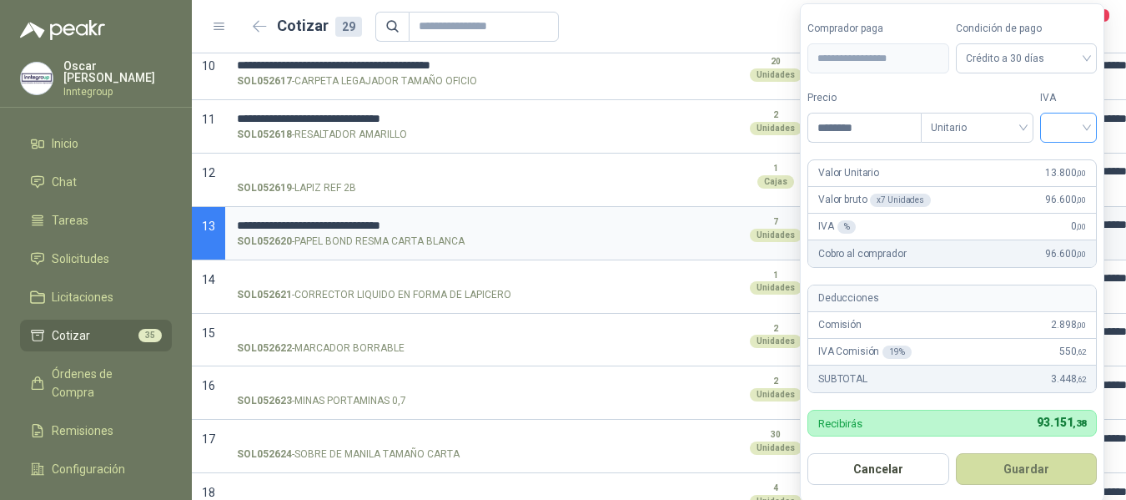
type input "********"
drag, startPoint x: 1068, startPoint y: 125, endPoint x: 1060, endPoint y: 172, distance: 47.3
click at [1069, 125] on input "search" at bounding box center [1068, 125] width 37 height 25
drag, startPoint x: 1060, startPoint y: 158, endPoint x: 1054, endPoint y: 414, distance: 255.3
click at [1060, 159] on div "19%" at bounding box center [1072, 162] width 31 height 18
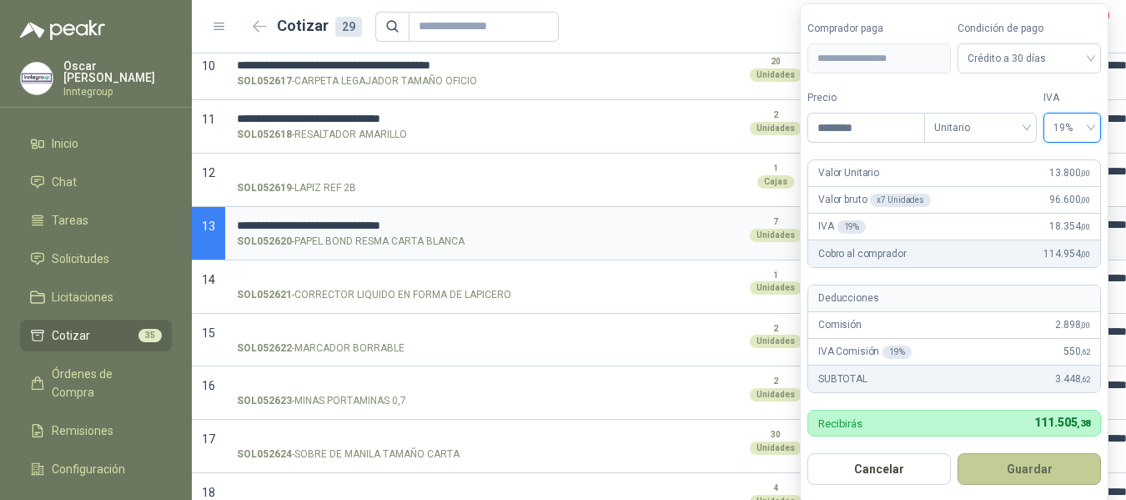
click at [1044, 467] on button "Guardar" at bounding box center [1029, 469] width 143 height 32
type input "******"
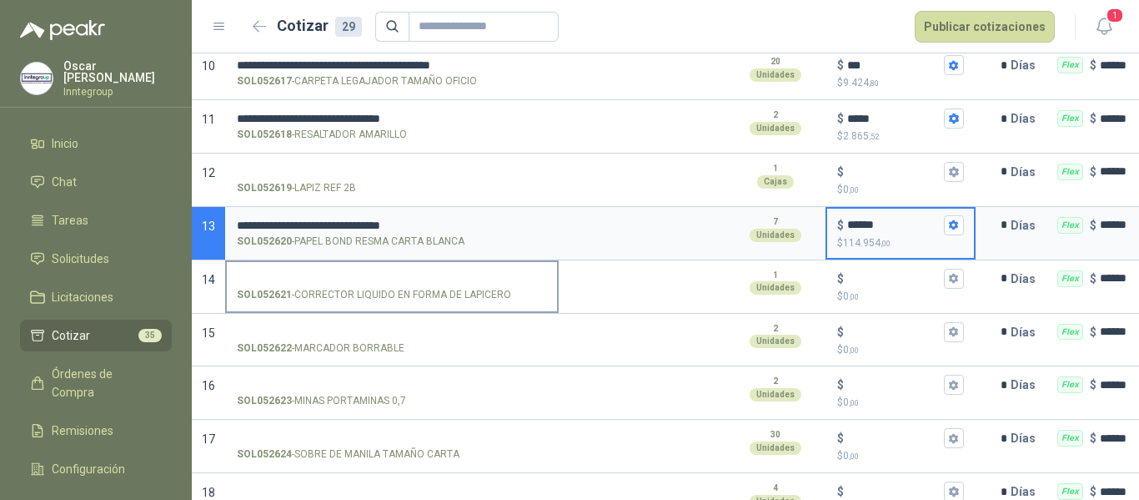
click at [330, 278] on input "SOL052621 - CORRECTOR LIQUIDO EN FORMA DE LAPICERO" at bounding box center [392, 279] width 310 height 13
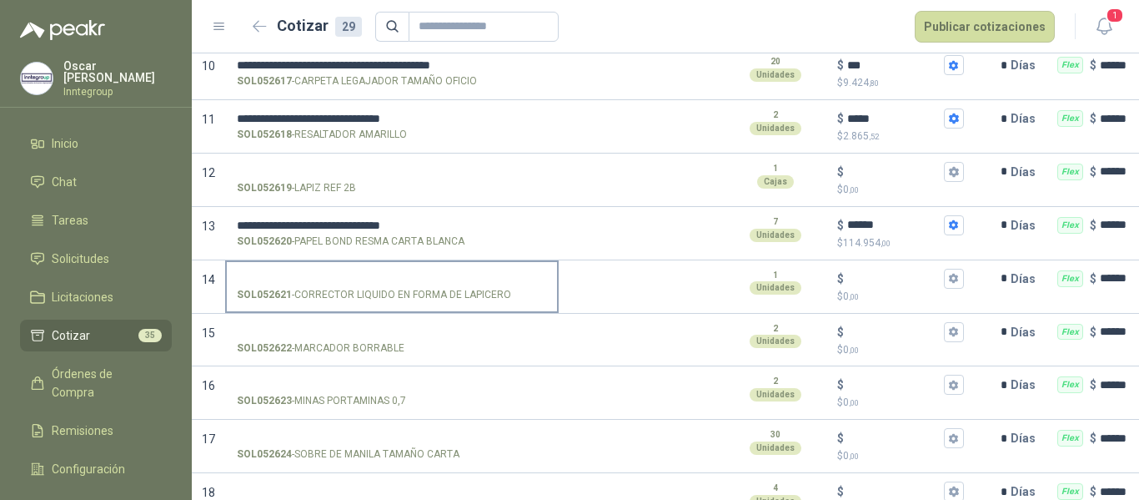
click at [390, 265] on label "SOL052621 - CORRECTOR LIQUIDO EN FORMA DE LAPICERO" at bounding box center [392, 286] width 330 height 48
click at [390, 273] on input "SOL052621 - CORRECTOR LIQUIDO EN FORMA DE LAPICERO" at bounding box center [392, 279] width 310 height 13
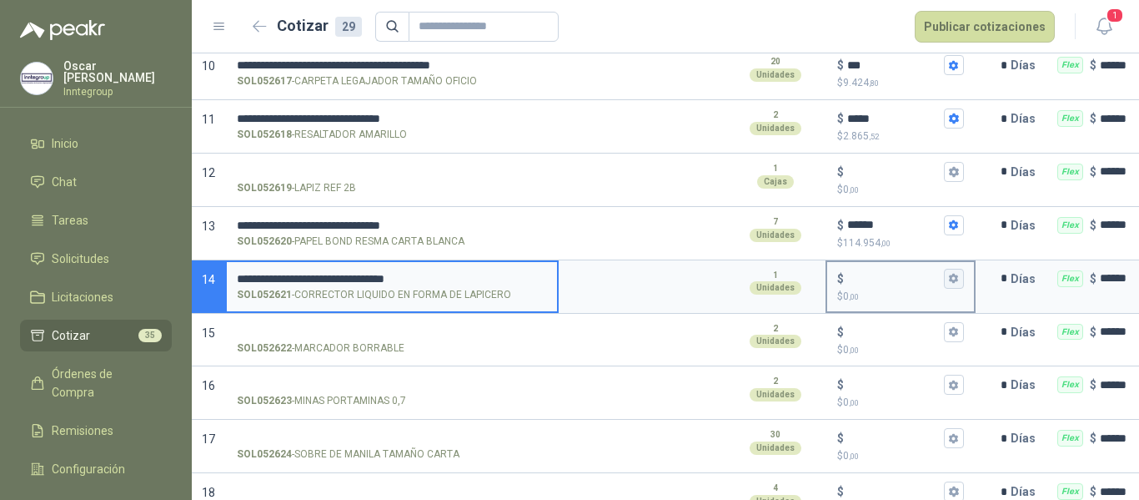
click at [948, 284] on button "$ $ 0 ,00" at bounding box center [954, 279] width 20 height 20
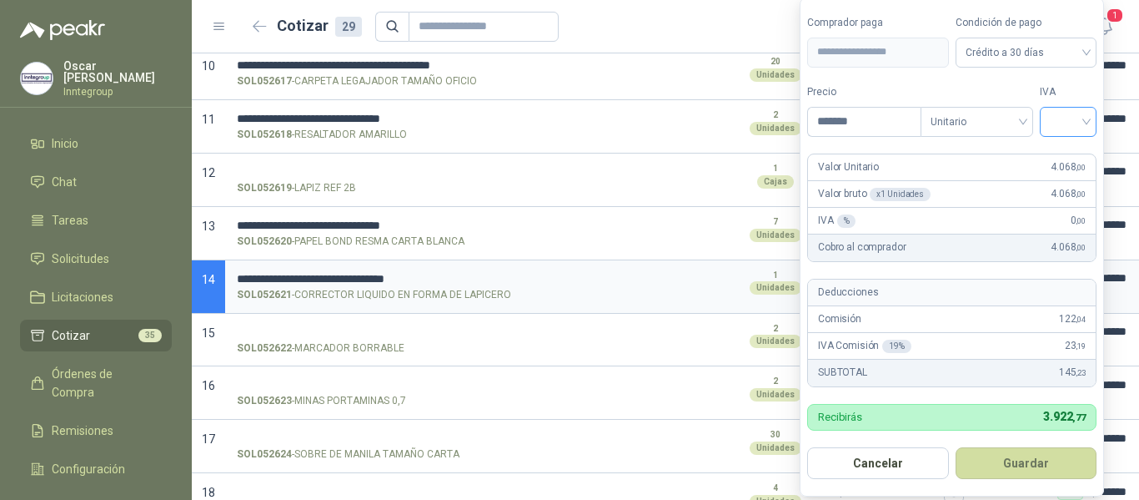
type input "*******"
click at [1077, 121] on input "search" at bounding box center [1068, 120] width 37 height 25
drag, startPoint x: 1072, startPoint y: 155, endPoint x: 1083, endPoint y: 306, distance: 151.4
click at [1072, 156] on div "19%" at bounding box center [1072, 156] width 31 height 18
drag, startPoint x: 1059, startPoint y: 456, endPoint x: 1052, endPoint y: 450, distance: 8.9
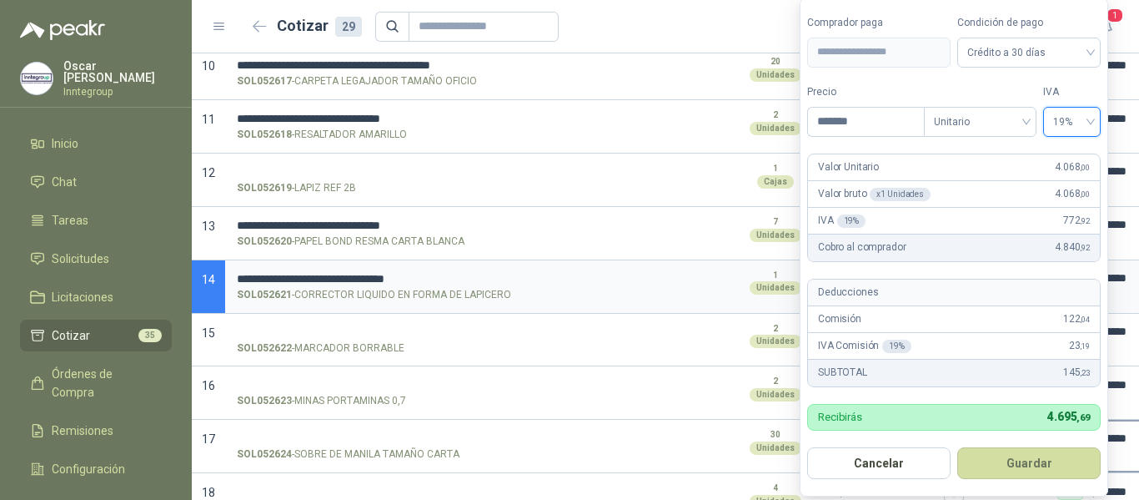
click at [1058, 456] on button "Guardar" at bounding box center [1029, 463] width 143 height 32
type input "*****"
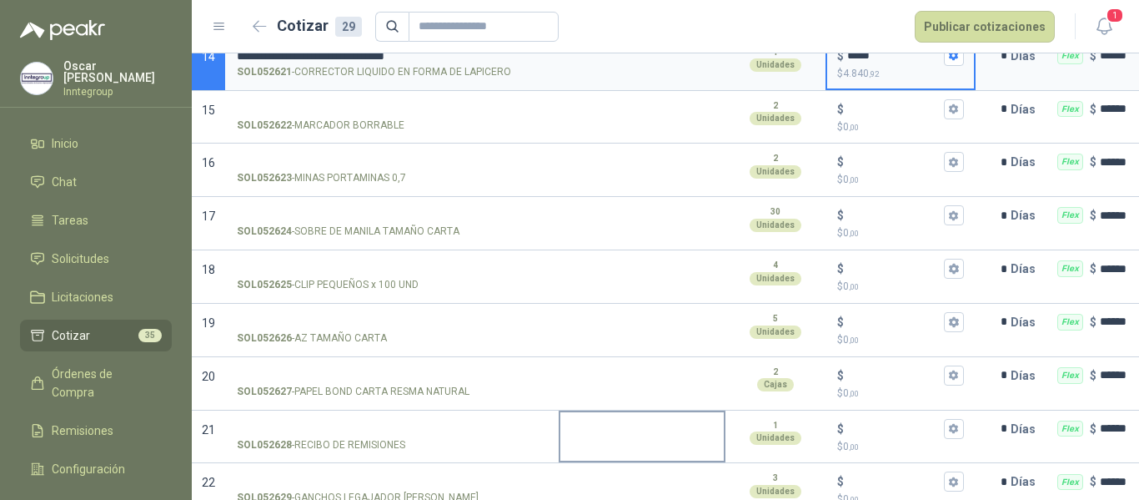
scroll to position [918, 0]
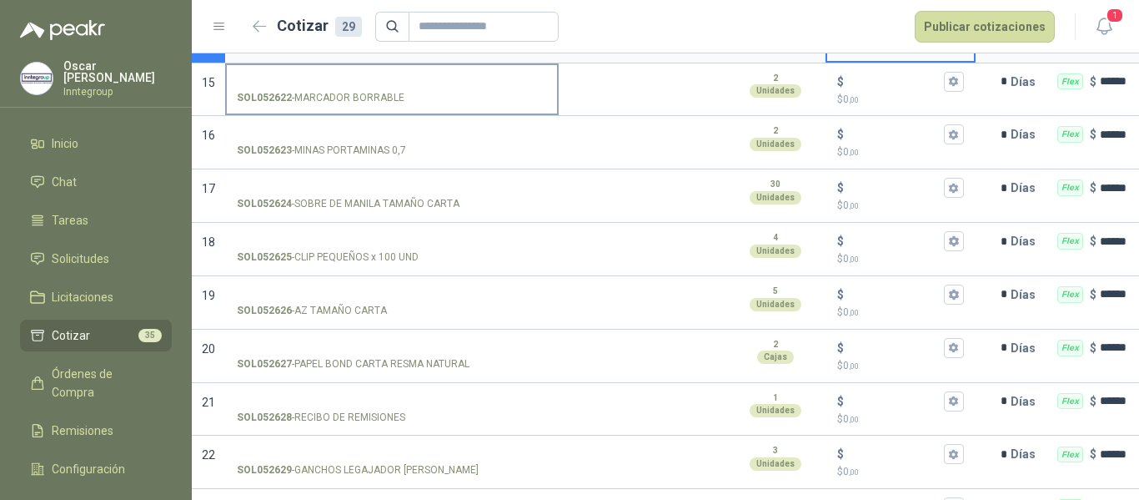
click at [339, 78] on input "SOL052622 - MARCADOR BORRABLE" at bounding box center [392, 82] width 310 height 13
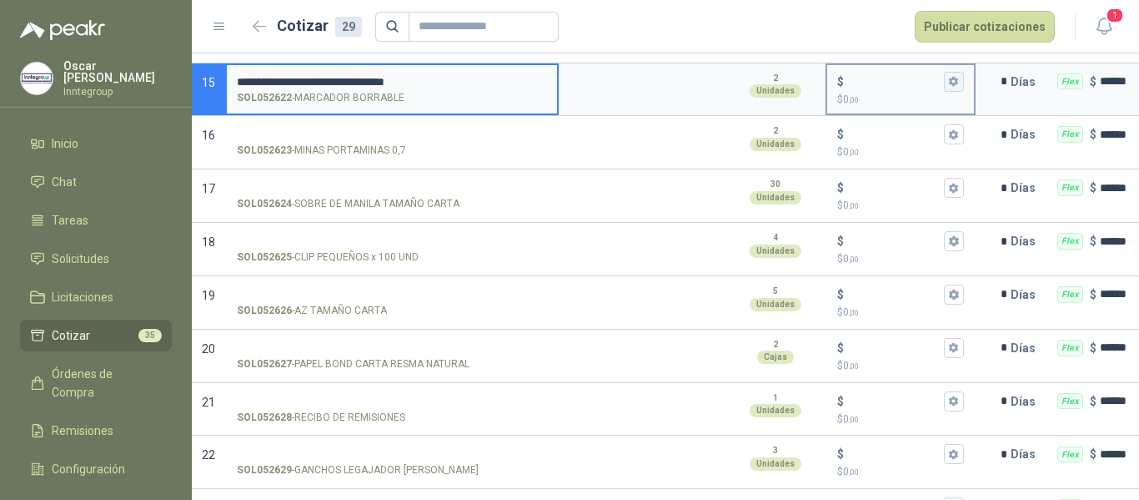
click at [952, 79] on icon "button" at bounding box center [953, 82] width 9 height 10
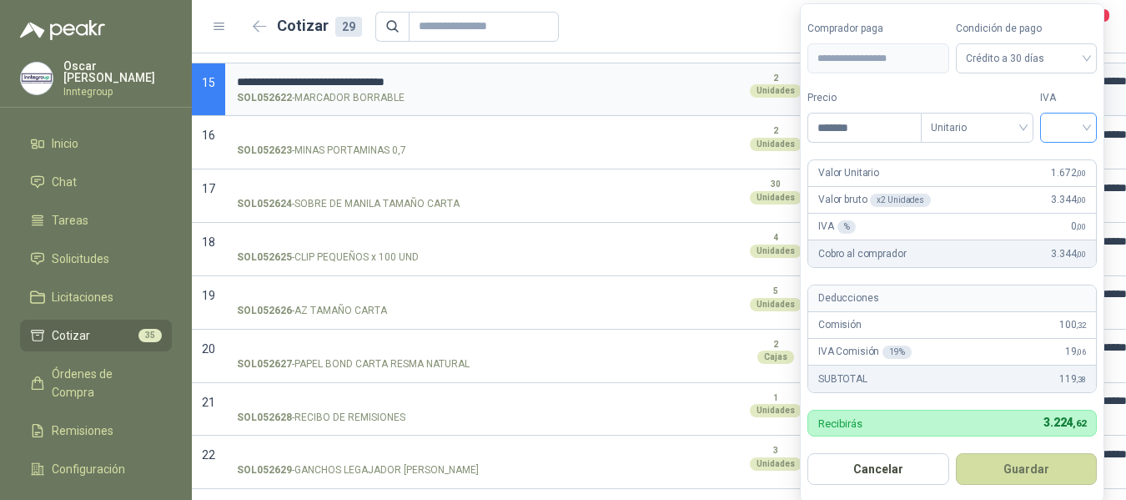
type input "*******"
click at [1069, 127] on input "search" at bounding box center [1068, 125] width 37 height 25
drag, startPoint x: 1076, startPoint y: 163, endPoint x: 1042, endPoint y: 405, distance: 243.5
click at [1074, 164] on div "19%" at bounding box center [1072, 162] width 31 height 18
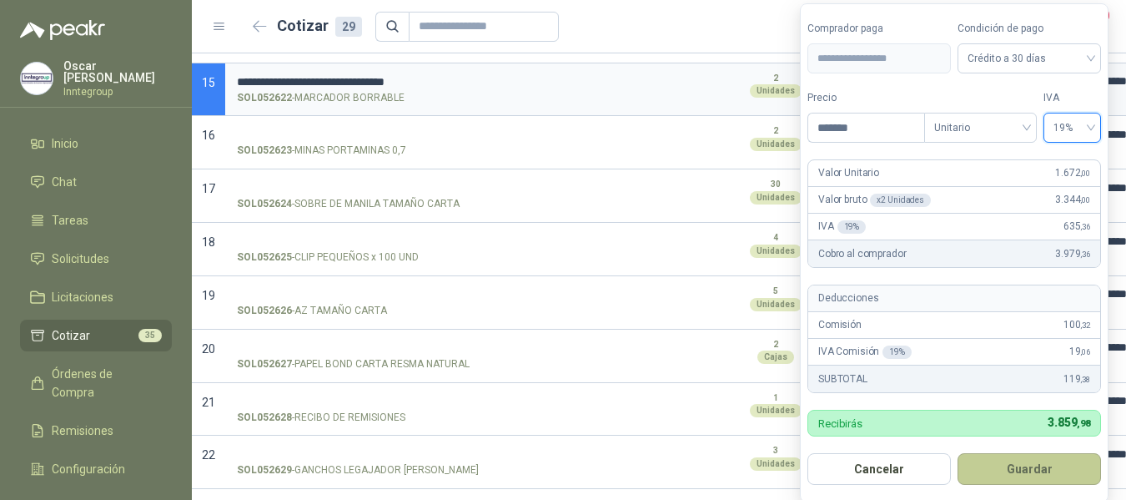
click at [1037, 477] on button "Guardar" at bounding box center [1029, 469] width 143 height 32
type input "*****"
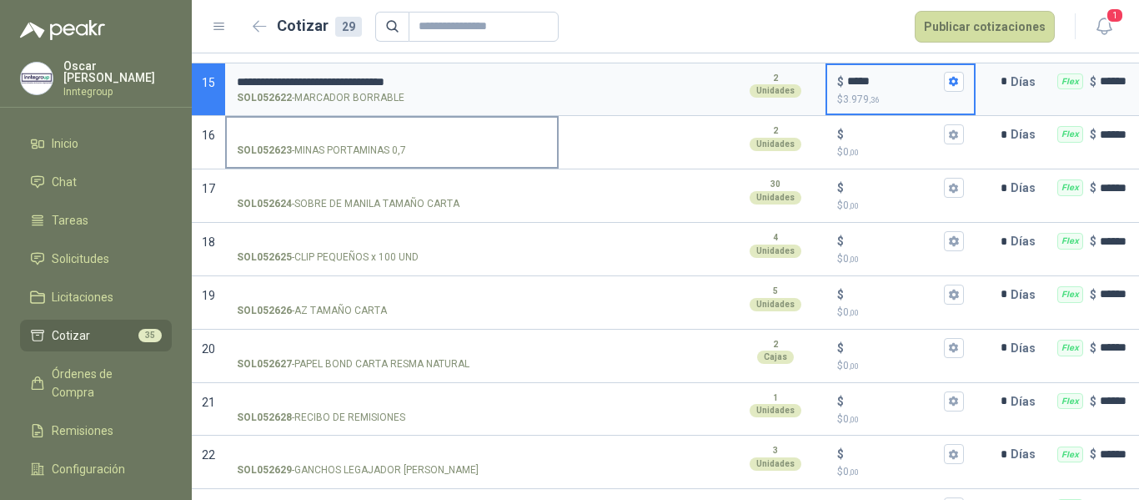
click at [399, 143] on p "SOL052623 - MINAS PORTAMINAS 0,7" at bounding box center [321, 151] width 169 height 16
click at [399, 141] on input "SOL052623 - MINAS PORTAMINAS 0,7" at bounding box center [392, 134] width 310 height 13
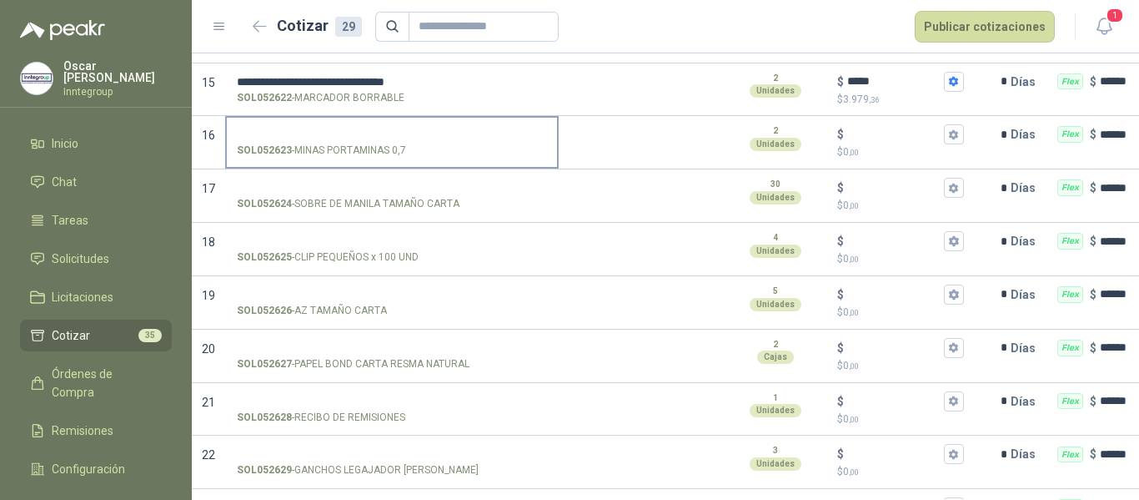
click at [360, 128] on input "SOL052623 - MINAS PORTAMINAS 0,7" at bounding box center [392, 134] width 310 height 13
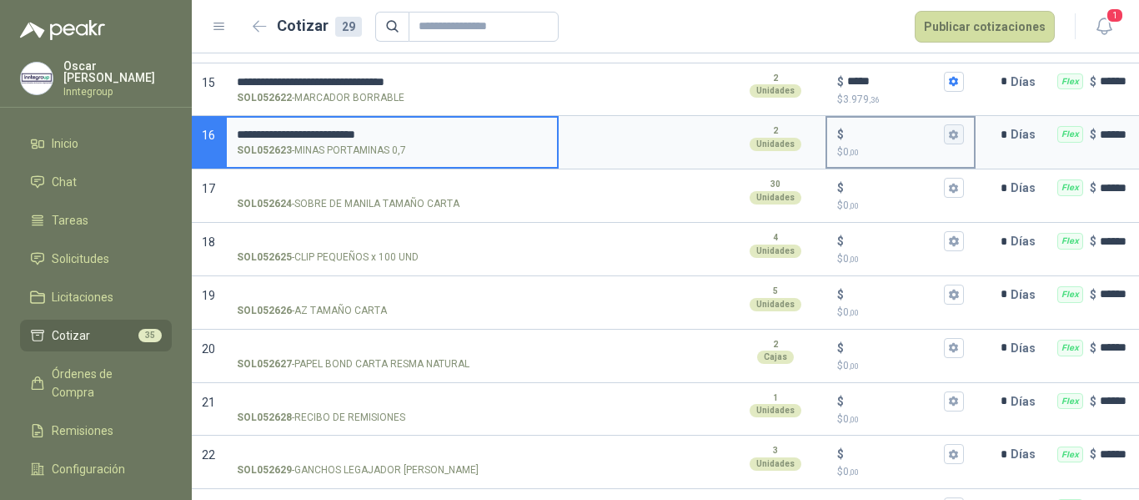
click at [963, 137] on button "$ $ 0 ,00" at bounding box center [954, 134] width 20 height 20
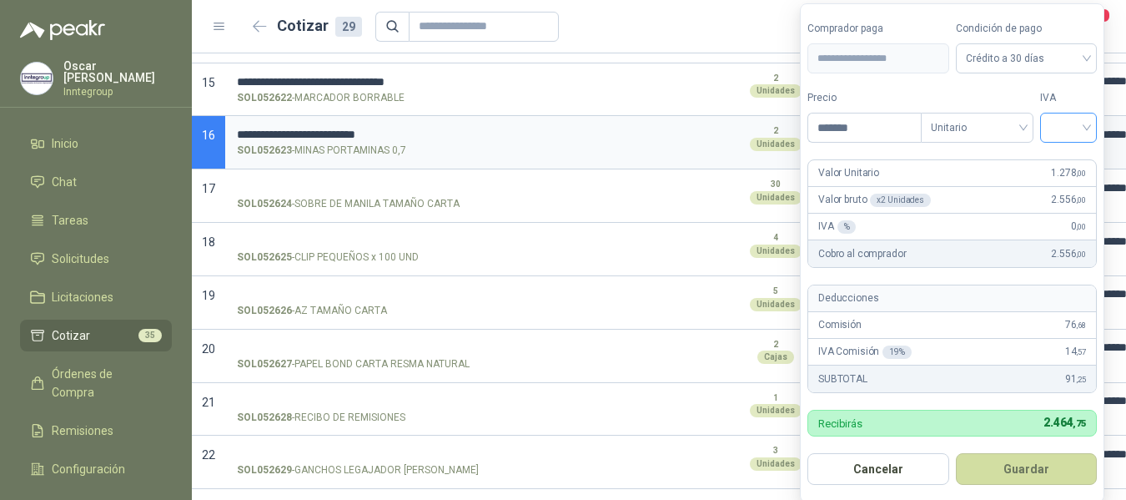
type input "*******"
click at [1075, 128] on input "search" at bounding box center [1068, 125] width 37 height 25
click at [1066, 158] on div "19%" at bounding box center [1072, 162] width 31 height 18
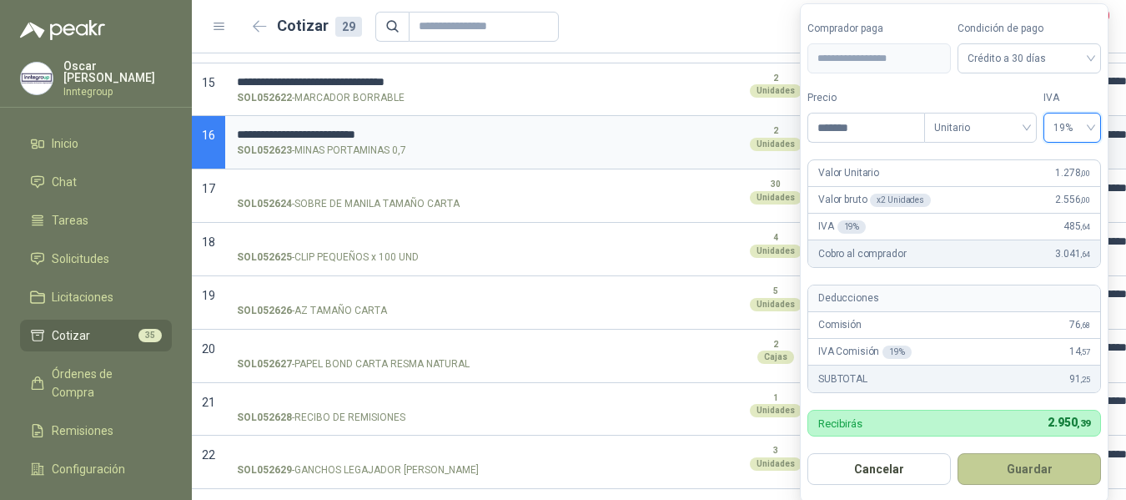
click at [1054, 480] on button "Guardar" at bounding box center [1029, 469] width 143 height 32
type input "*****"
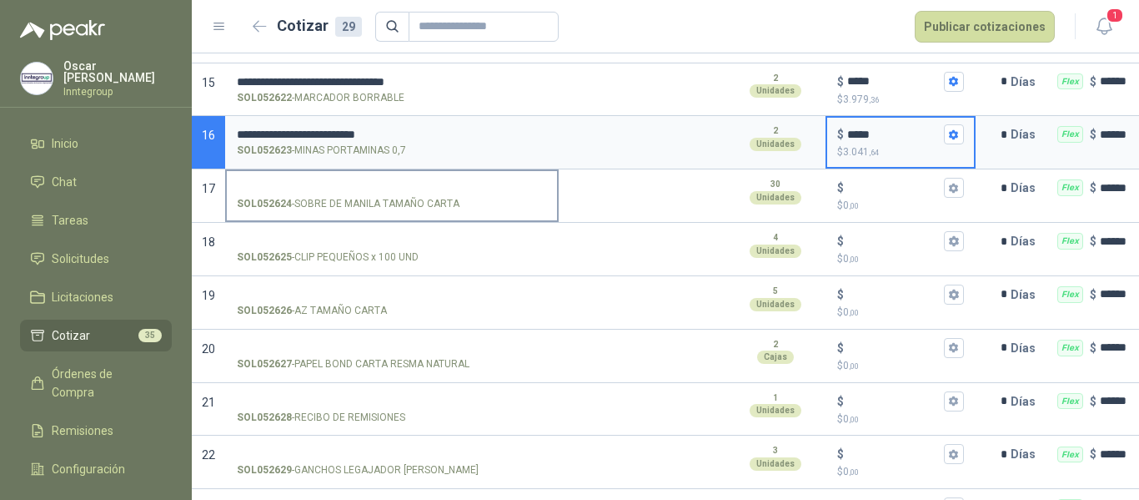
click at [367, 193] on input "SOL052624 - SOBRE DE MANILA TAMAÑO CARTA" at bounding box center [392, 188] width 310 height 13
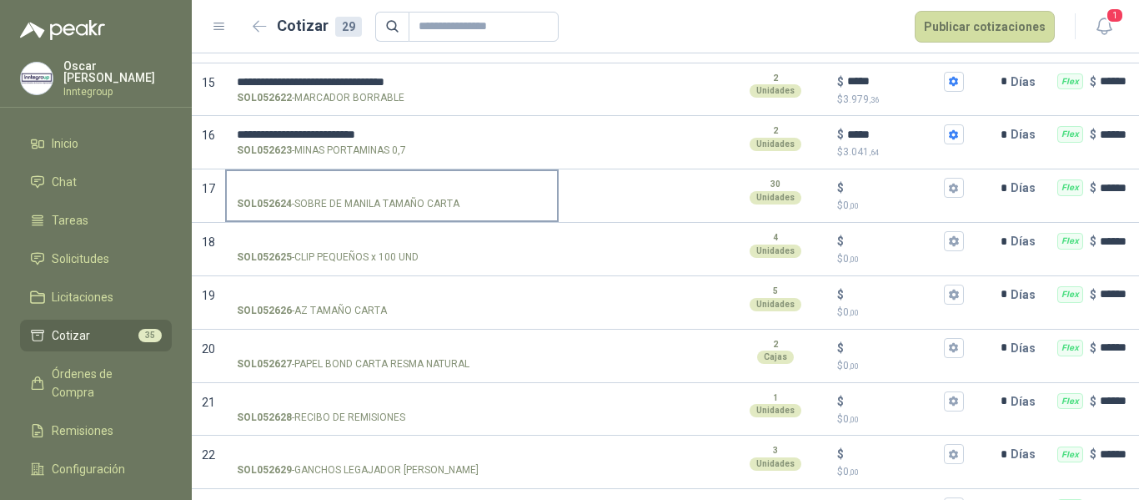
click at [425, 186] on input "SOL052624 - SOBRE DE MANILA TAMAÑO CARTA" at bounding box center [392, 188] width 310 height 13
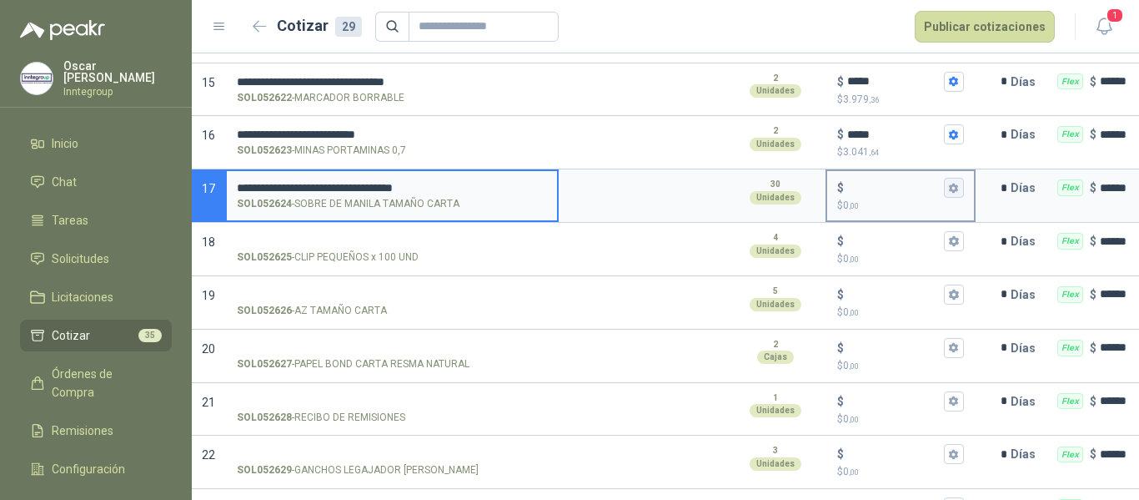
click at [961, 190] on button "$ $ 0 ,00" at bounding box center [954, 188] width 20 height 20
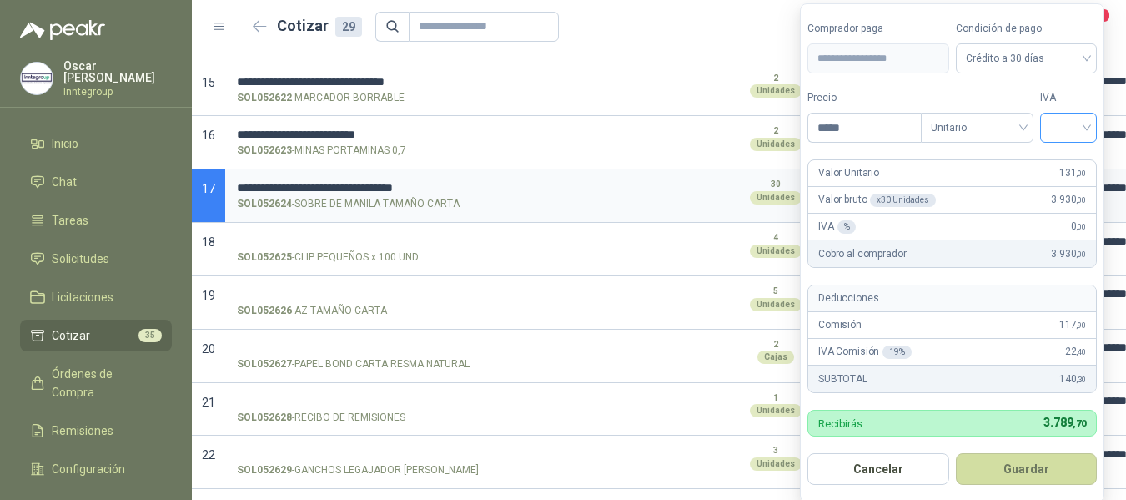
type input "*****"
click at [1055, 124] on input "search" at bounding box center [1068, 125] width 37 height 25
click at [1073, 158] on div "19%" at bounding box center [1072, 162] width 31 height 18
drag, startPoint x: 1027, startPoint y: 467, endPoint x: 1019, endPoint y: 455, distance: 14.4
click at [1027, 465] on button "Guardar" at bounding box center [1029, 469] width 143 height 32
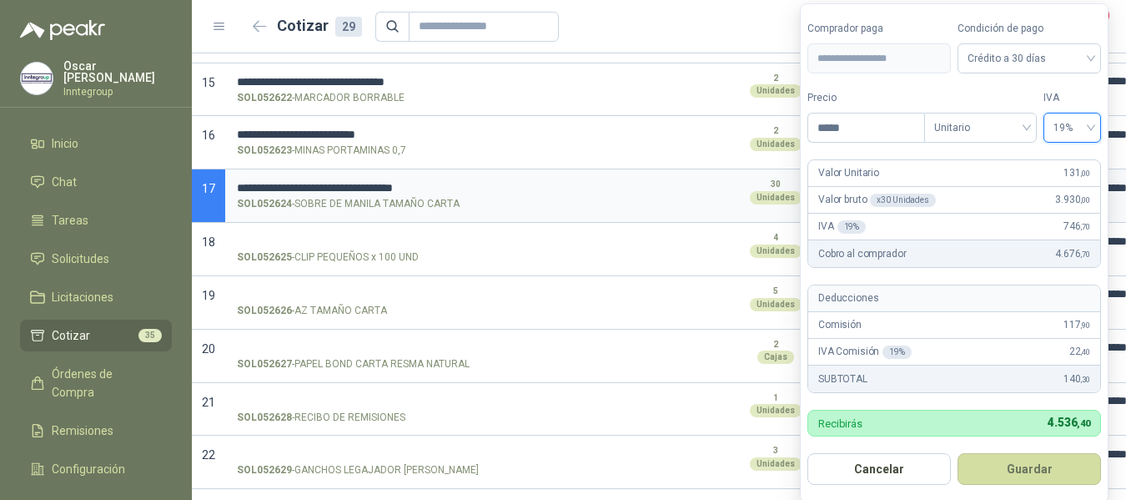
type input "***"
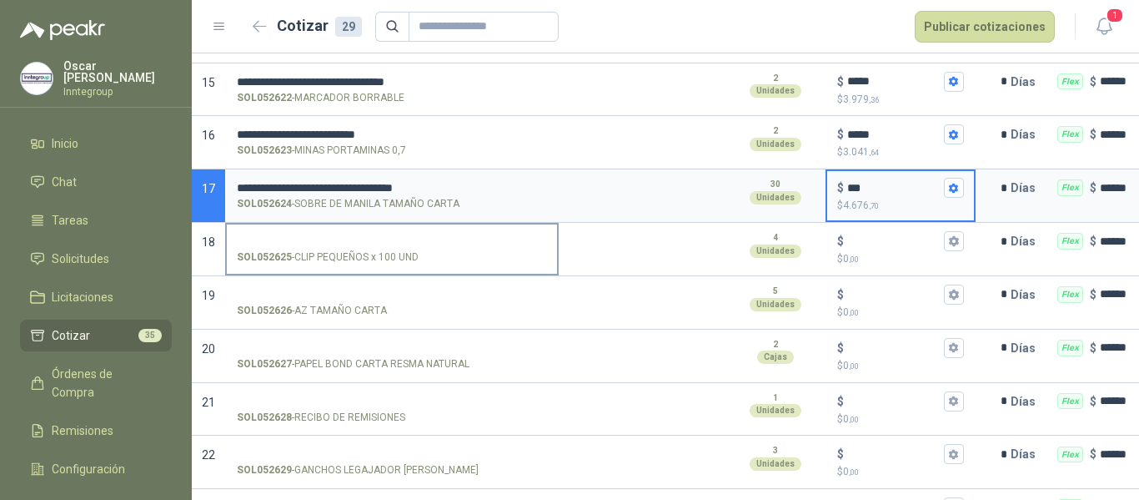
click at [331, 239] on input "SOL052625 - CLIP PEQUEÑOS x 100 UND" at bounding box center [392, 241] width 310 height 13
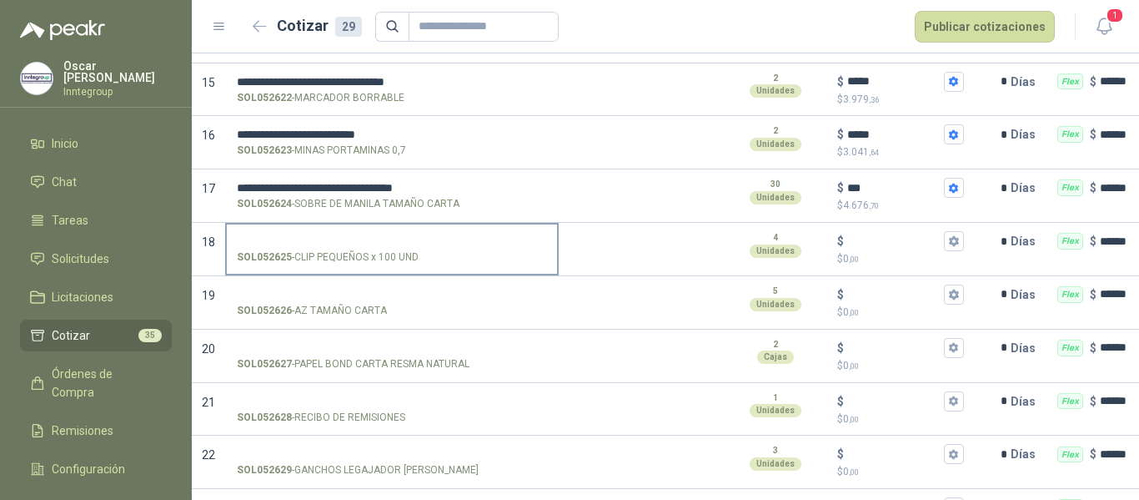
click at [445, 242] on input "SOL052625 - CLIP PEQUEÑOS x 100 UND" at bounding box center [392, 241] width 310 height 13
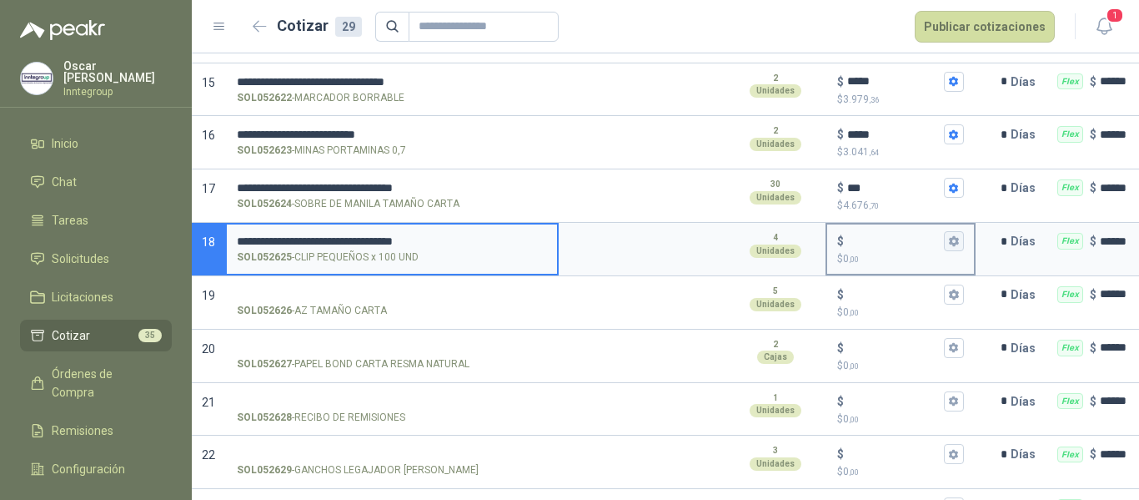
click at [961, 241] on button "$ $ 0 ,00" at bounding box center [954, 241] width 20 height 20
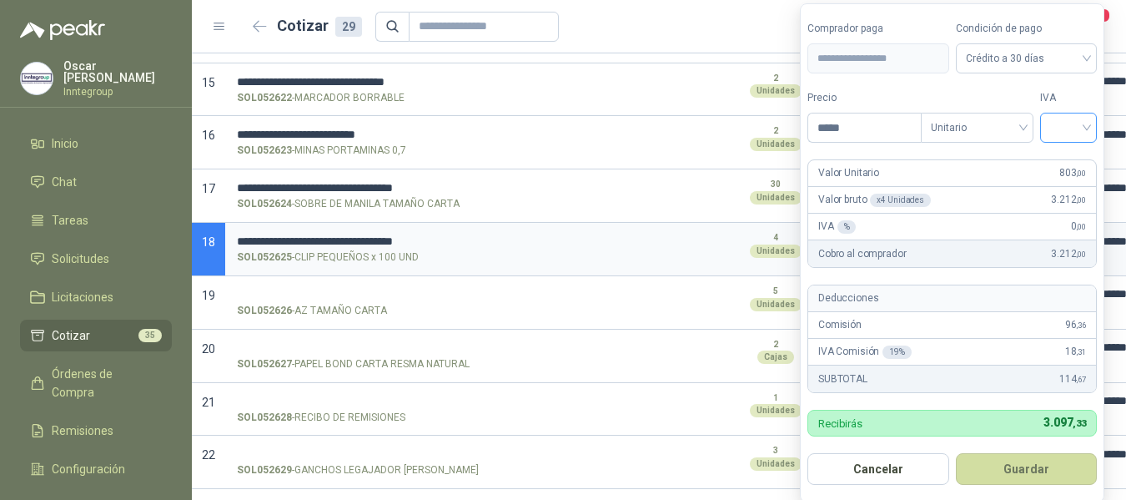
click at [1050, 128] on div at bounding box center [1068, 128] width 57 height 30
type input "*****"
click at [1060, 163] on div "19%" at bounding box center [1072, 162] width 31 height 18
click at [1027, 470] on button "Guardar" at bounding box center [1029, 469] width 143 height 32
type input "***"
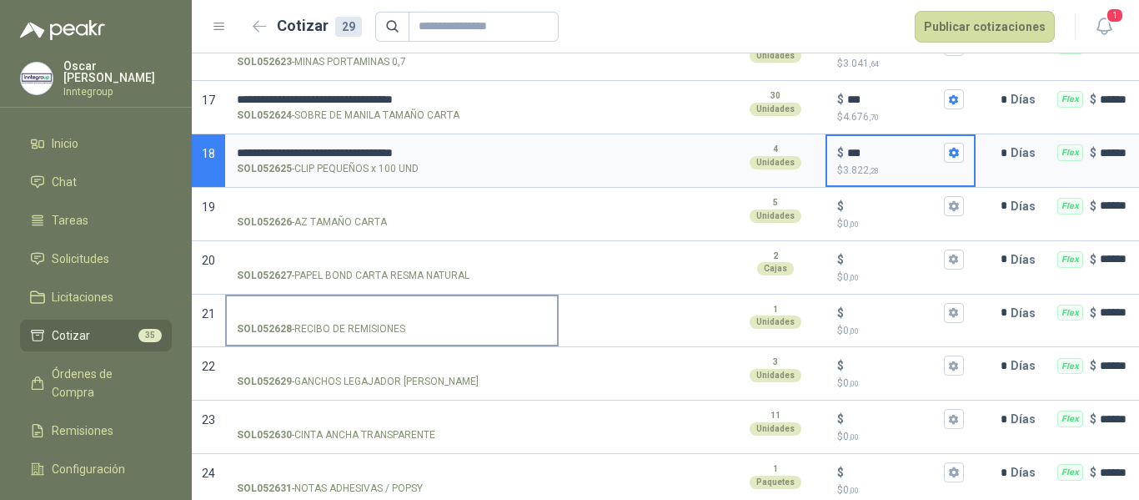
scroll to position [1084, 0]
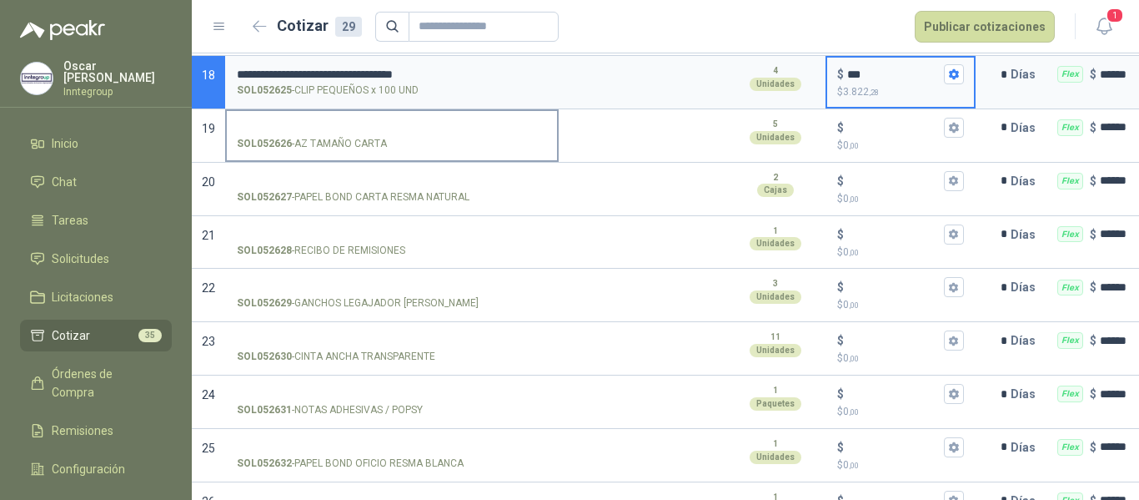
click at [380, 130] on input "SOL052626 - AZ TAMAÑO CARTA" at bounding box center [392, 128] width 310 height 13
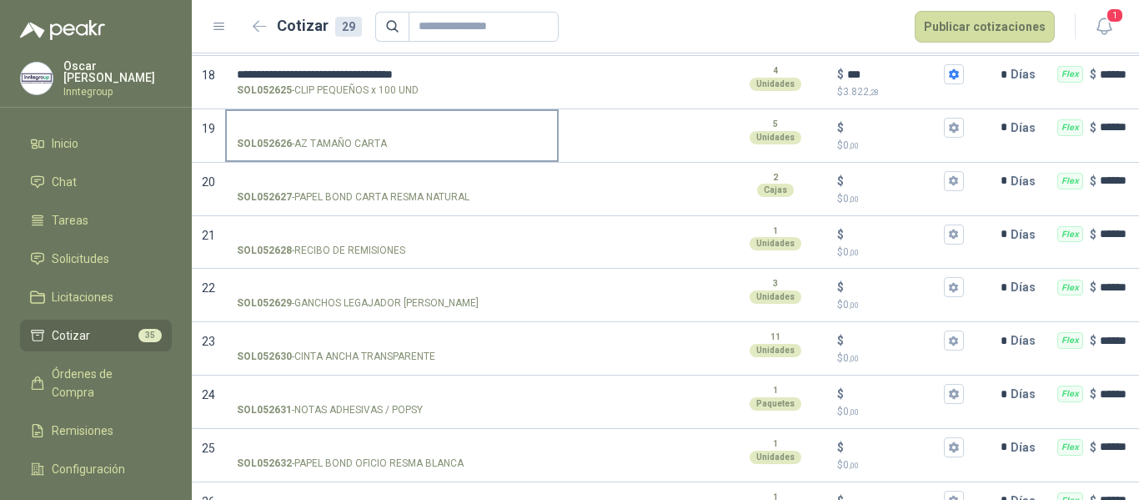
click at [408, 122] on input "SOL052626 - AZ TAMAÑO CARTA" at bounding box center [392, 128] width 310 height 13
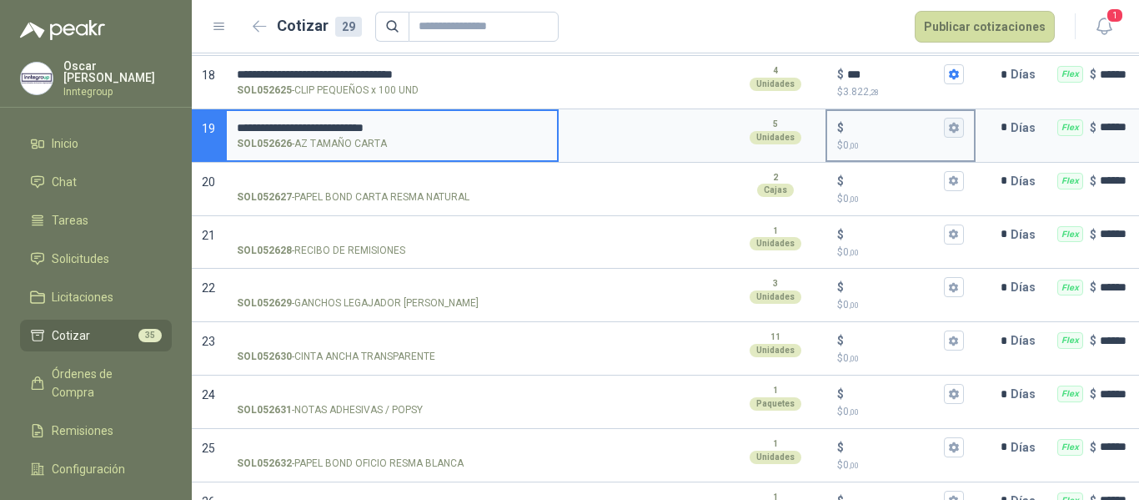
click at [949, 125] on icon "button" at bounding box center [953, 127] width 11 height 11
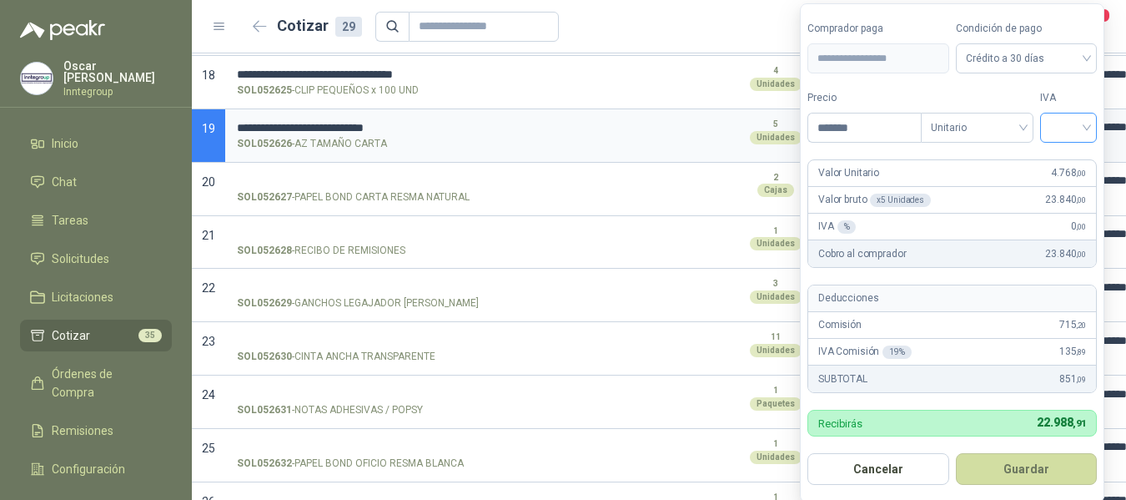
type input "*******"
click at [1067, 128] on input "search" at bounding box center [1068, 125] width 37 height 25
drag, startPoint x: 1074, startPoint y: 164, endPoint x: 1072, endPoint y: 300, distance: 136.0
click at [1073, 164] on div "19%" at bounding box center [1072, 162] width 31 height 18
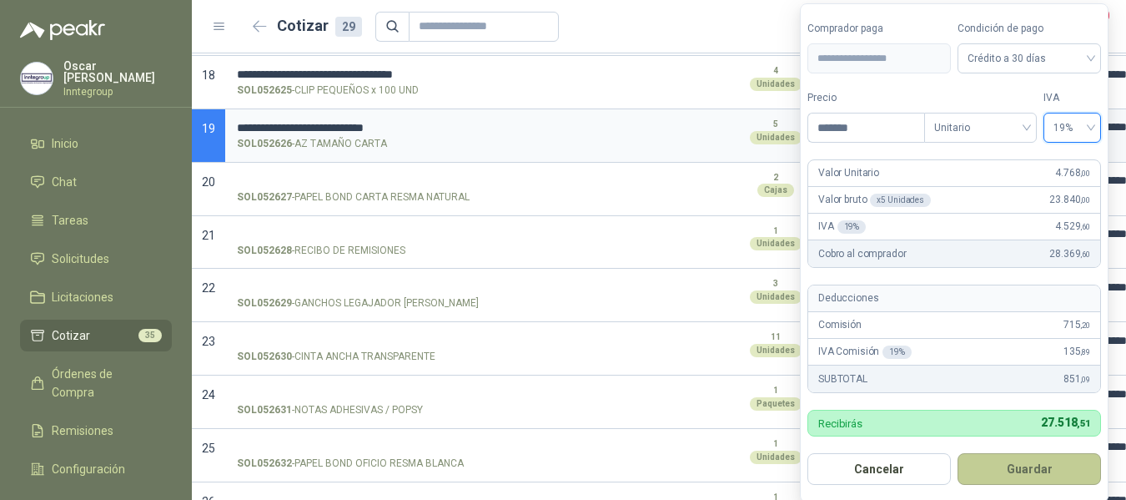
click at [1029, 470] on button "Guardar" at bounding box center [1029, 469] width 143 height 32
type input "*****"
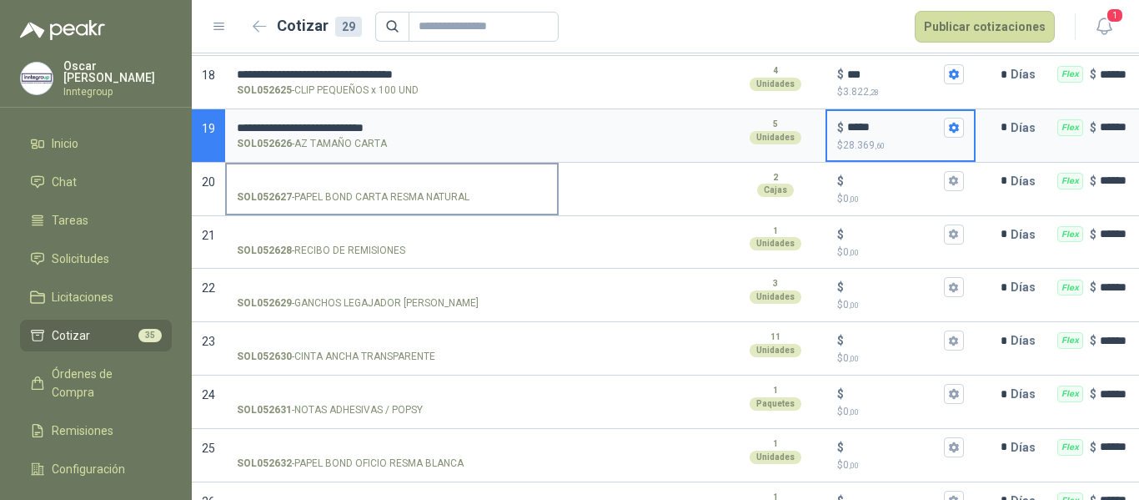
click at [394, 188] on label "SOL052627 - PAPEL BOND CARTA RESMA NATURAL" at bounding box center [392, 188] width 330 height 48
click at [394, 188] on input "SOL052627 - PAPEL BOND CARTA RESMA NATURAL" at bounding box center [392, 181] width 310 height 13
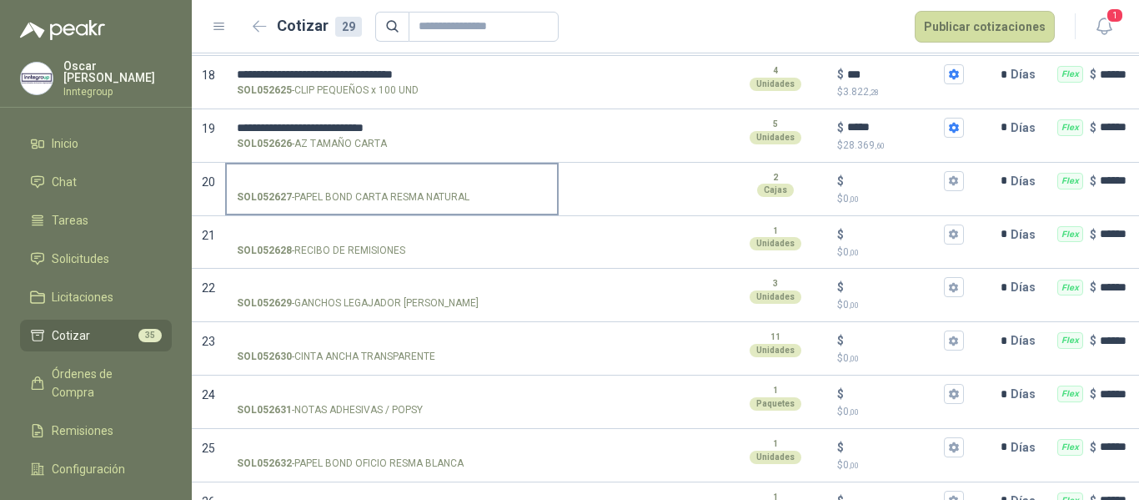
click at [347, 181] on input "SOL052627 - PAPEL BOND CARTA RESMA NATURAL" at bounding box center [392, 181] width 310 height 13
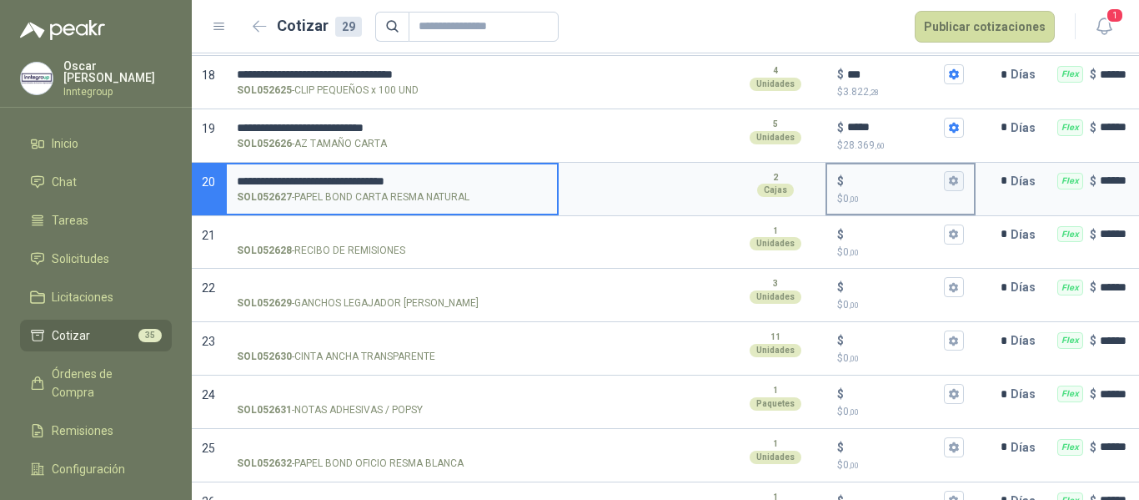
click at [958, 176] on icon "button" at bounding box center [953, 180] width 11 height 11
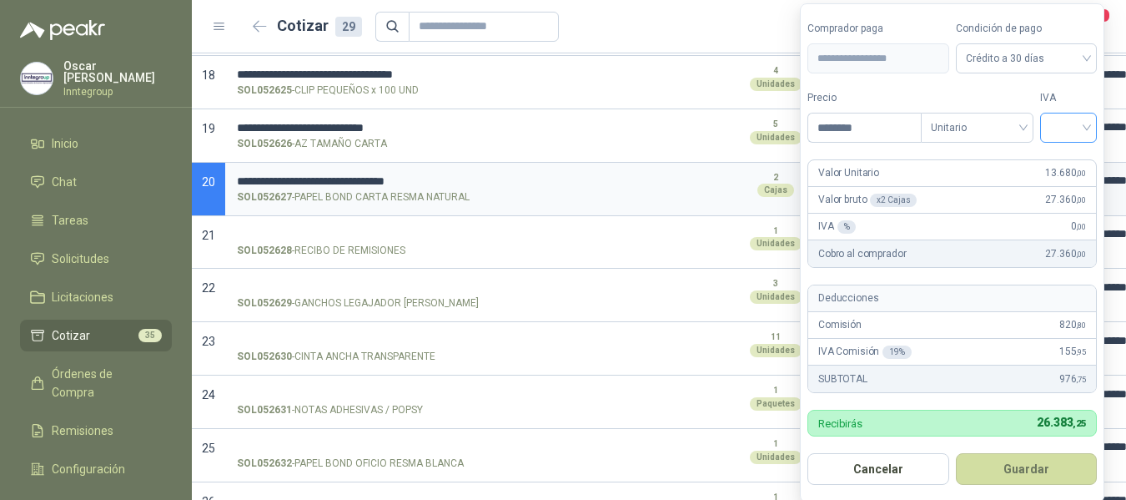
click at [1050, 130] on div at bounding box center [1068, 128] width 57 height 30
type input "********"
drag, startPoint x: 1067, startPoint y: 160, endPoint x: 1055, endPoint y: 184, distance: 26.9
click at [1067, 161] on div "19%" at bounding box center [1072, 162] width 31 height 18
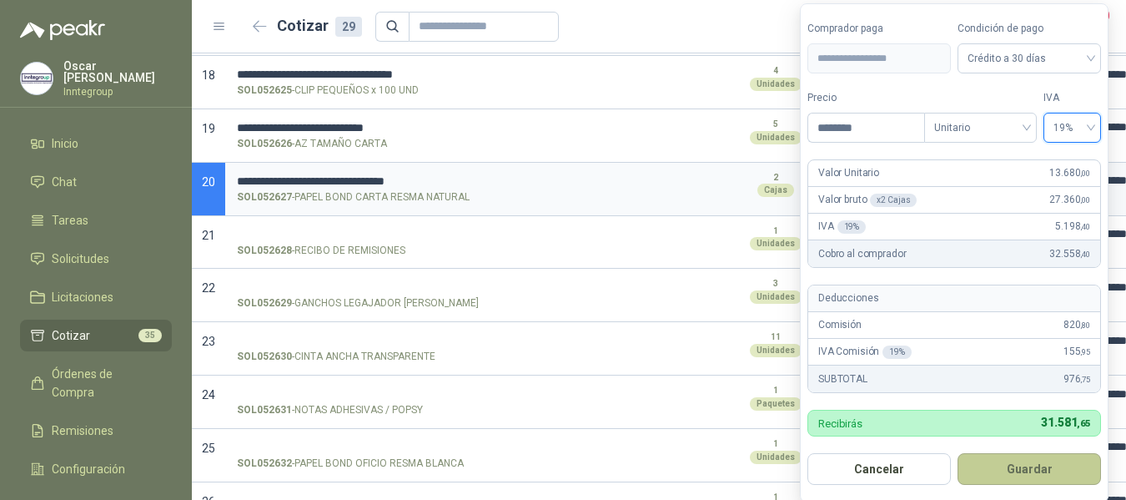
click at [1023, 465] on button "Guardar" at bounding box center [1029, 469] width 143 height 32
type input "******"
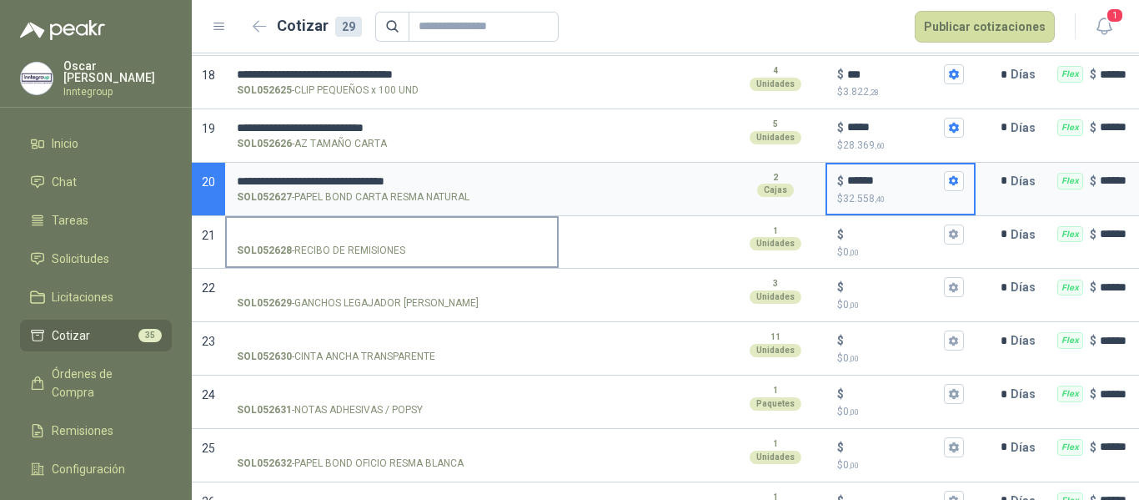
click at [395, 231] on input "SOL052628 - RECIBO DE REMISIONES" at bounding box center [392, 235] width 310 height 13
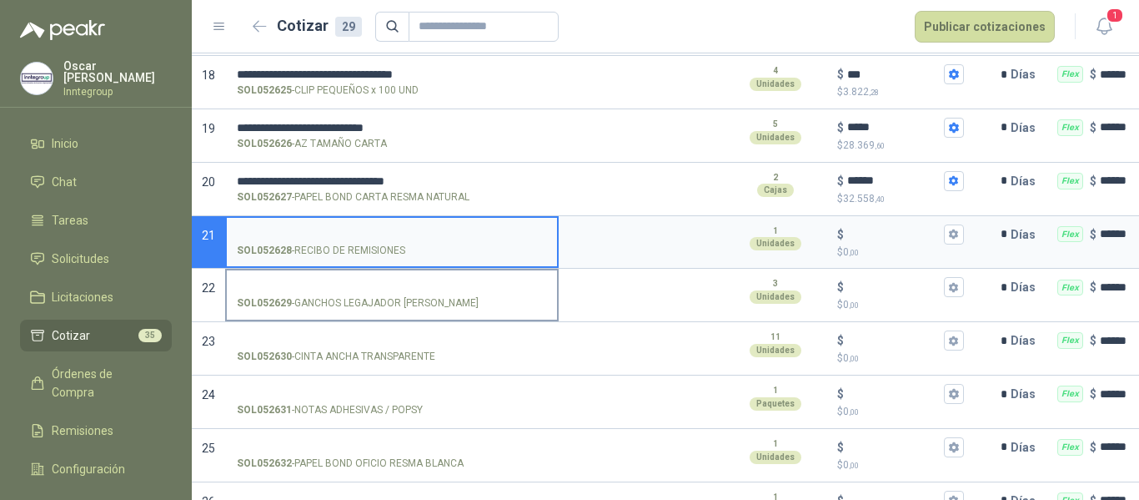
click at [369, 281] on input "SOL052629 - GANCHOS LEGAJADOR [PERSON_NAME]" at bounding box center [392, 287] width 310 height 13
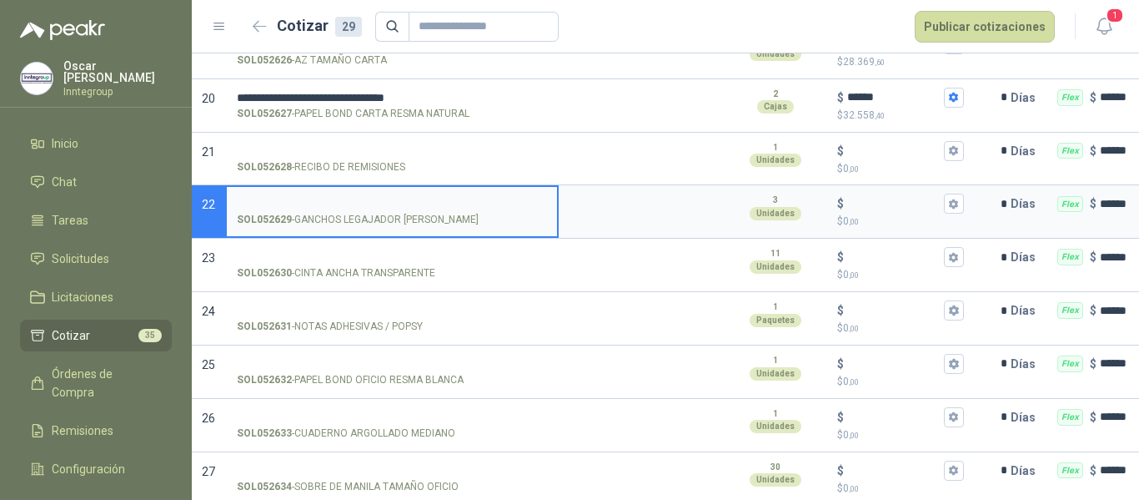
scroll to position [1251, 0]
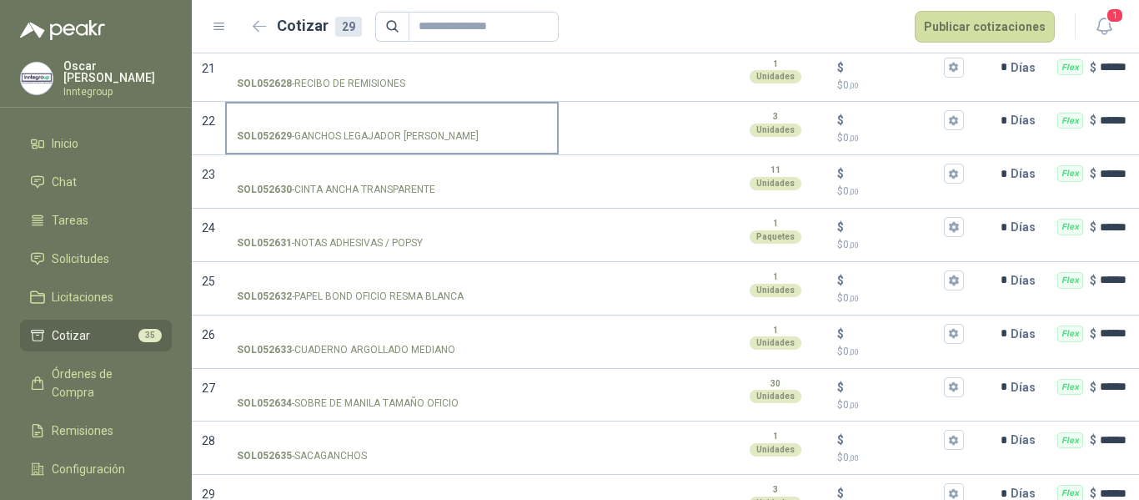
click at [337, 119] on input "SOL052629 - GANCHOS LEGAJADOR [PERSON_NAME]" at bounding box center [392, 120] width 310 height 13
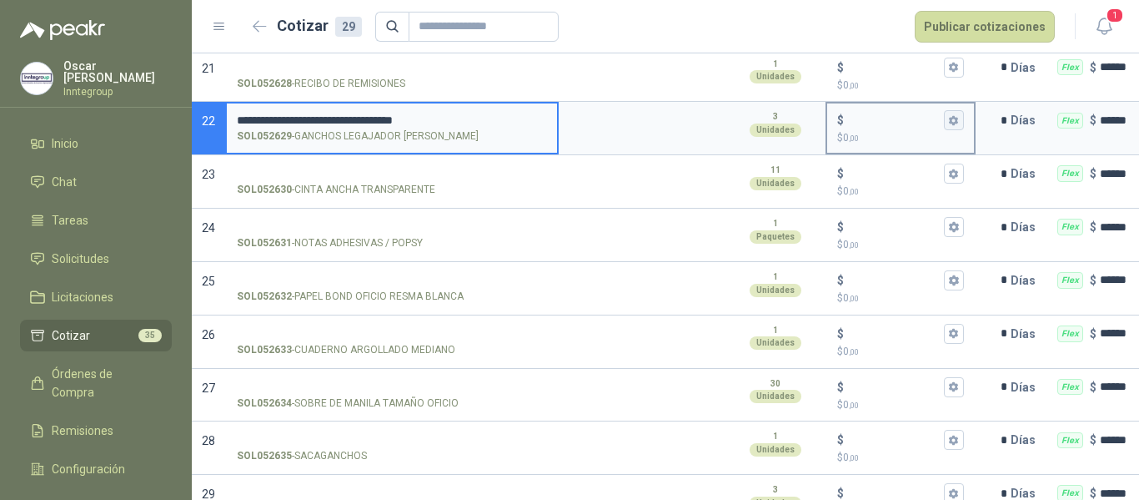
click at [963, 118] on button "$ $ 0 ,00" at bounding box center [954, 120] width 20 height 20
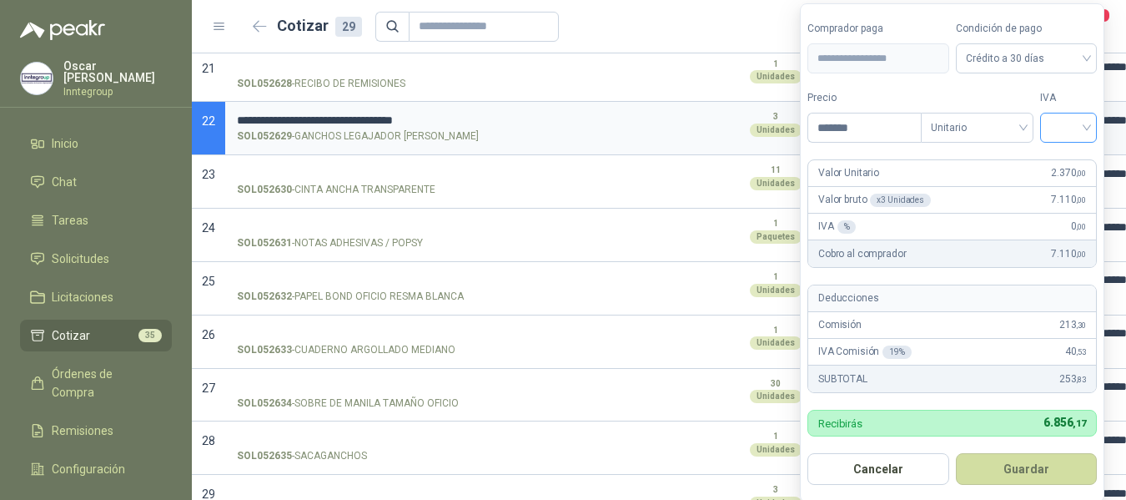
type input "*******"
click at [1070, 124] on input "search" at bounding box center [1068, 125] width 37 height 25
click at [1075, 162] on div "19%" at bounding box center [1072, 162] width 31 height 18
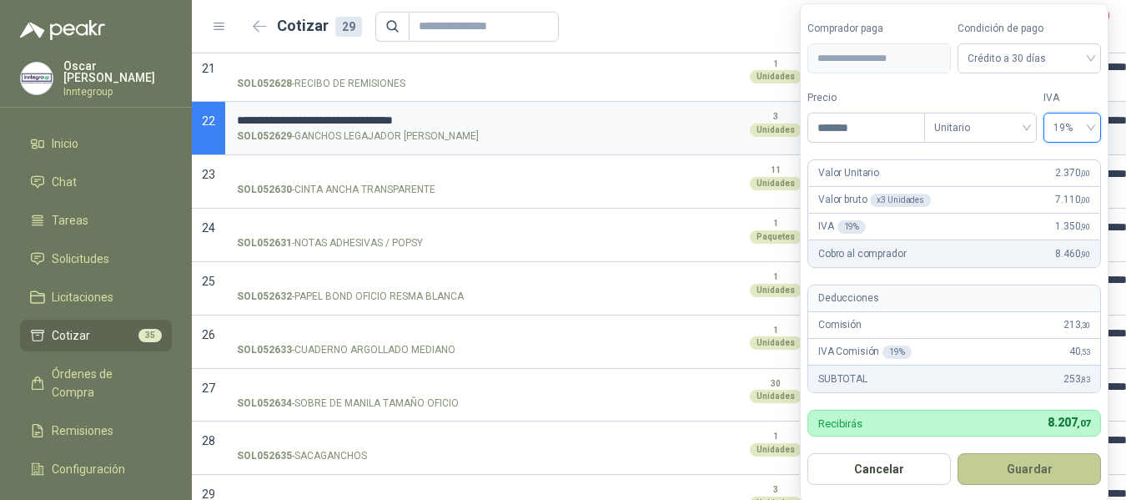
click at [1043, 467] on button "Guardar" at bounding box center [1029, 469] width 143 height 32
type input "*****"
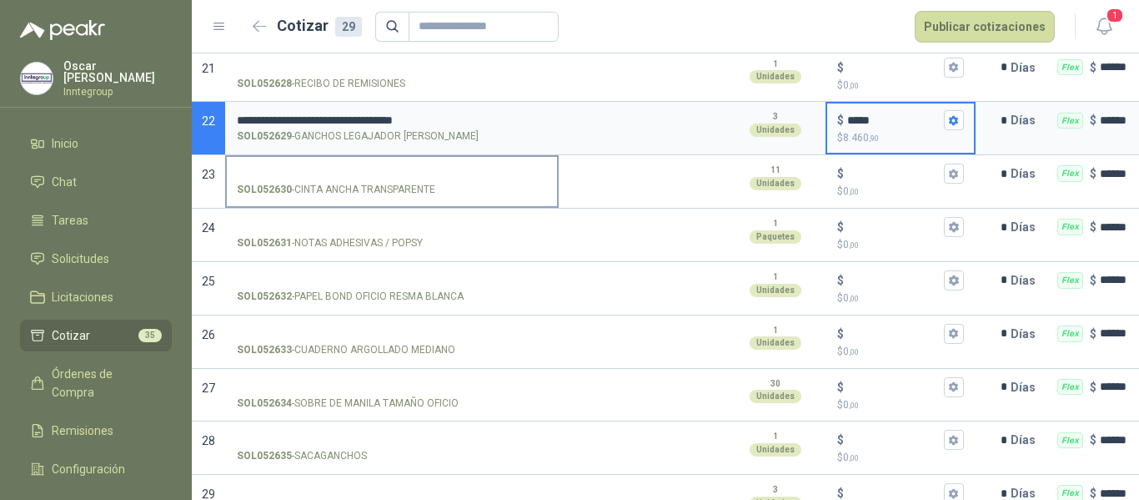
click at [365, 177] on input "SOL052630 - CINTA ANCHA TRANSPARENTE" at bounding box center [392, 174] width 310 height 13
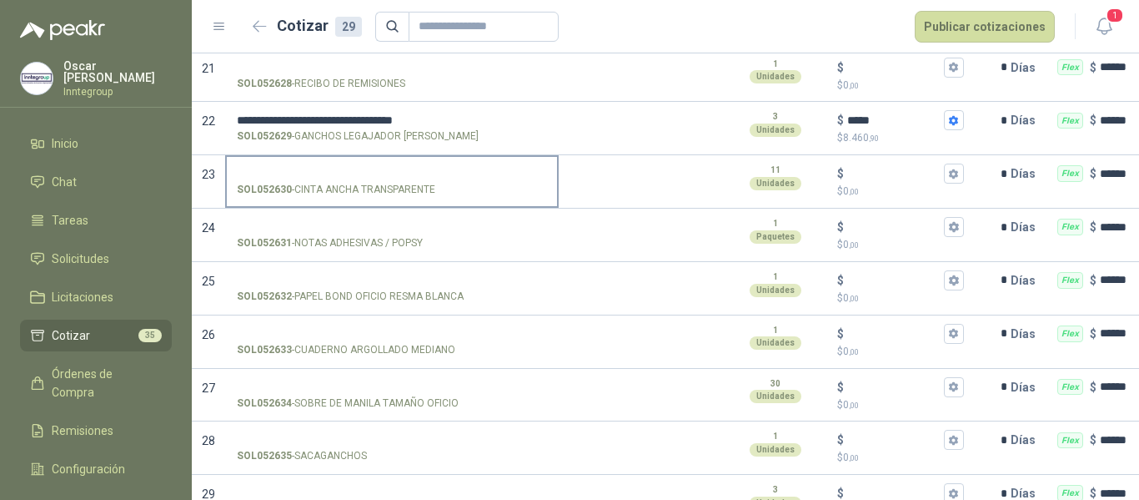
click at [301, 170] on input "SOL052630 - CINTA ANCHA TRANSPARENTE" at bounding box center [392, 174] width 310 height 13
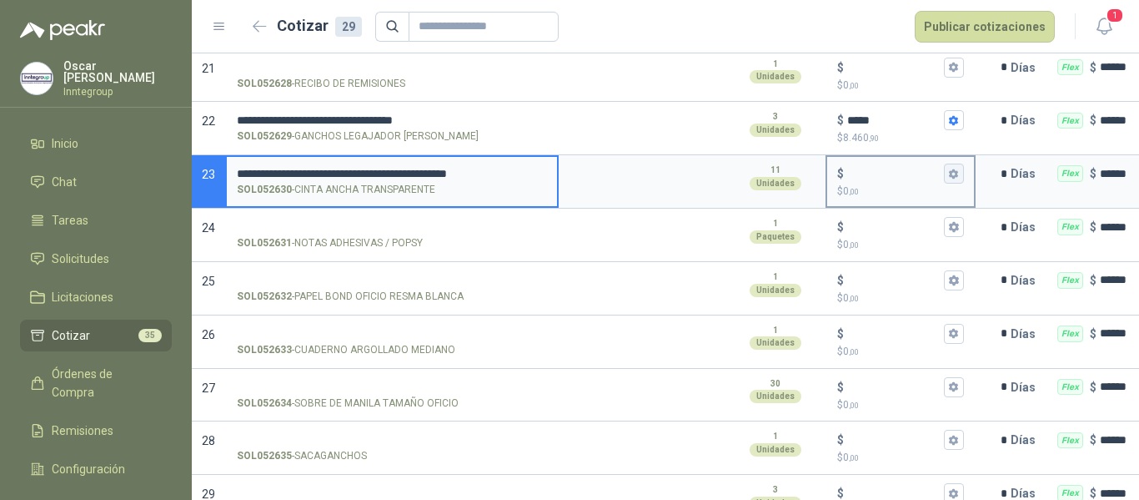
click at [952, 174] on icon "button" at bounding box center [953, 174] width 9 height 10
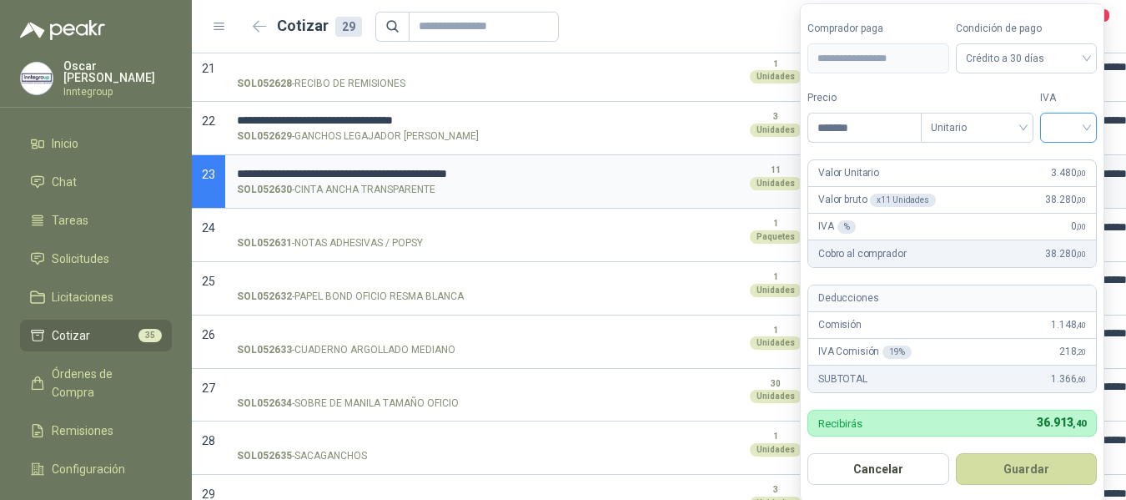
type input "*******"
click at [1075, 128] on input "search" at bounding box center [1068, 125] width 37 height 25
click at [1078, 166] on div "19%" at bounding box center [1072, 162] width 31 height 18
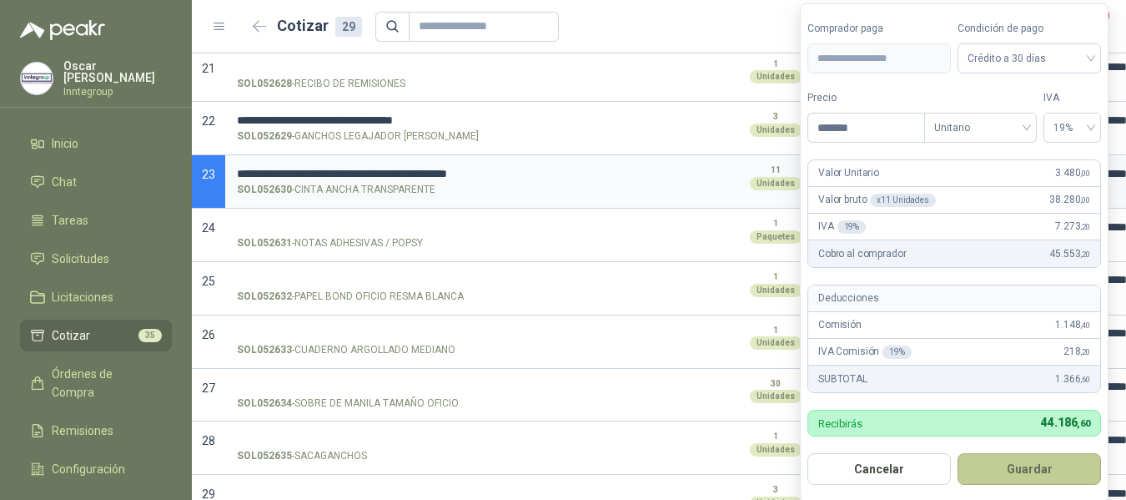
click at [1039, 460] on button "Guardar" at bounding box center [1029, 469] width 143 height 32
type input "*****"
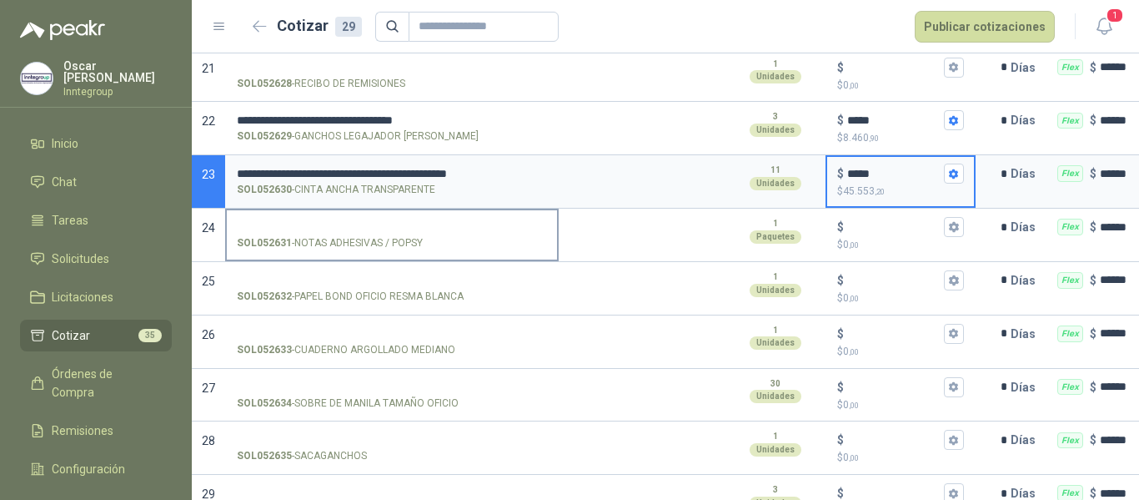
click at [359, 224] on input "SOL052631 - NOTAS ADHESIVAS / POPSY" at bounding box center [392, 227] width 310 height 13
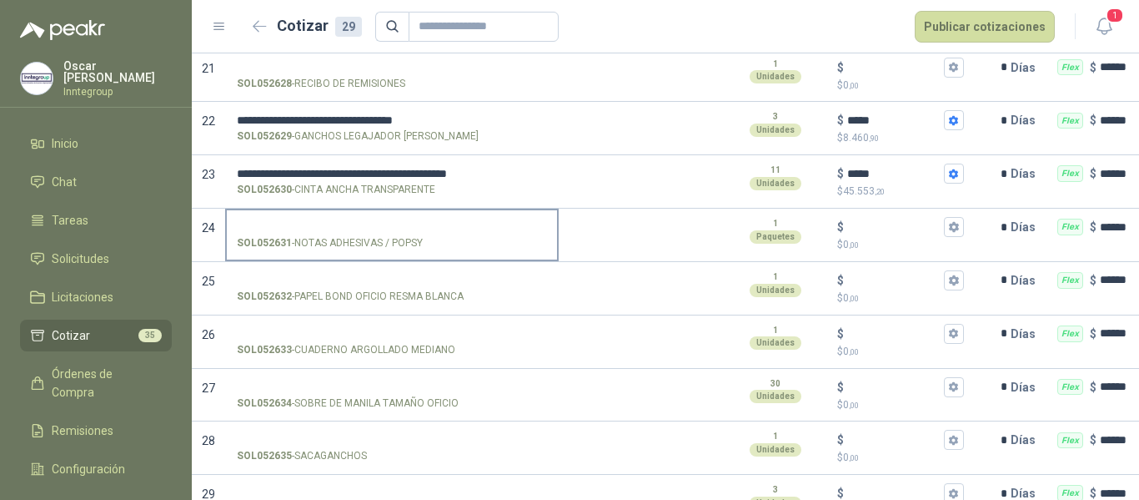
click at [421, 236] on p "SOL052631 - NOTAS ADHESIVAS / POPSY" at bounding box center [330, 243] width 186 height 16
click at [457, 224] on input "SOL052631 - NOTAS ADHESIVAS / POPSY" at bounding box center [392, 227] width 310 height 13
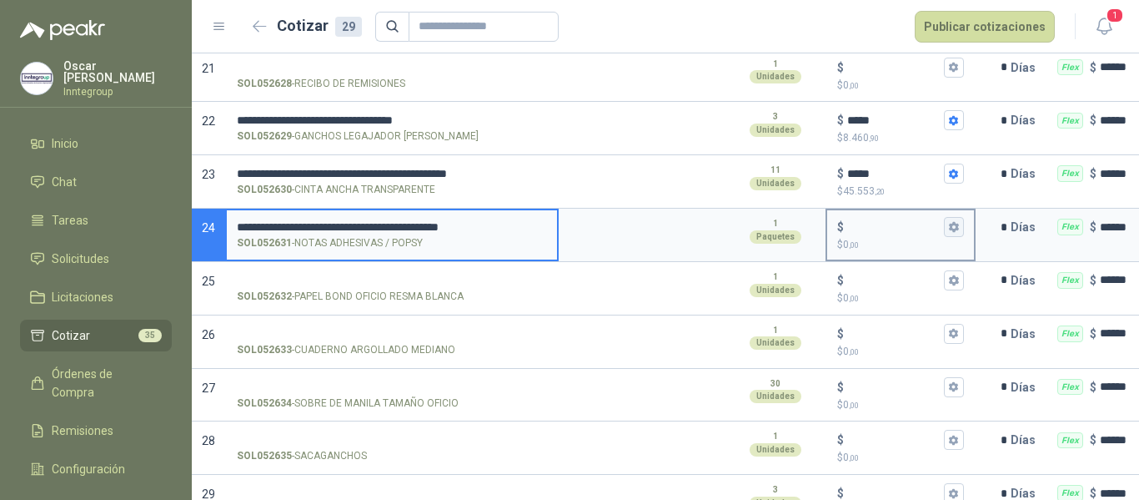
click at [948, 224] on icon "button" at bounding box center [953, 226] width 11 height 11
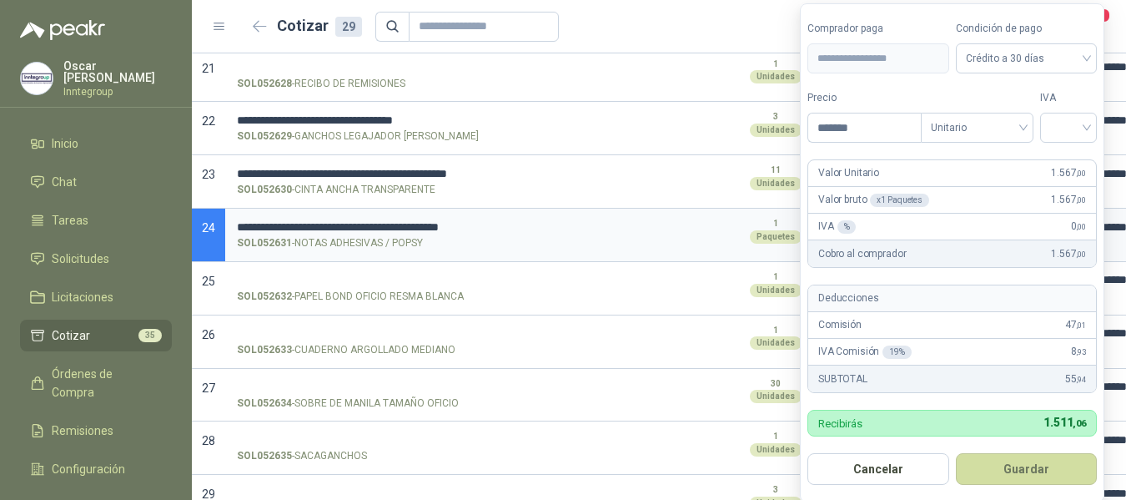
type input "*******"
drag, startPoint x: 1044, startPoint y: 112, endPoint x: 1058, endPoint y: 122, distance: 16.7
click at [1045, 112] on div "IVA" at bounding box center [1068, 116] width 57 height 53
click at [1058, 123] on input "search" at bounding box center [1068, 125] width 37 height 25
click at [1071, 164] on div "19%" at bounding box center [1072, 162] width 31 height 18
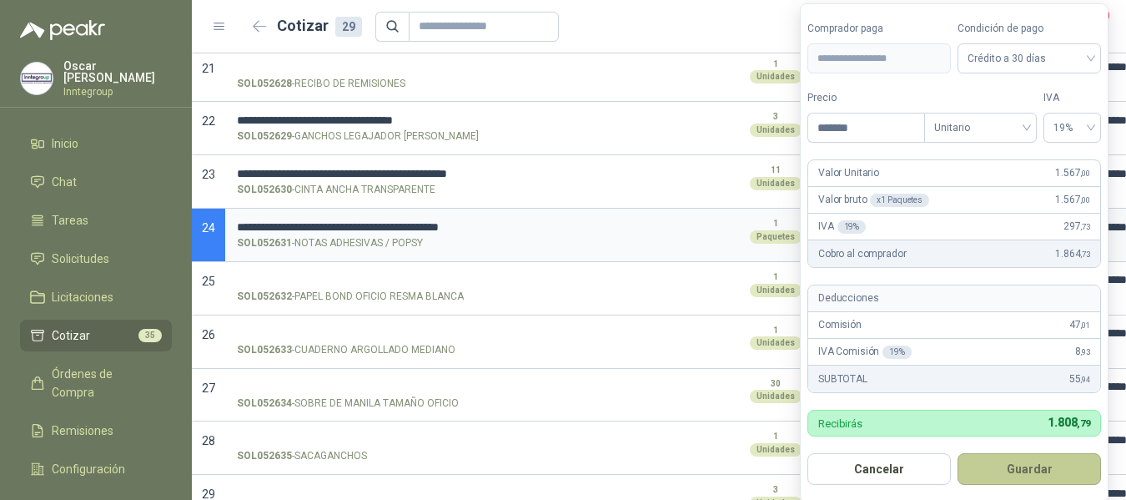
click at [1021, 464] on button "Guardar" at bounding box center [1029, 469] width 143 height 32
type input "*****"
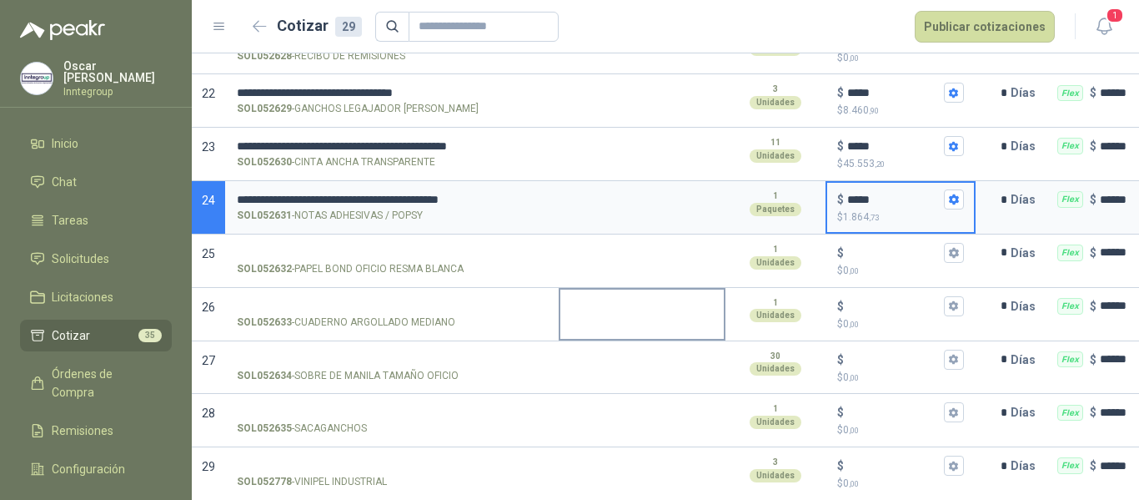
scroll to position [1293, 0]
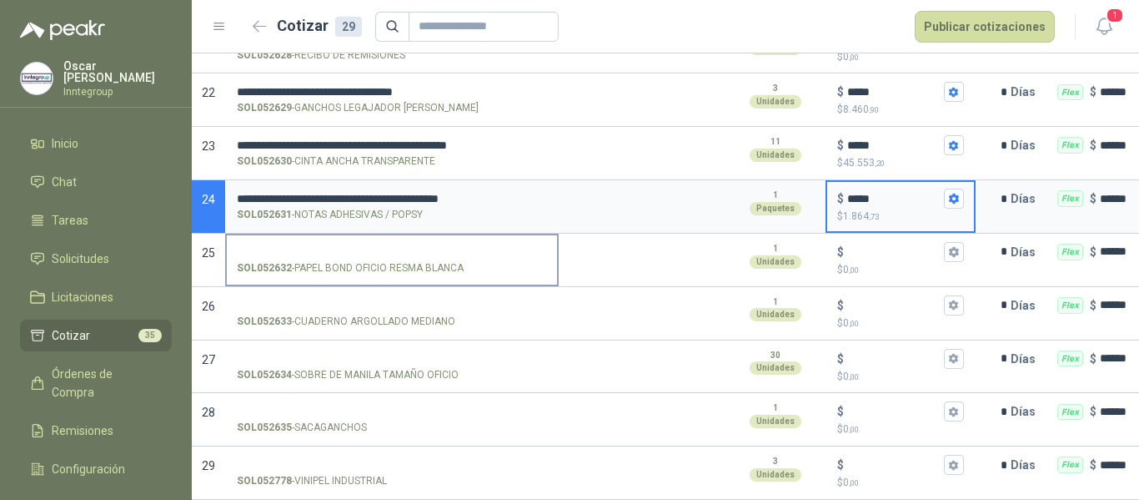
click at [376, 246] on input "SOL052632 - PAPEL BOND OFICIO RESMA BLANCA" at bounding box center [392, 252] width 310 height 13
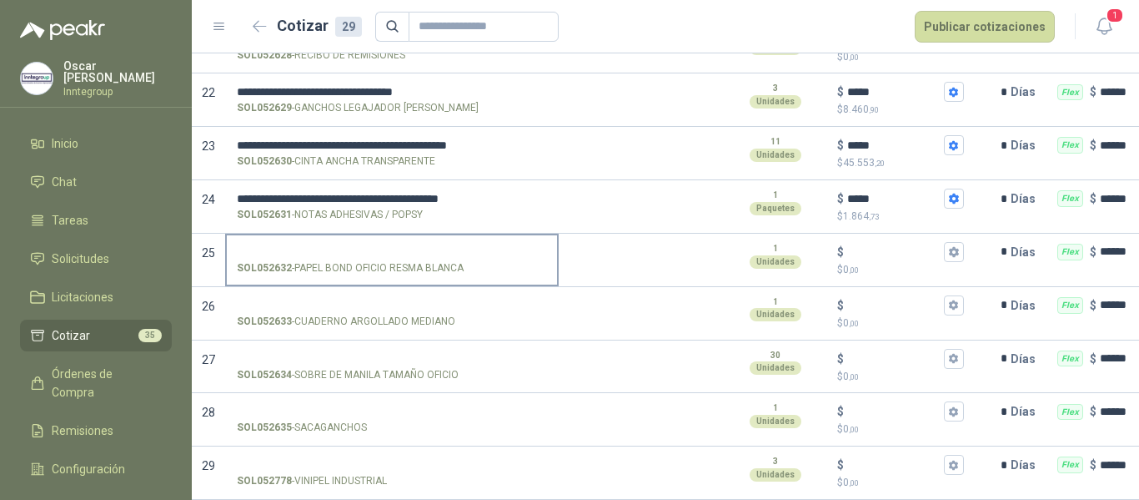
click at [439, 246] on input "SOL052632 - PAPEL BOND OFICIO RESMA BLANCA" at bounding box center [392, 252] width 310 height 13
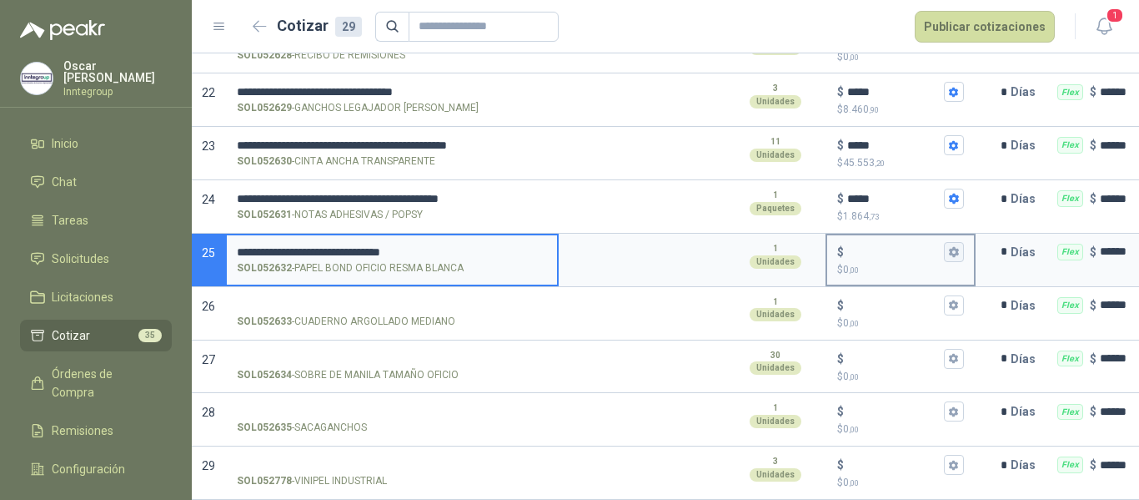
click at [956, 247] on icon "button" at bounding box center [953, 252] width 9 height 10
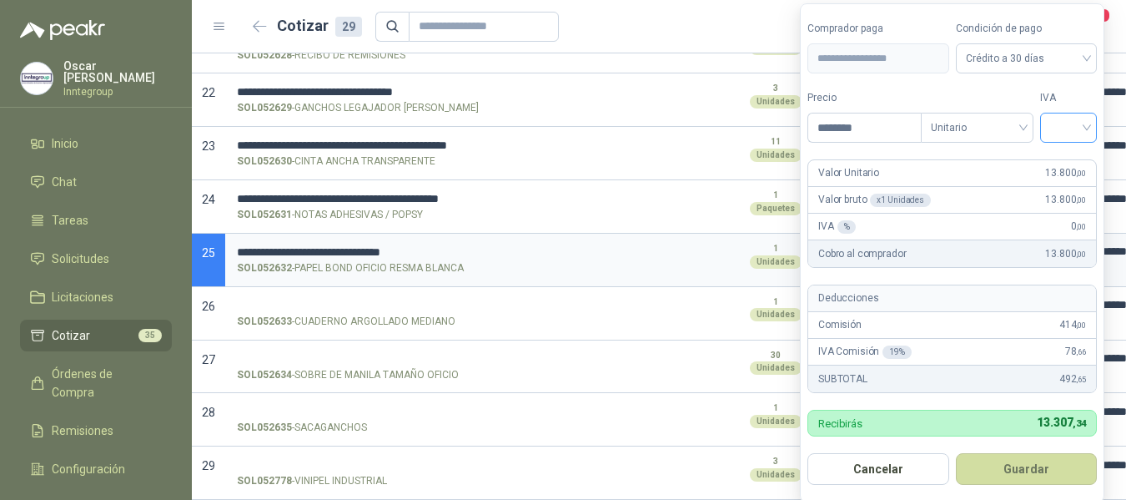
type input "********"
click at [1087, 123] on input "search" at bounding box center [1068, 125] width 37 height 25
click at [1067, 154] on div "19%" at bounding box center [1072, 162] width 31 height 18
click at [1066, 464] on button "Guardar" at bounding box center [1029, 469] width 143 height 32
type input "******"
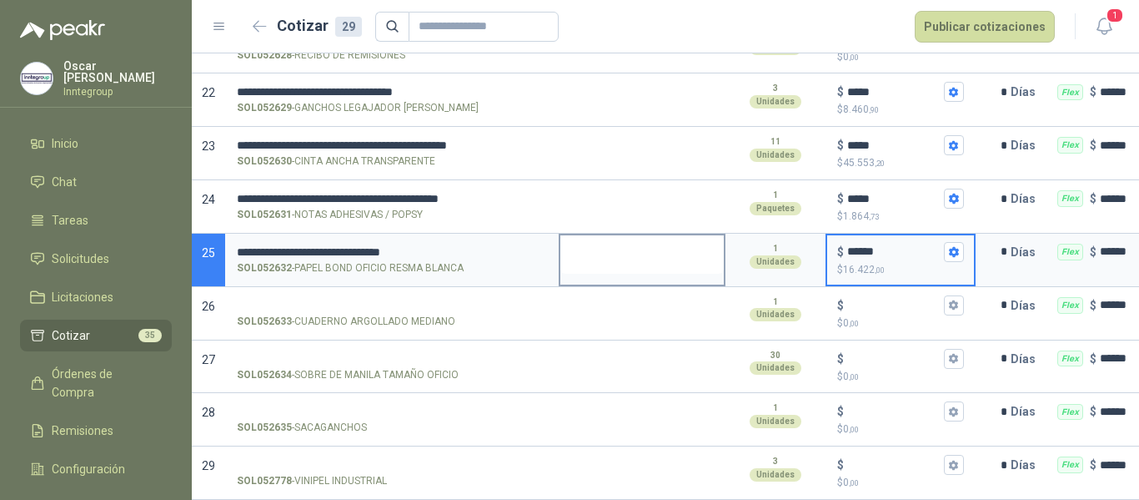
drag, startPoint x: 308, startPoint y: 279, endPoint x: 631, endPoint y: 254, distance: 324.6
click at [308, 289] on label "SOL052633 - CUADERNO ARGOLLADO MEDIANO" at bounding box center [392, 313] width 330 height 48
click at [308, 299] on input "SOL052633 - CUADERNO ARGOLLADO MEDIANO" at bounding box center [392, 305] width 310 height 13
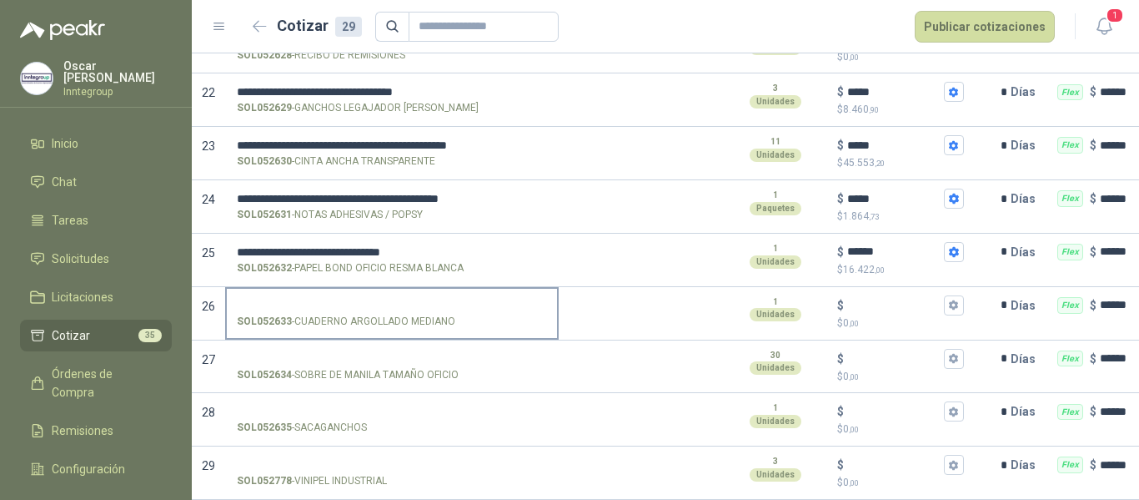
click at [374, 299] on input "SOL052633 - CUADERNO ARGOLLADO MEDIANO" at bounding box center [392, 305] width 310 height 13
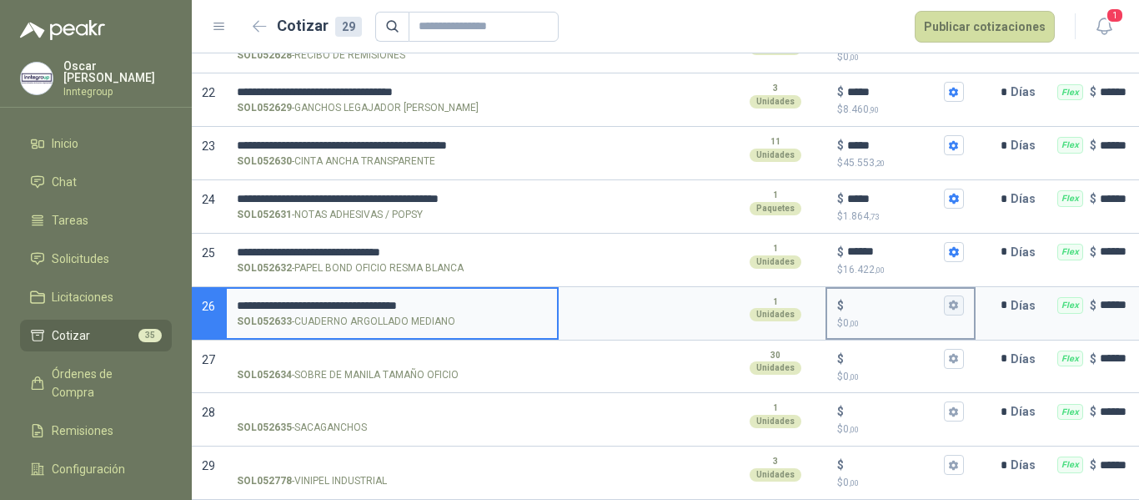
click at [960, 295] on button "$ $ 0 ,00" at bounding box center [954, 305] width 20 height 20
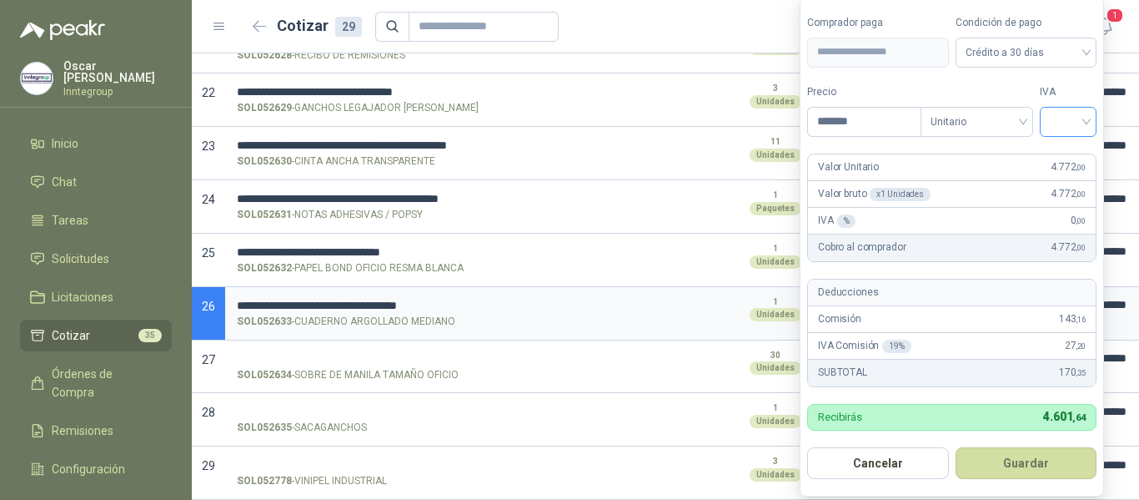
type input "*******"
drag, startPoint x: 1084, startPoint y: 120, endPoint x: 1084, endPoint y: 131, distance: 10.9
click at [1084, 121] on input "search" at bounding box center [1068, 120] width 37 height 25
click at [1078, 157] on div "19%" at bounding box center [1072, 156] width 31 height 18
click at [1036, 475] on button "Guardar" at bounding box center [1029, 463] width 143 height 32
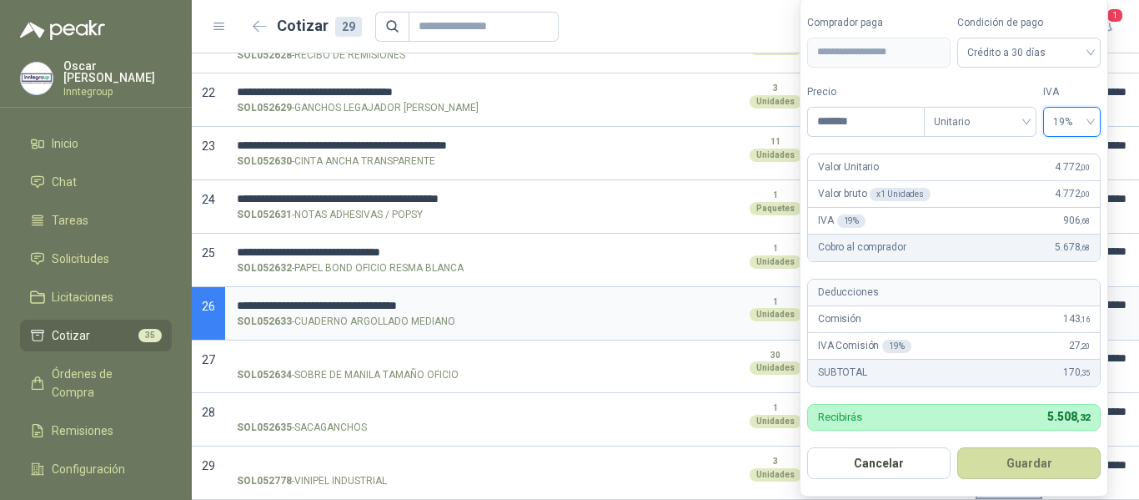
type input "*****"
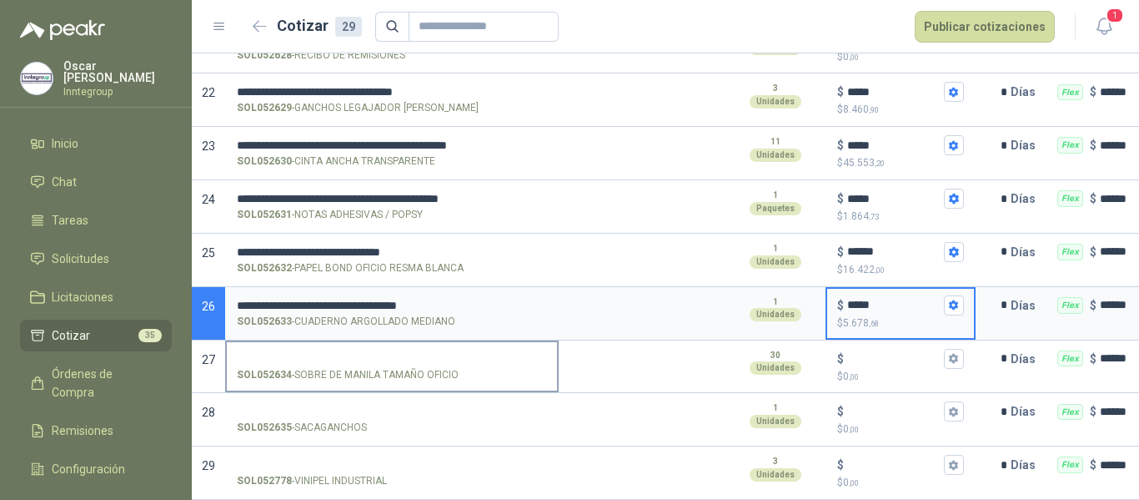
click at [381, 342] on label "SOL052634 - SOBRE DE MANILA TAMAÑO OFICIO" at bounding box center [392, 366] width 330 height 48
click at [381, 353] on input "SOL052634 - SOBRE DE MANILA TAMAÑO OFICIO" at bounding box center [392, 359] width 310 height 13
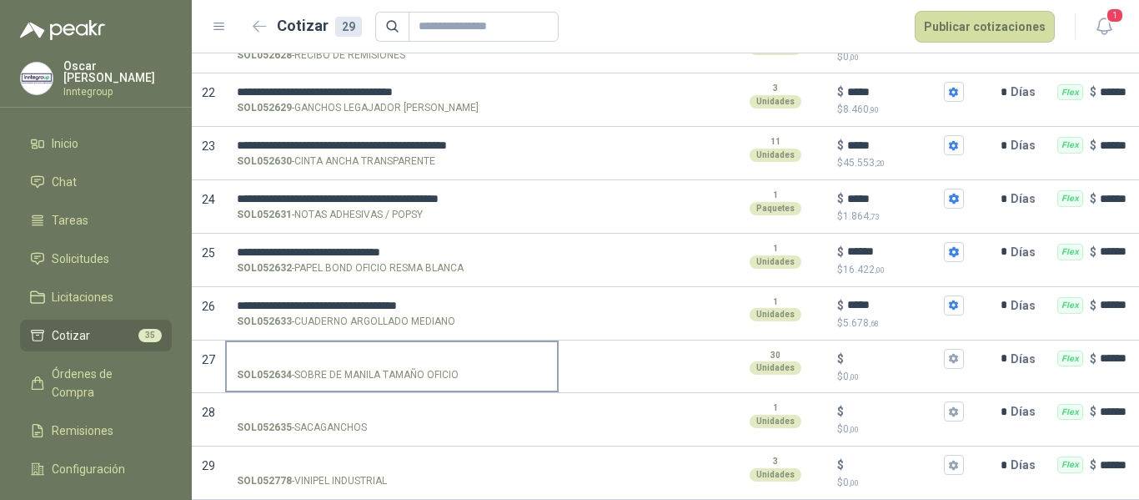
click at [365, 353] on input "SOL052634 - SOBRE DE MANILA TAMAÑO OFICIO" at bounding box center [392, 359] width 310 height 13
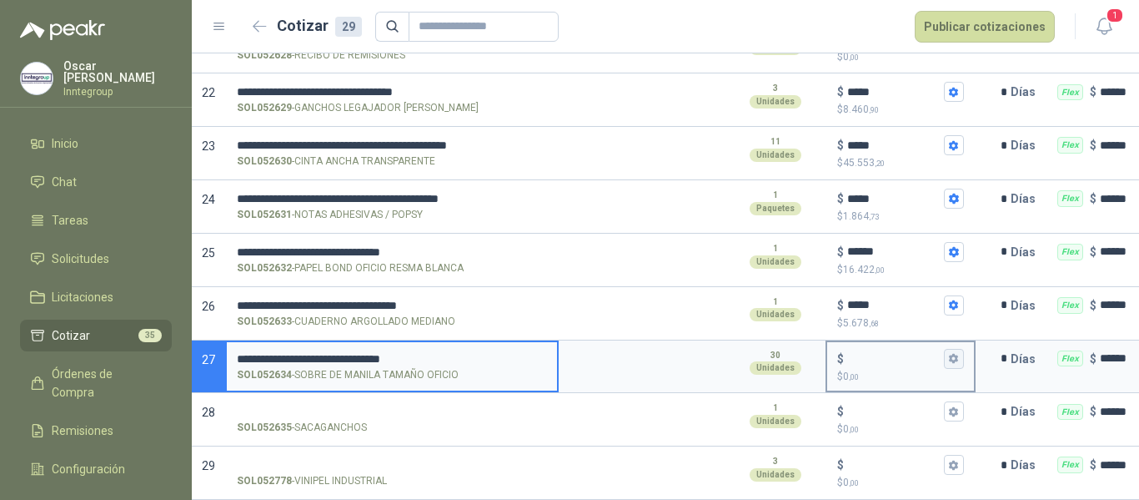
click at [957, 354] on icon "button" at bounding box center [953, 359] width 9 height 10
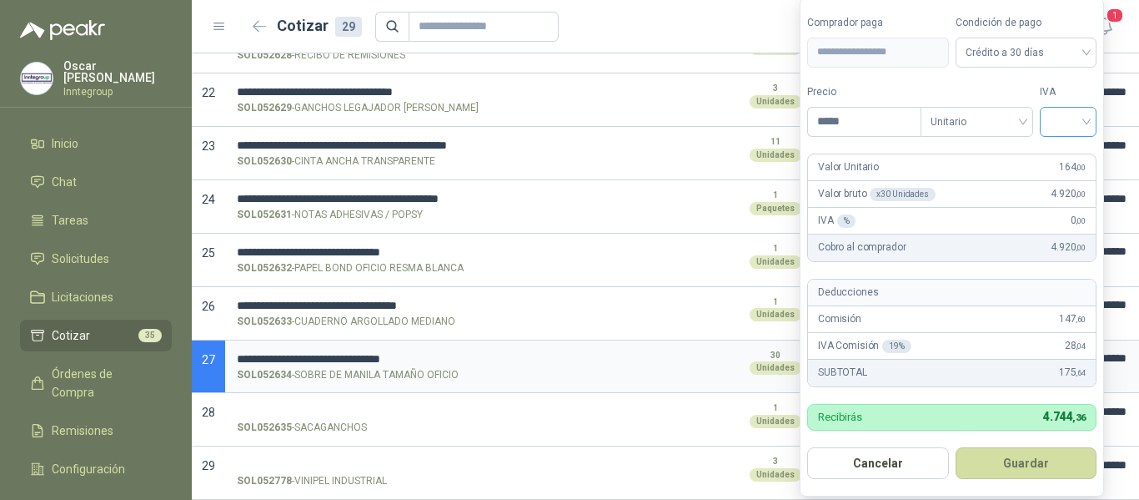
type input "*****"
click at [1074, 128] on input "search" at bounding box center [1068, 120] width 37 height 25
drag, startPoint x: 1081, startPoint y: 153, endPoint x: 1070, endPoint y: 340, distance: 187.2
click at [1080, 153] on div "19%" at bounding box center [1072, 156] width 31 height 18
click at [1036, 468] on button "Guardar" at bounding box center [1029, 463] width 143 height 32
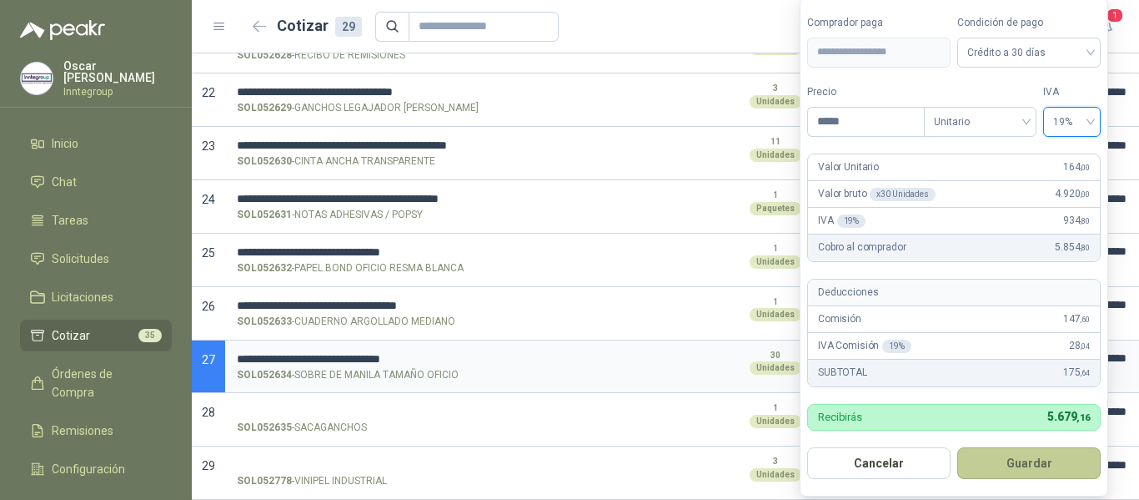
type input "***"
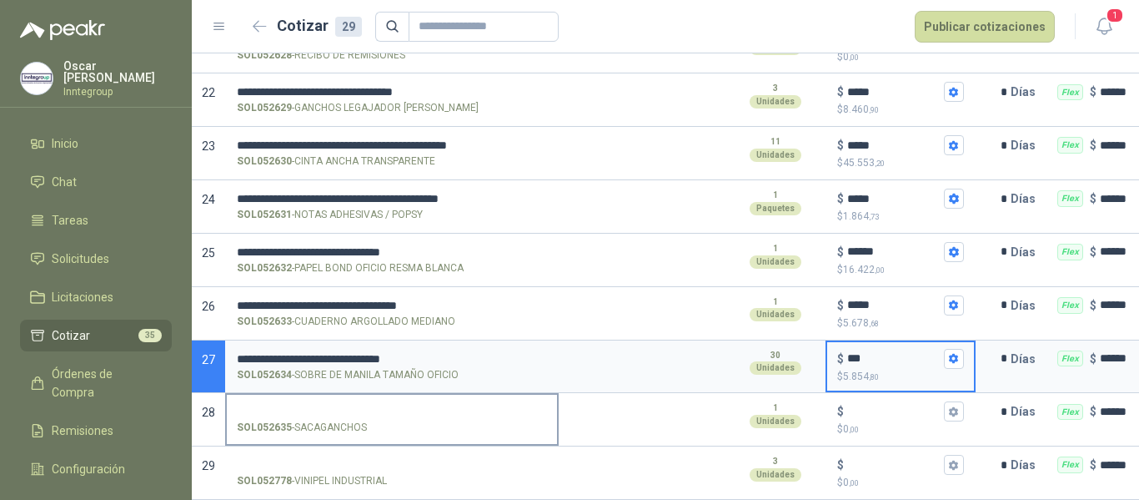
click at [355, 405] on input "SOL052635 - SACAGANCHOS" at bounding box center [392, 411] width 310 height 13
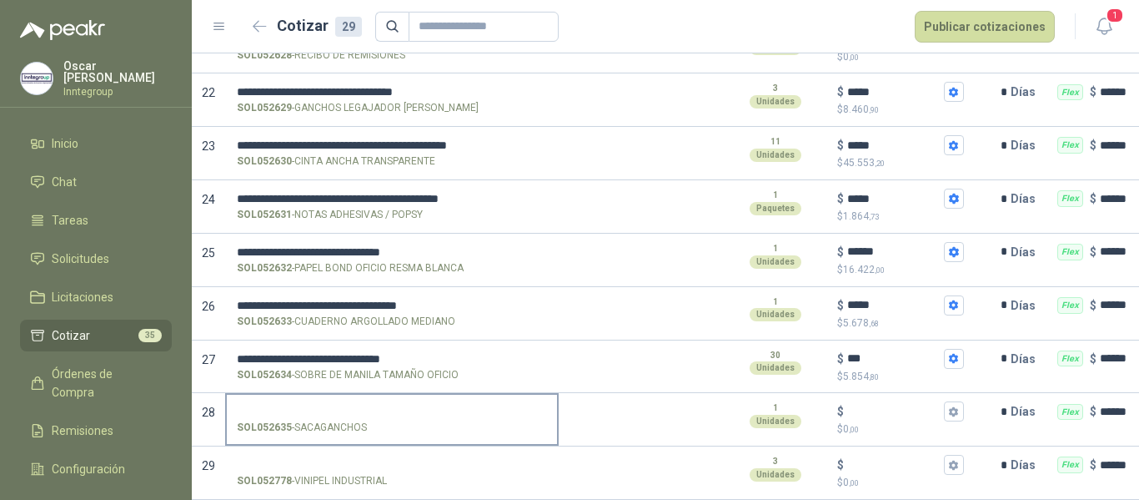
click at [332, 405] on input "SOL052635 - SACAGANCHOS" at bounding box center [392, 411] width 310 height 13
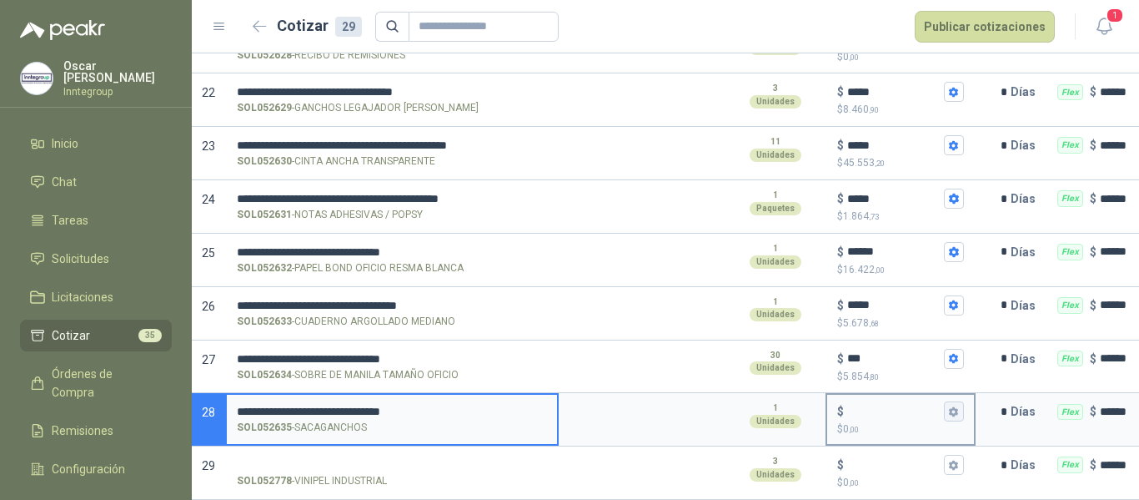
click at [959, 406] on icon "button" at bounding box center [953, 411] width 11 height 11
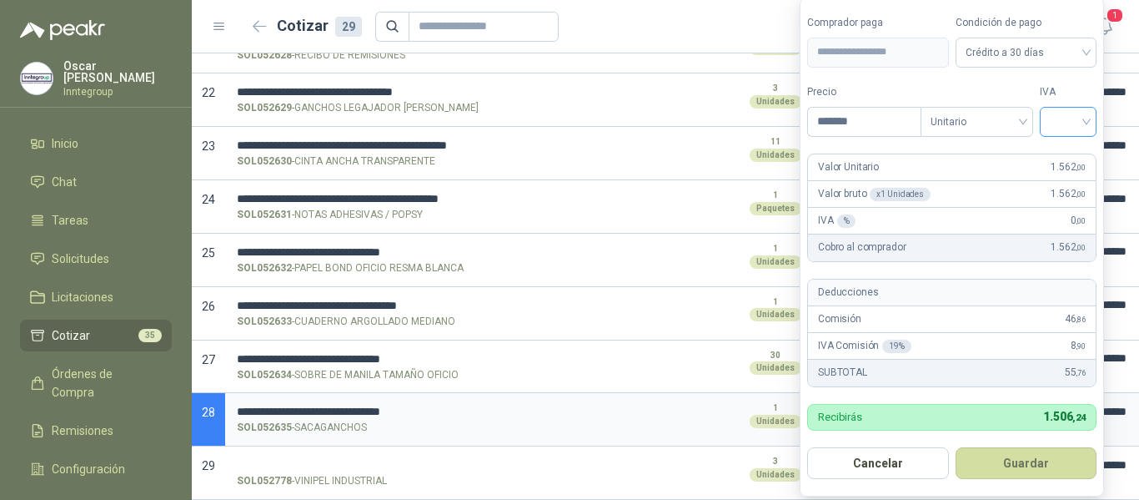
drag, startPoint x: 1045, startPoint y: 123, endPoint x: 1048, endPoint y: 132, distance: 9.5
click at [1045, 123] on div at bounding box center [1068, 122] width 57 height 30
type input "*******"
drag, startPoint x: 1073, startPoint y: 150, endPoint x: 1070, endPoint y: 272, distance: 121.8
click at [1072, 150] on div "19%" at bounding box center [1072, 156] width 31 height 18
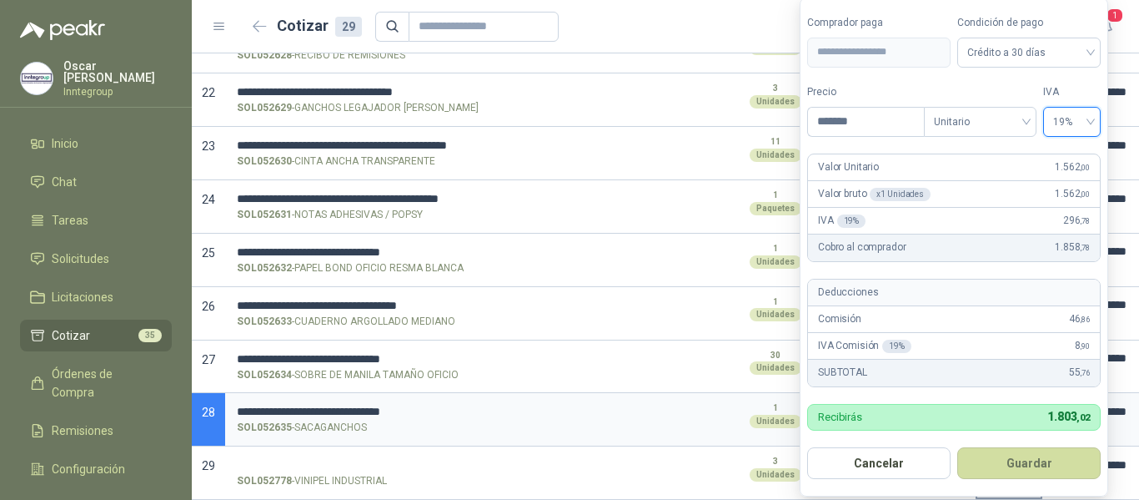
click at [1024, 459] on button "Guardar" at bounding box center [1029, 463] width 143 height 32
type input "*****"
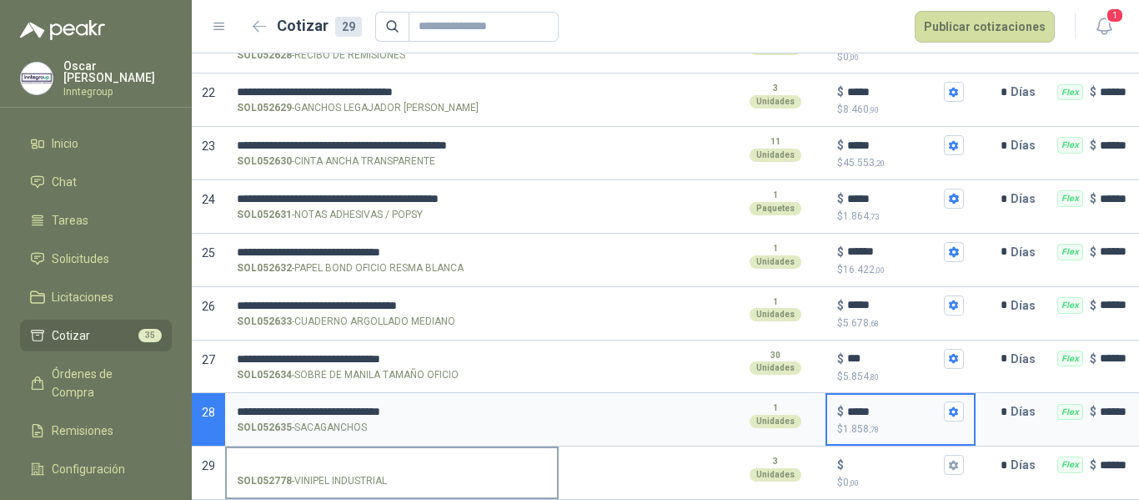
click at [314, 459] on input "SOL052778 - VINIPEL INDUSTRIAL" at bounding box center [392, 465] width 310 height 13
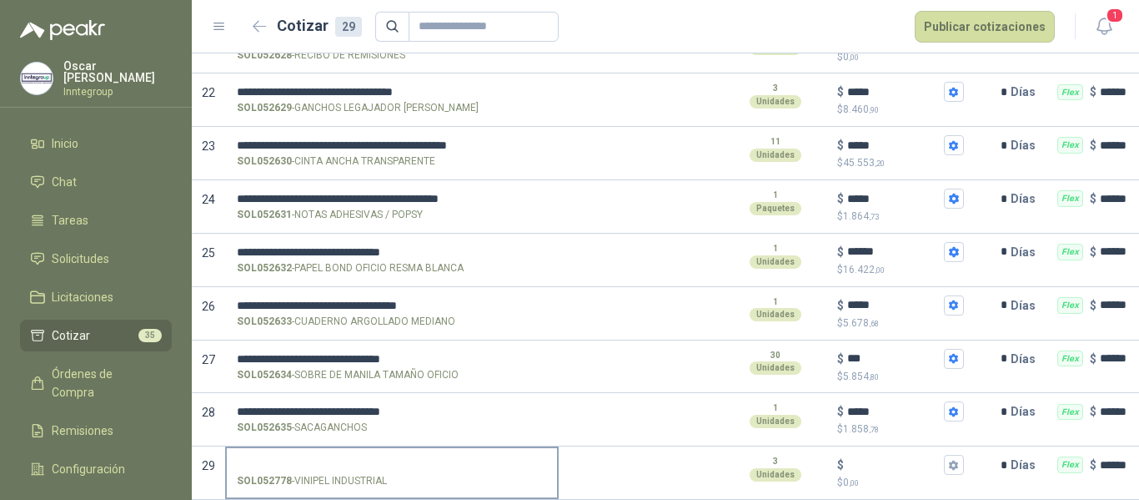
click at [311, 459] on input "SOL052778 - VINIPEL INDUSTRIAL" at bounding box center [392, 465] width 310 height 13
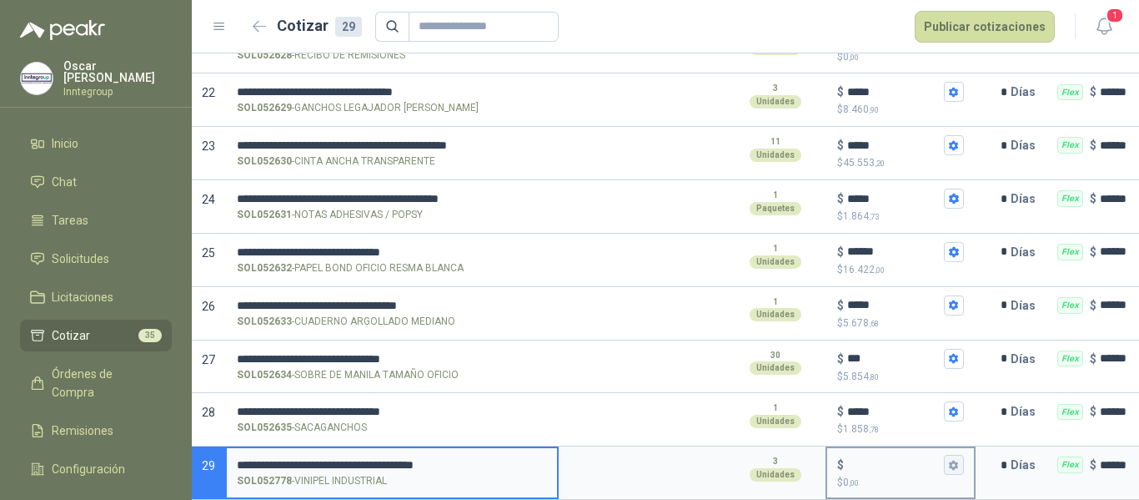
click at [946, 457] on button "$ $ 0 ,00" at bounding box center [954, 465] width 20 height 20
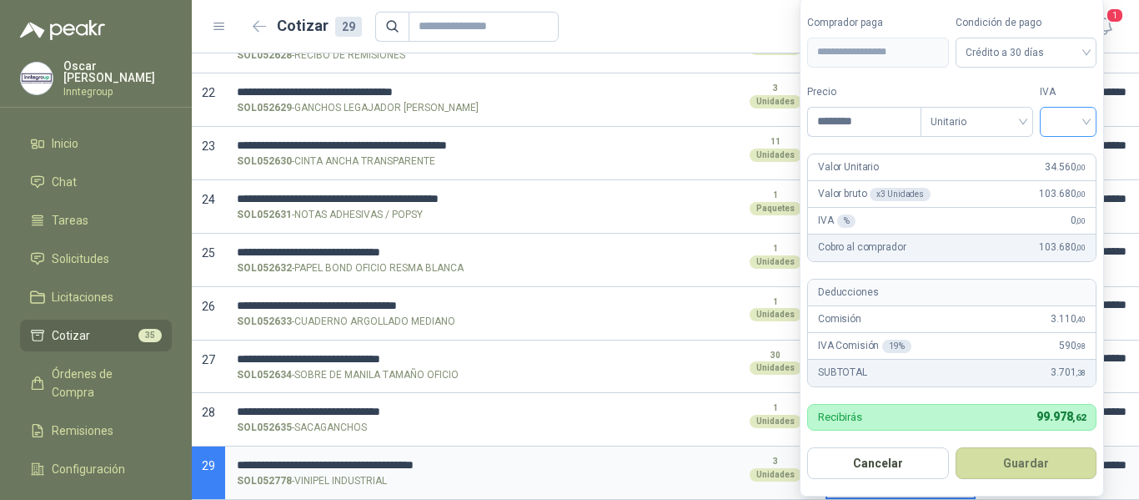
type input "********"
click at [1063, 118] on input "search" at bounding box center [1068, 120] width 37 height 25
drag, startPoint x: 1066, startPoint y: 155, endPoint x: 1070, endPoint y: 358, distance: 202.7
click at [1066, 156] on div "19%" at bounding box center [1072, 156] width 31 height 18
click at [1054, 472] on button "Guardar" at bounding box center [1029, 463] width 143 height 32
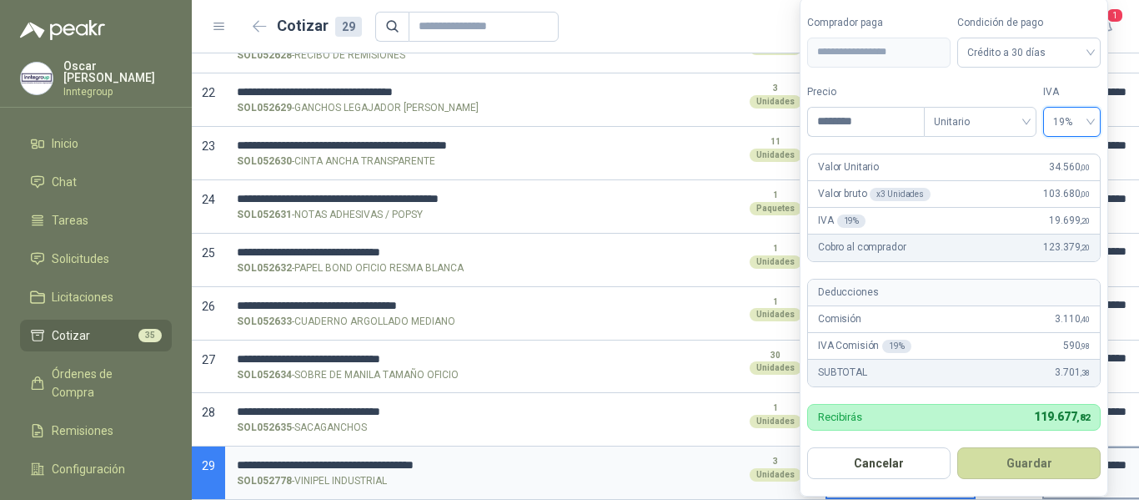
type input "******"
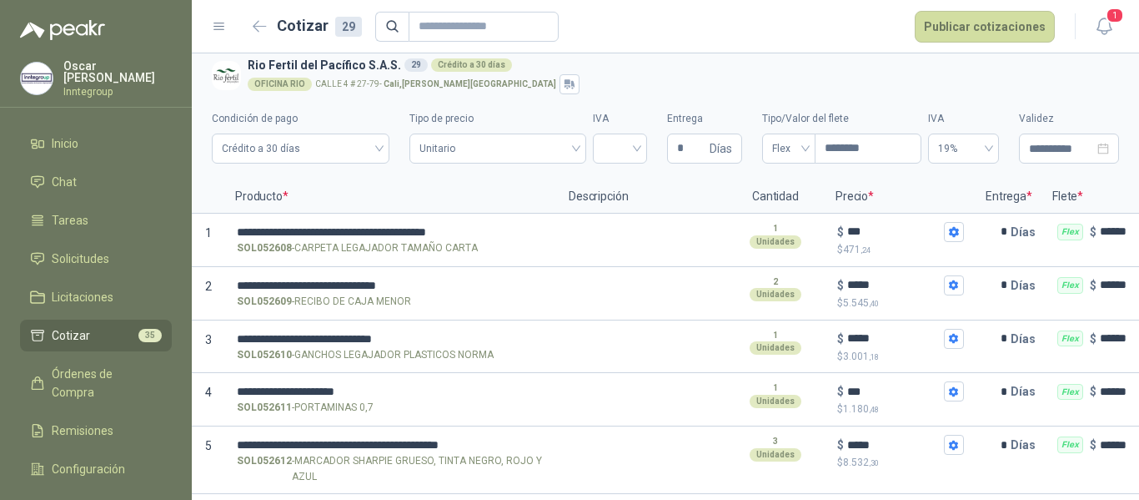
scroll to position [0, 0]
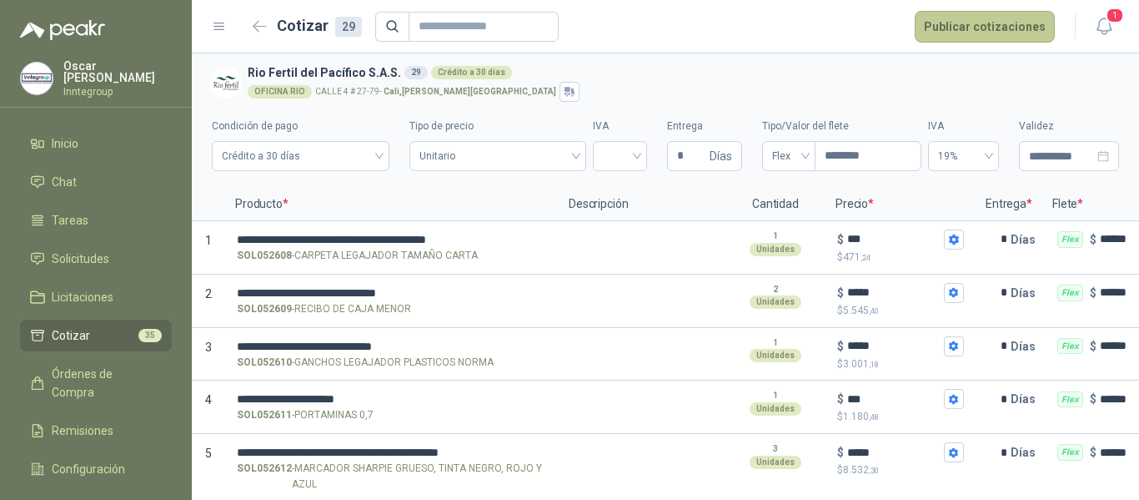
click at [981, 33] on button "Publicar cotizaciones" at bounding box center [985, 27] width 140 height 32
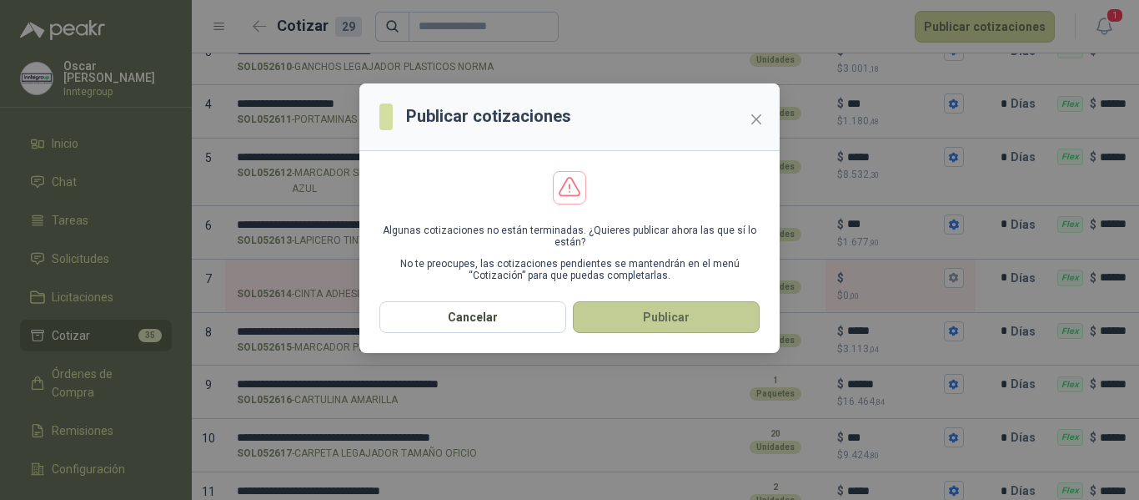
click at [601, 317] on button "Publicar" at bounding box center [666, 317] width 187 height 32
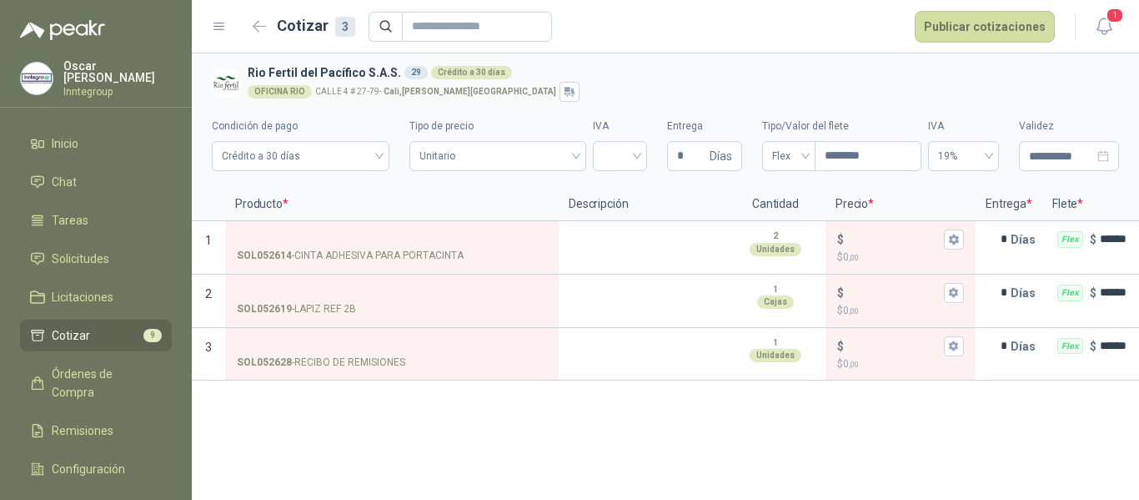
scroll to position [0, 0]
click at [250, 23] on button "button" at bounding box center [260, 26] width 27 height 27
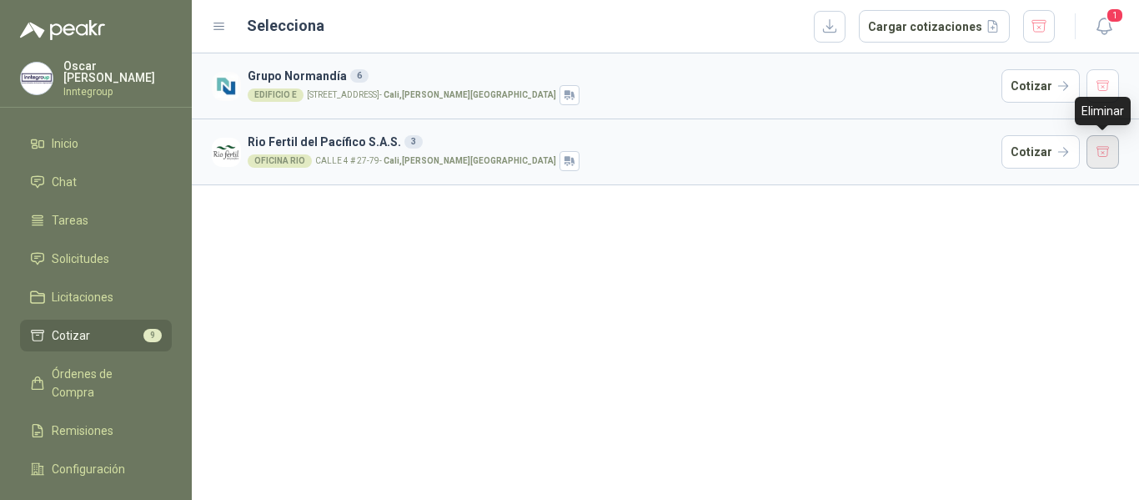
click at [1099, 148] on button "button" at bounding box center [1103, 151] width 33 height 33
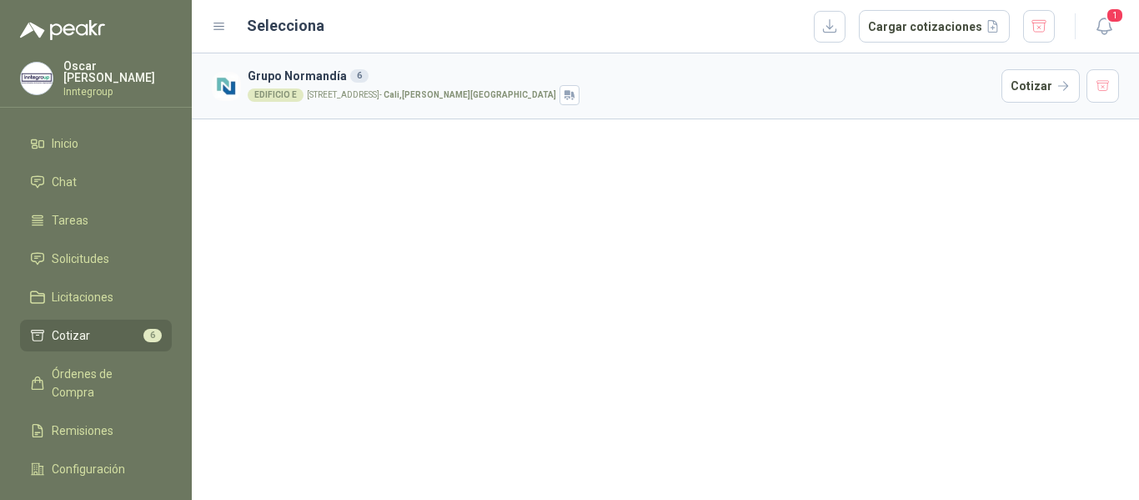
click at [406, 96] on p "[STREET_ADDRESS][PERSON_NAME]" at bounding box center [431, 95] width 249 height 8
click at [1035, 88] on button "Cotizar" at bounding box center [1041, 85] width 78 height 33
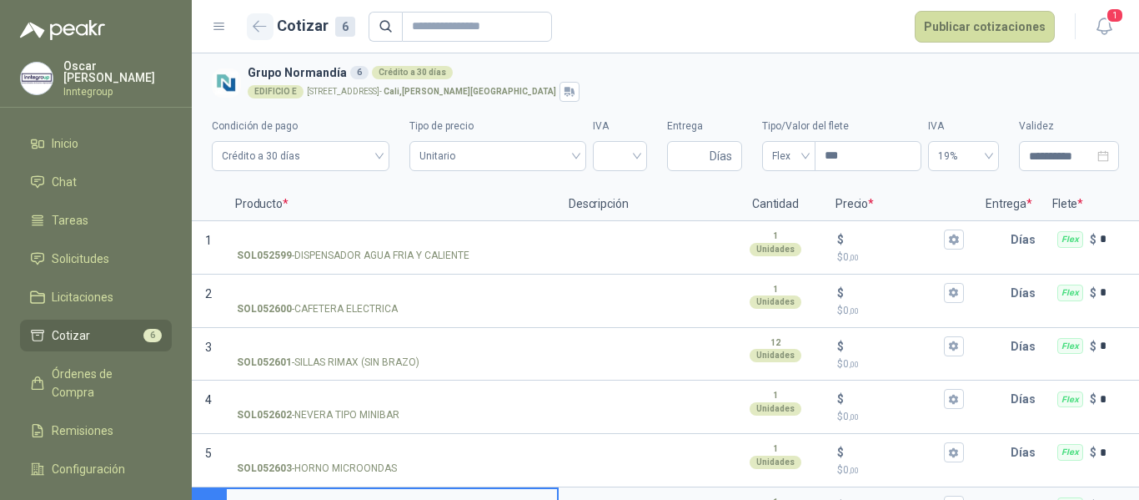
click at [262, 23] on icon "button" at bounding box center [260, 26] width 14 height 13
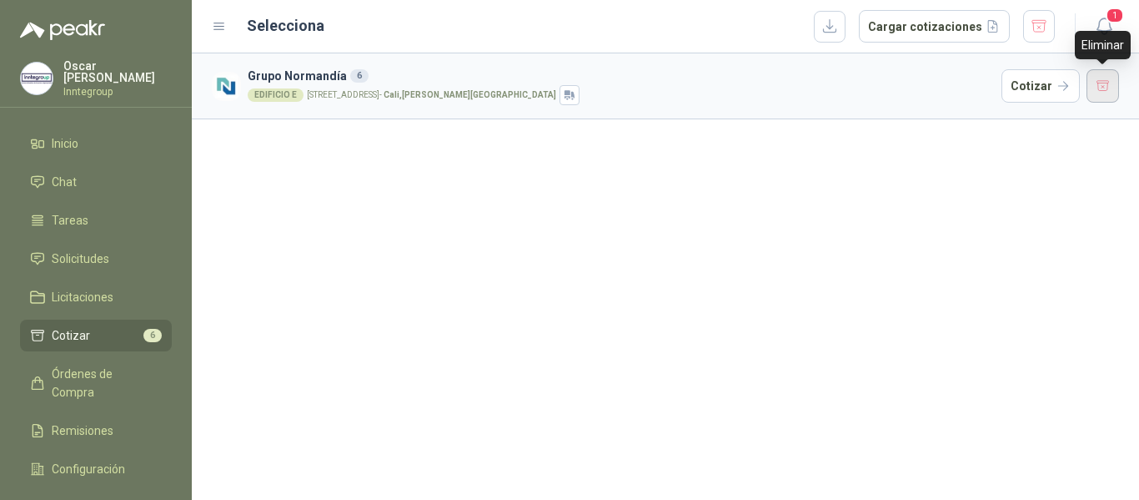
click at [1097, 91] on button "button" at bounding box center [1103, 85] width 33 height 33
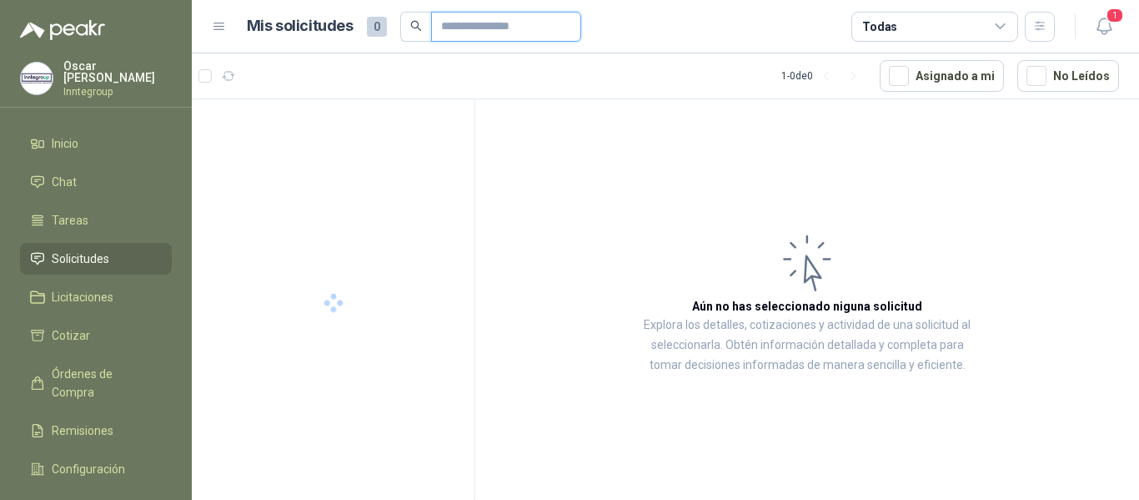
click at [460, 28] on input "text" at bounding box center [499, 27] width 117 height 28
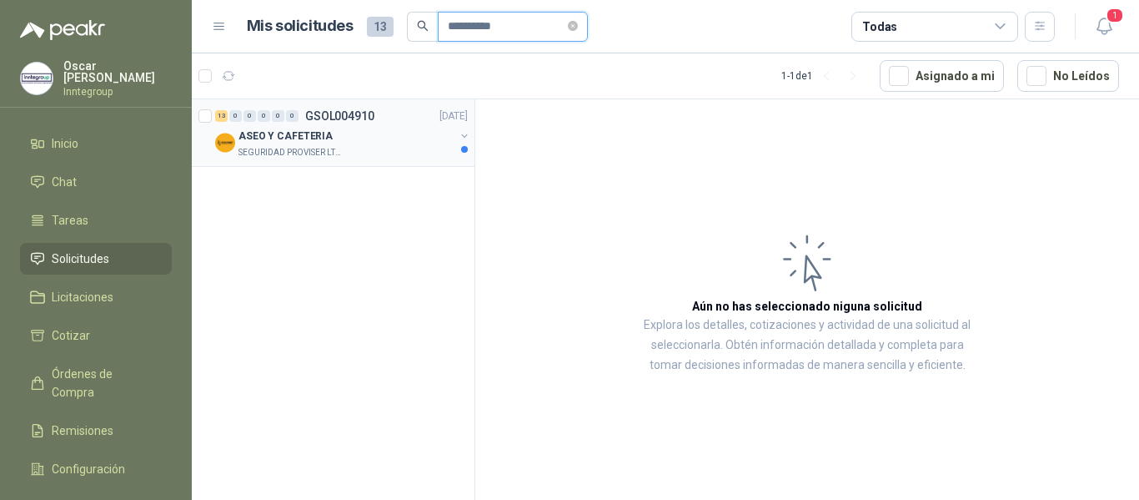
type input "**********"
click at [323, 140] on p "ASEO Y CAFETERIA" at bounding box center [286, 136] width 94 height 16
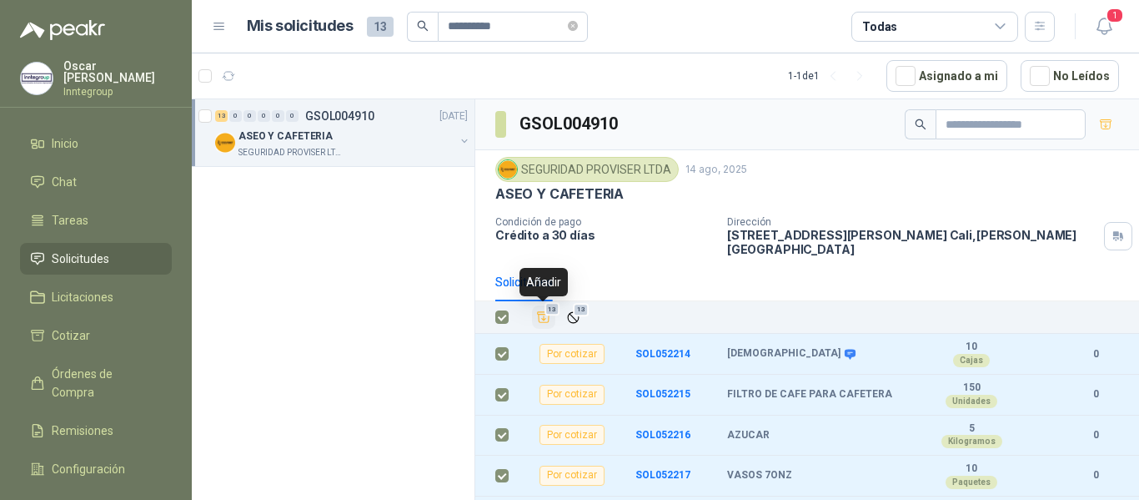
click at [545, 314] on span "13" at bounding box center [553, 309] width 16 height 13
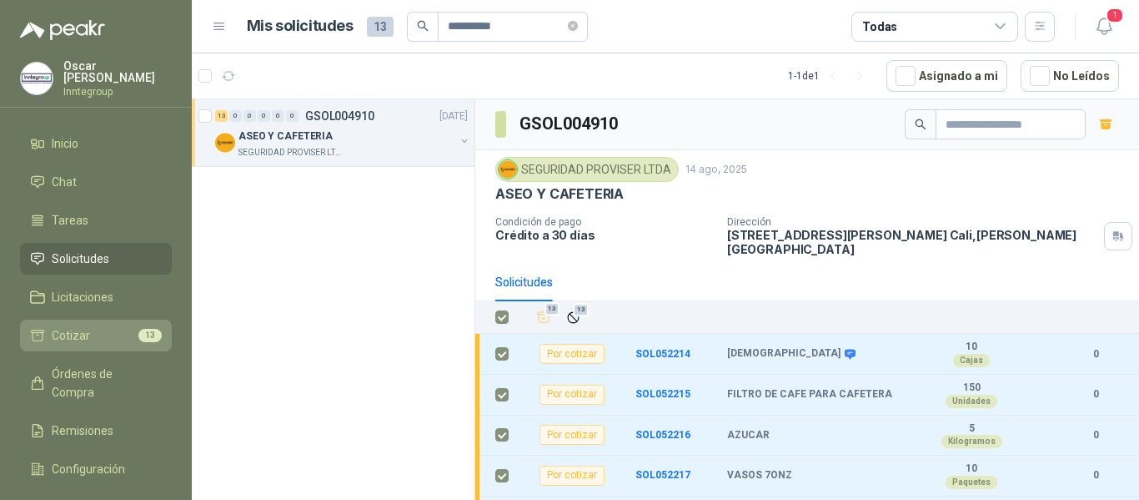
click at [68, 326] on span "Cotizar" at bounding box center [71, 335] width 38 height 18
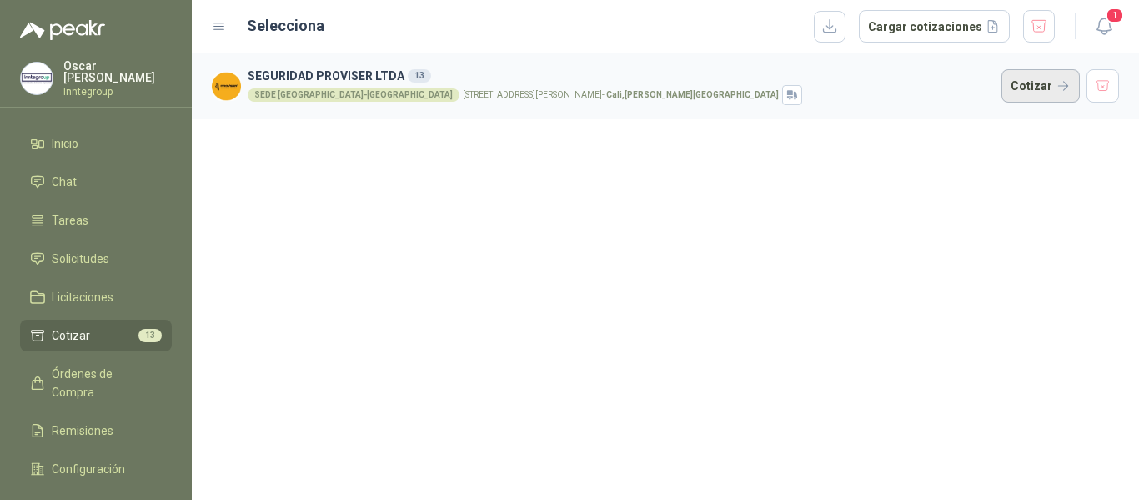
click at [1036, 93] on button "Cotizar" at bounding box center [1041, 85] width 78 height 33
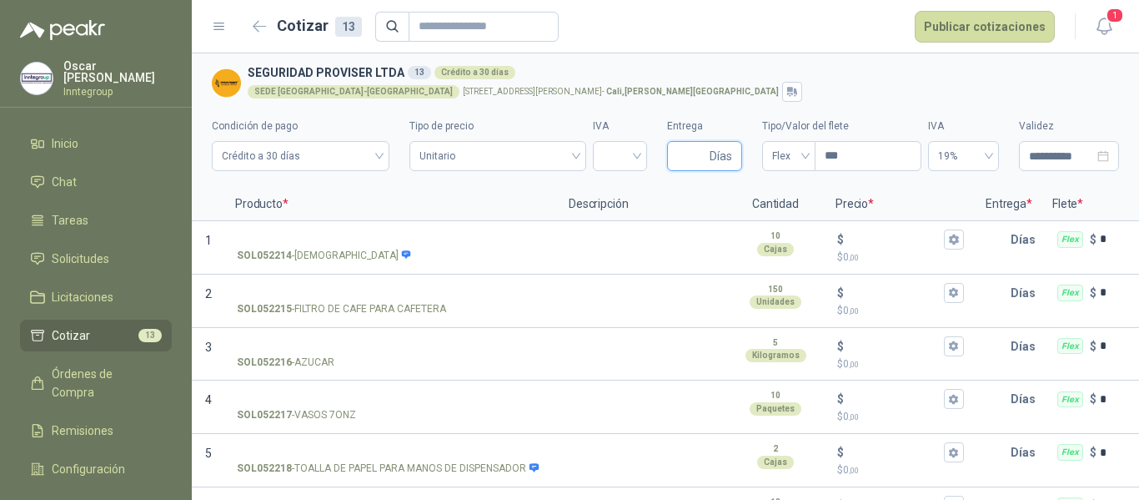
click at [677, 159] on input "Entrega" at bounding box center [691, 156] width 29 height 28
type input "*"
click at [825, 157] on input "***" at bounding box center [868, 156] width 105 height 28
type input "*****"
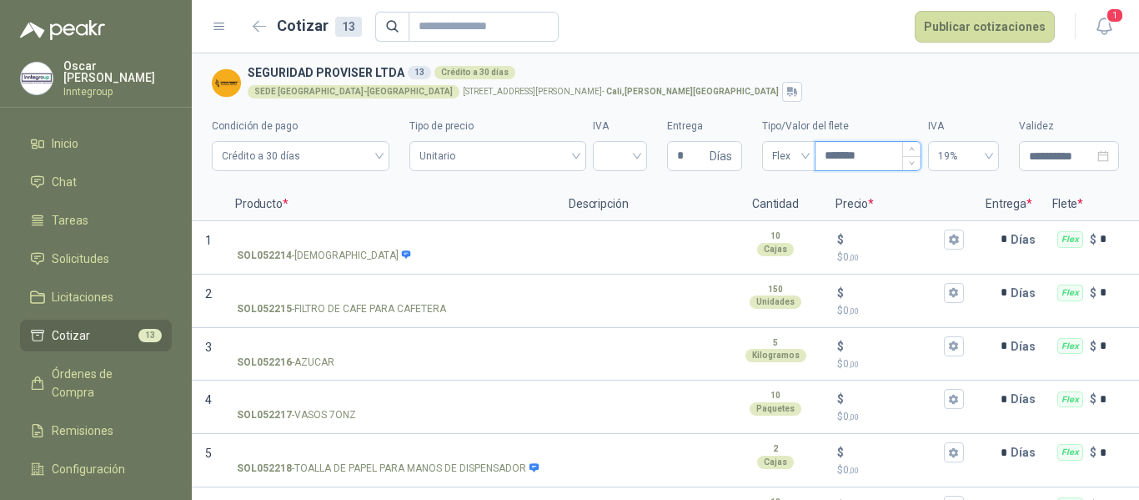
type input "********"
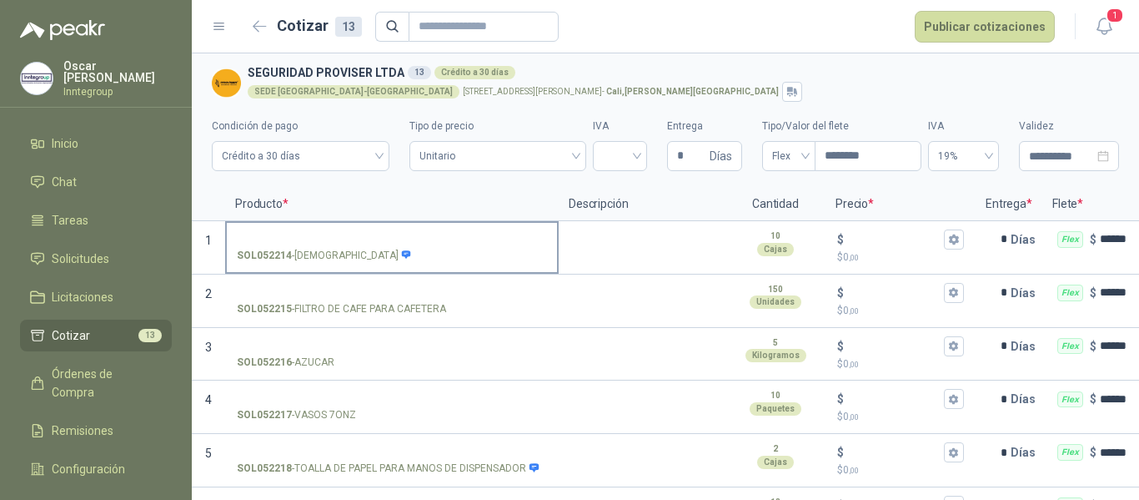
click at [506, 234] on input "SOL052214 - AROMATICAS" at bounding box center [392, 240] width 310 height 13
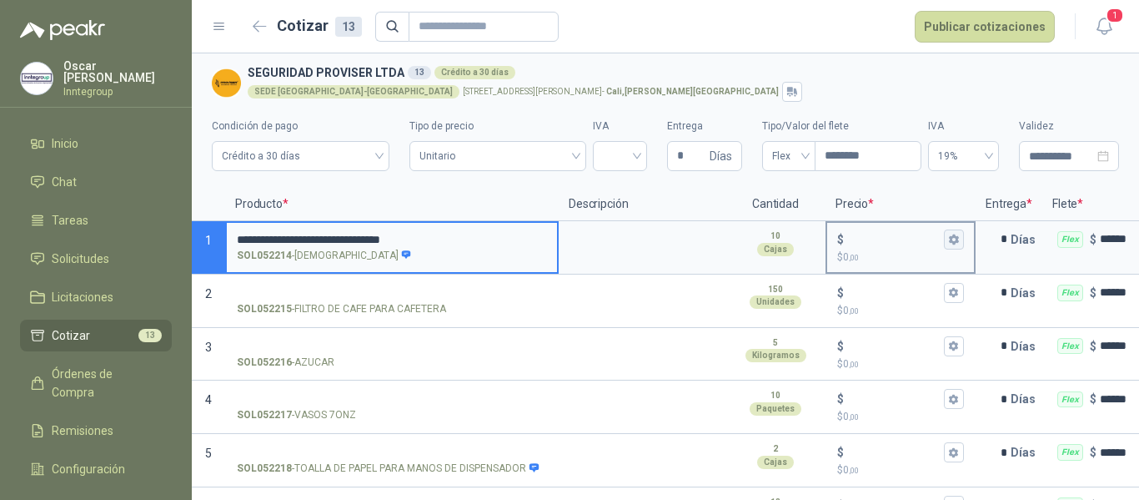
click at [958, 239] on icon "button" at bounding box center [953, 239] width 11 height 11
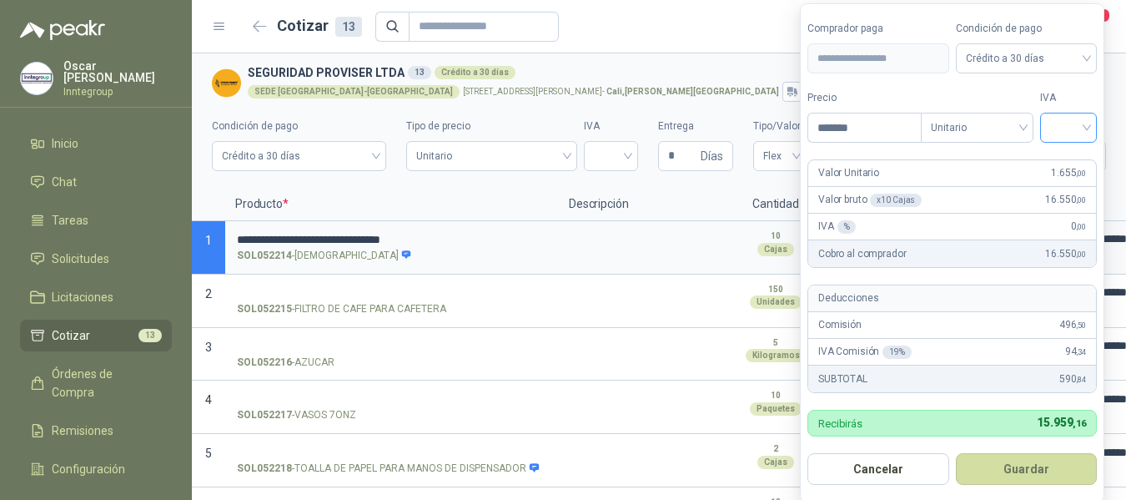
type input "*******"
click at [1071, 121] on input "search" at bounding box center [1068, 125] width 37 height 25
click at [1073, 163] on div "19%" at bounding box center [1072, 162] width 31 height 18
click at [1028, 472] on button "Guardar" at bounding box center [1029, 469] width 143 height 32
type input "*****"
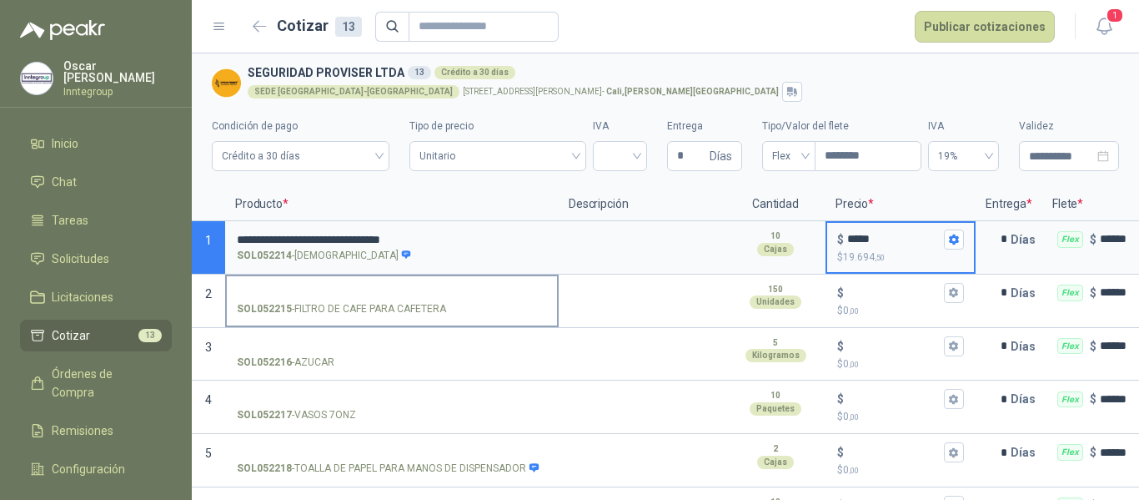
click at [367, 289] on input "SOL052215 - FILTRO DE CAFE PARA CAFETERA" at bounding box center [392, 293] width 310 height 13
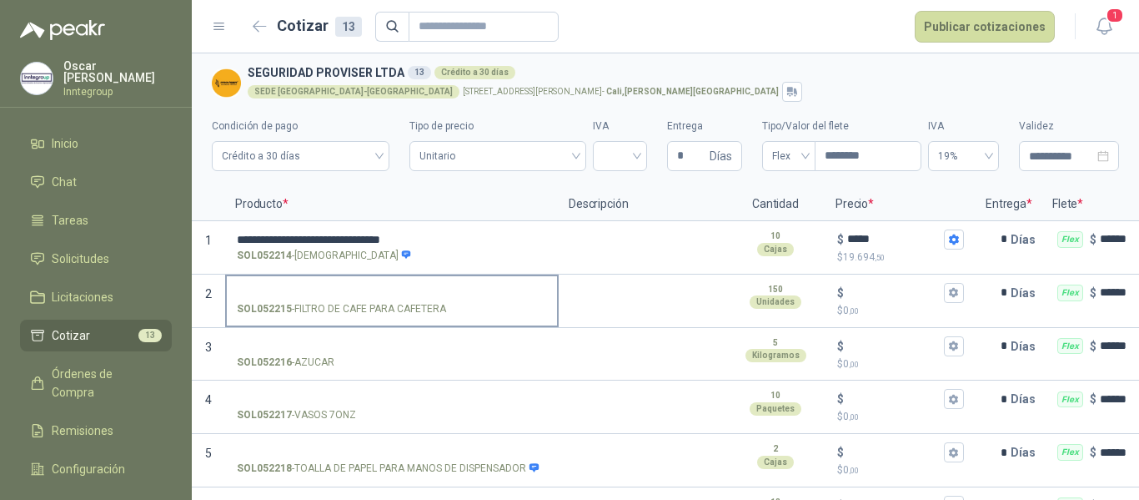
click at [460, 290] on input "SOL052215 - FILTRO DE CAFE PARA CAFETERA" at bounding box center [392, 293] width 310 height 13
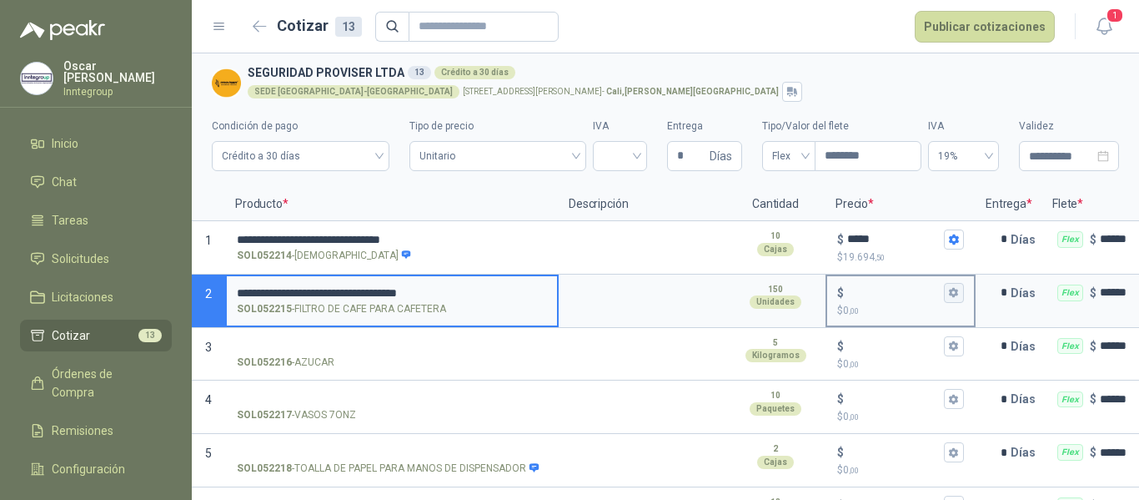
click at [961, 291] on button "$ $ 0 ,00" at bounding box center [954, 293] width 20 height 20
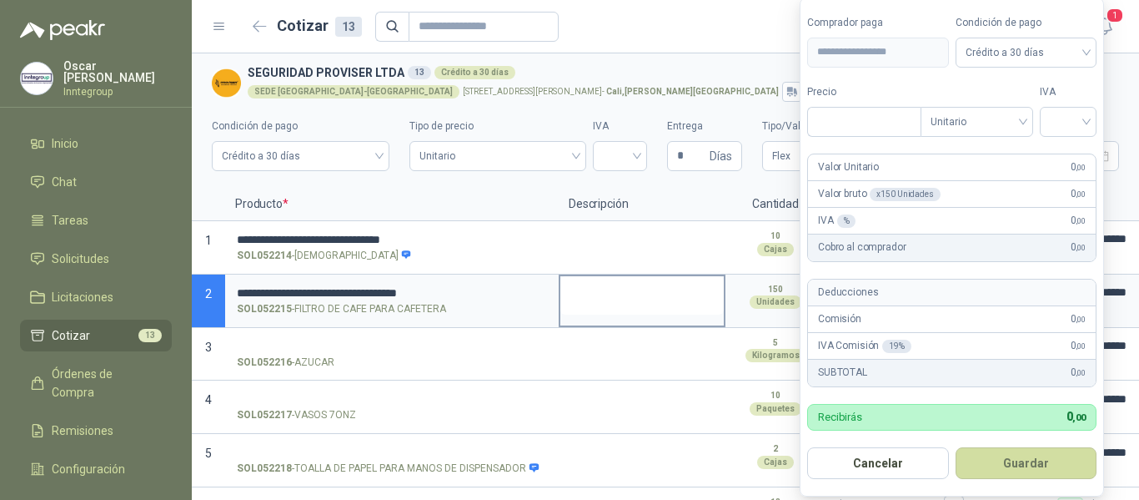
click at [587, 309] on textarea at bounding box center [642, 295] width 163 height 38
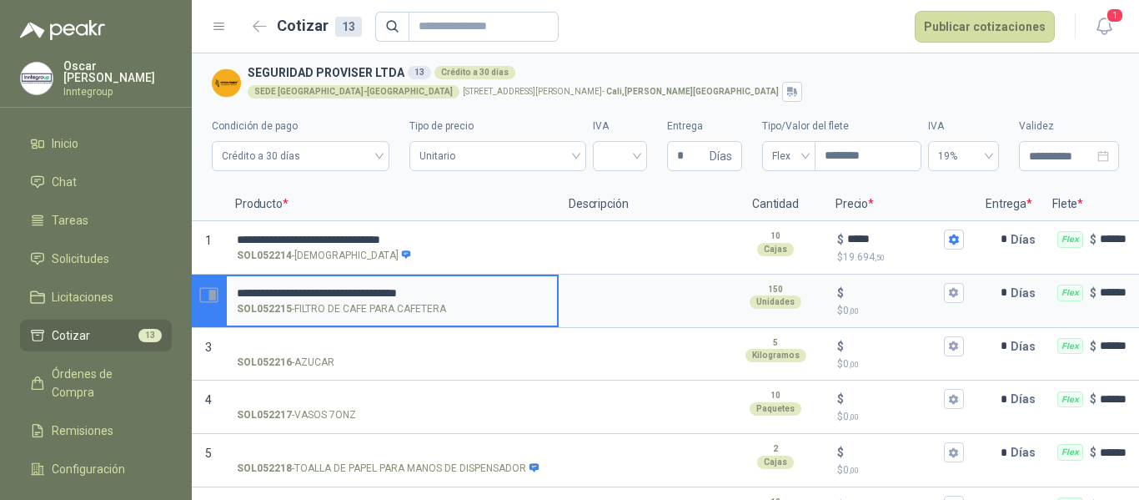
drag, startPoint x: 445, startPoint y: 293, endPoint x: 220, endPoint y: 300, distance: 225.3
click at [220, 300] on section "**********" at bounding box center [666, 300] width 948 height 53
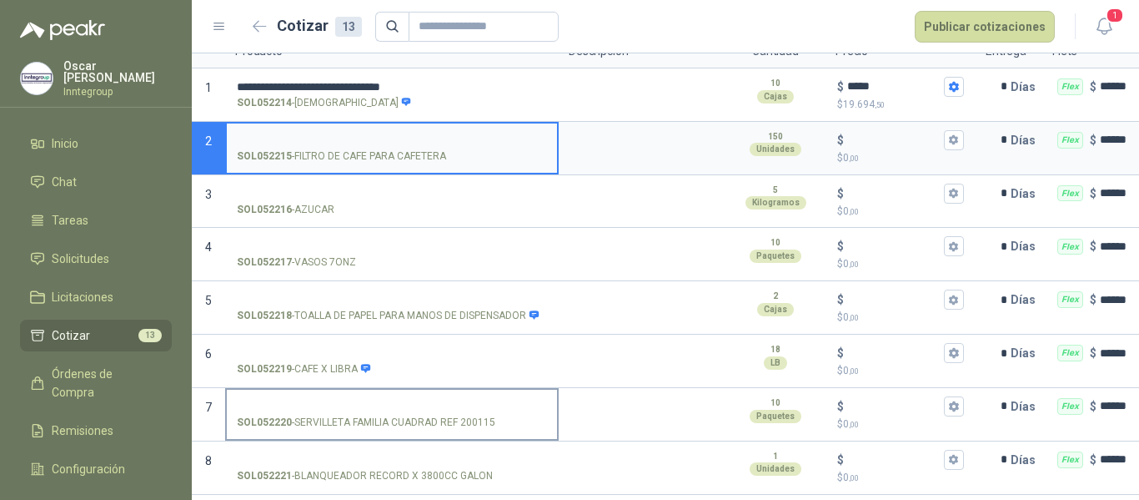
scroll to position [167, 0]
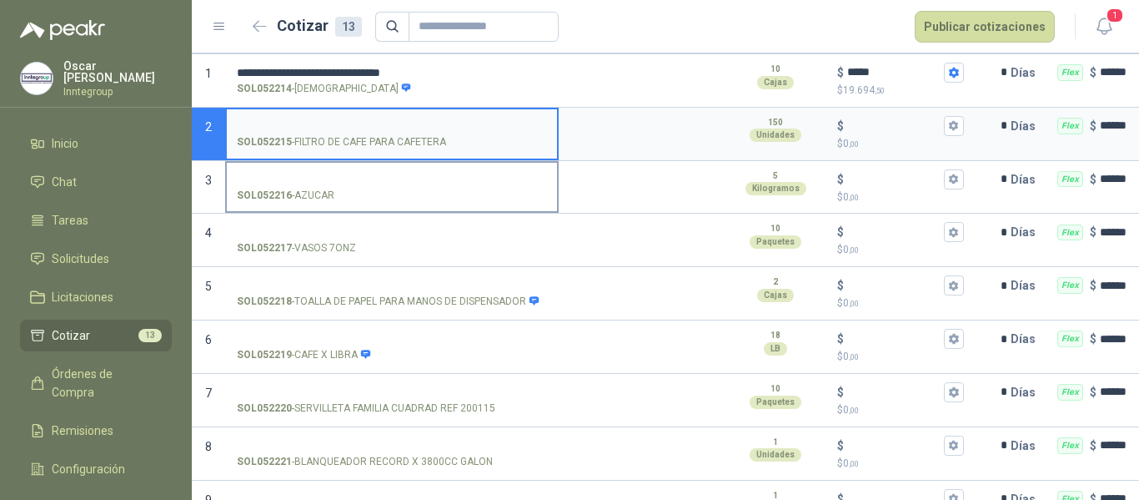
click at [315, 174] on input "SOL052216 - AZUCAR" at bounding box center [392, 180] width 310 height 13
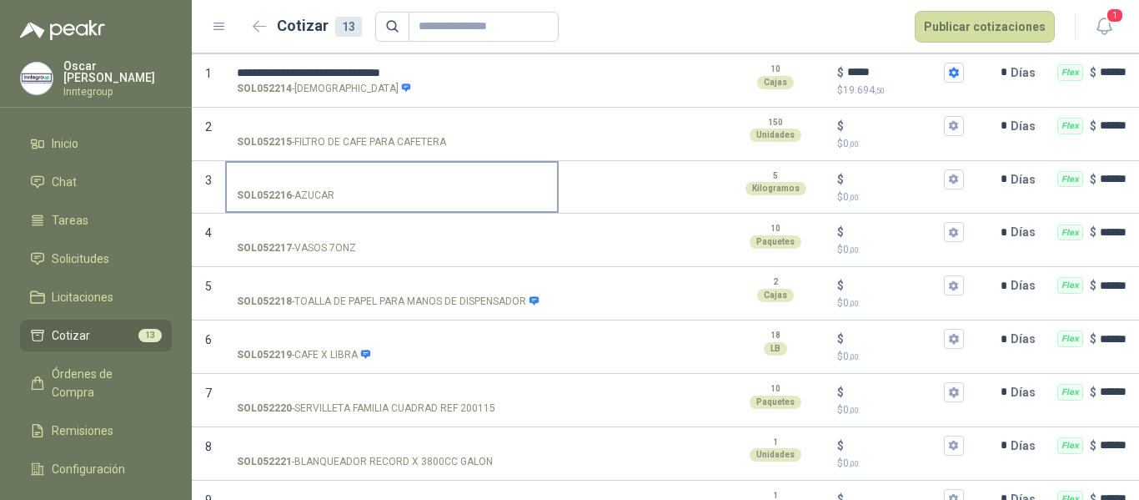
click at [357, 176] on input "SOL052216 - AZUCAR" at bounding box center [392, 180] width 310 height 13
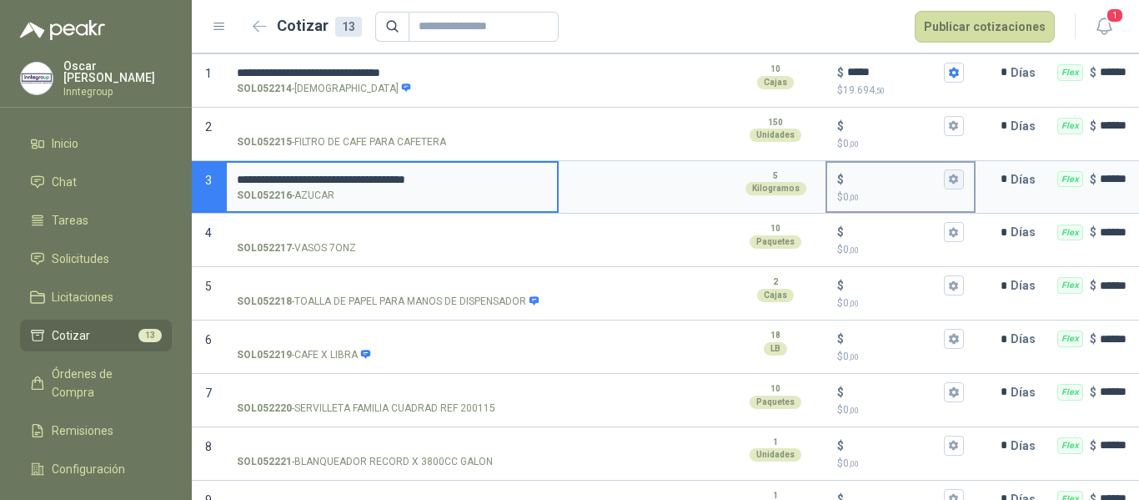
click at [950, 176] on icon "button" at bounding box center [953, 179] width 11 height 11
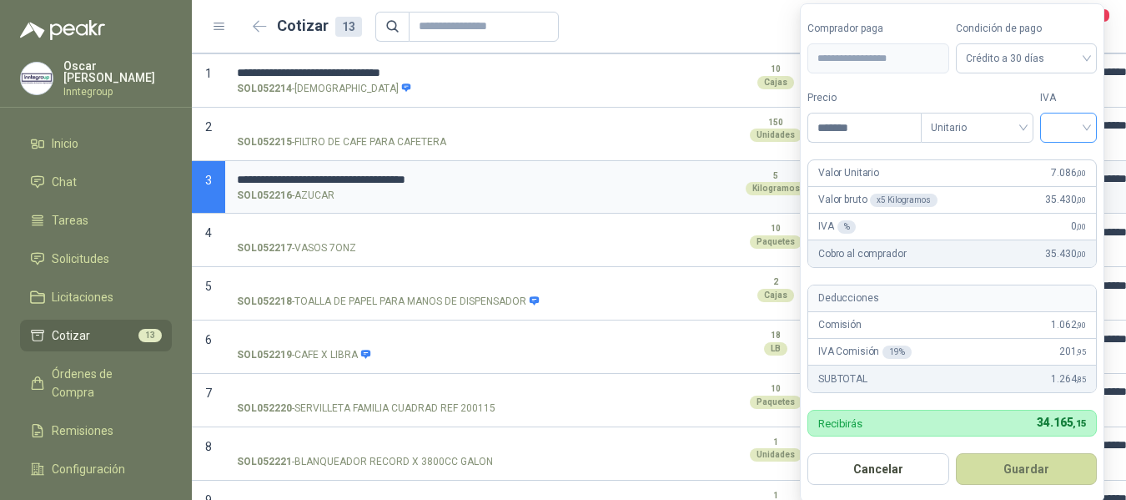
click at [1069, 113] on div at bounding box center [1068, 128] width 57 height 30
type input "*******"
click at [1070, 158] on div "19%" at bounding box center [1072, 162] width 31 height 18
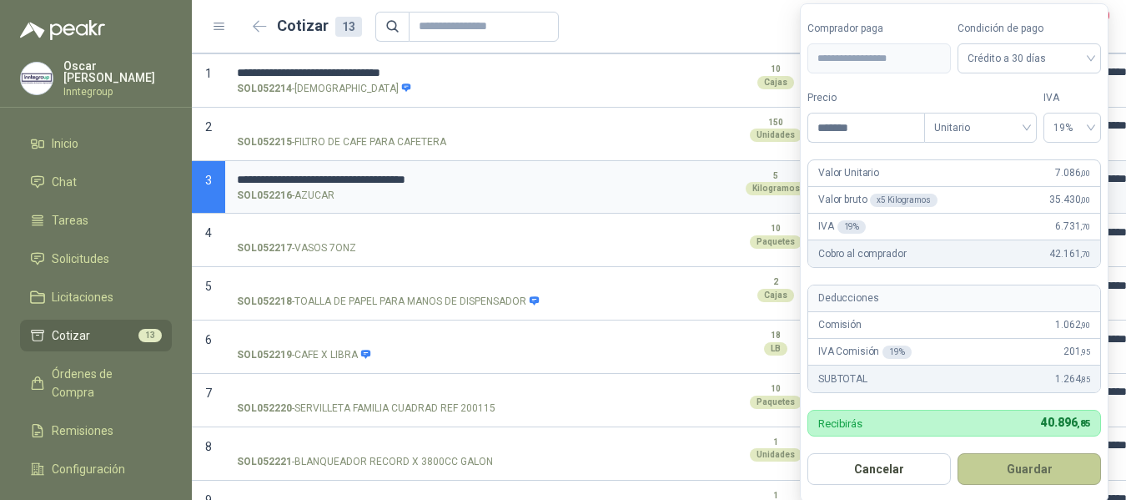
click at [1047, 465] on button "Guardar" at bounding box center [1029, 469] width 143 height 32
type input "*****"
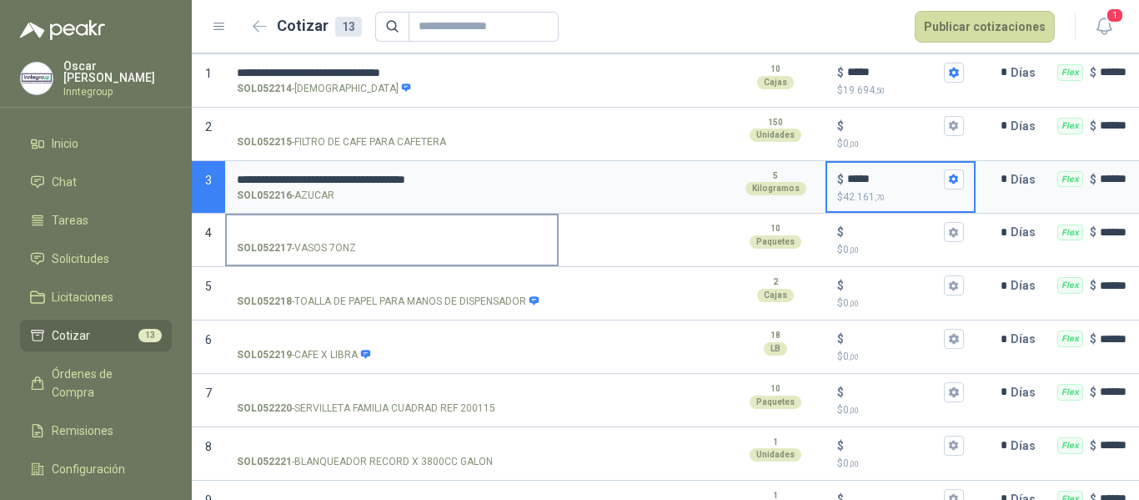
click at [338, 232] on input "SOL052217 - VASOS 7ONZ" at bounding box center [392, 232] width 310 height 13
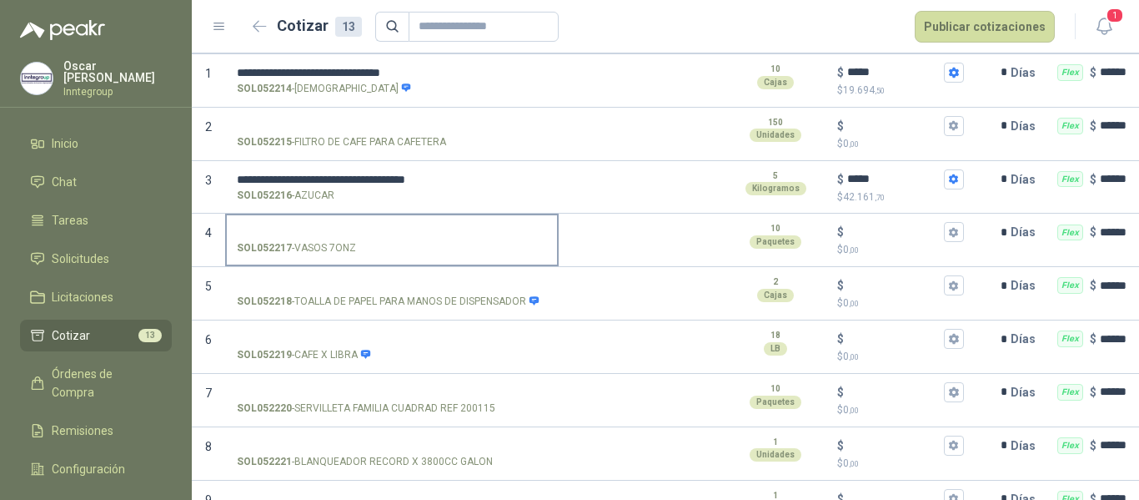
click at [345, 228] on input "SOL052217 - VASOS 7ONZ" at bounding box center [392, 232] width 310 height 13
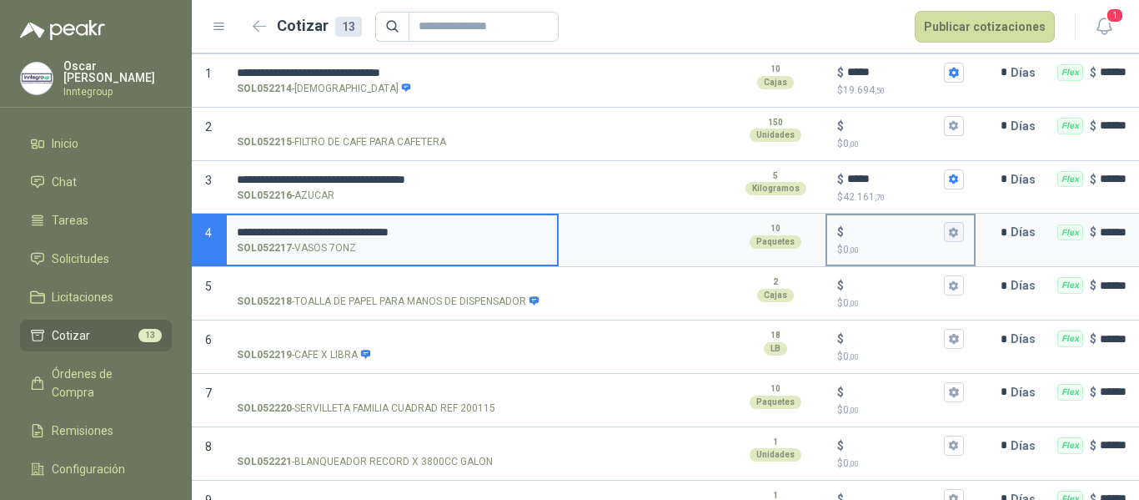
click at [951, 233] on icon "button" at bounding box center [953, 232] width 9 height 10
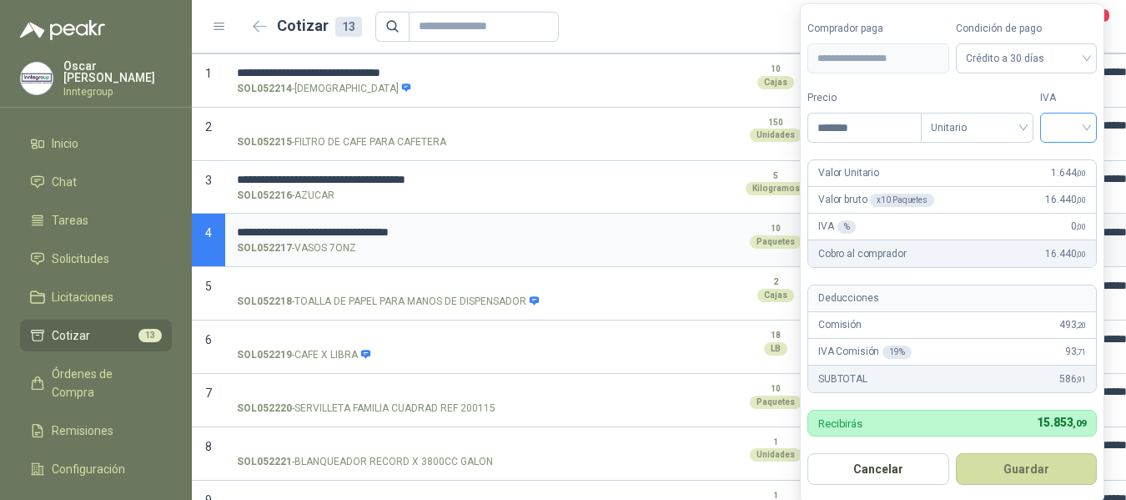
click at [1047, 123] on div at bounding box center [1068, 128] width 57 height 30
type input "*******"
click at [1057, 156] on div "19%" at bounding box center [1072, 162] width 31 height 18
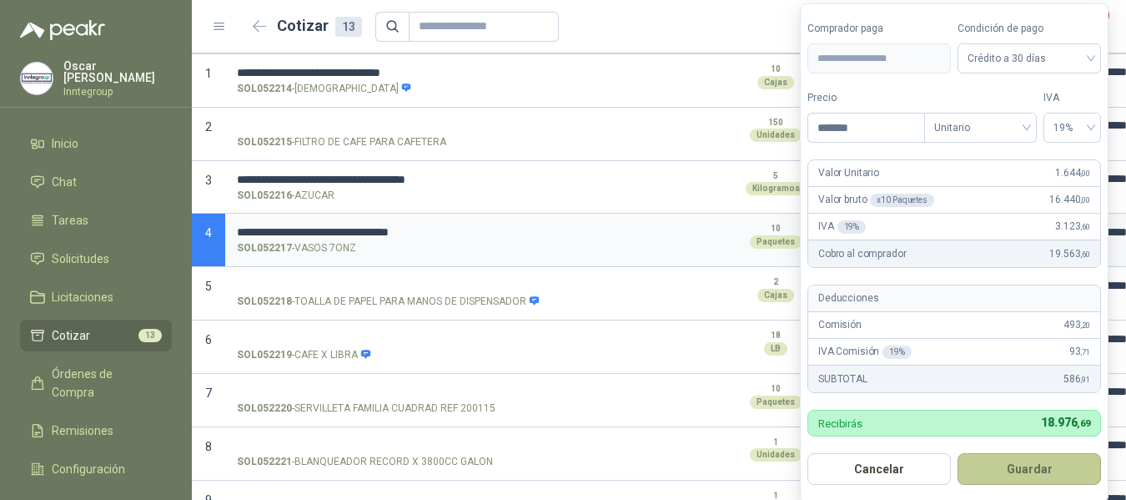
click at [1027, 460] on button "Guardar" at bounding box center [1029, 469] width 143 height 32
type input "*****"
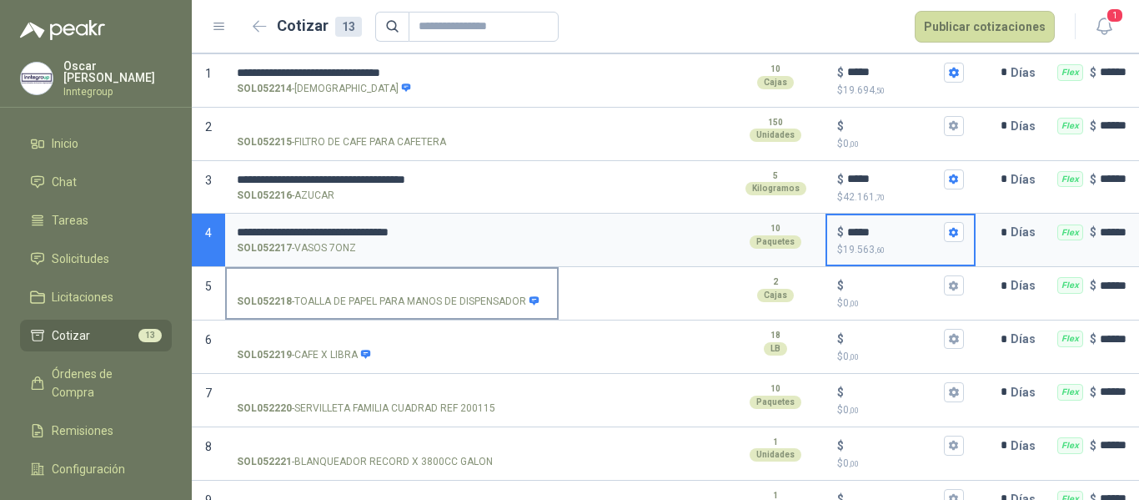
click at [500, 286] on input "SOL052218 - TOALLA DE PAPEL PARA MANOS DE DISPENSADOR" at bounding box center [392, 285] width 310 height 13
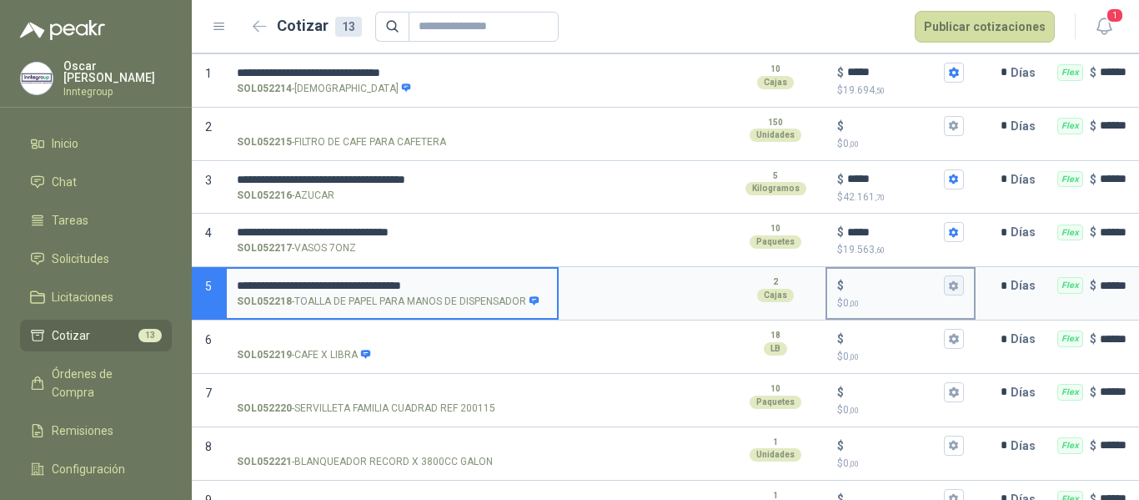
click at [956, 285] on icon "button" at bounding box center [953, 285] width 9 height 10
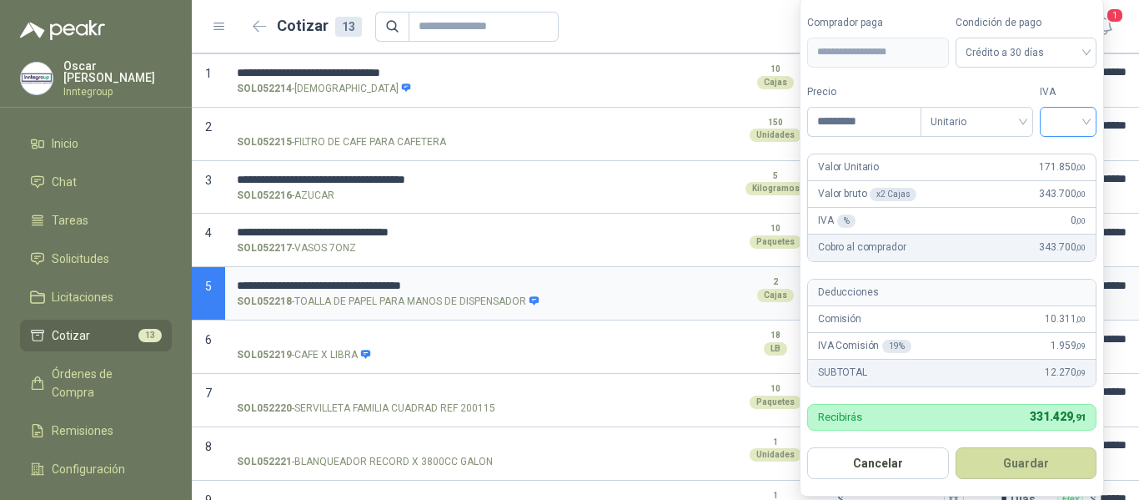
type input "*********"
click at [1059, 128] on input "search" at bounding box center [1068, 120] width 37 height 25
click at [1068, 153] on div "19%" at bounding box center [1072, 156] width 31 height 18
click at [1044, 455] on button "Guardar" at bounding box center [1029, 463] width 143 height 32
type input "*******"
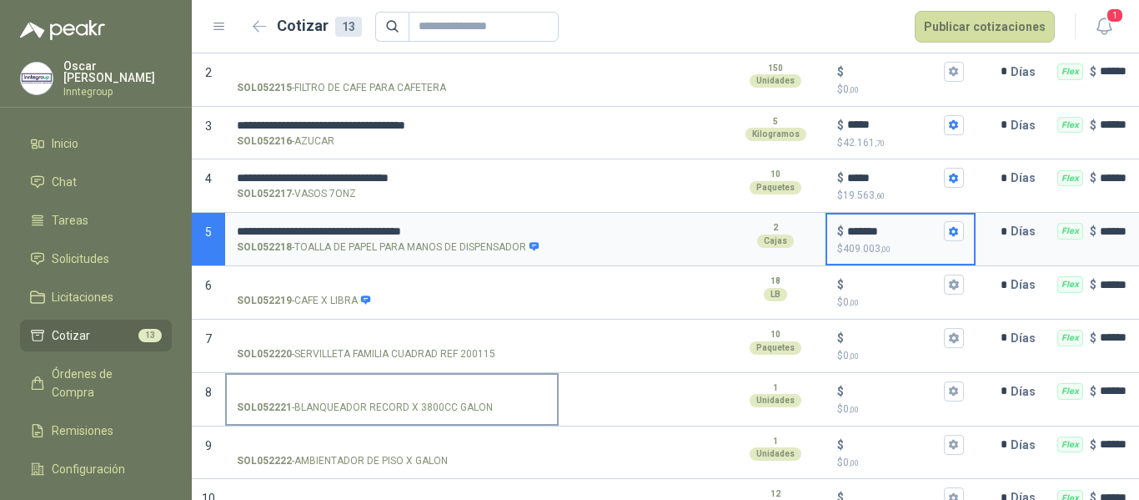
scroll to position [250, 0]
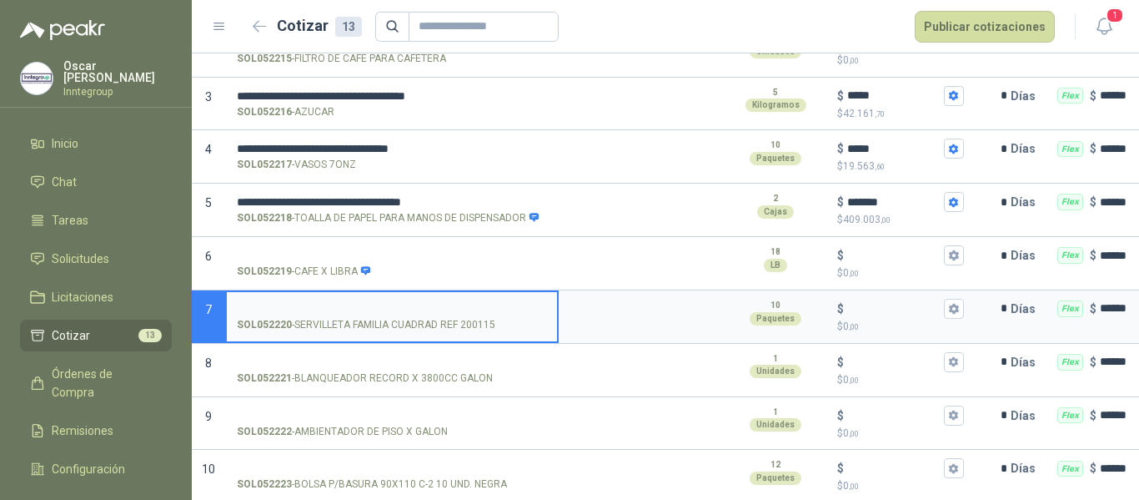
drag, startPoint x: 375, startPoint y: 300, endPoint x: 367, endPoint y: 316, distance: 17.5
click at [373, 303] on input "SOL052220 - SERVILLETA FAMILIA CUADRAD REF 200115" at bounding box center [392, 309] width 310 height 13
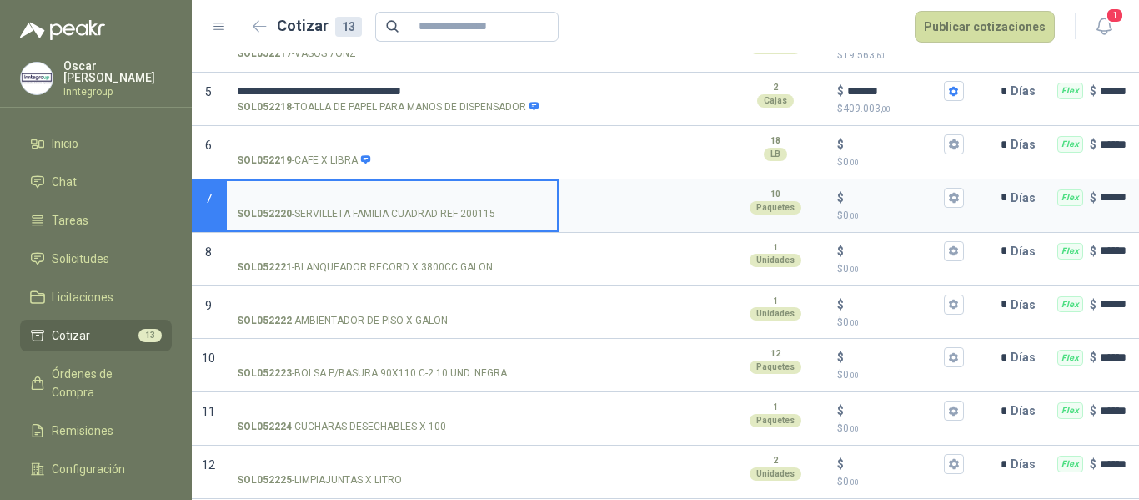
scroll to position [417, 0]
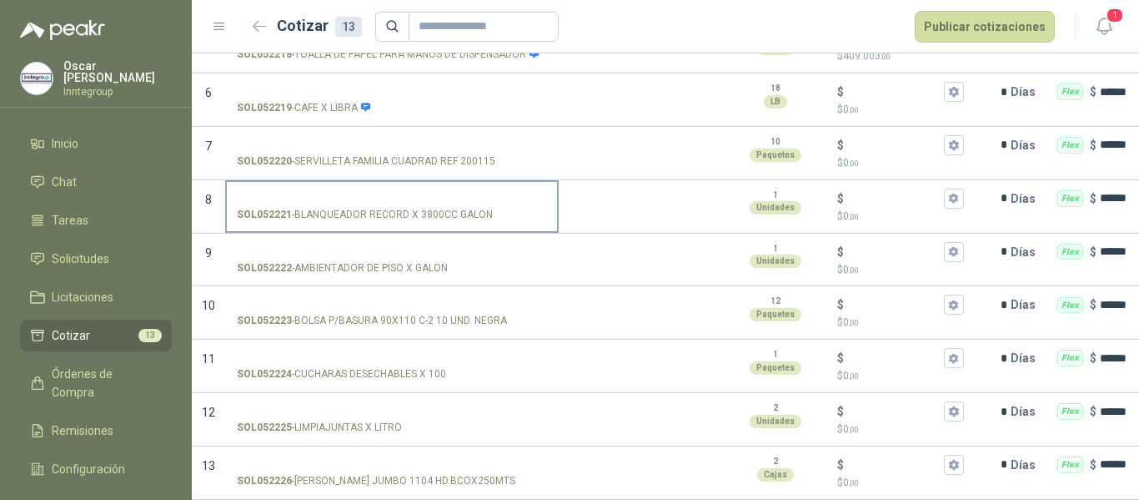
click at [491, 193] on input "SOL052221 - BLANQUEADOR RECORD X 3800CC GALON" at bounding box center [392, 199] width 310 height 13
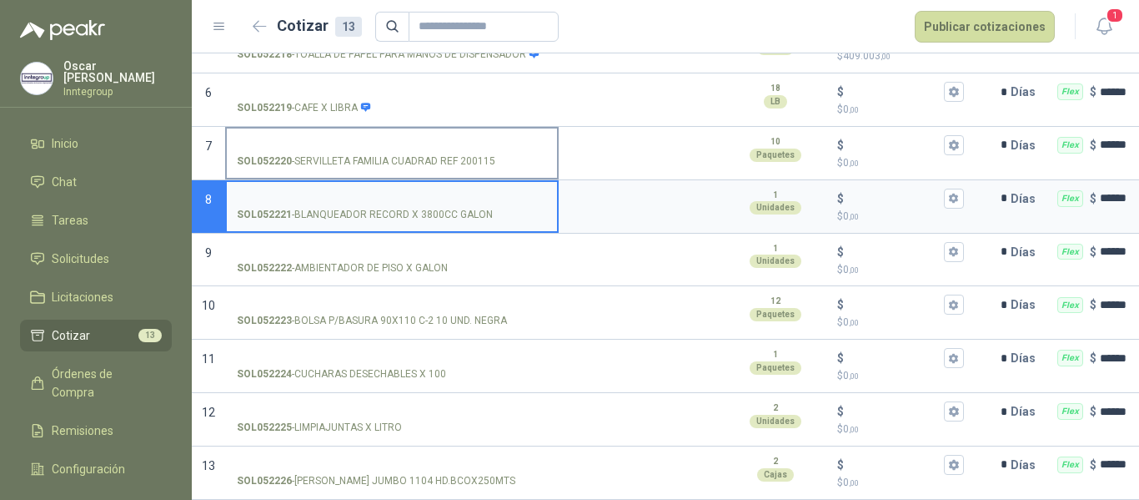
click at [475, 139] on input "SOL052220 - SERVILLETA FAMILIA CUADRAD REF 200115" at bounding box center [392, 145] width 310 height 13
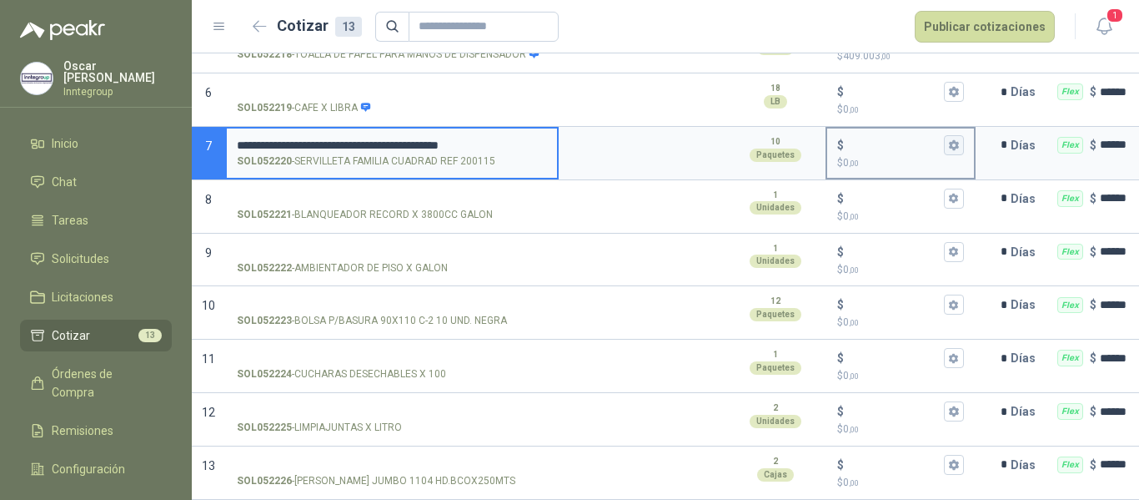
click at [953, 146] on icon "button" at bounding box center [953, 145] width 9 height 10
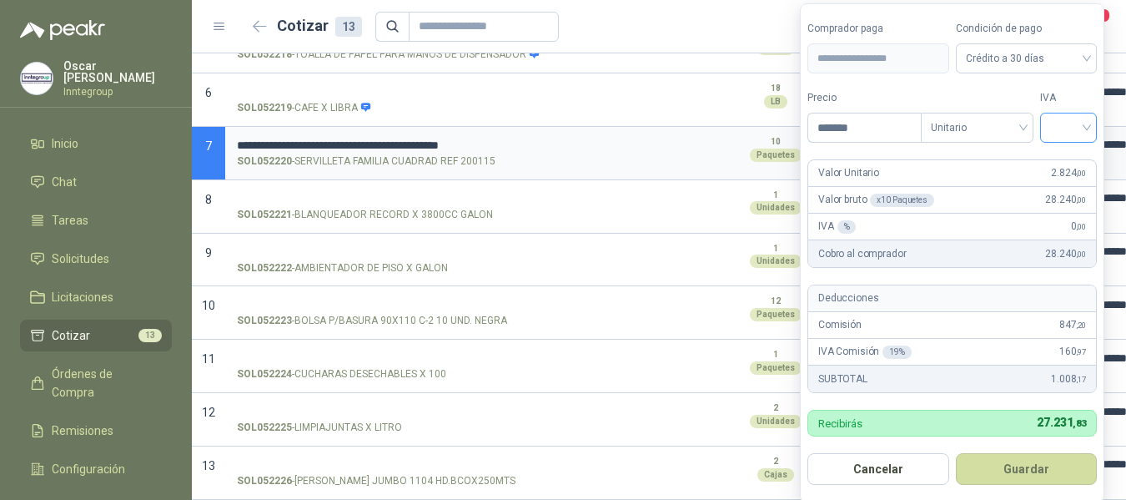
drag, startPoint x: 1049, startPoint y: 120, endPoint x: 1046, endPoint y: 146, distance: 26.0
click at [1048, 120] on div at bounding box center [1068, 128] width 57 height 30
type input "*******"
click at [1056, 160] on div "19%" at bounding box center [1072, 162] width 51 height 27
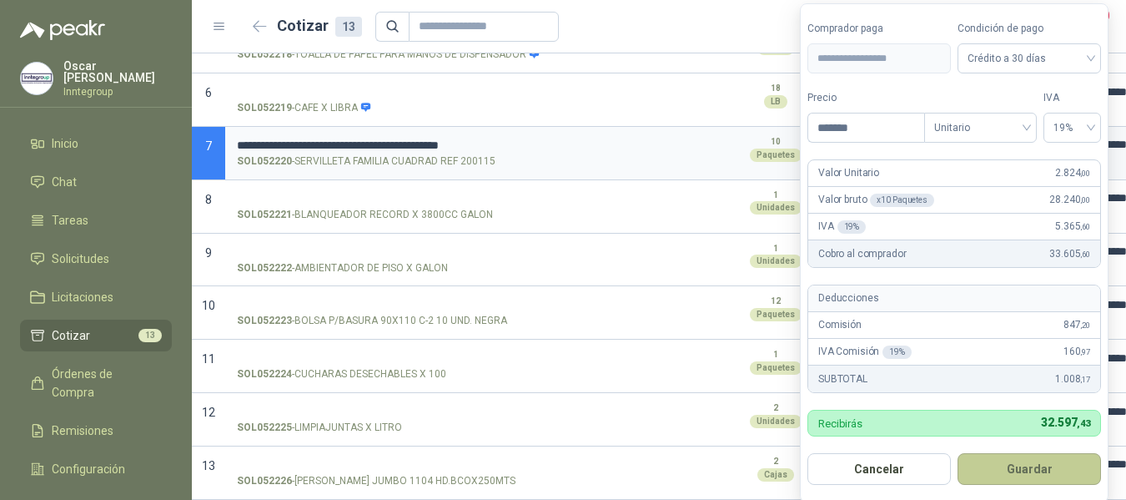
click at [1045, 455] on button "Guardar" at bounding box center [1029, 469] width 143 height 32
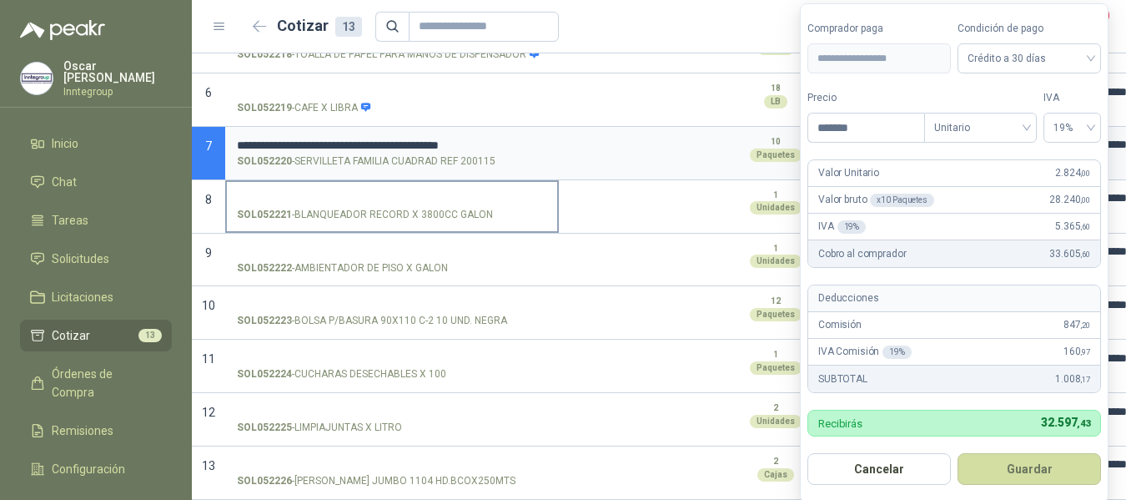
type input "*****"
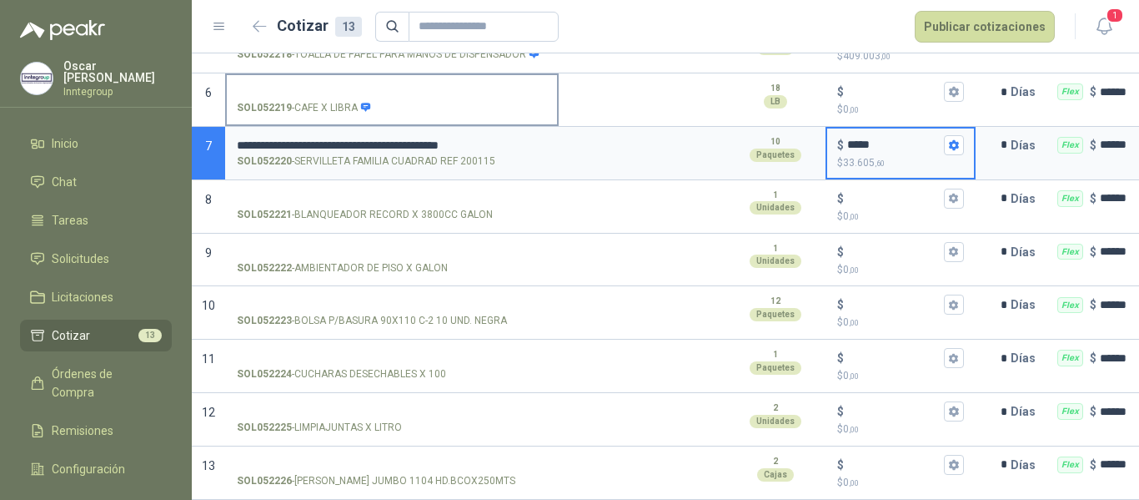
click at [362, 88] on input "SOL052219 - CAFE X LIBRA" at bounding box center [392, 92] width 310 height 13
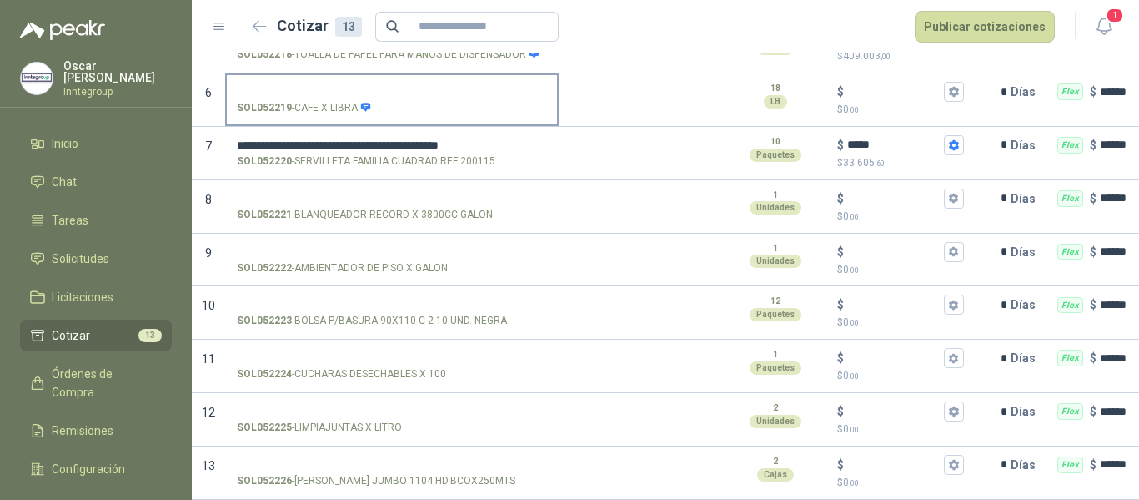
click at [472, 86] on input "SOL052219 - CAFE X LIBRA" at bounding box center [392, 92] width 310 height 13
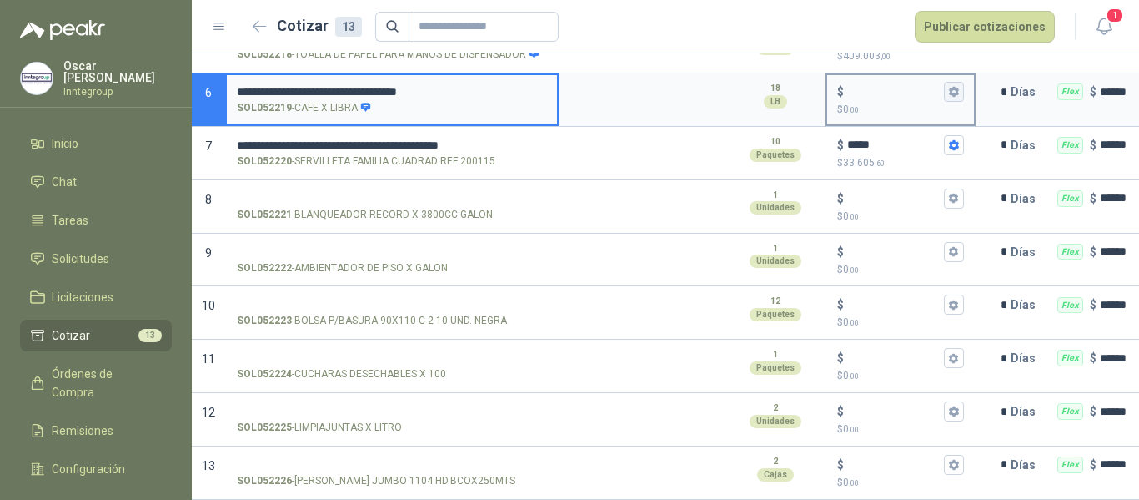
click at [951, 94] on button "$ $ 0 ,00" at bounding box center [954, 92] width 20 height 20
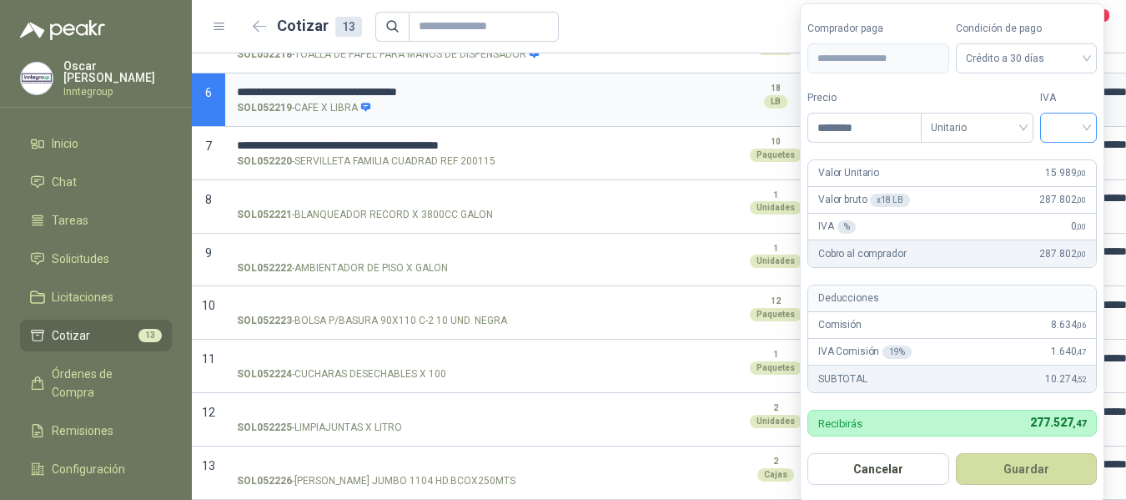
type input "********"
click at [1070, 126] on input "search" at bounding box center [1068, 125] width 37 height 25
drag, startPoint x: 1069, startPoint y: 194, endPoint x: 1068, endPoint y: 184, distance: 10.1
click at [1069, 194] on div "5%" at bounding box center [1072, 189] width 31 height 18
click at [1048, 461] on button "Guardar" at bounding box center [1029, 469] width 143 height 32
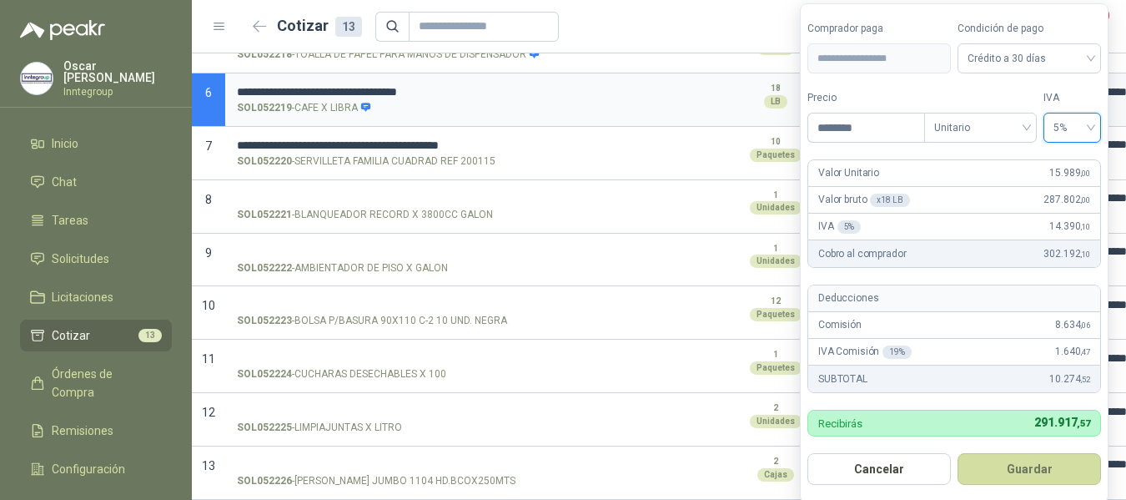
type input "******"
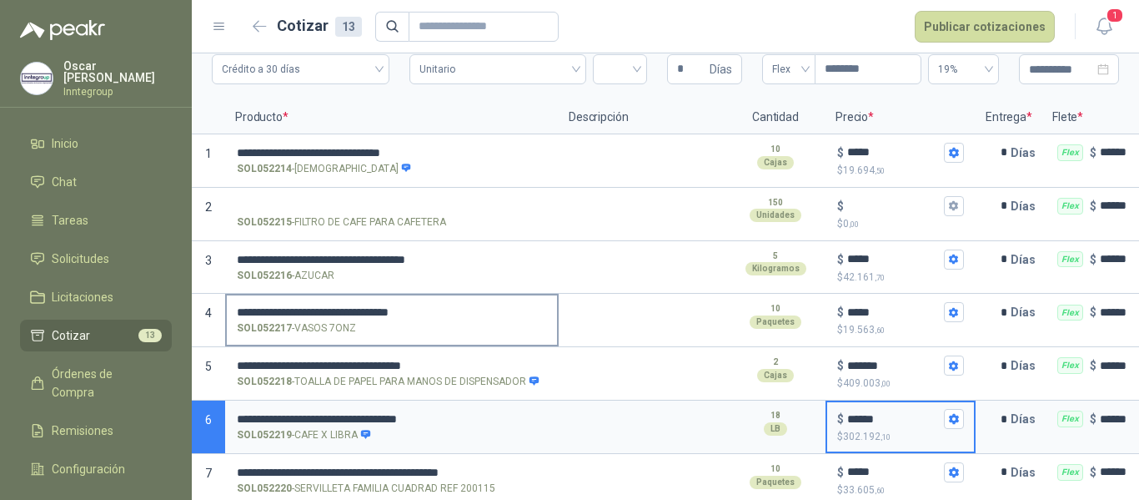
scroll to position [83, 0]
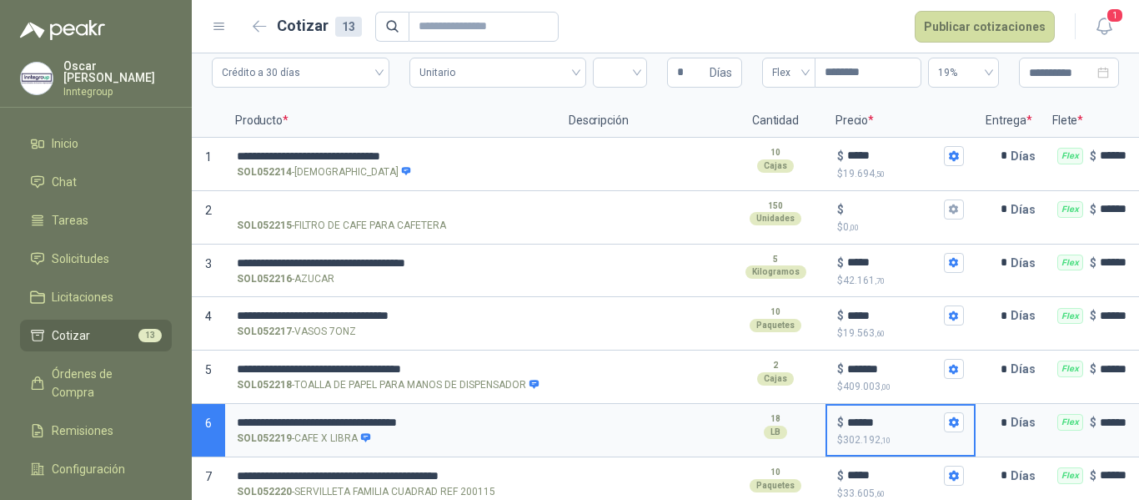
click at [960, 261] on button "$ ***** $ 42.161 ,70" at bounding box center [954, 263] width 20 height 20
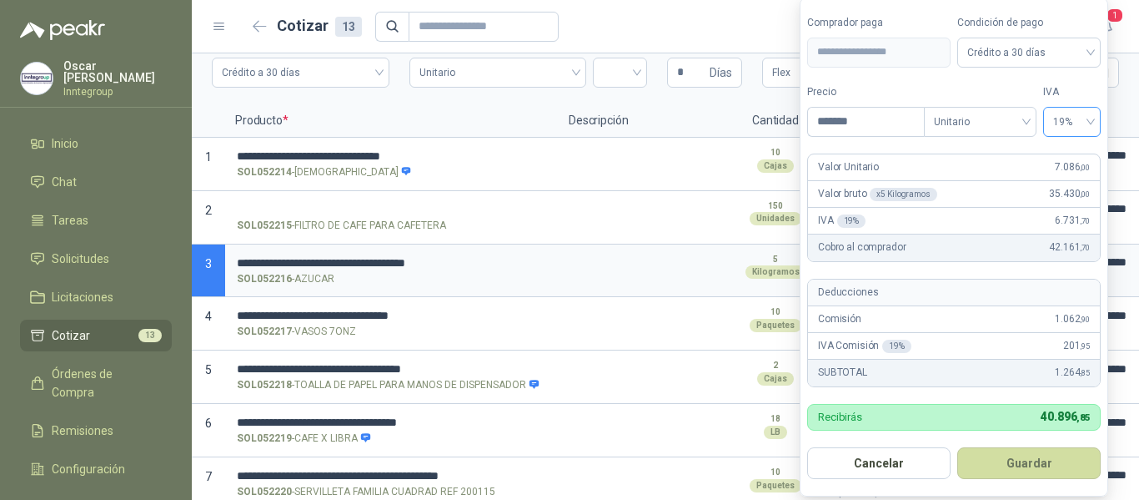
click at [1084, 125] on span "19%" at bounding box center [1073, 121] width 38 height 25
drag, startPoint x: 1063, startPoint y: 183, endPoint x: 775, endPoint y: 246, distance: 294.7
click at [1062, 183] on div "5%" at bounding box center [1072, 183] width 31 height 18
click at [1013, 462] on button "Guardar" at bounding box center [1029, 463] width 143 height 32
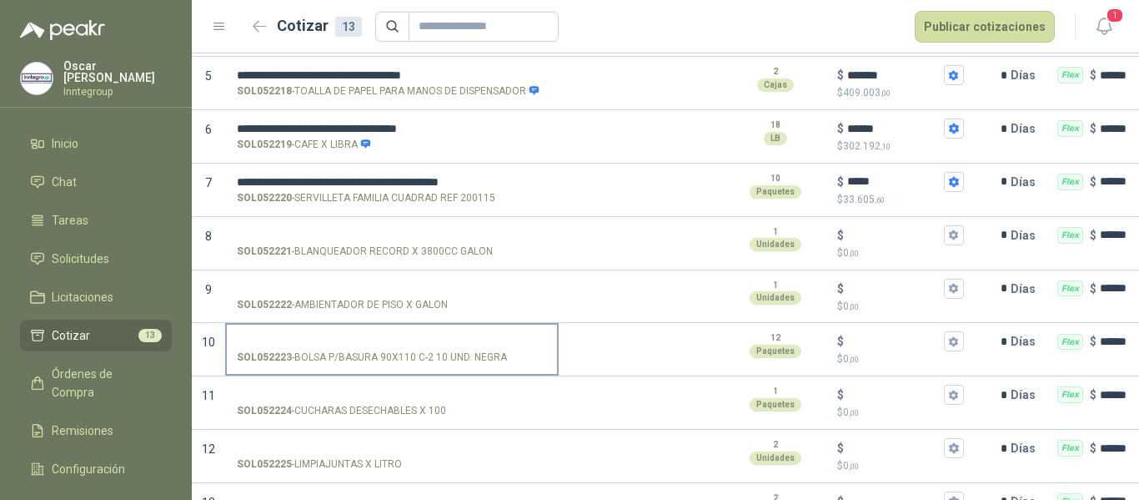
scroll to position [417, 0]
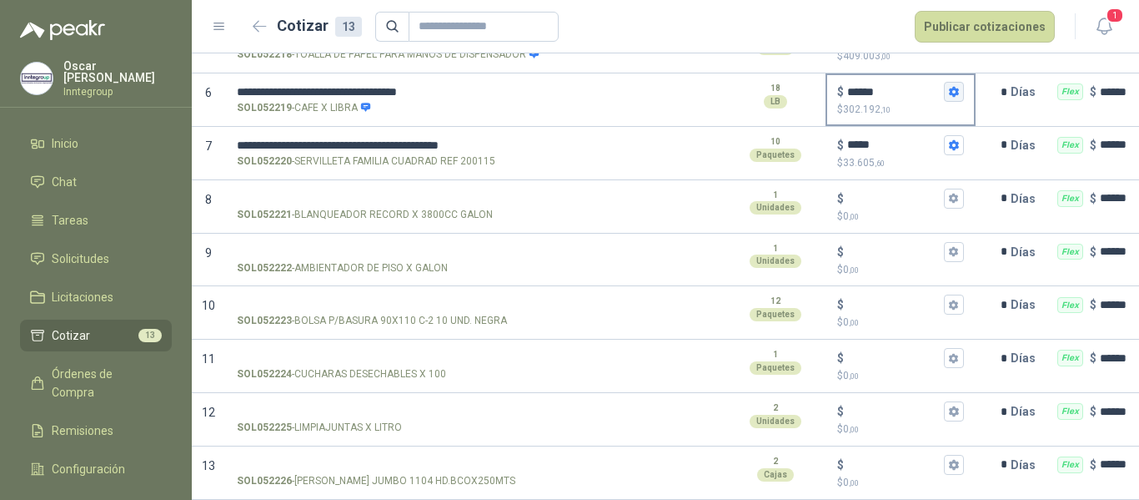
click at [956, 89] on icon "button" at bounding box center [953, 92] width 9 height 10
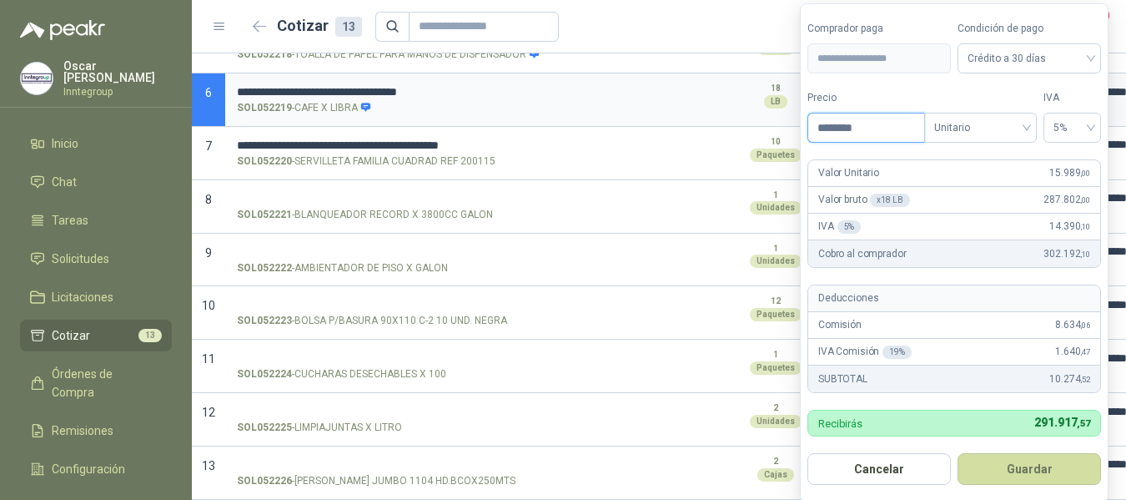
drag, startPoint x: 853, startPoint y: 127, endPoint x: 831, endPoint y: 127, distance: 22.5
click at [831, 127] on input "********" at bounding box center [866, 127] width 116 height 28
click at [719, 145] on textarea at bounding box center [642, 147] width 163 height 38
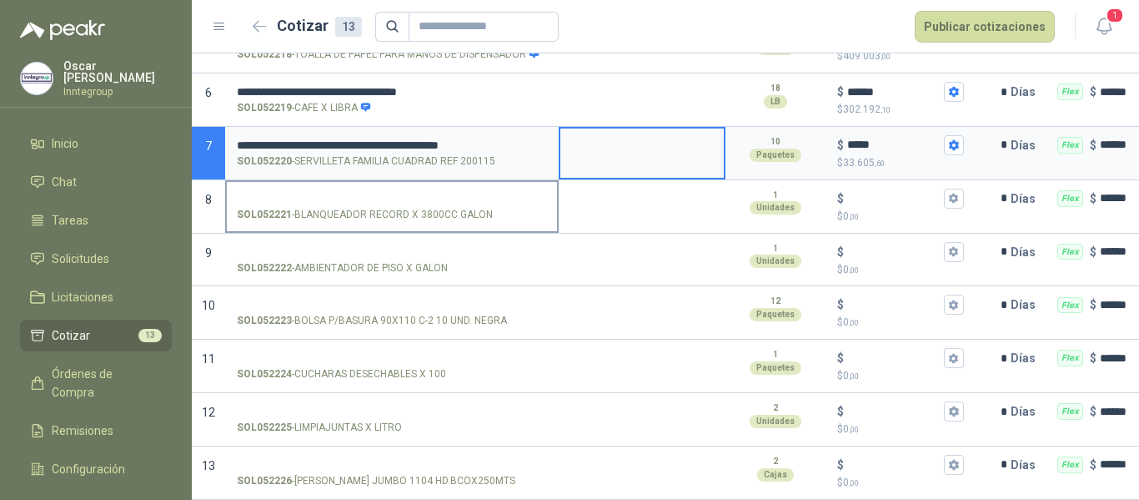
click at [365, 193] on input "SOL052221 - BLANQUEADOR RECORD X 3800CC GALON" at bounding box center [392, 199] width 310 height 13
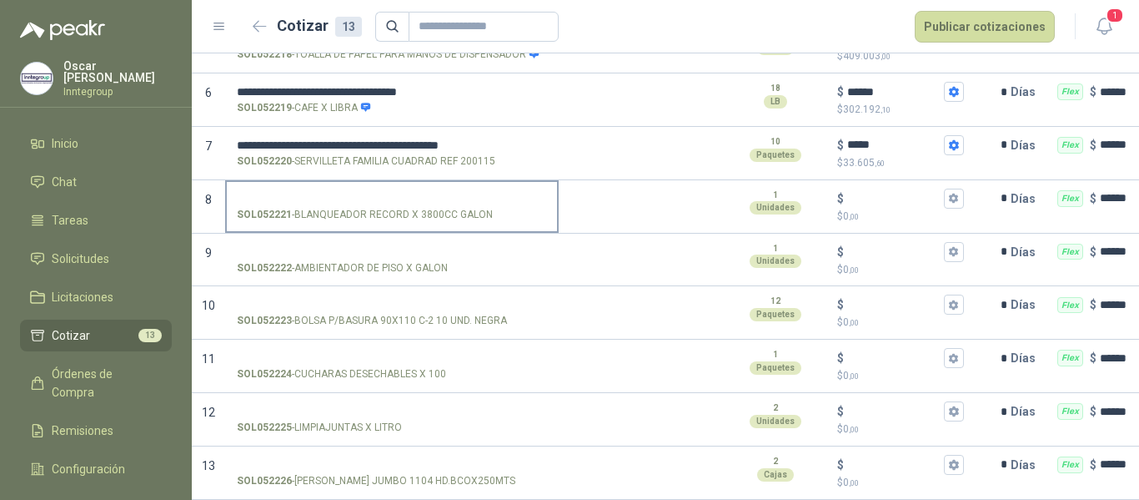
click at [320, 194] on input "SOL052221 - BLANQUEADOR RECORD X 3800CC GALON" at bounding box center [392, 199] width 310 height 13
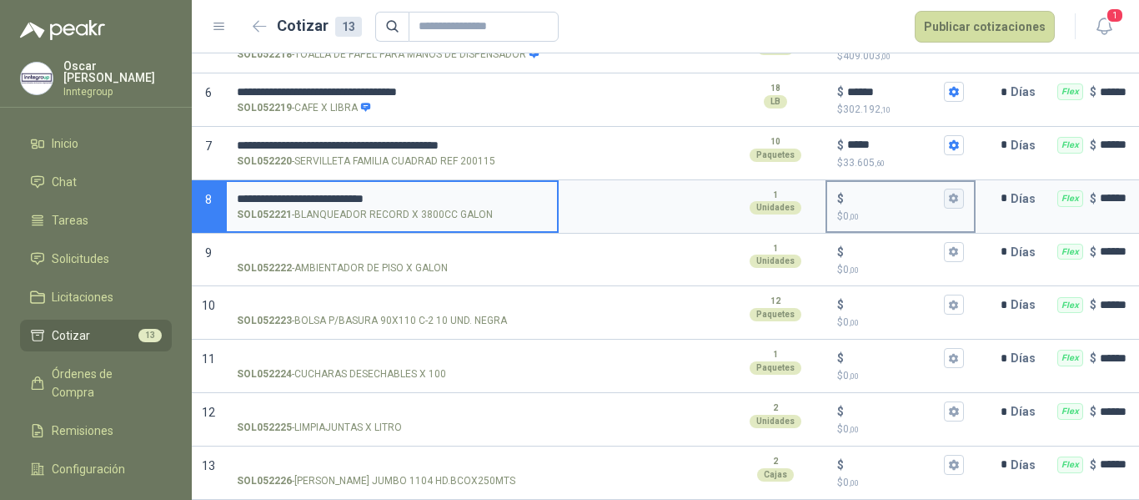
click at [946, 195] on button "$ $ 0 ,00" at bounding box center [954, 199] width 20 height 20
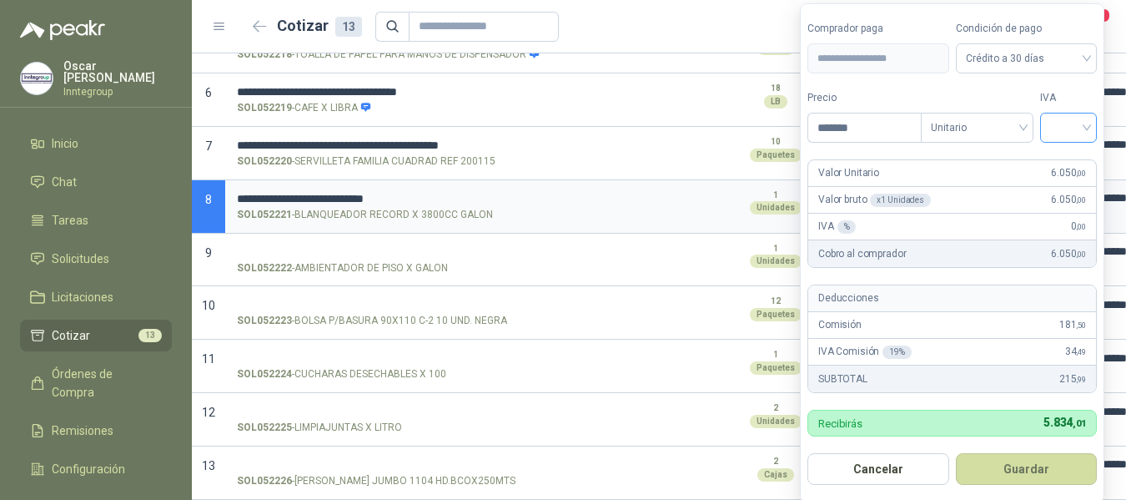
click at [1065, 142] on div at bounding box center [1068, 128] width 57 height 30
type input "*******"
click at [1069, 163] on div "19%" at bounding box center [1072, 162] width 31 height 18
drag, startPoint x: 1054, startPoint y: 477, endPoint x: 925, endPoint y: 477, distance: 129.3
click at [1054, 476] on button "Guardar" at bounding box center [1029, 469] width 143 height 32
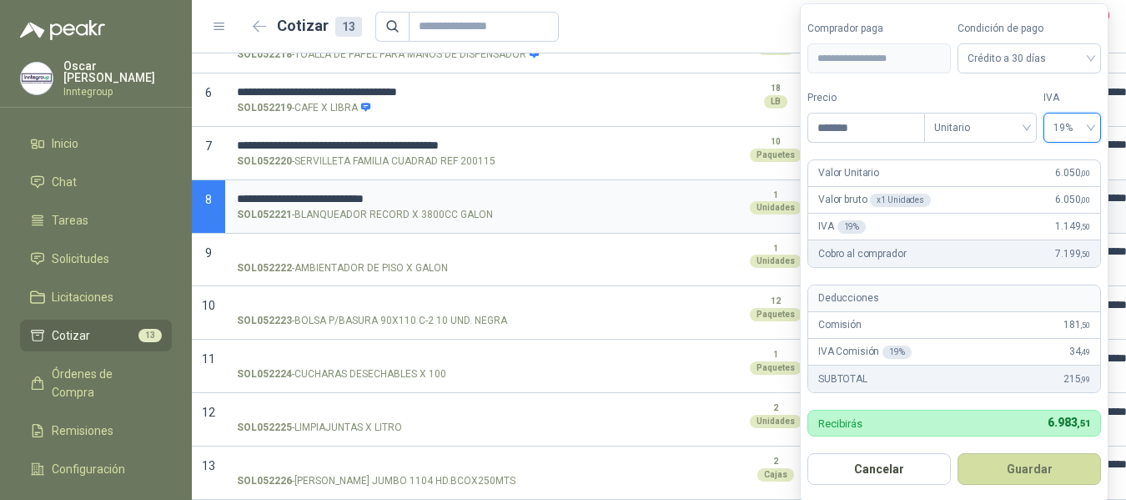
type input "*****"
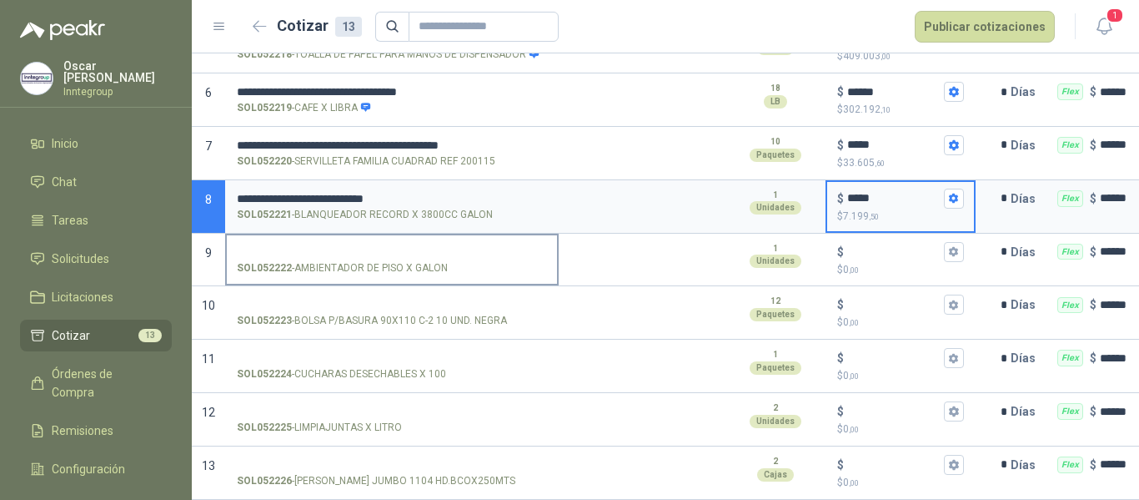
click at [386, 246] on input "SOL052222 - AMBIENTADOR DE PISO X GALON" at bounding box center [392, 252] width 310 height 13
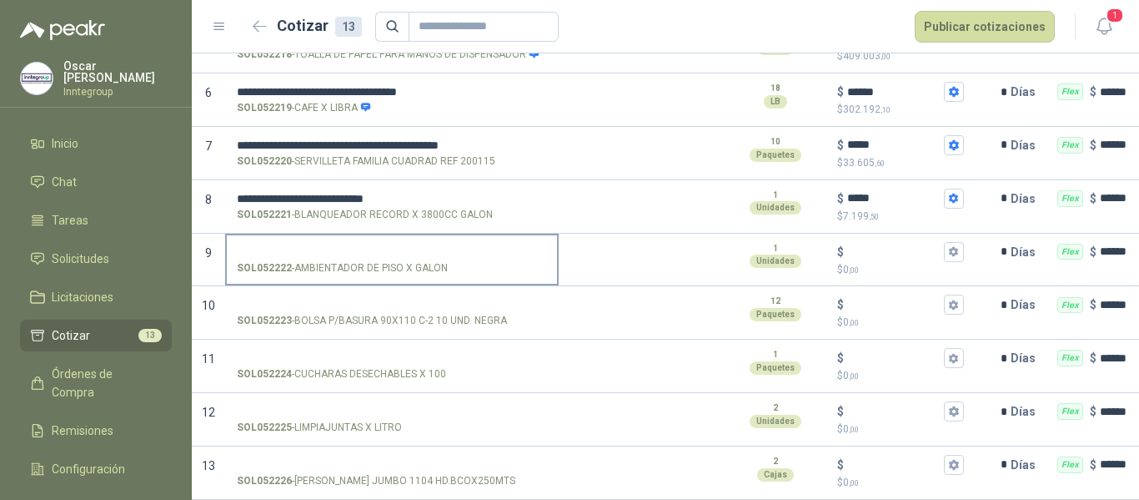
click at [440, 246] on input "SOL052222 - AMBIENTADOR DE PISO X GALON" at bounding box center [392, 252] width 310 height 13
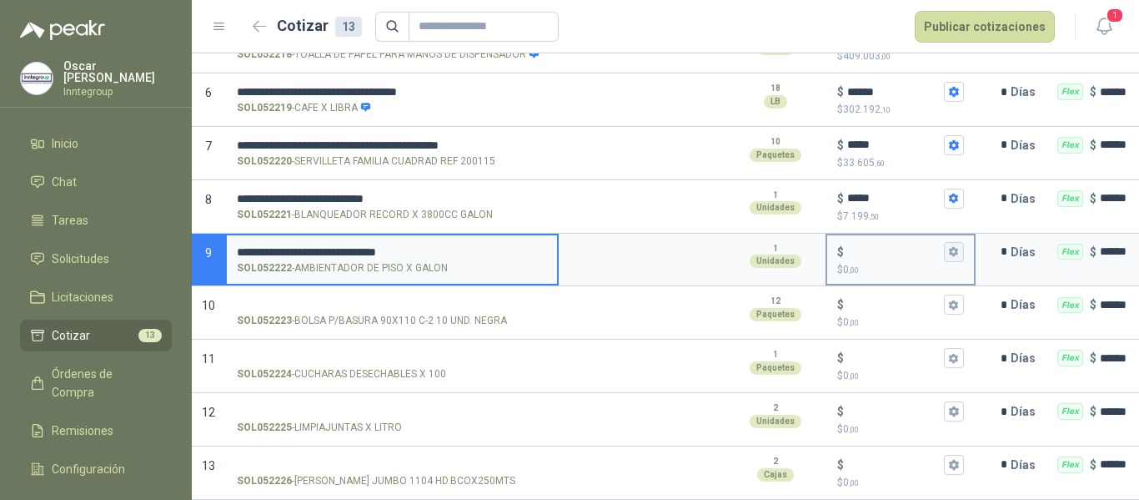
click at [948, 246] on icon "button" at bounding box center [953, 251] width 11 height 11
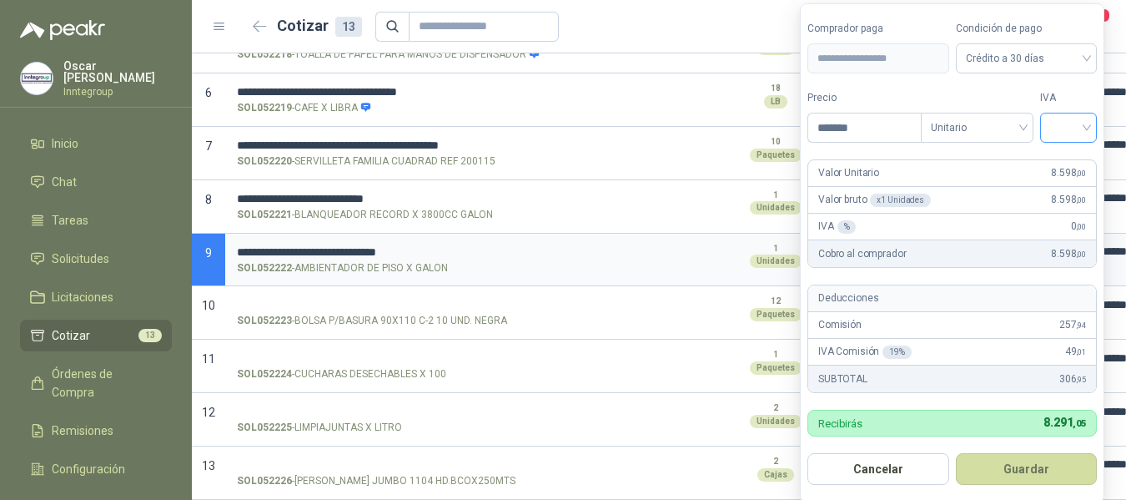
type input "*******"
click at [1058, 134] on input "search" at bounding box center [1068, 125] width 37 height 25
click at [1061, 161] on div "19%" at bounding box center [1072, 162] width 31 height 18
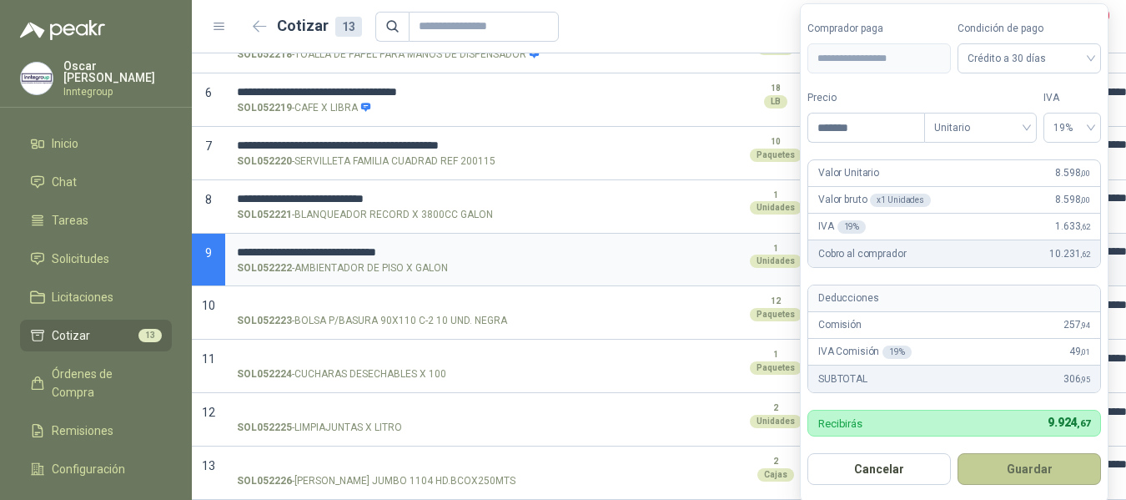
click at [1013, 465] on button "Guardar" at bounding box center [1029, 469] width 143 height 32
type input "*****"
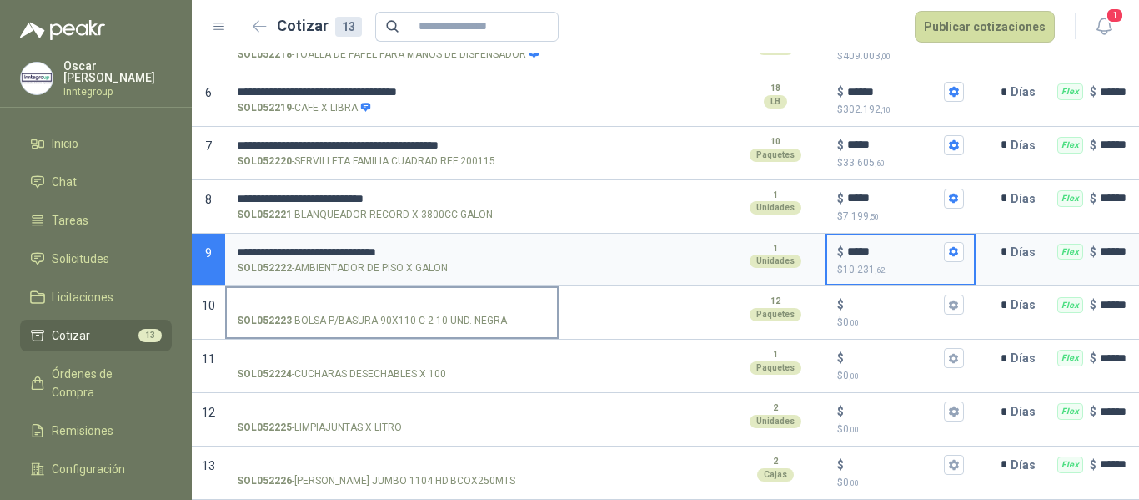
click at [457, 299] on input "SOL052223 - BOLSA P/BASURA 90X110 C-2 10 UND. NEGRA" at bounding box center [392, 305] width 310 height 13
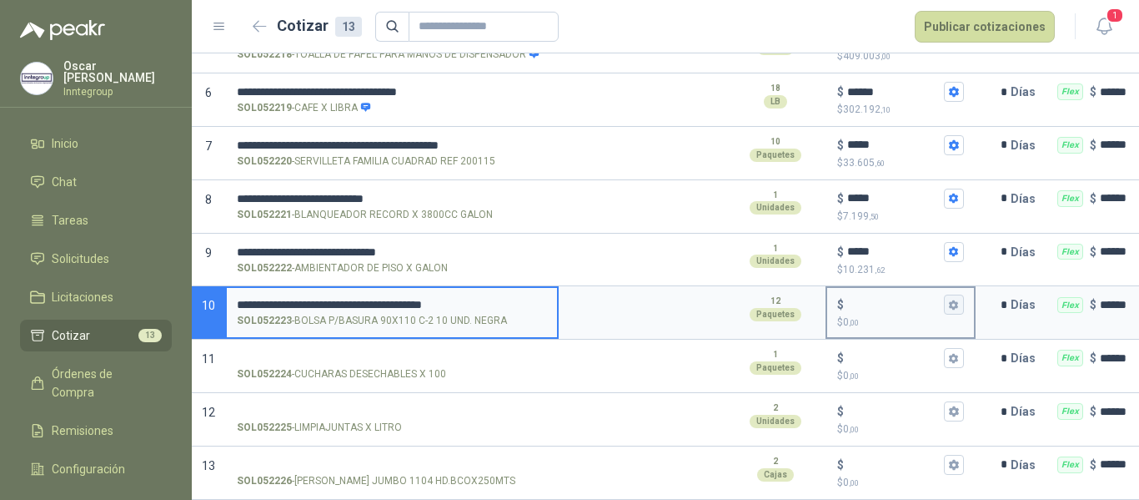
click at [958, 299] on icon "button" at bounding box center [953, 304] width 11 height 11
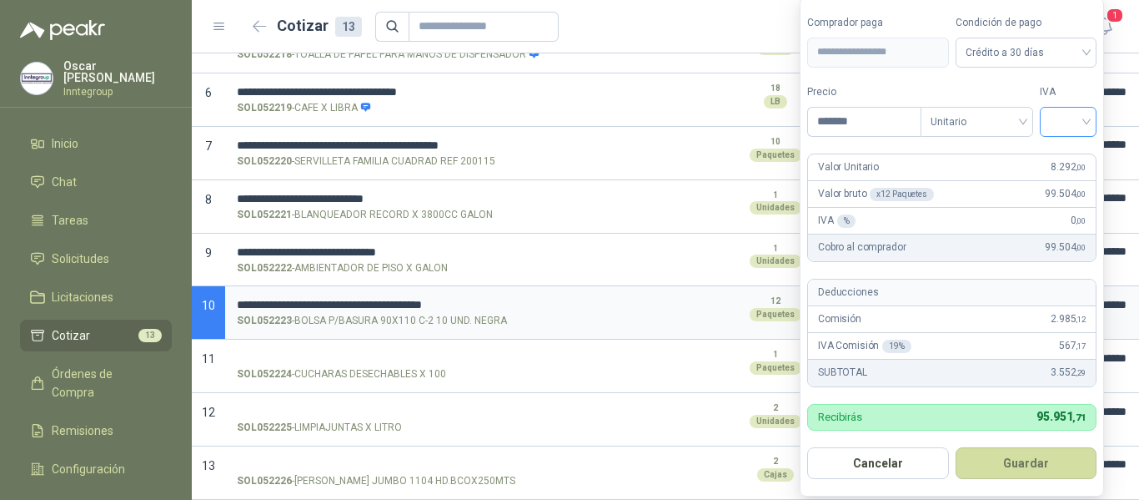
type input "*******"
click at [1059, 129] on input "search" at bounding box center [1068, 120] width 37 height 25
click at [1066, 153] on div "19%" at bounding box center [1072, 156] width 31 height 18
click at [1066, 474] on button "Guardar" at bounding box center [1029, 463] width 143 height 32
type input "*****"
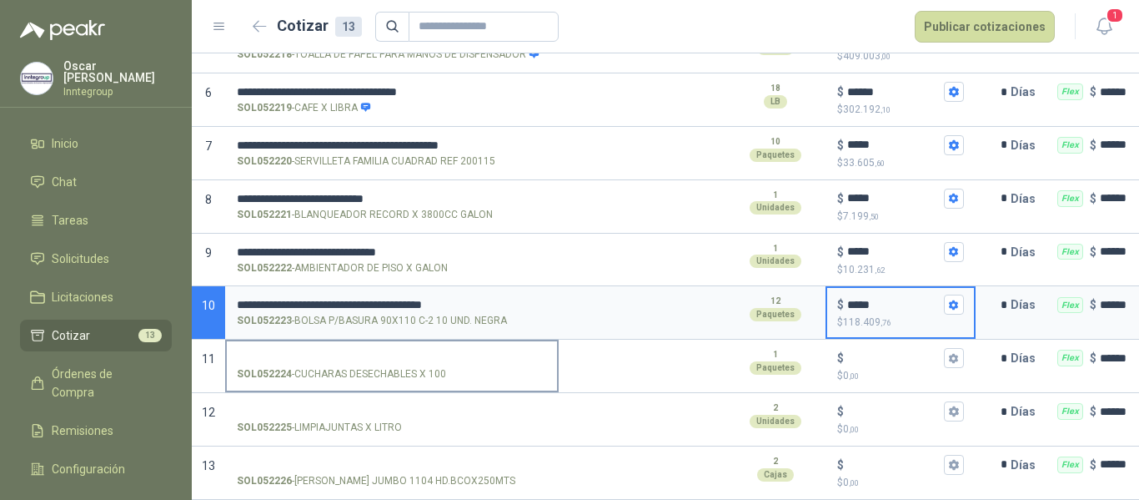
click at [350, 353] on input "SOL052224 - CUCHARAS DESECHABLES X 100" at bounding box center [392, 358] width 310 height 13
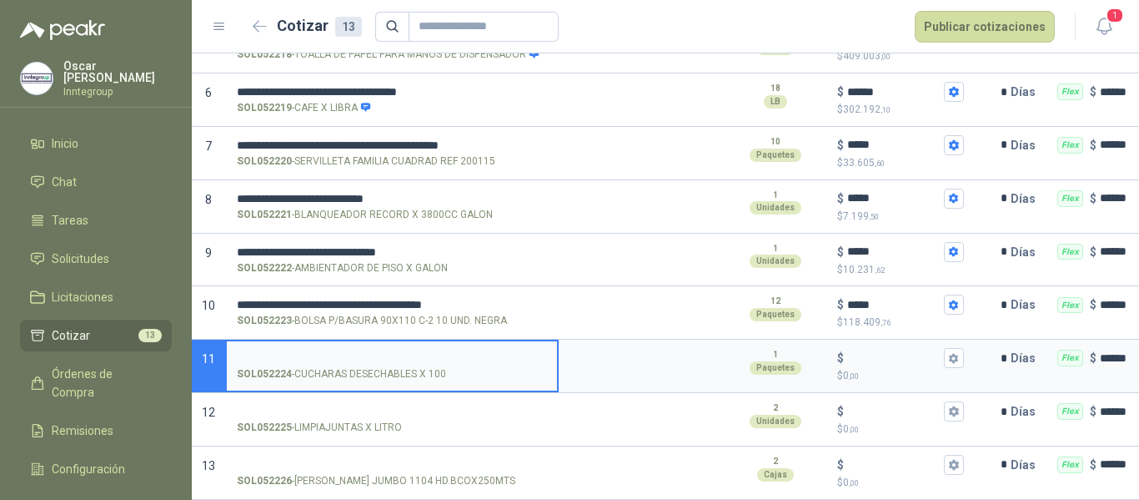
scroll to position [427, 0]
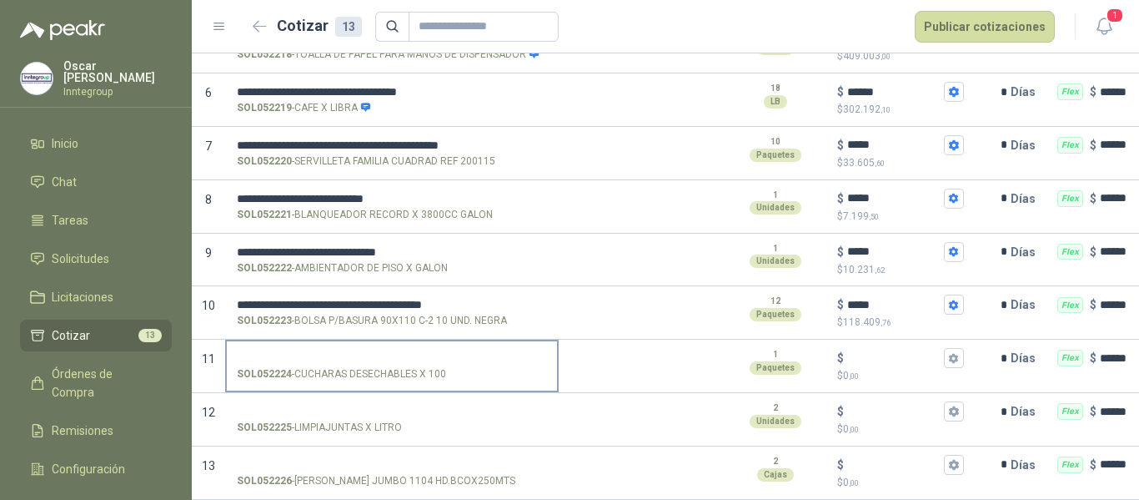
click at [376, 341] on label "SOL052224 - CUCHARAS DESECHABLES X 100" at bounding box center [392, 365] width 330 height 48
click at [376, 352] on input "SOL052224 - CUCHARAS DESECHABLES X 100" at bounding box center [392, 358] width 310 height 13
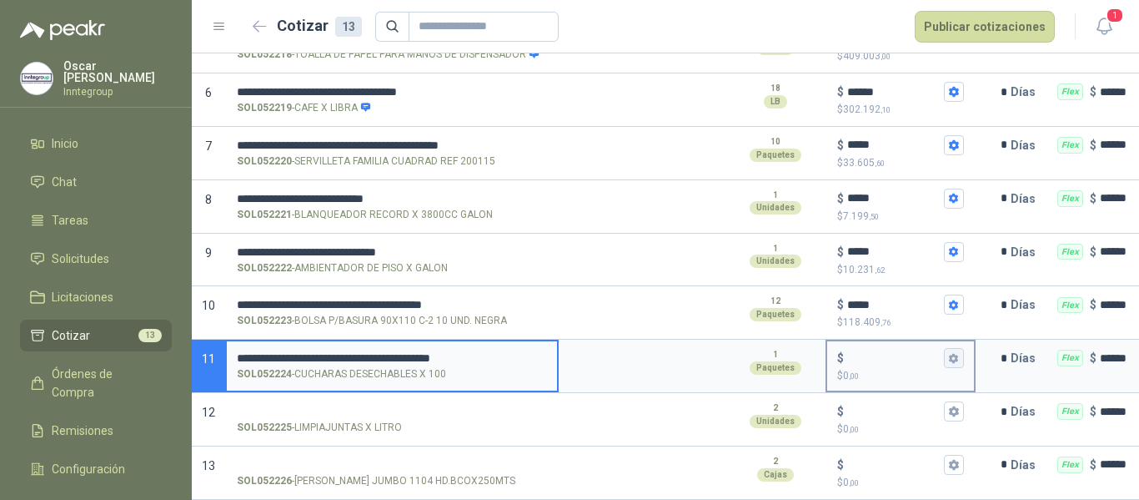
click at [958, 353] on icon "button" at bounding box center [953, 358] width 9 height 10
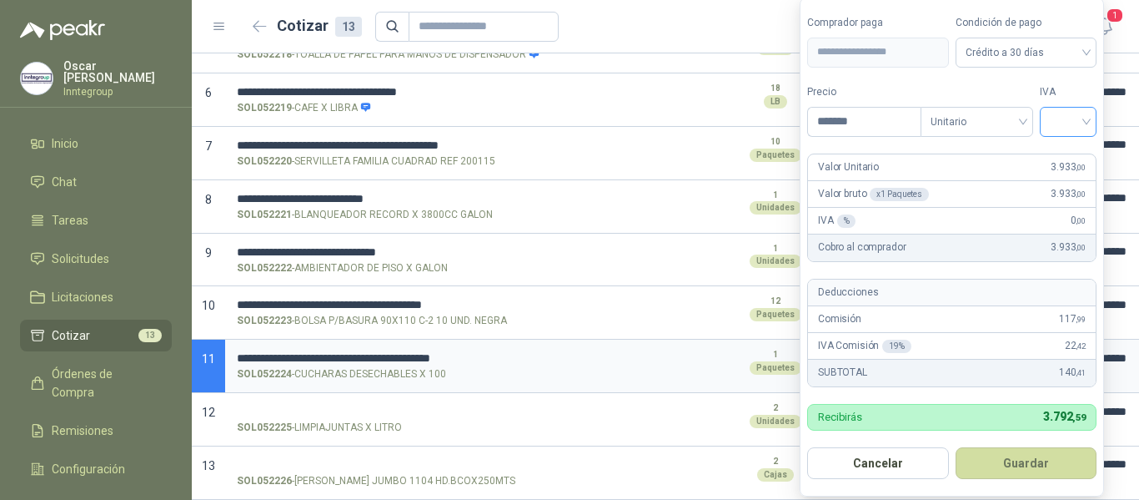
type input "*******"
click at [1053, 127] on div at bounding box center [1068, 122] width 57 height 30
click at [1060, 153] on div "19%" at bounding box center [1072, 156] width 31 height 18
drag, startPoint x: 1039, startPoint y: 460, endPoint x: 1012, endPoint y: 451, distance: 28.8
click at [1039, 460] on button "Guardar" at bounding box center [1029, 463] width 143 height 32
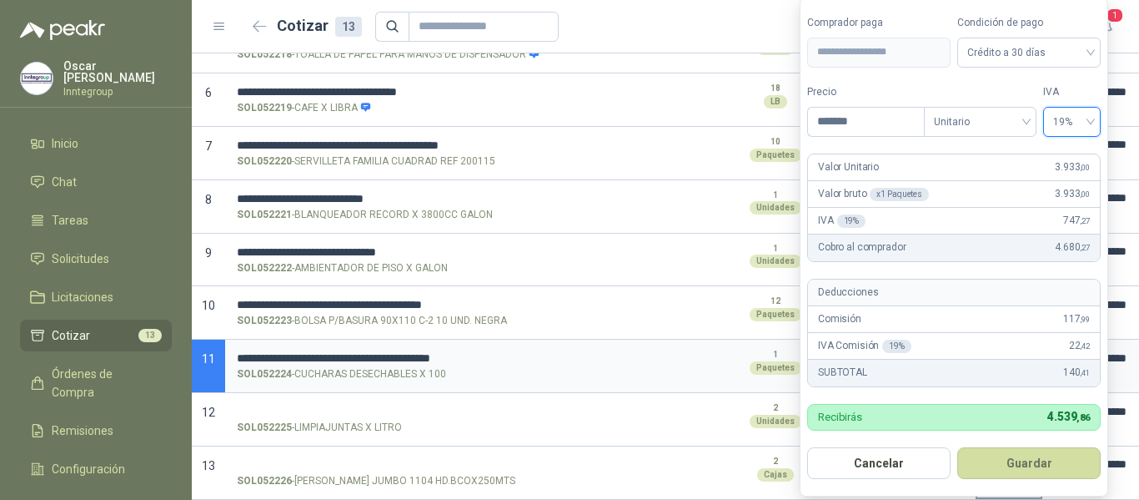
type input "*****"
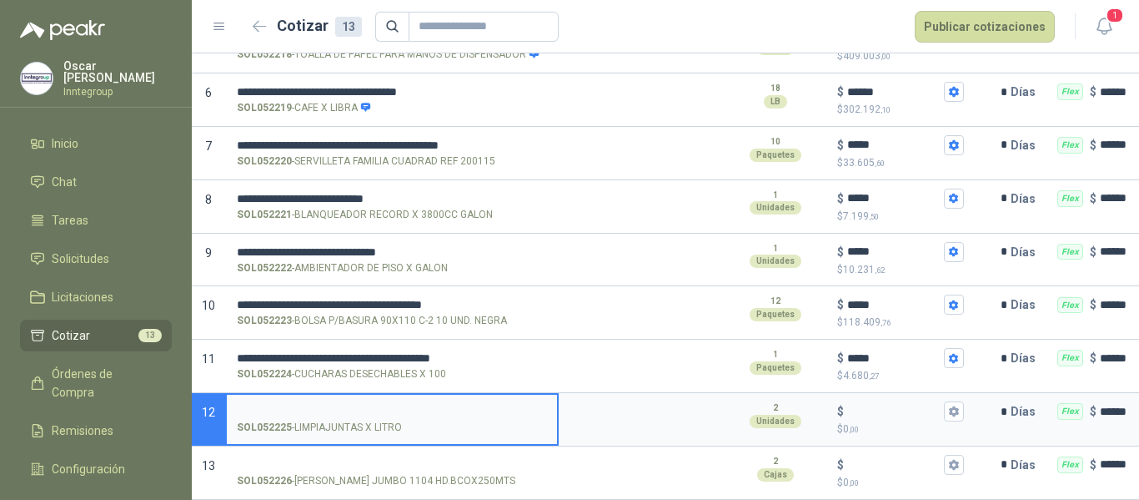
click at [369, 405] on input "SOL052225 - LIMPIAJUNTAS X LITRO" at bounding box center [392, 411] width 310 height 13
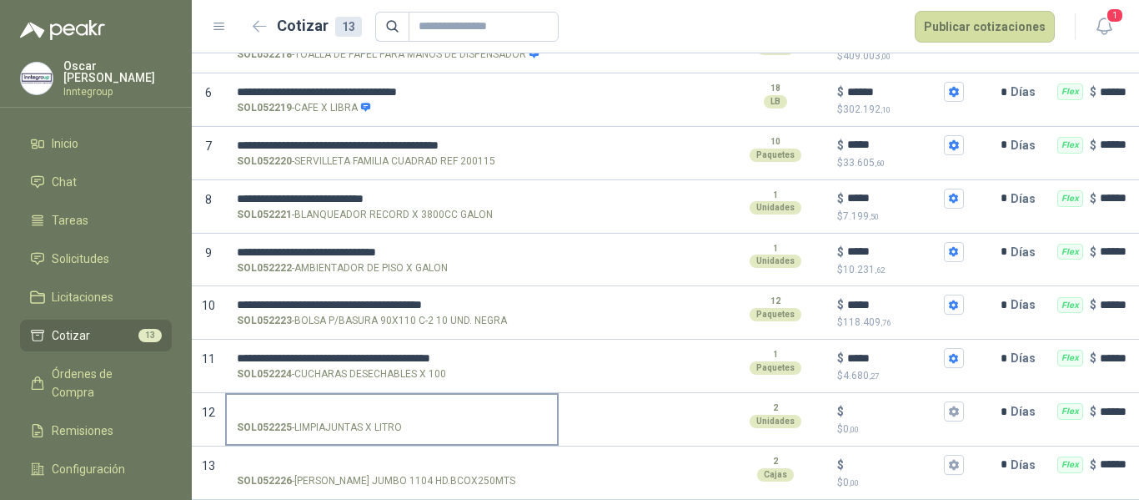
click at [379, 405] on input "SOL052225 - LIMPIAJUNTAS X LITRO" at bounding box center [392, 411] width 310 height 13
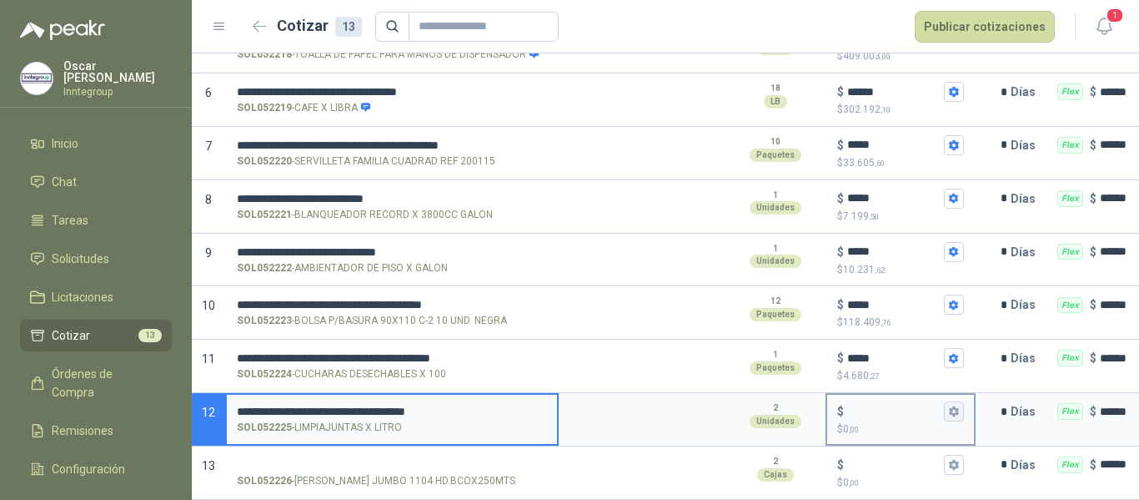
click at [953, 406] on icon "button" at bounding box center [953, 411] width 9 height 10
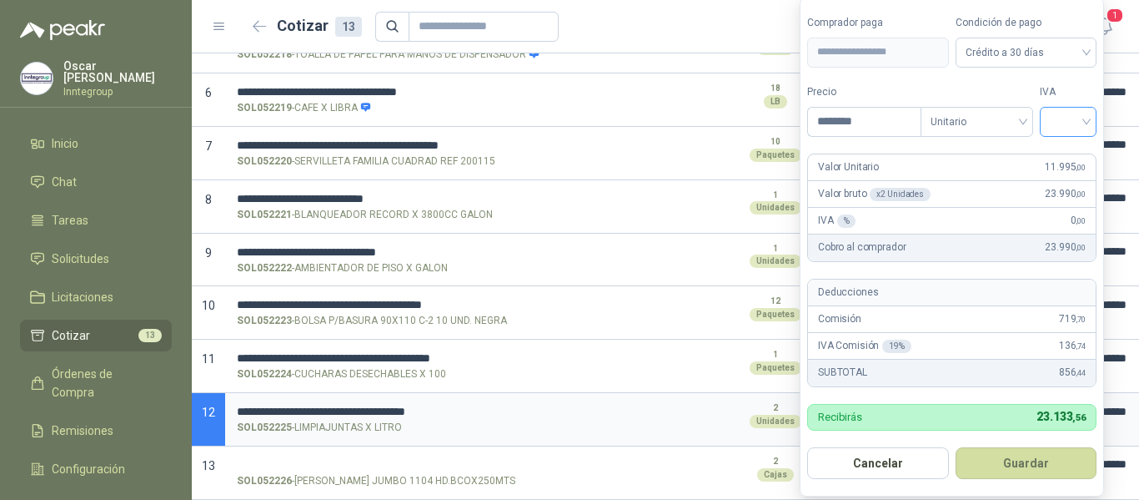
type input "********"
click at [1058, 121] on input "search" at bounding box center [1068, 120] width 37 height 25
click at [1064, 156] on div "19%" at bounding box center [1072, 156] width 31 height 18
click at [1033, 457] on button "Guardar" at bounding box center [1029, 463] width 143 height 32
type input "******"
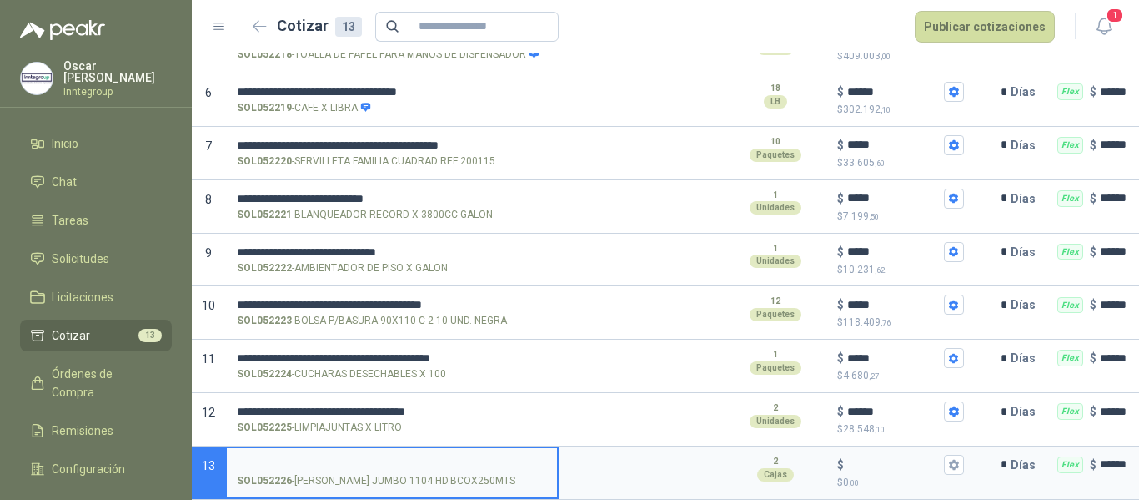
click at [405, 459] on input "SOL052226 - P.H.COLTISU JUMBO 1104 HD.BCOX250MTS" at bounding box center [392, 465] width 310 height 13
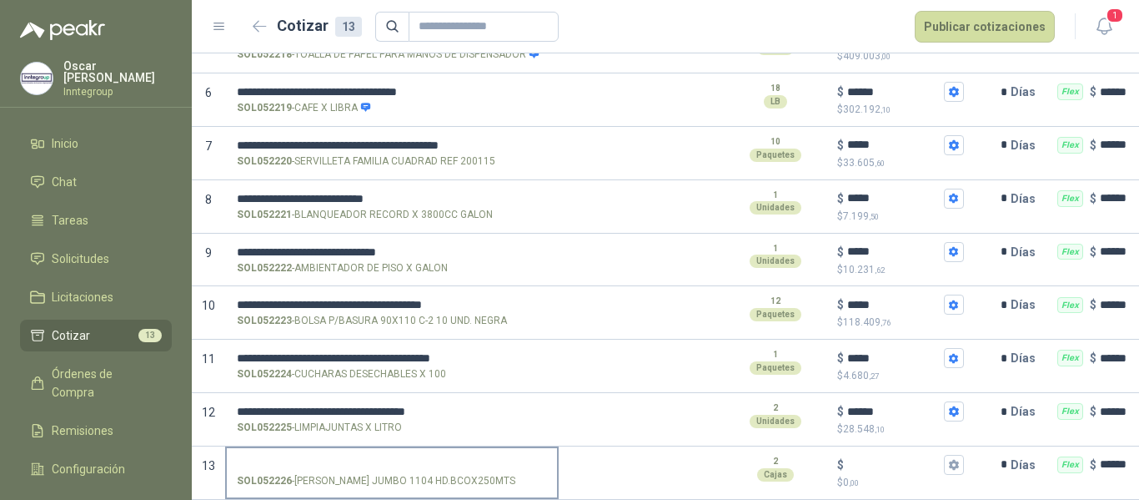
drag, startPoint x: 494, startPoint y: 436, endPoint x: 564, endPoint y: 427, distance: 70.7
click at [494, 448] on label "SOL052226 - P.H.COLTISU JUMBO 1104 HD.BCOX250MTS" at bounding box center [392, 472] width 330 height 48
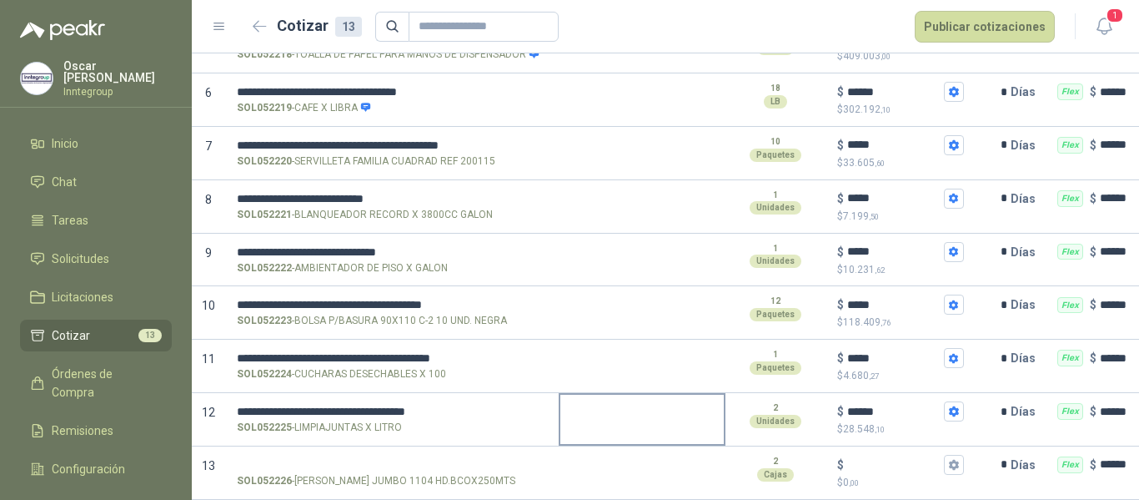
click at [494, 459] on input "SOL052226 - P.H.COLTISU JUMBO 1104 HD.BCOX250MTS" at bounding box center [392, 465] width 310 height 13
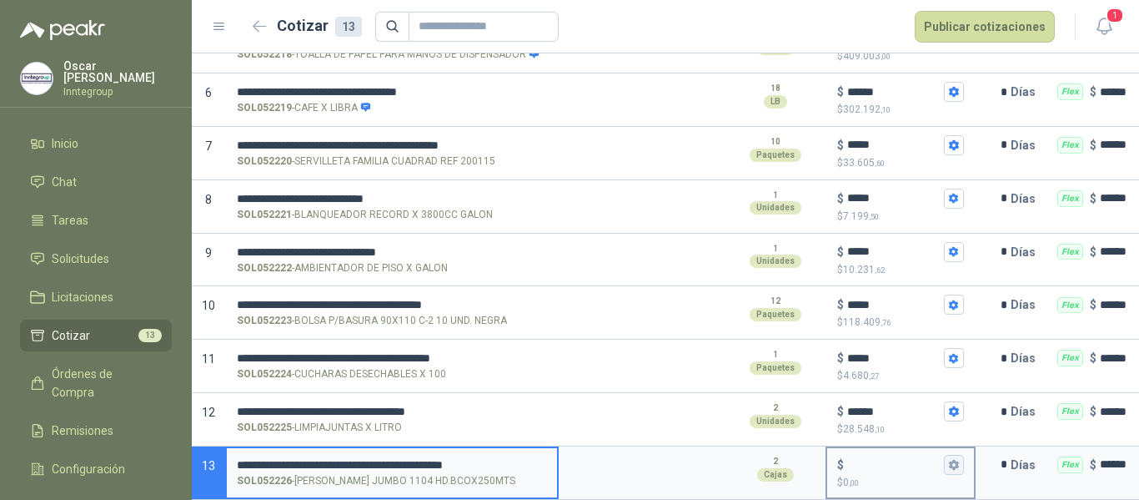
click at [959, 459] on icon "button" at bounding box center [953, 464] width 11 height 11
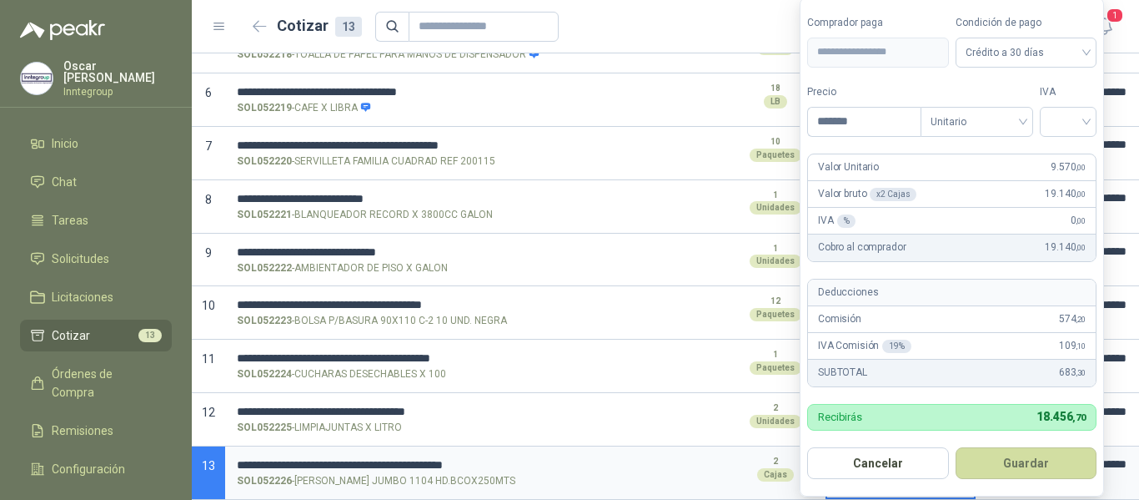
drag, startPoint x: 1063, startPoint y: 126, endPoint x: 1073, endPoint y: 146, distance: 22.4
click at [1064, 126] on input "search" at bounding box center [1068, 120] width 37 height 25
click at [1069, 156] on div "19%" at bounding box center [1072, 156] width 31 height 18
drag, startPoint x: 873, startPoint y: 117, endPoint x: 742, endPoint y: 105, distance: 132.3
click at [742, 105] on body "**********" at bounding box center [569, 250] width 1139 height 500
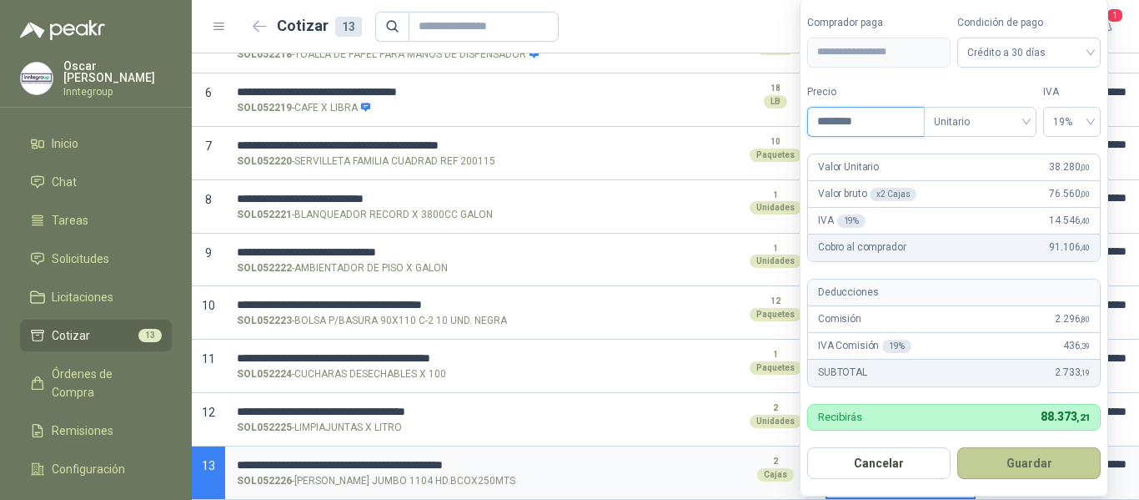
type input "********"
click at [1035, 463] on button "Guardar" at bounding box center [1029, 463] width 143 height 32
type input "******"
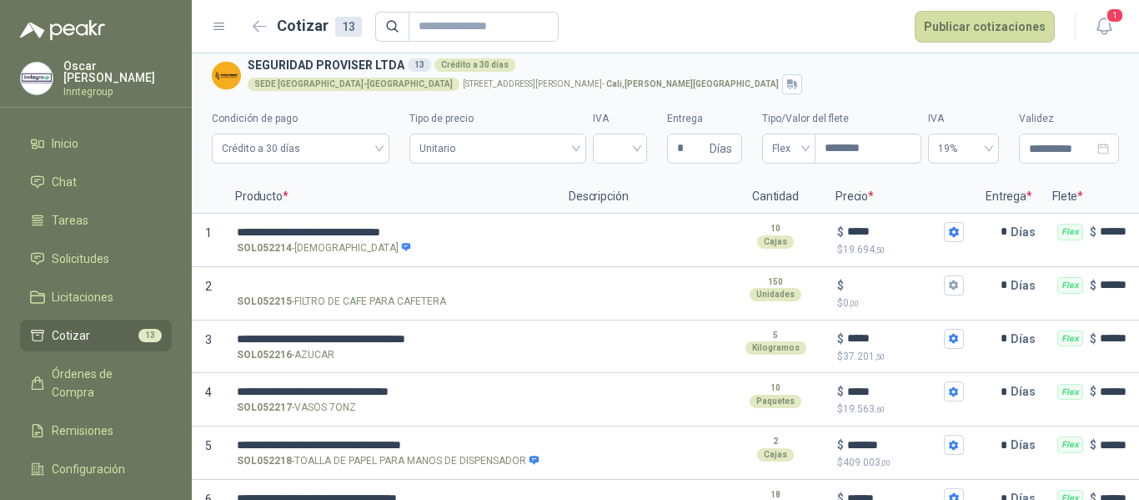
scroll to position [0, 0]
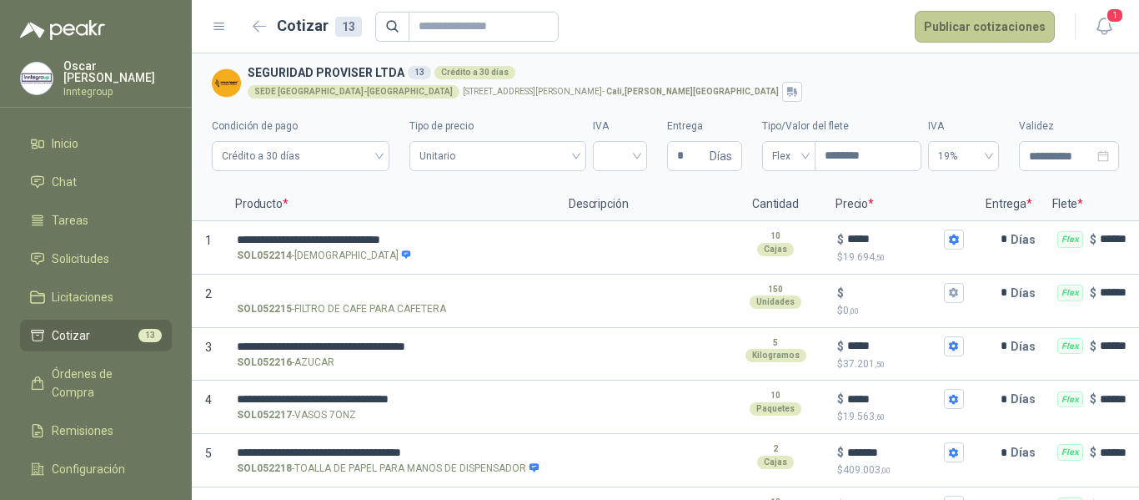
click at [963, 29] on button "Publicar cotizaciones" at bounding box center [985, 27] width 140 height 32
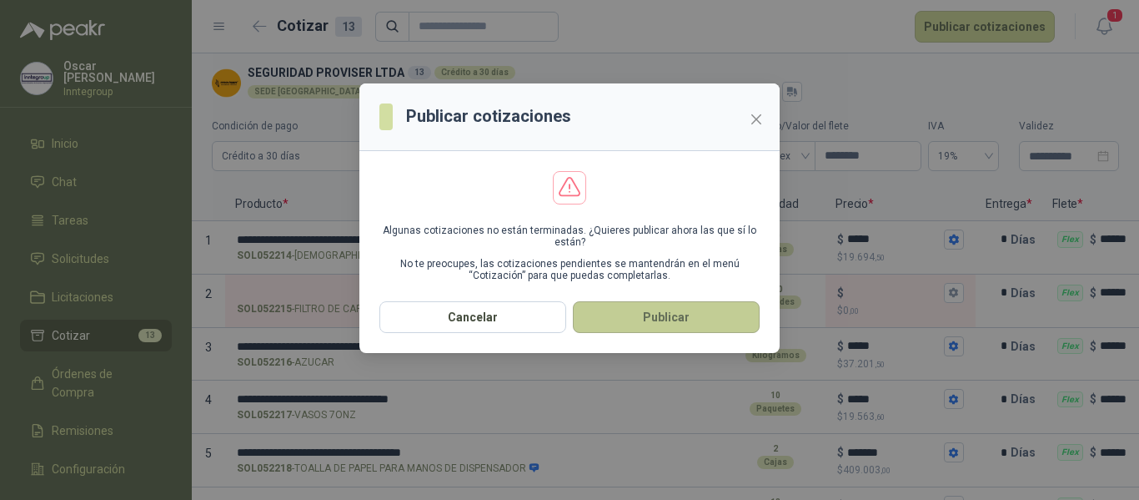
click at [668, 314] on button "Publicar" at bounding box center [666, 317] width 187 height 32
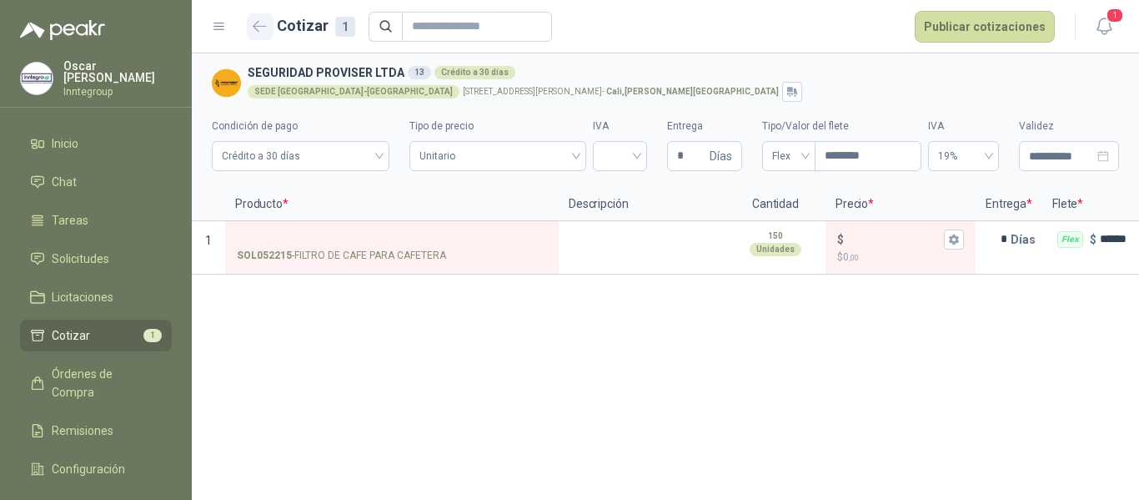
click at [255, 24] on icon "button" at bounding box center [260, 26] width 14 height 13
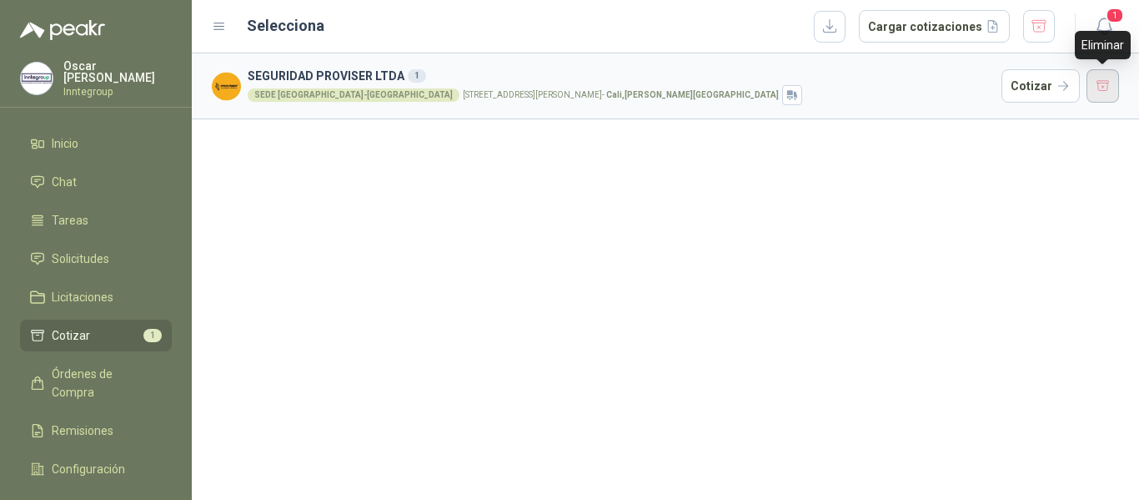
click at [1088, 96] on button "button" at bounding box center [1103, 85] width 33 height 33
